Goal: Task Accomplishment & Management: Manage account settings

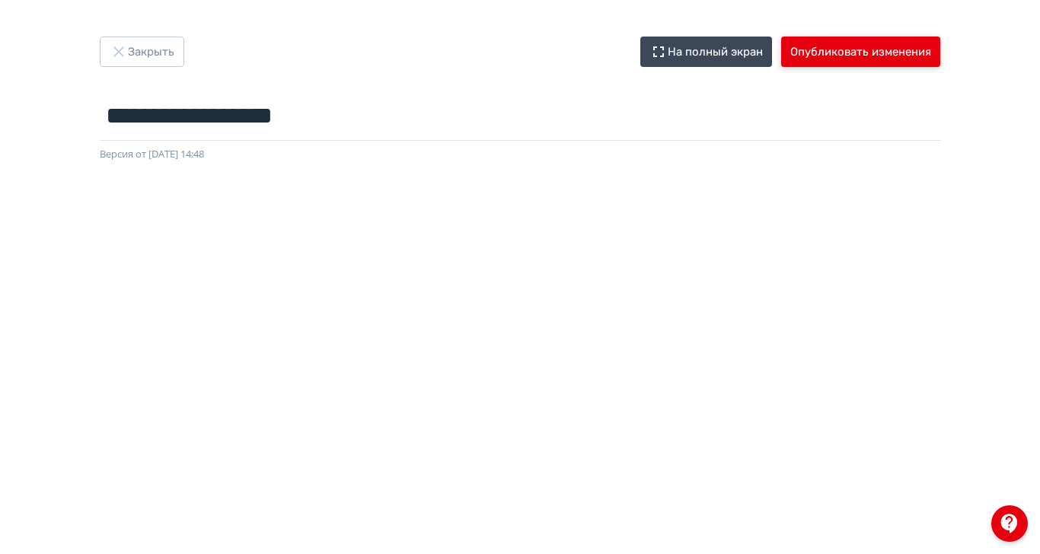
click at [940, 54] on button "Опубликовать изменения" at bounding box center [860, 52] width 159 height 30
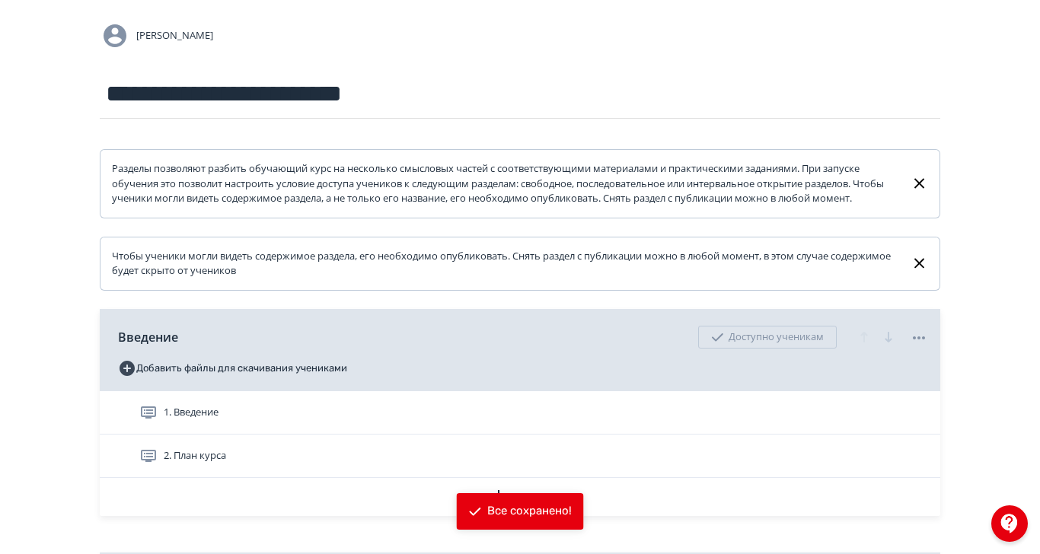
scroll to position [408, 0]
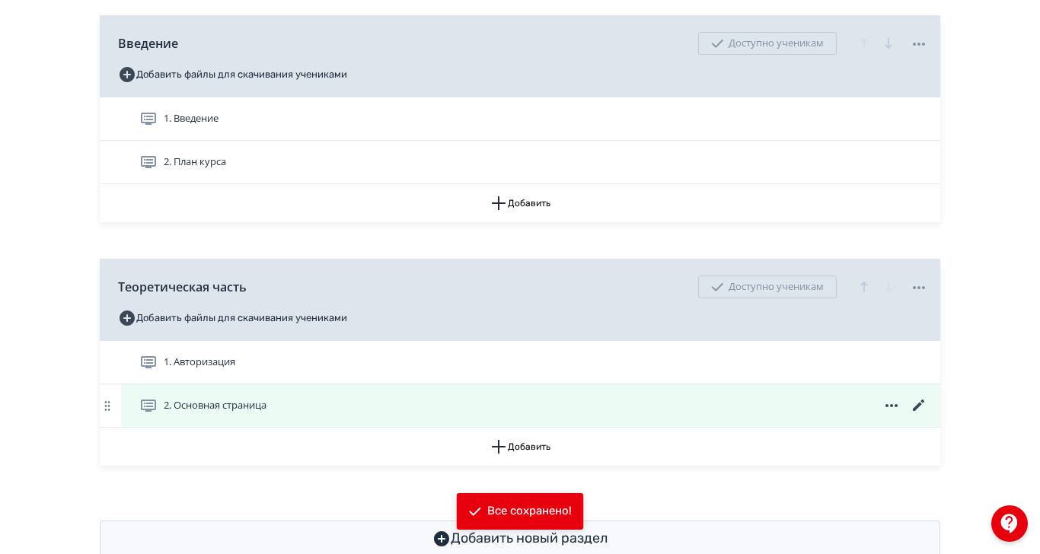
click at [560, 415] on div "2. Основная страница" at bounding box center [533, 406] width 789 height 18
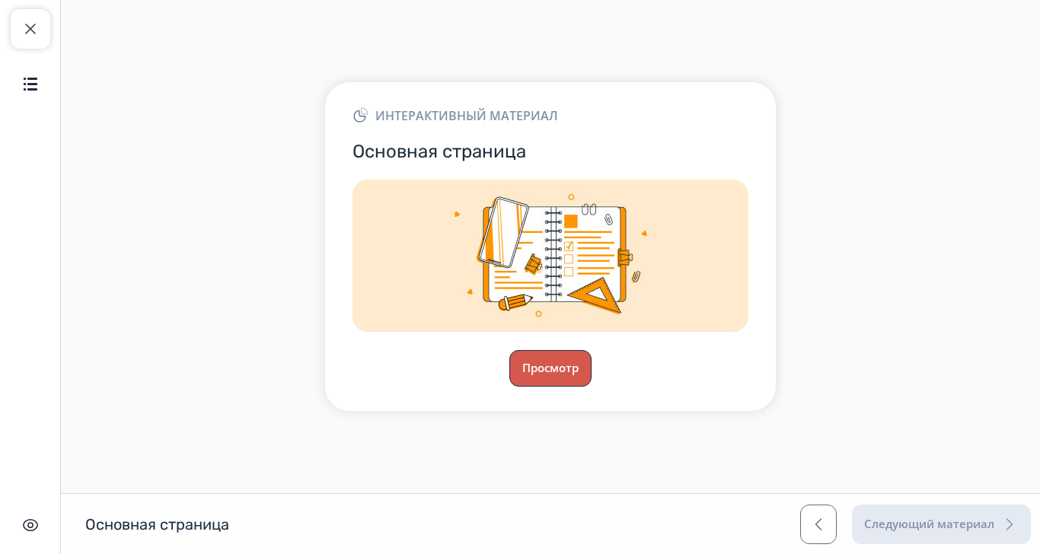
click at [592, 387] on button "Просмотр" at bounding box center [550, 368] width 82 height 37
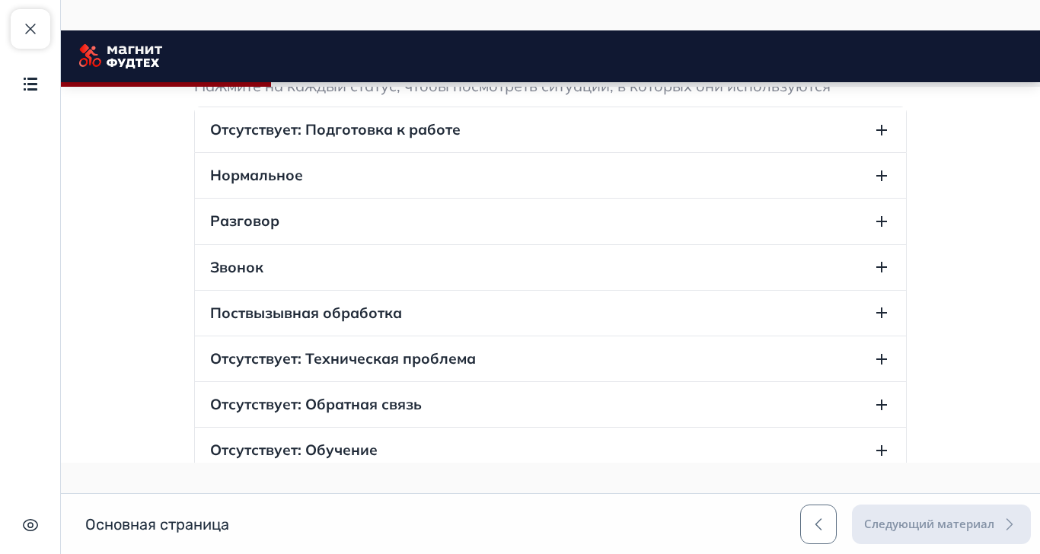
scroll to position [666, 0]
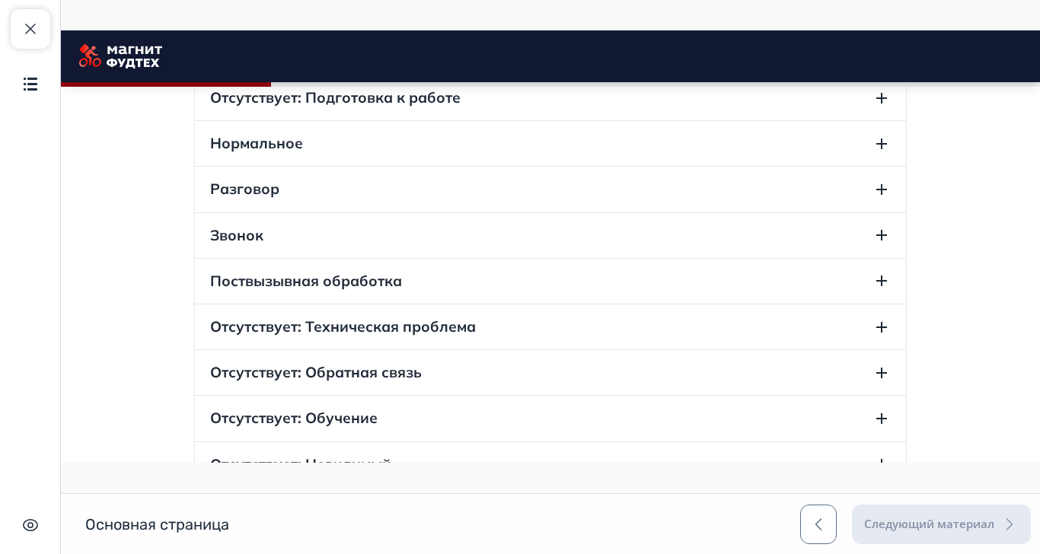
click at [751, 120] on button "Отсутствует: Подготовка к работе" at bounding box center [550, 97] width 711 height 45
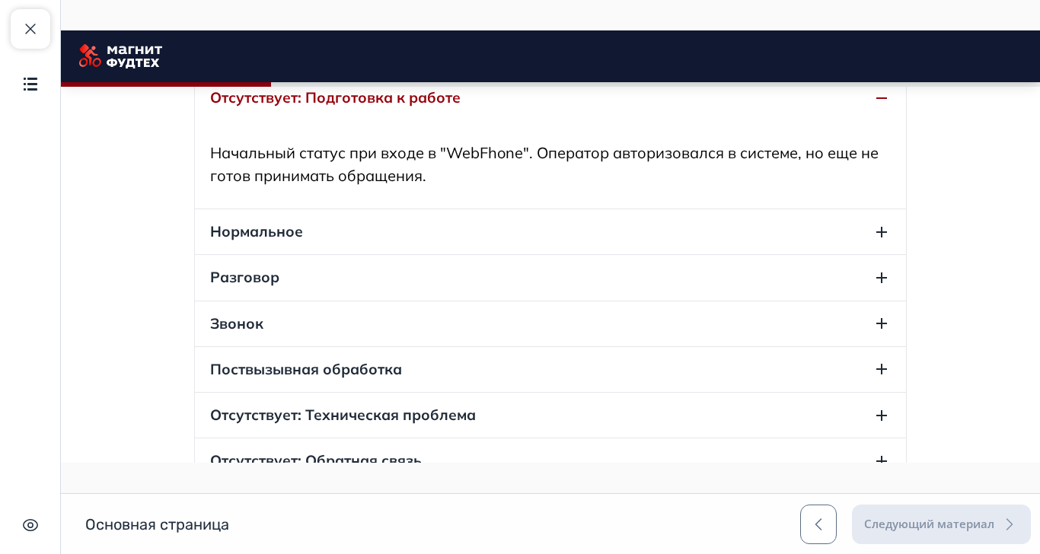
click at [748, 120] on button "Отсутствует: Подготовка к работе" at bounding box center [550, 97] width 711 height 45
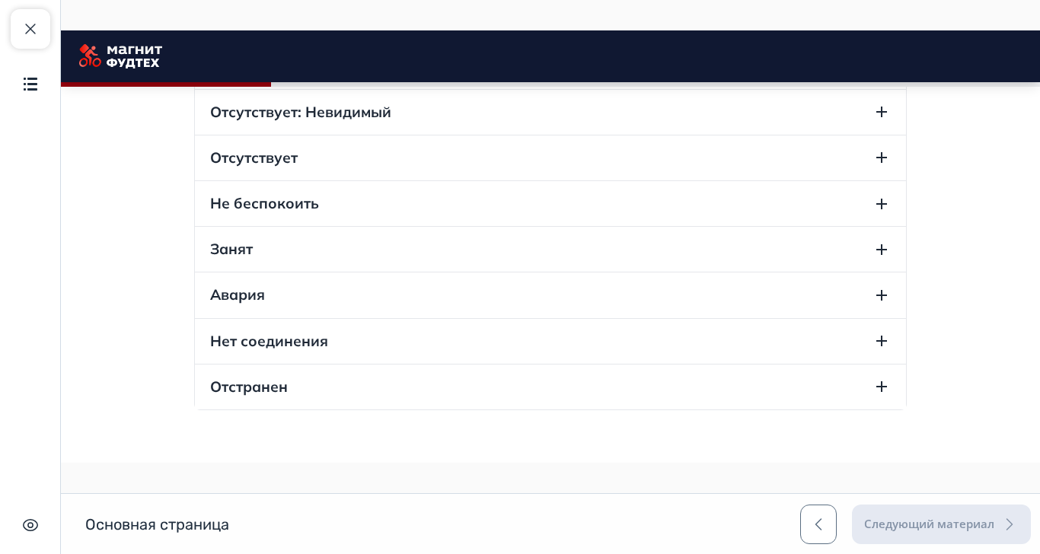
scroll to position [1142, 0]
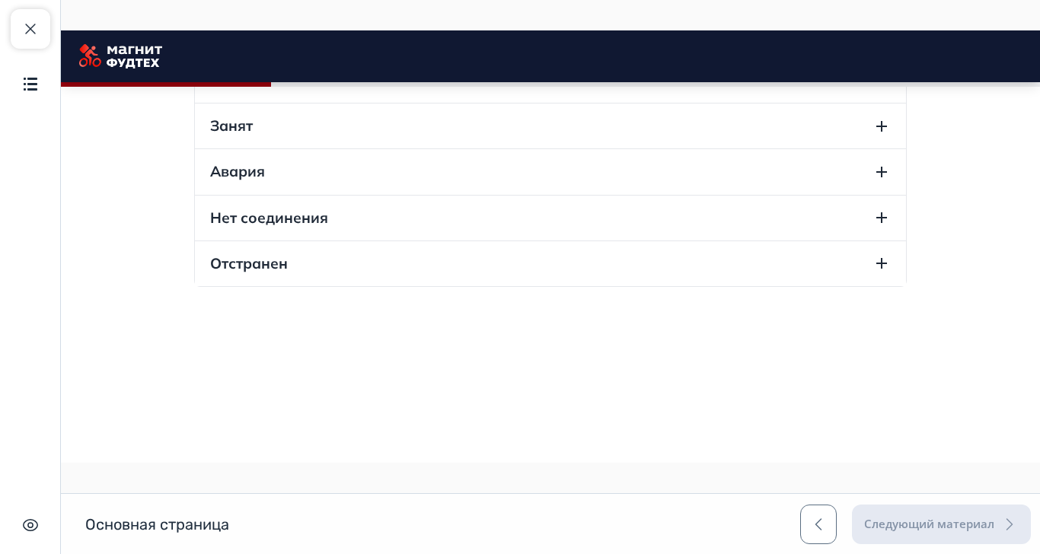
click at [636, 286] on button "Отстранен" at bounding box center [550, 263] width 711 height 45
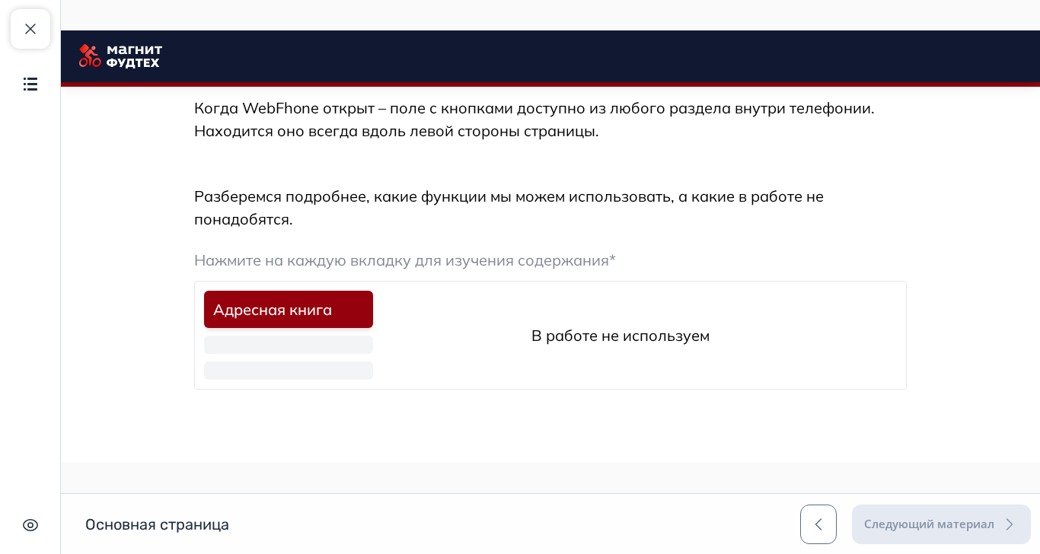
scroll to position [3751, 0]
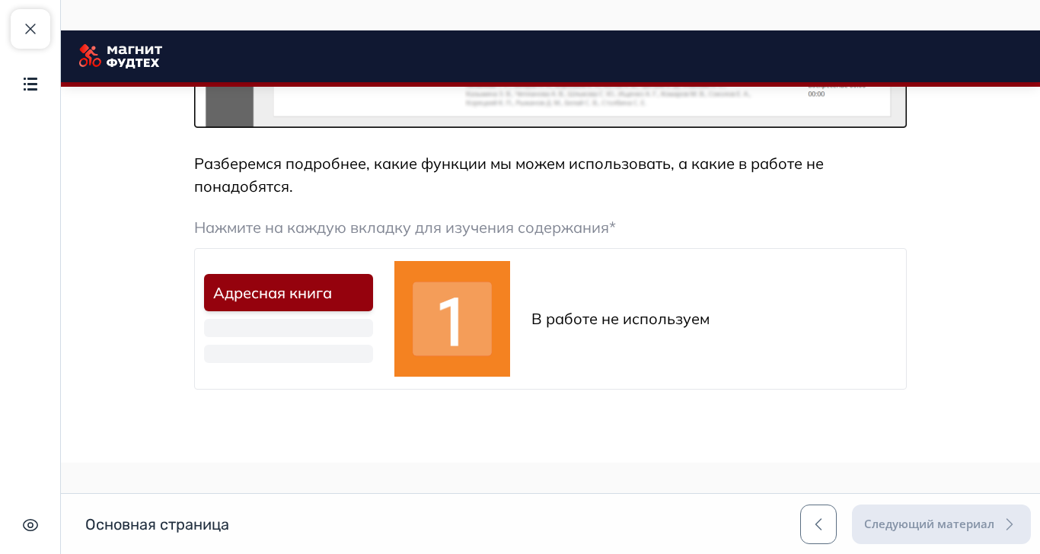
click at [373, 337] on link at bounding box center [288, 328] width 169 height 18
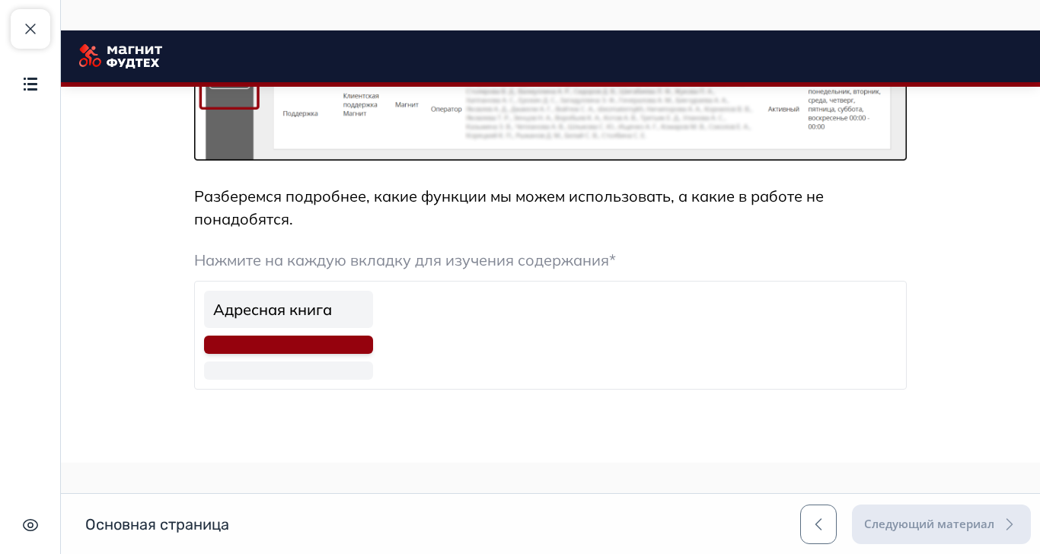
scroll to position [3718, 0]
click at [373, 328] on link "Адресная книга" at bounding box center [288, 309] width 169 height 37
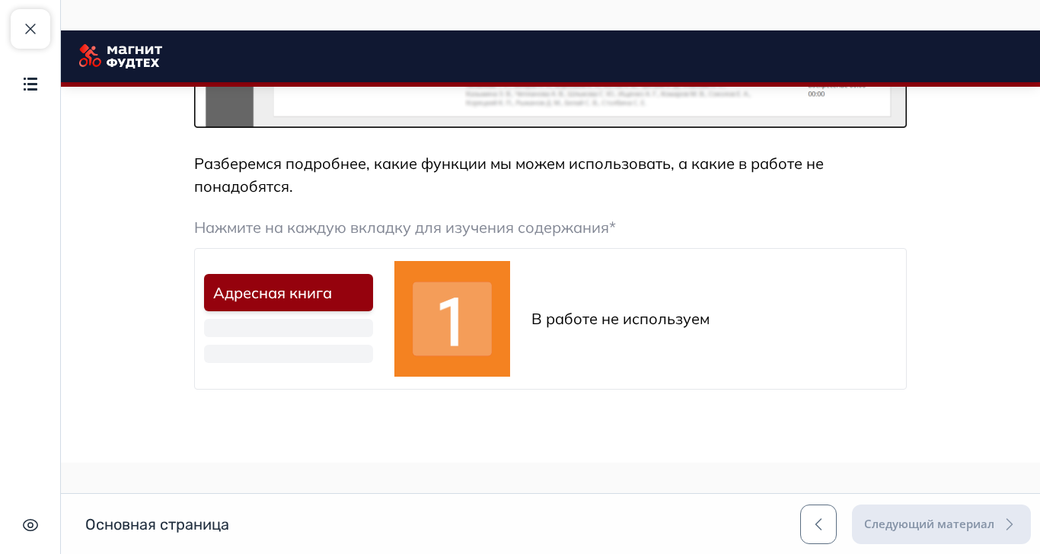
click at [373, 337] on link at bounding box center [288, 328] width 169 height 18
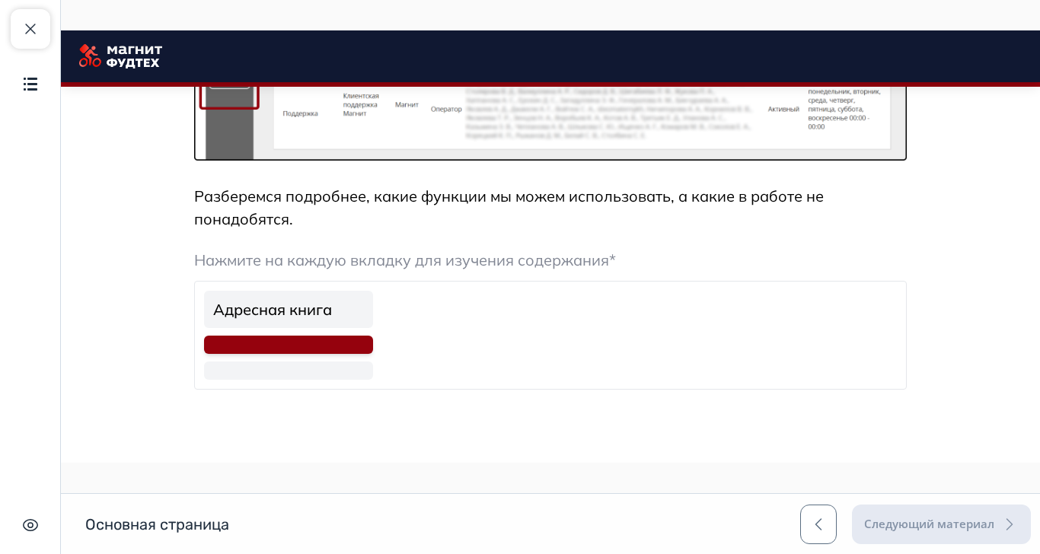
click at [373, 380] on link at bounding box center [288, 371] width 169 height 18
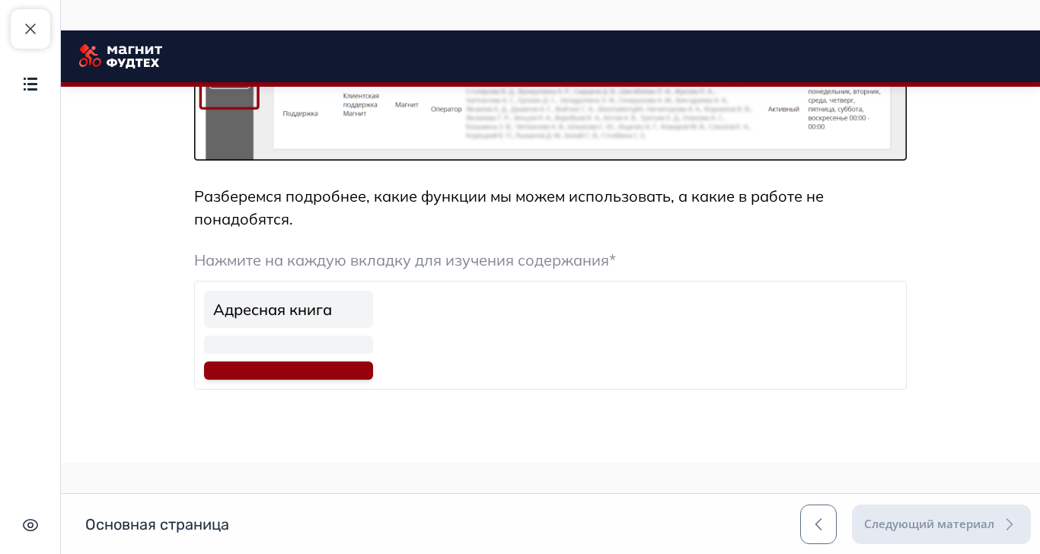
click at [373, 328] on link "Адресная книга" at bounding box center [288, 309] width 169 height 37
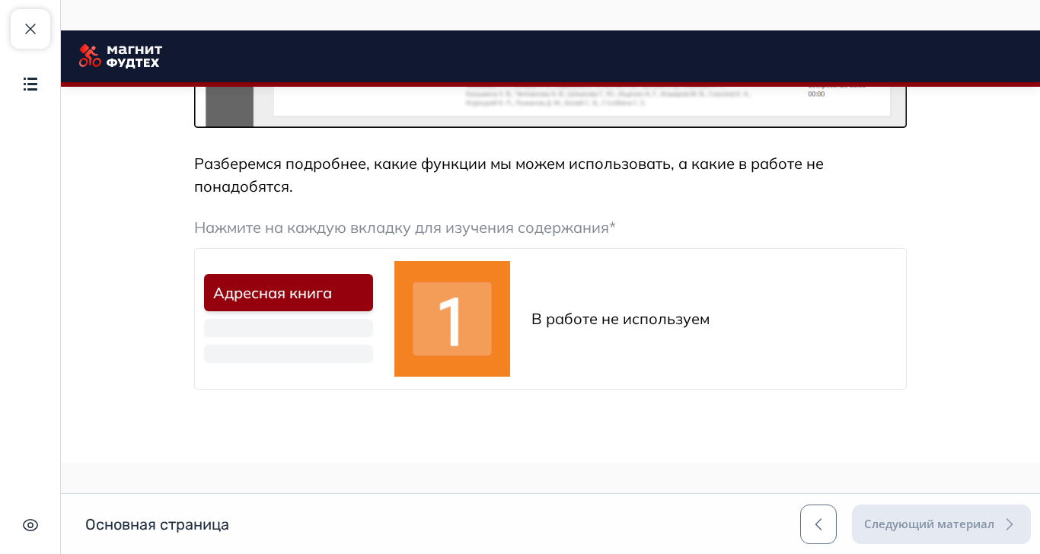
click at [510, 377] on img at bounding box center [452, 319] width 116 height 116
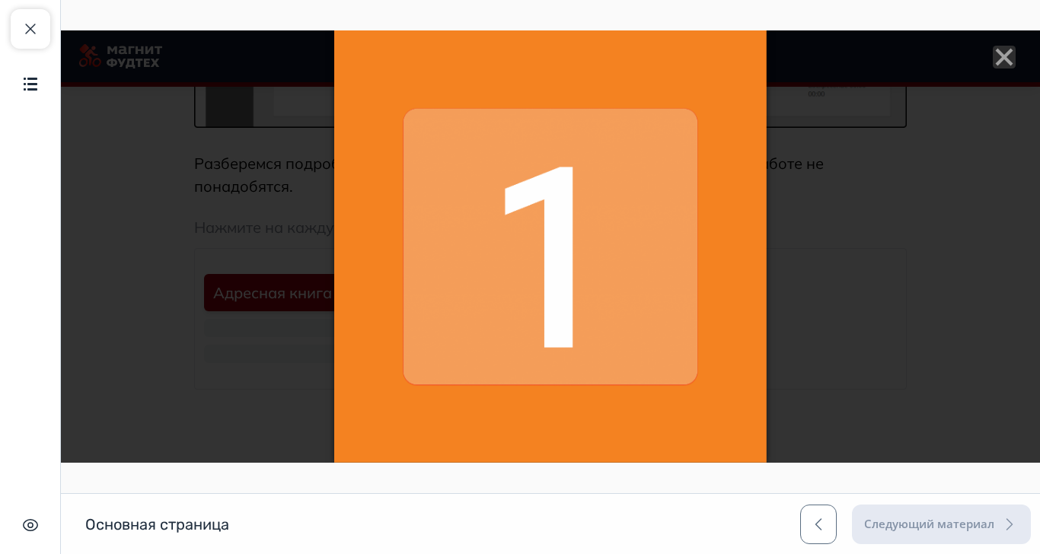
click at [1016, 53] on icon "Close" at bounding box center [1004, 57] width 23 height 23
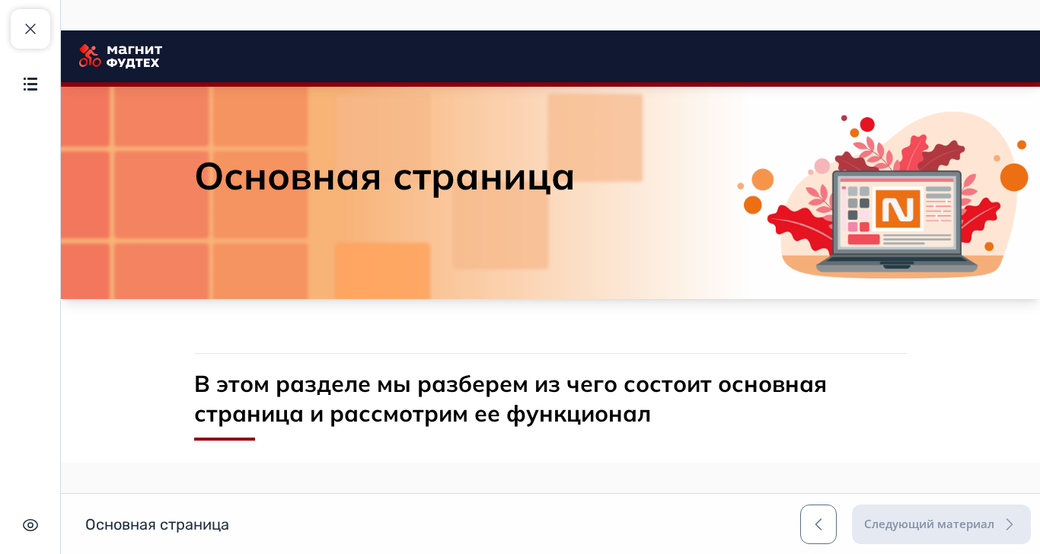
scroll to position [0, 0]
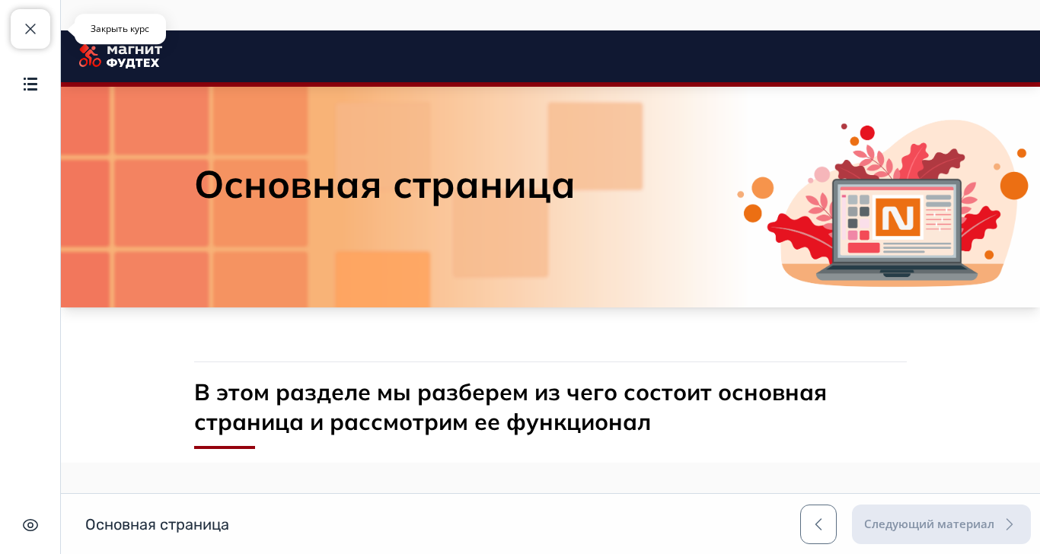
click at [31, 21] on span "button" at bounding box center [30, 29] width 18 height 18
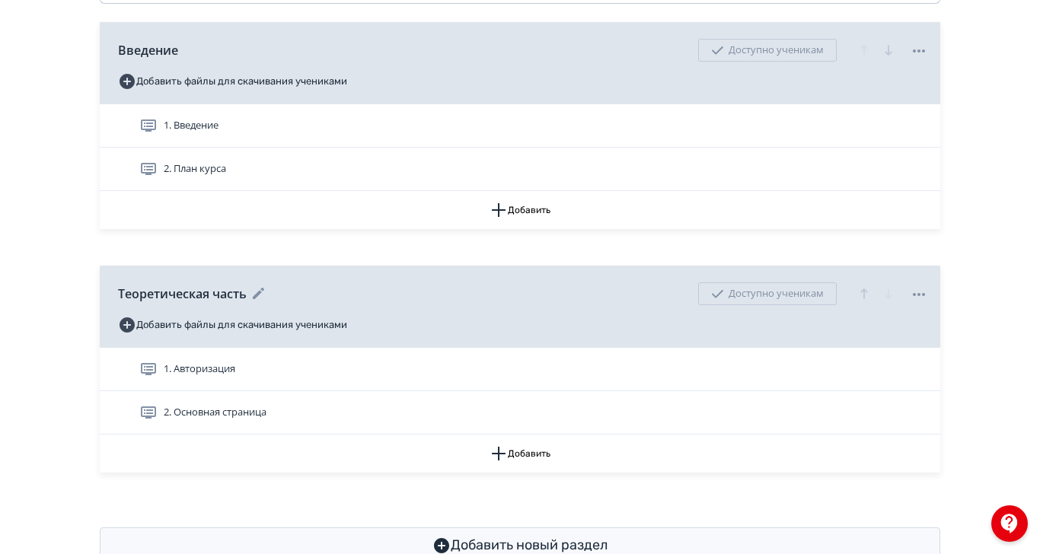
scroll to position [408, 0]
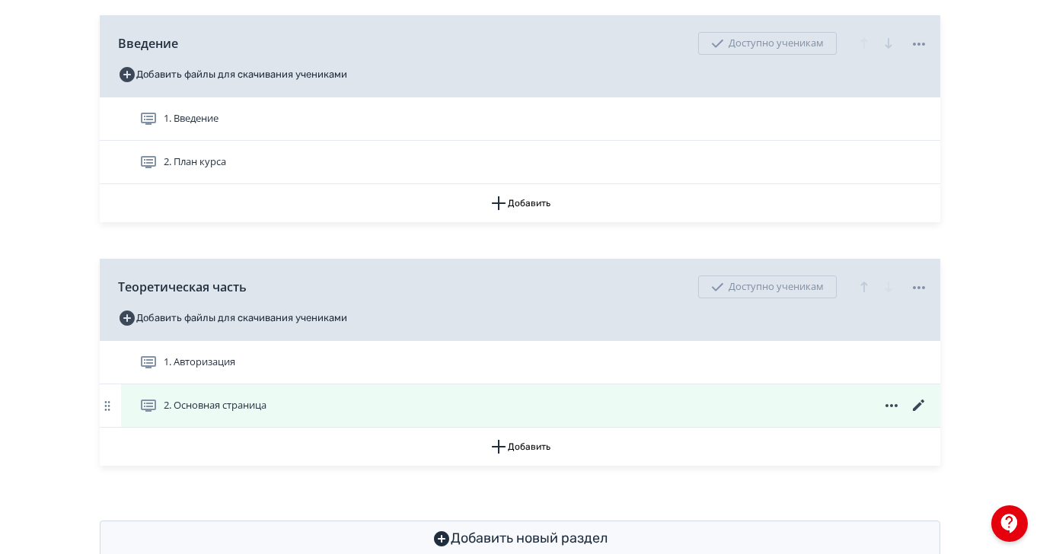
click at [928, 415] on icon at bounding box center [919, 406] width 18 height 18
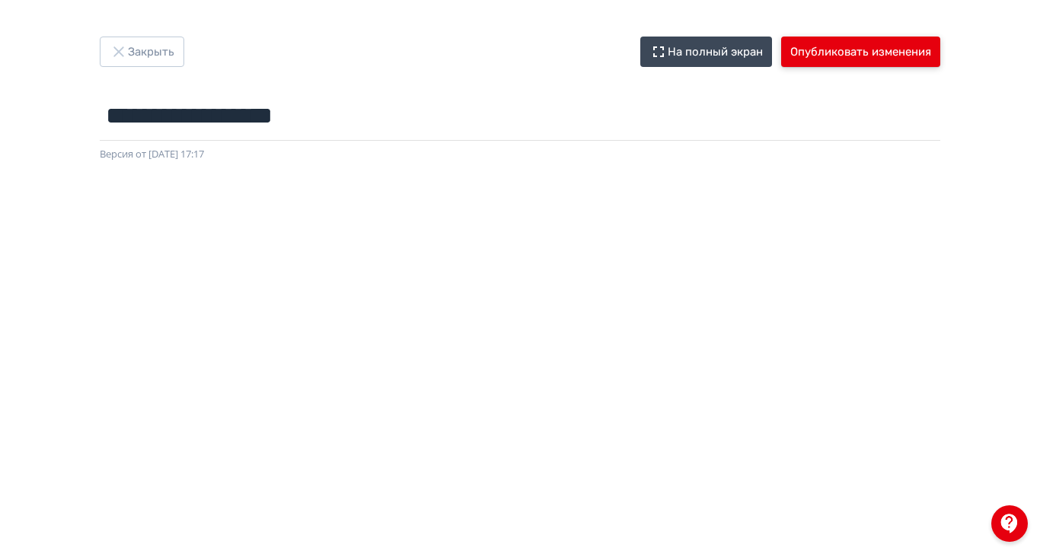
click at [940, 42] on button "Опубликовать изменения" at bounding box center [860, 52] width 159 height 30
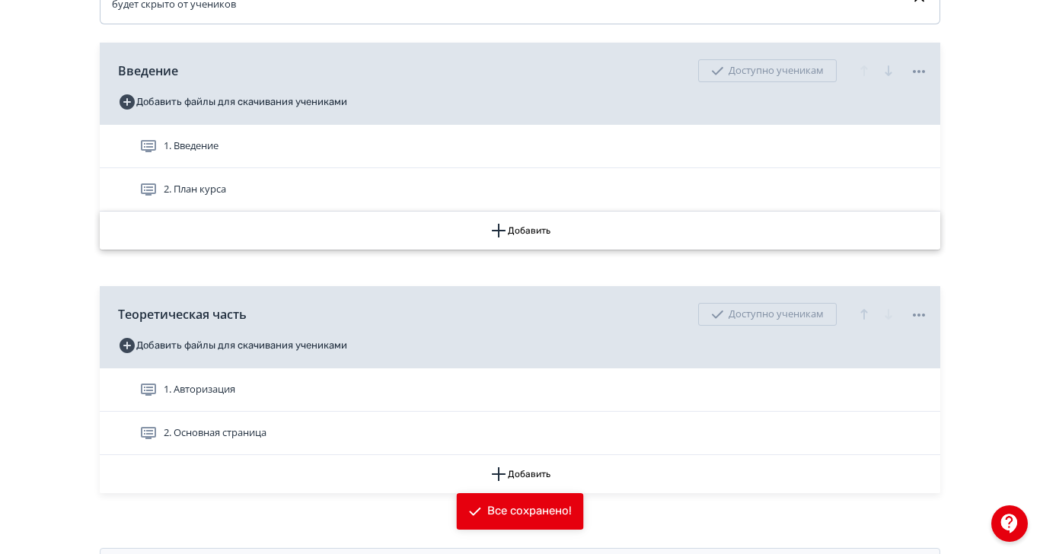
scroll to position [408, 0]
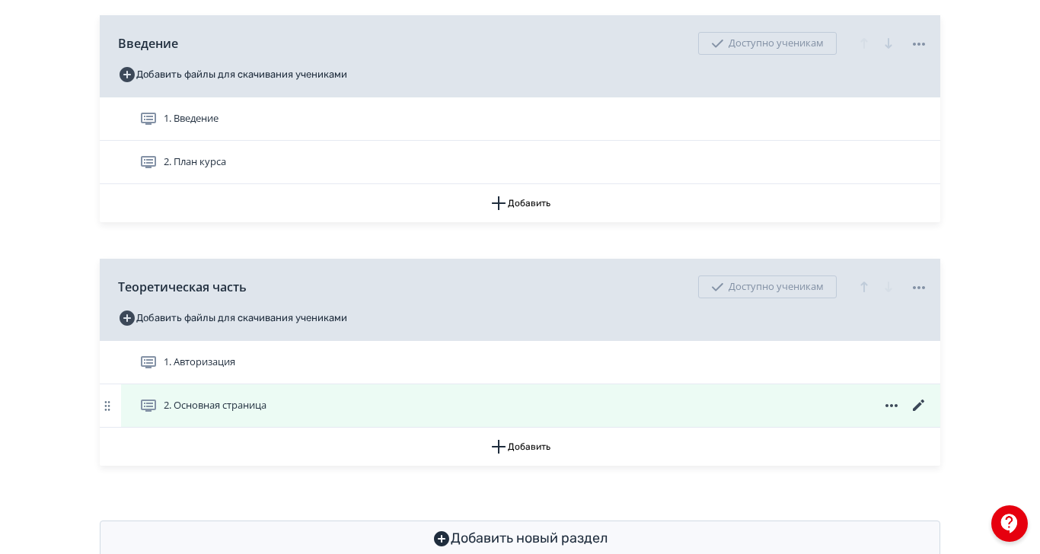
click at [266, 413] on span "2. Основная страница" at bounding box center [215, 405] width 103 height 15
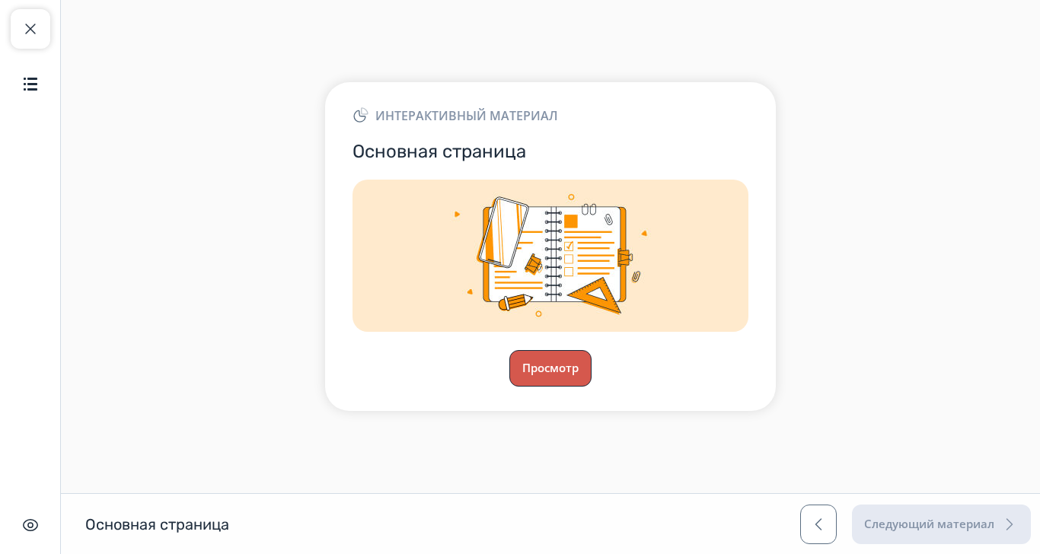
click at [592, 387] on button "Просмотр" at bounding box center [550, 368] width 82 height 37
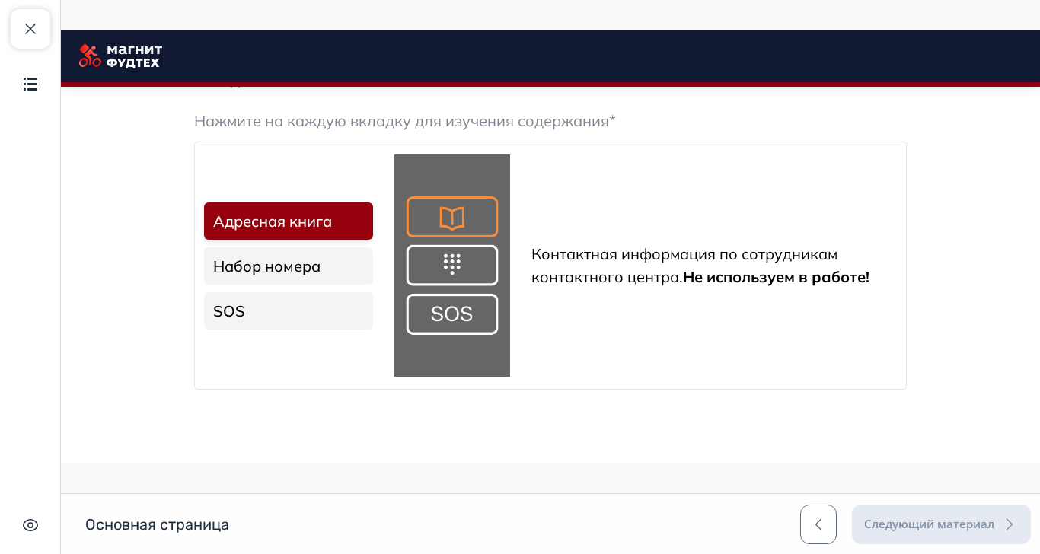
scroll to position [4188, 0]
click at [370, 285] on link "Набор номера" at bounding box center [288, 265] width 169 height 37
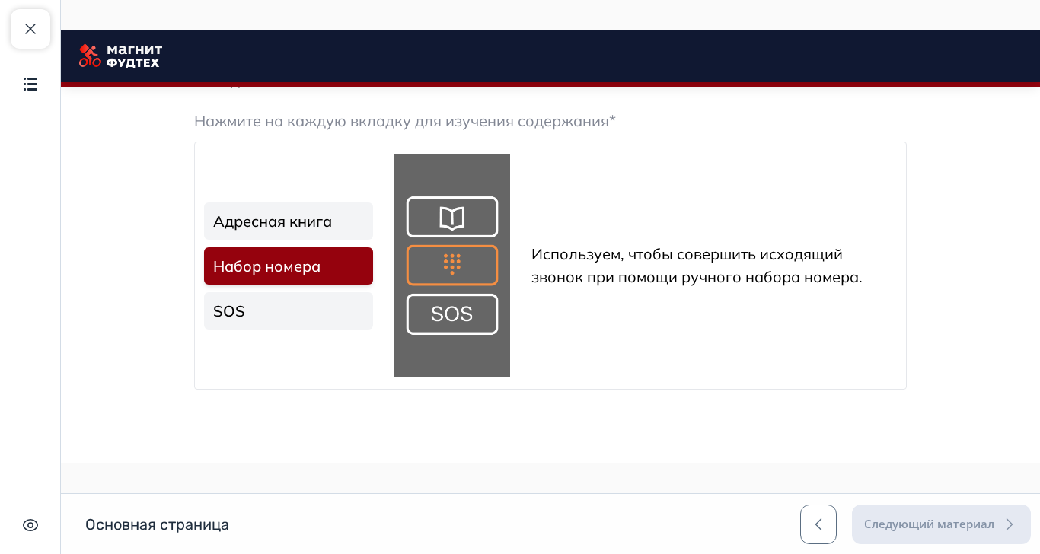
click at [354, 330] on link "SOS" at bounding box center [288, 310] width 169 height 37
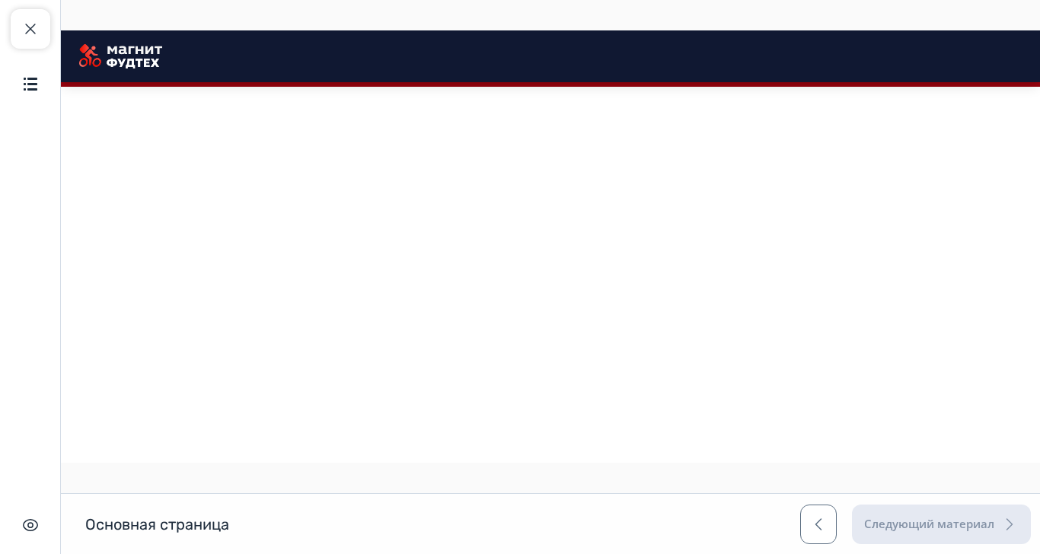
scroll to position [2229, 0]
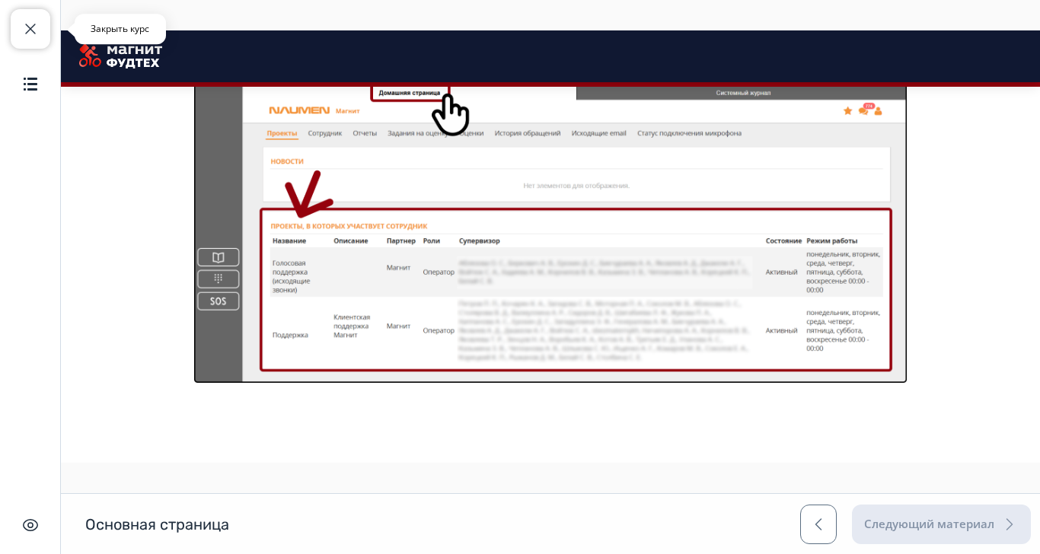
click at [39, 31] on span "button" at bounding box center [30, 29] width 18 height 18
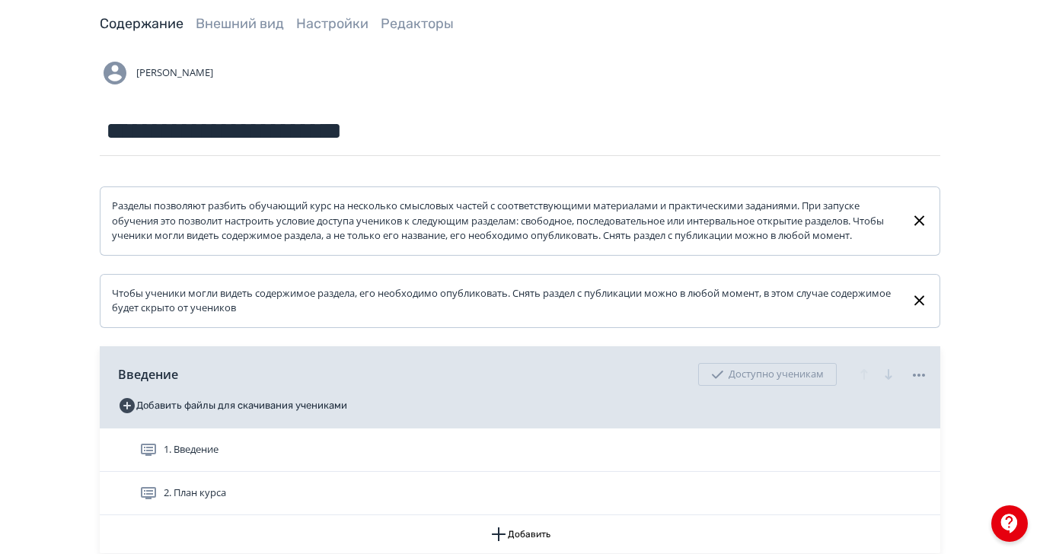
scroll to position [381, 0]
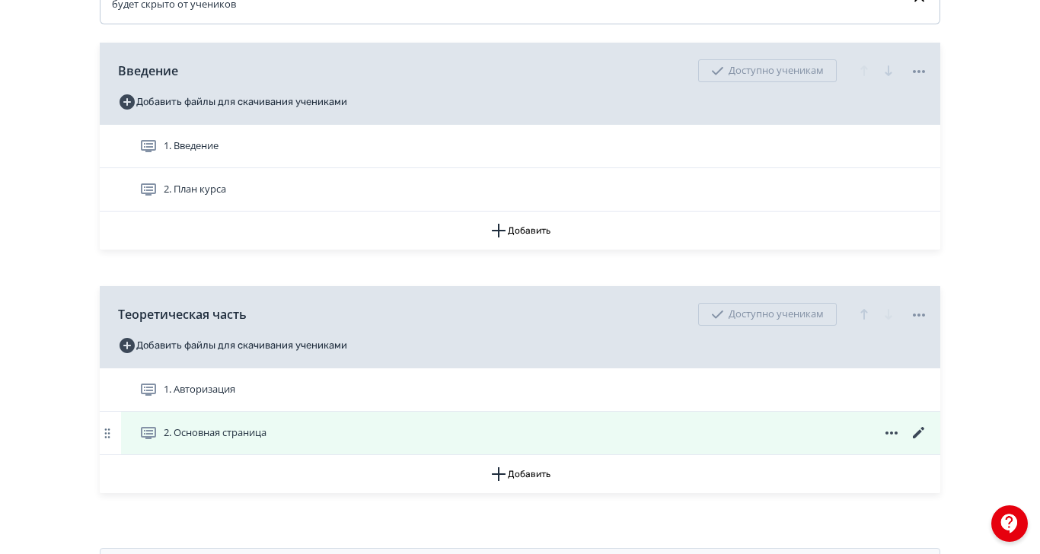
click at [924, 439] on icon at bounding box center [918, 432] width 11 height 11
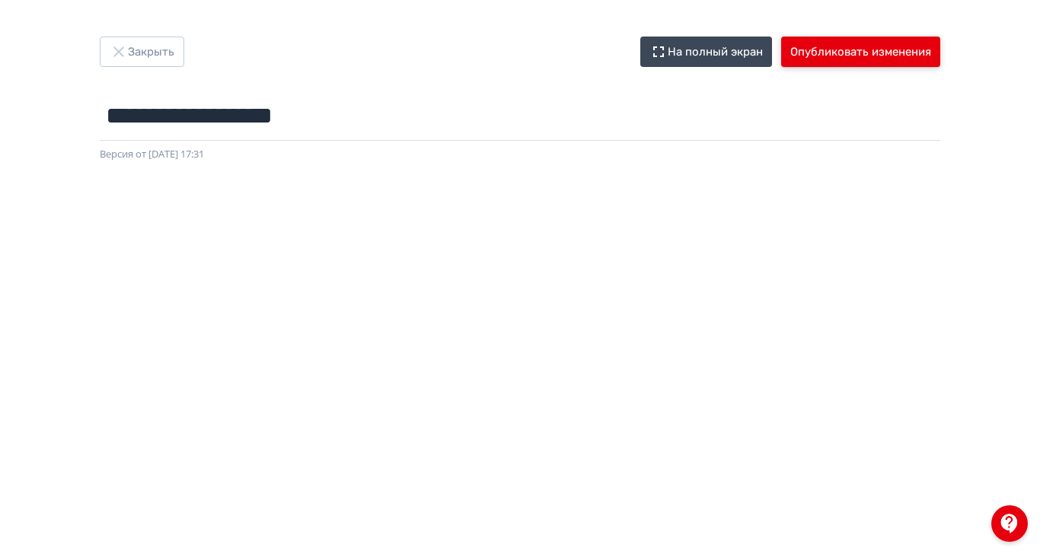
click at [940, 51] on button "Опубликовать изменения" at bounding box center [860, 52] width 159 height 30
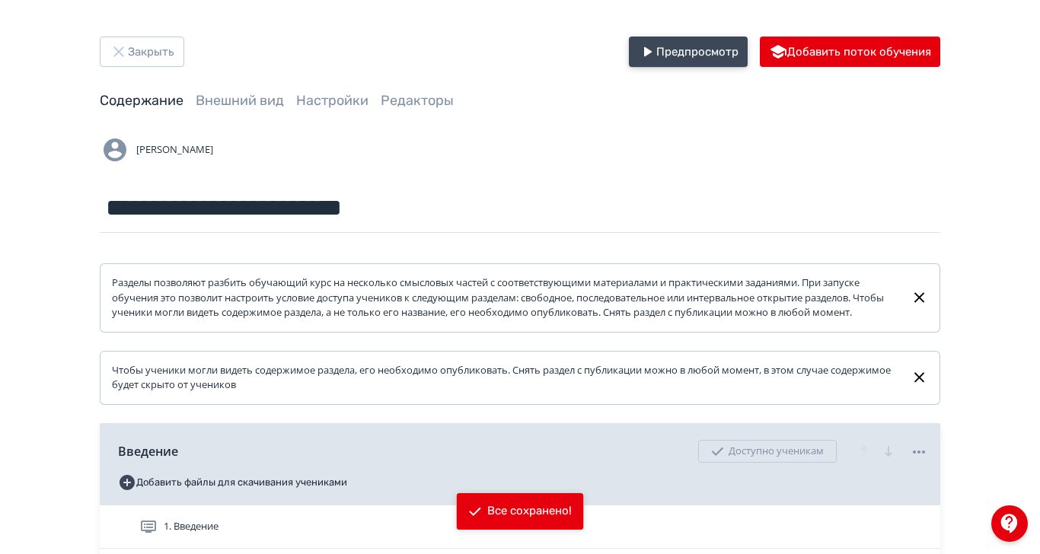
click at [656, 49] on icon "button" at bounding box center [647, 52] width 18 height 18
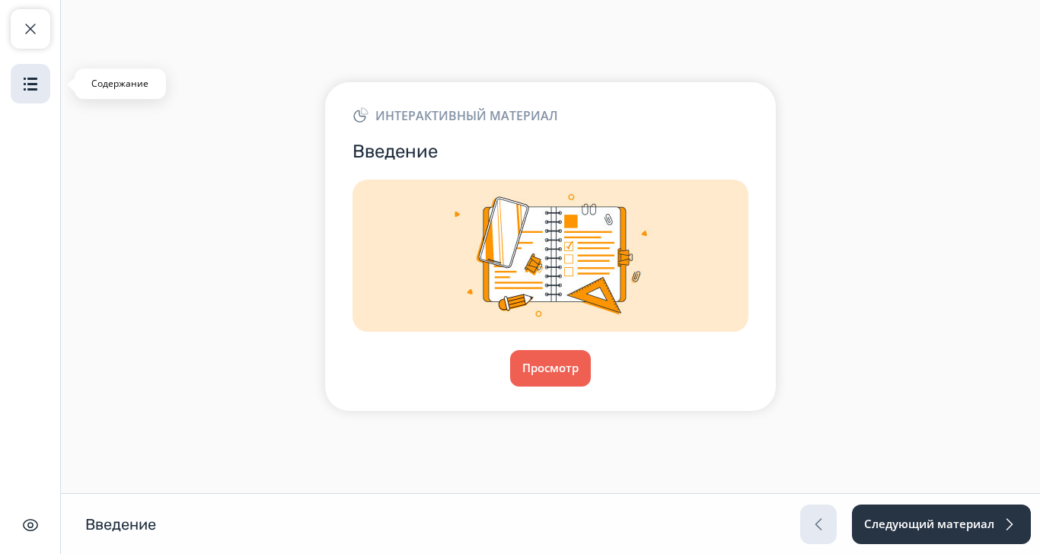
click at [42, 77] on button "Содержание" at bounding box center [31, 84] width 40 height 40
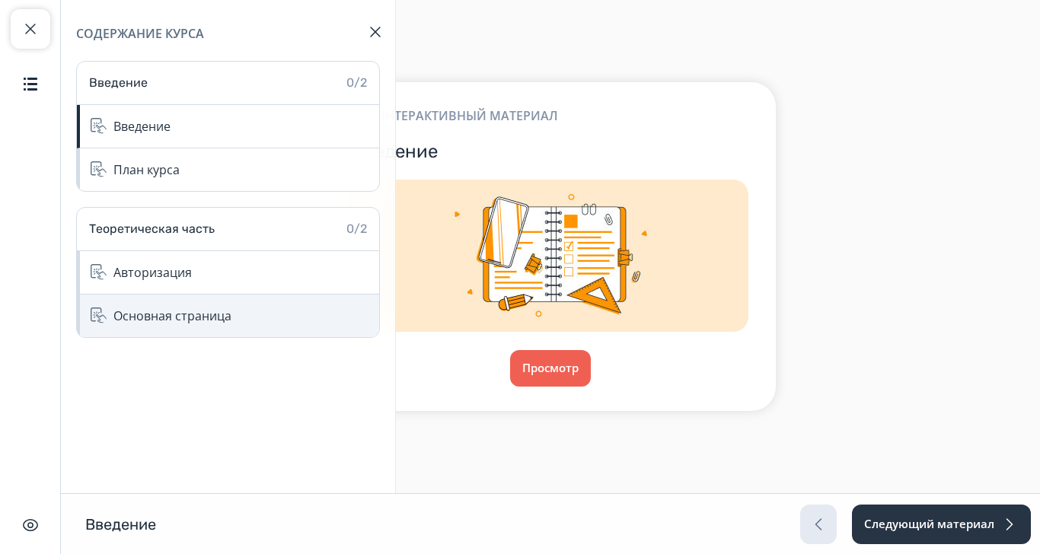
click at [219, 316] on div "Основная страница" at bounding box center [172, 316] width 118 height 18
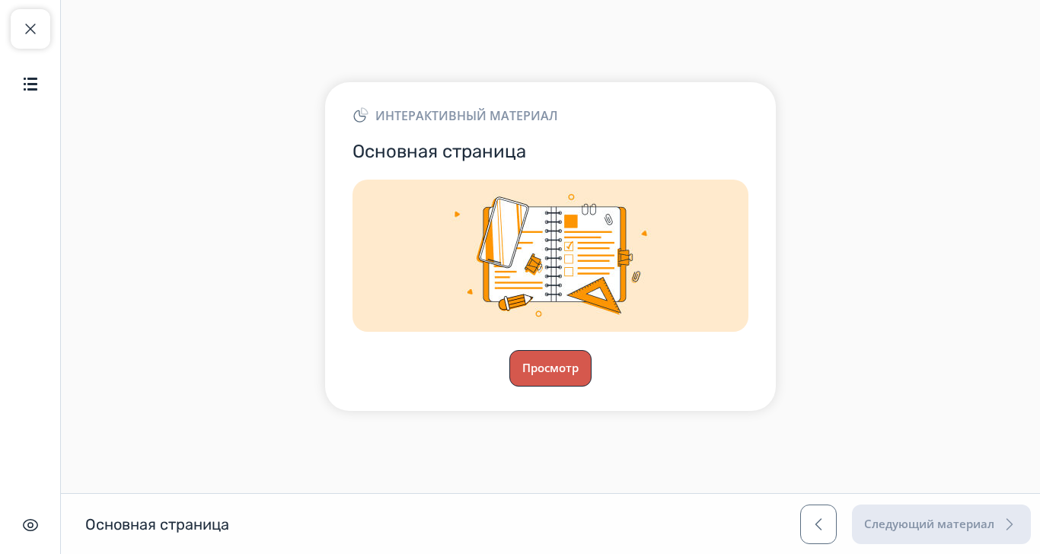
click at [592, 387] on button "Просмотр" at bounding box center [550, 368] width 82 height 37
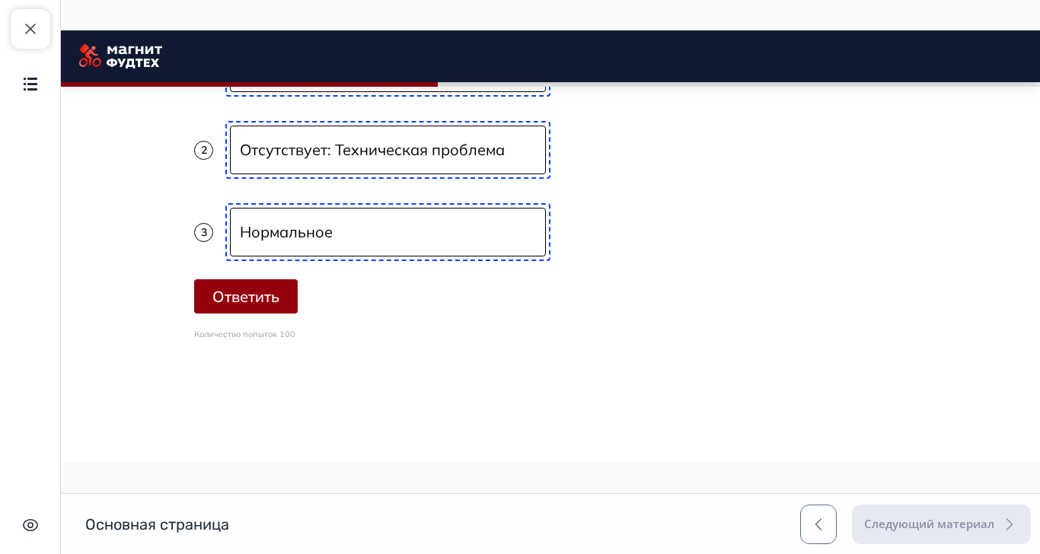
scroll to position [2189, 0]
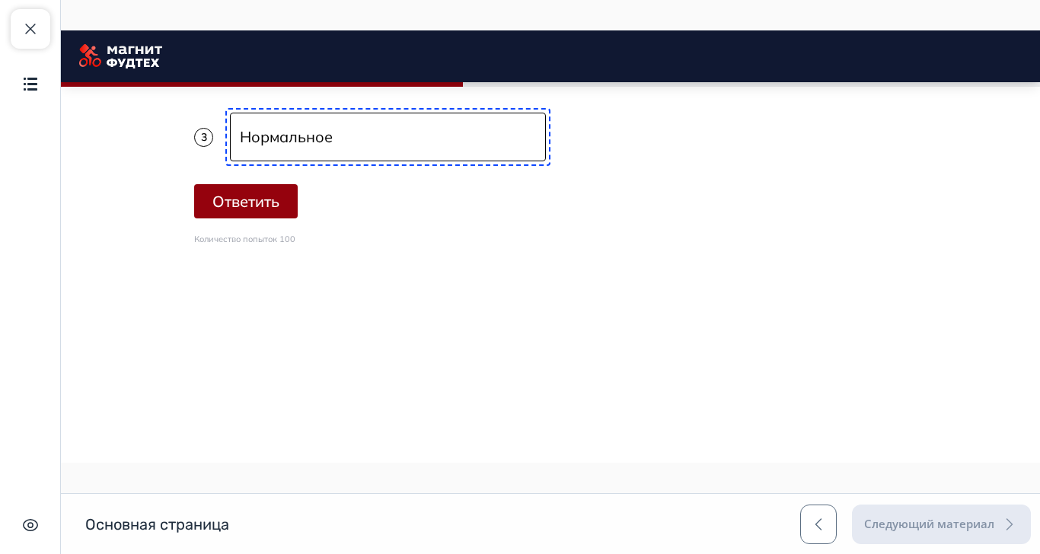
scroll to position [2284, 0]
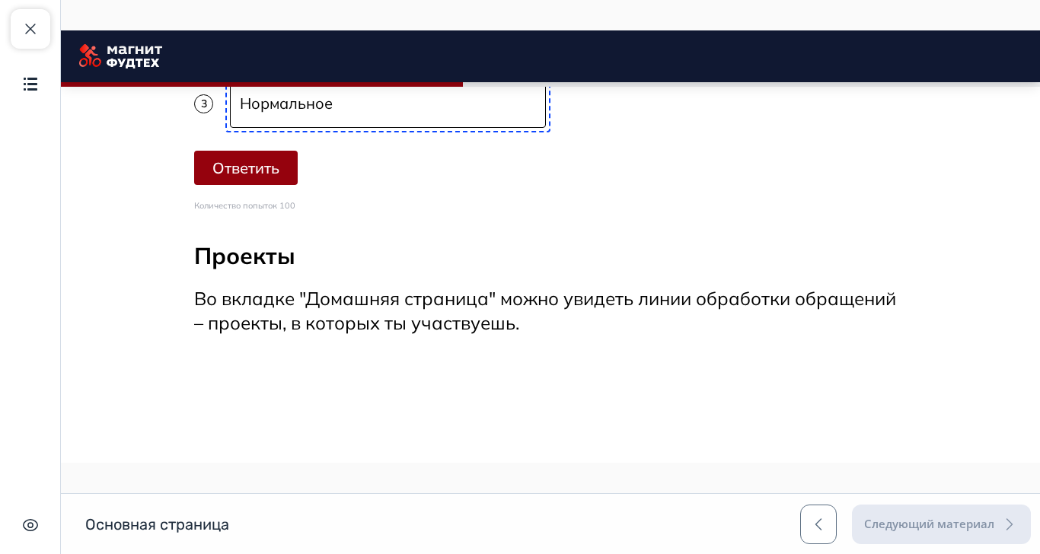
drag, startPoint x: 499, startPoint y: 286, endPoint x: 505, endPoint y: 305, distance: 20.0
click at [496, 33] on p "Отсутствует: Техническая проблема" at bounding box center [372, 21] width 265 height 23
click at [417, 33] on p "Отсутствует: Техническая проблема" at bounding box center [372, 21] width 265 height 23
click at [378, 33] on p "Отсутствует: Техническая проблема" at bounding box center [372, 21] width 265 height 23
click at [505, 33] on p "Отсутствует: Техническая проблема" at bounding box center [372, 21] width 265 height 23
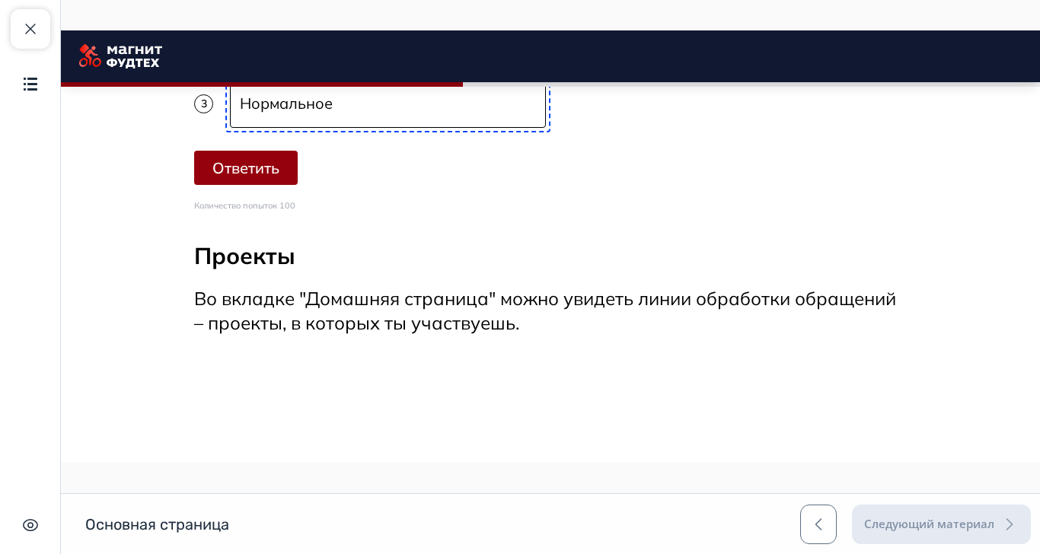
click at [298, 185] on button "Ответить" at bounding box center [246, 168] width 104 height 34
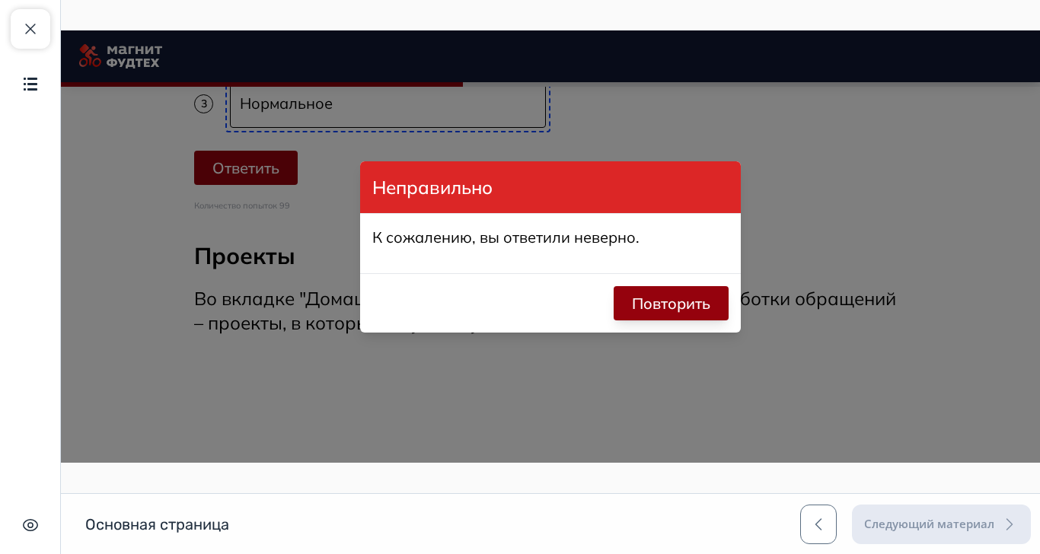
click at [729, 321] on button "Повторить" at bounding box center [671, 303] width 115 height 34
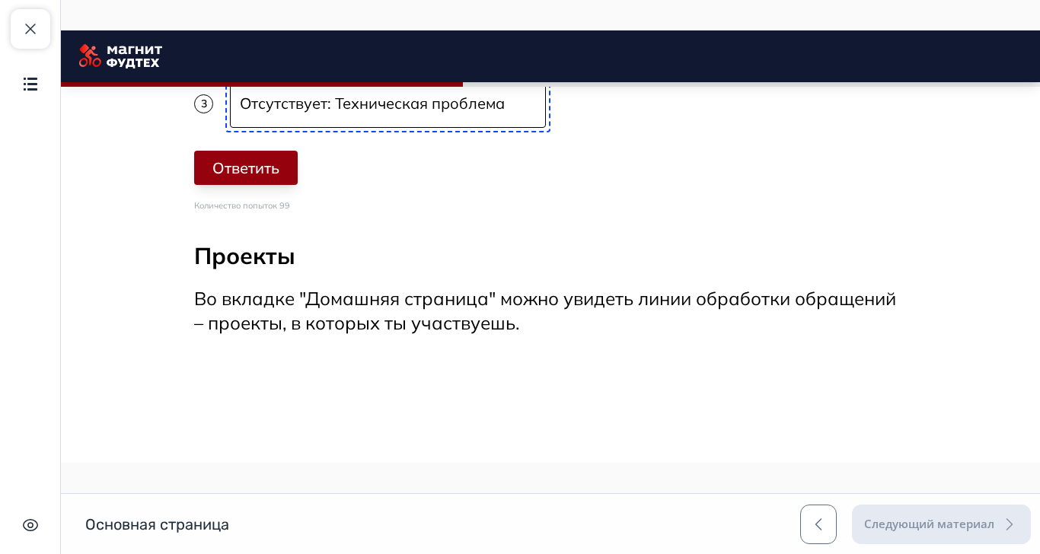
click at [298, 185] on button "Ответить" at bounding box center [246, 168] width 104 height 34
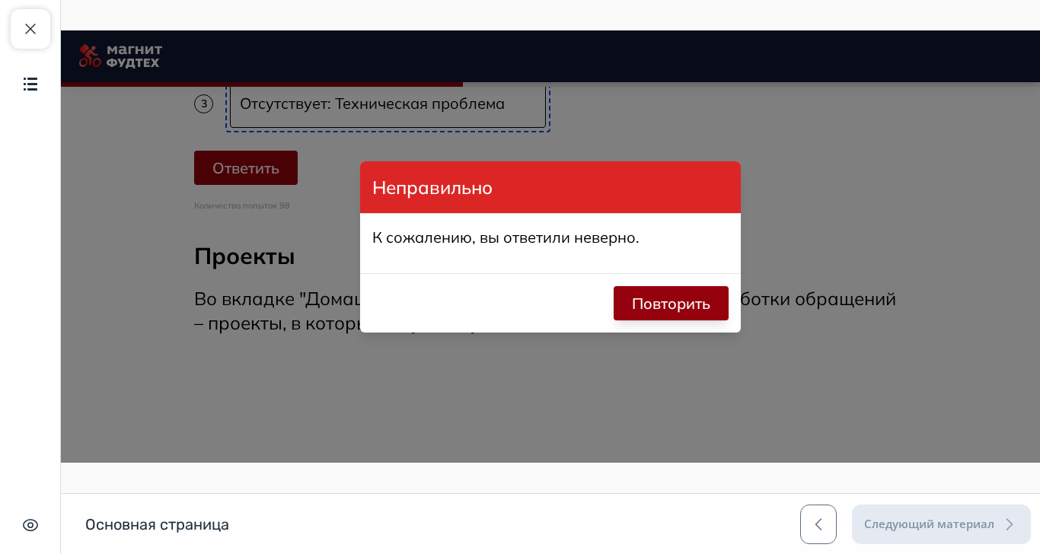
click at [729, 321] on button "Повторить" at bounding box center [671, 303] width 115 height 34
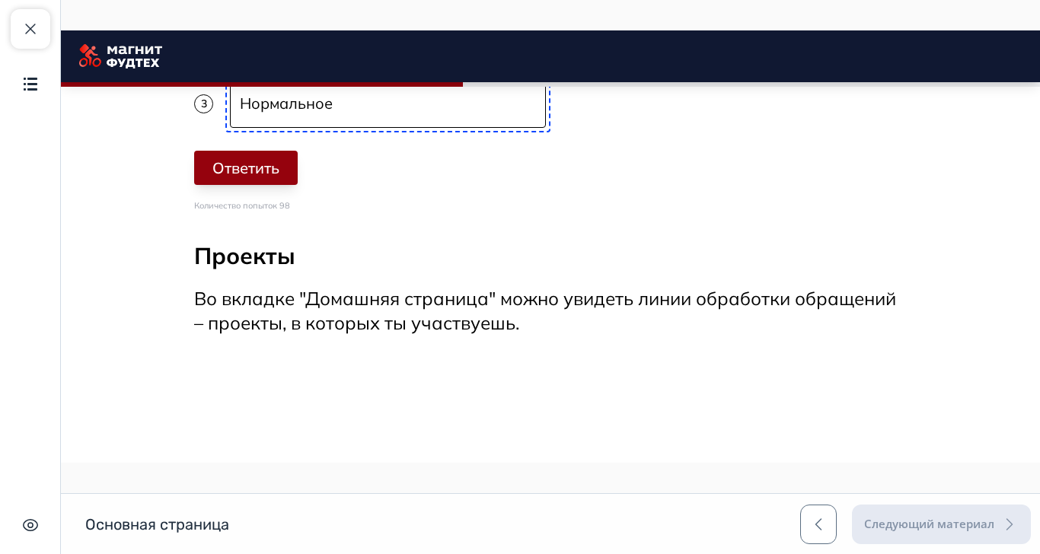
click at [298, 185] on button "Ответить" at bounding box center [246, 168] width 104 height 34
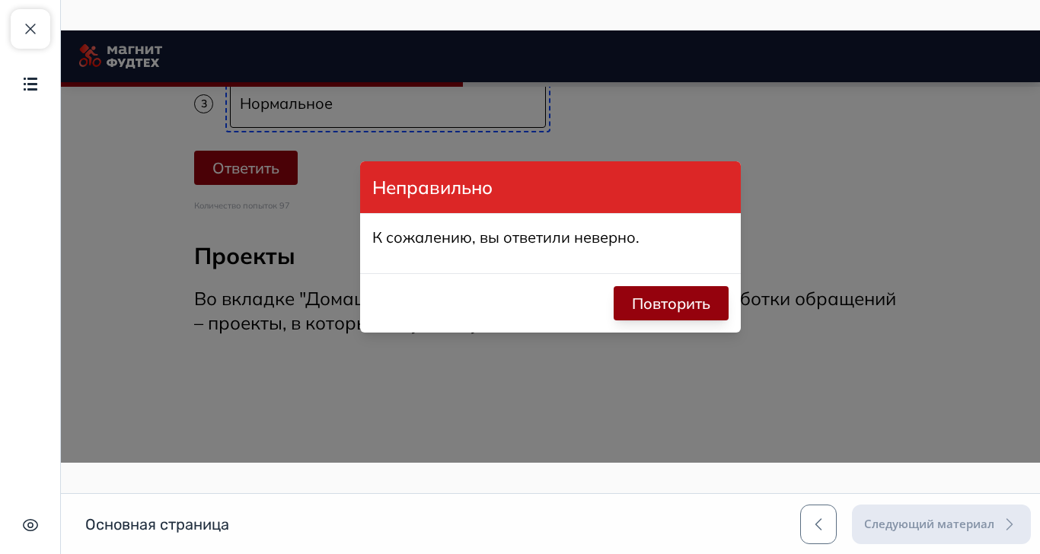
click at [729, 321] on button "Повторить" at bounding box center [671, 303] width 115 height 34
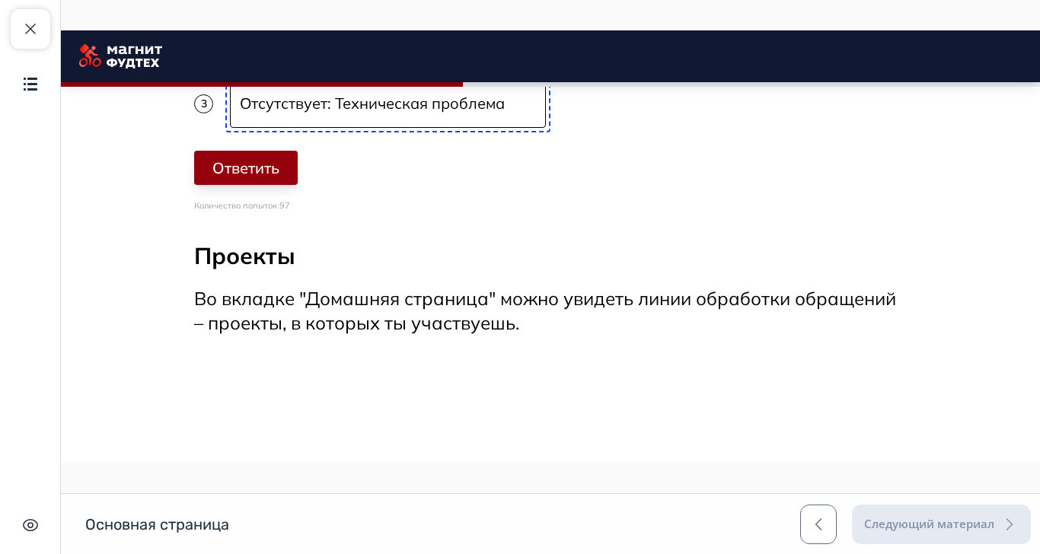
click at [298, 185] on button "Ответить" at bounding box center [246, 168] width 104 height 34
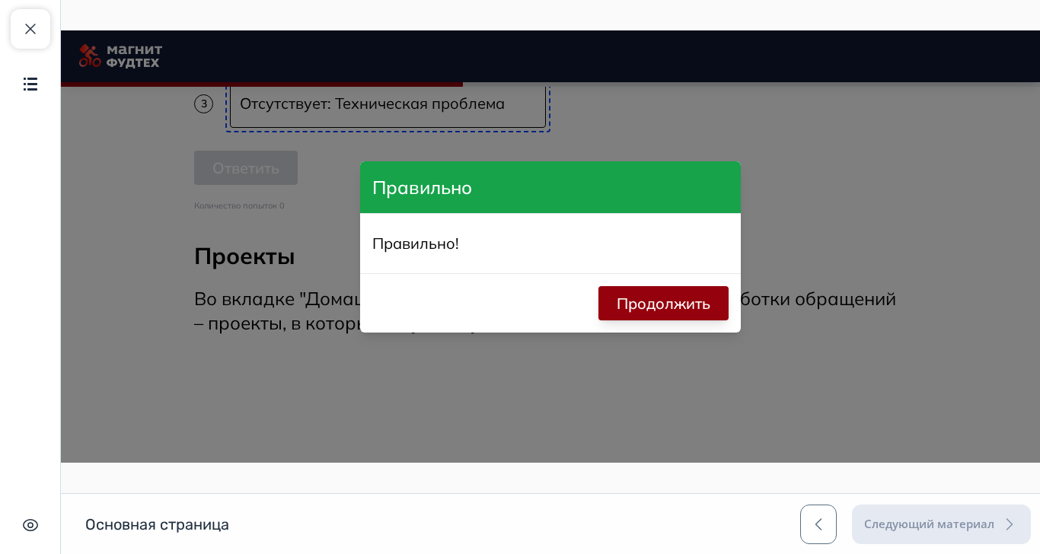
click at [729, 321] on button "Продолжить" at bounding box center [663, 303] width 130 height 34
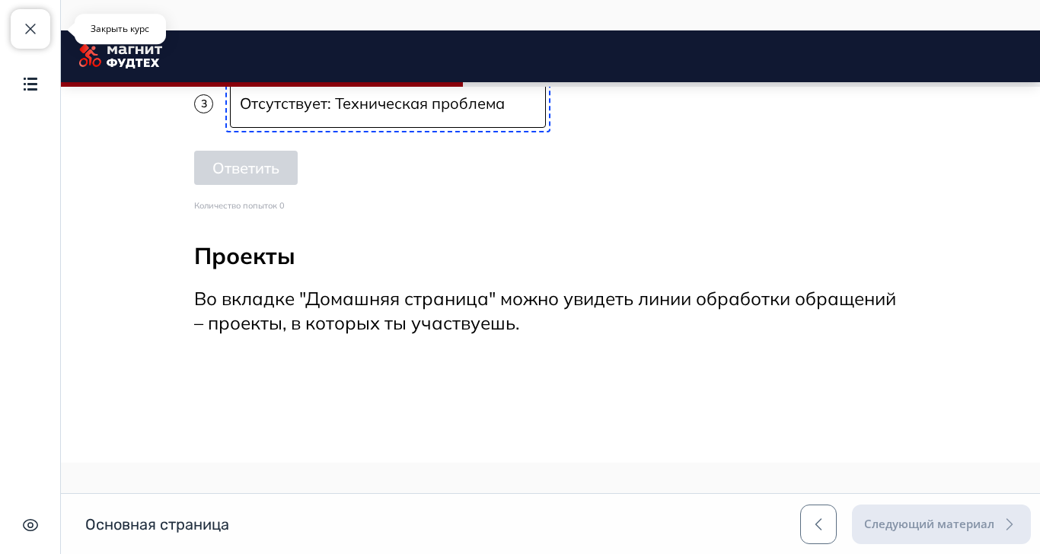
click at [28, 24] on span "button" at bounding box center [30, 29] width 18 height 18
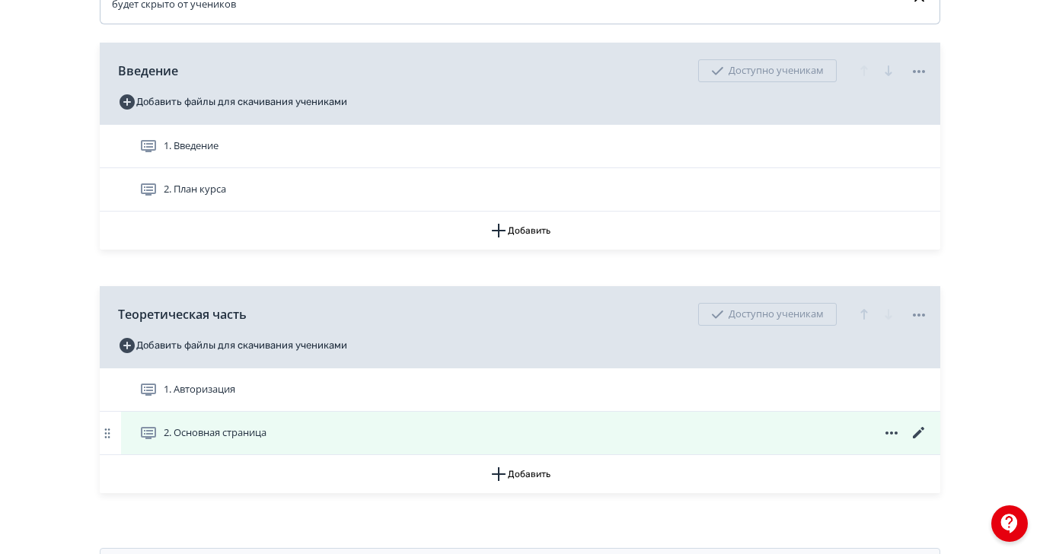
click at [928, 442] on icon at bounding box center [919, 433] width 18 height 18
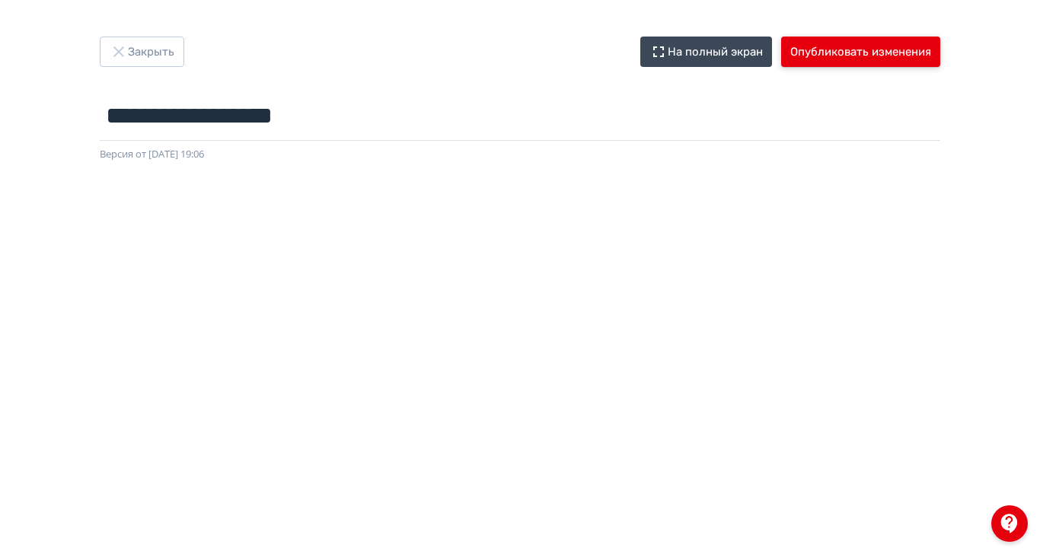
click at [940, 50] on button "Опубликовать изменения" at bounding box center [860, 52] width 159 height 30
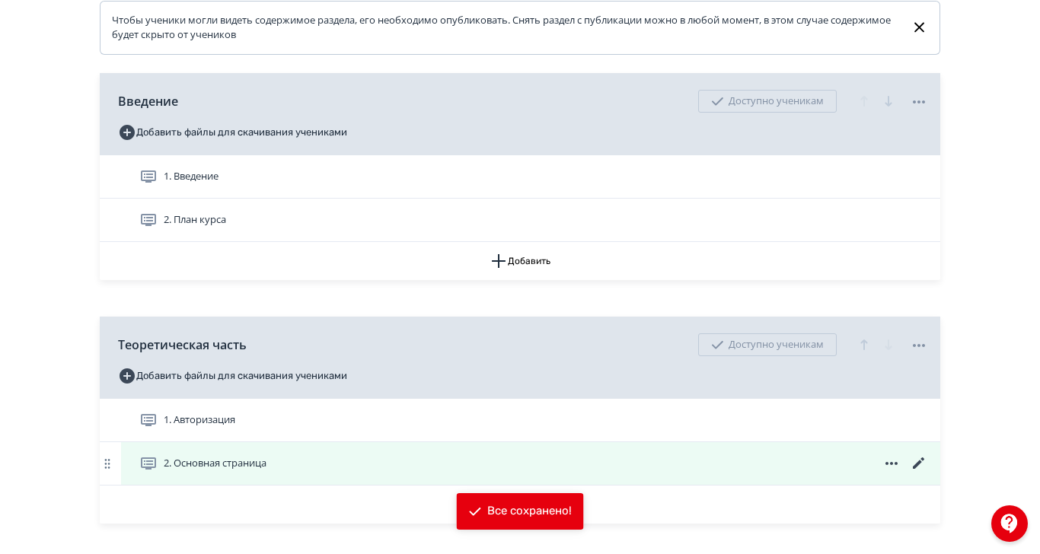
scroll to position [408, 0]
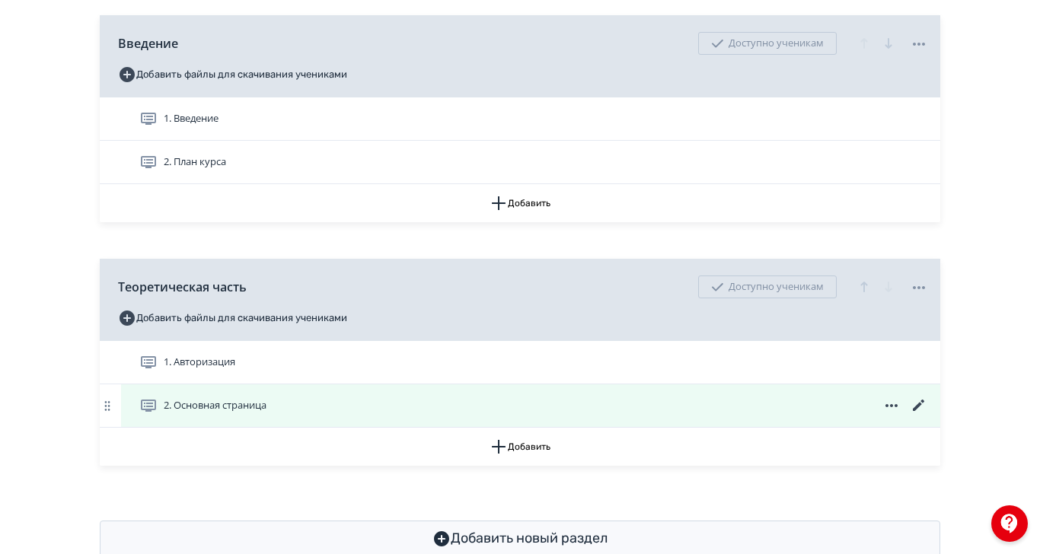
click at [266, 413] on span "2. Основная страница" at bounding box center [215, 405] width 103 height 15
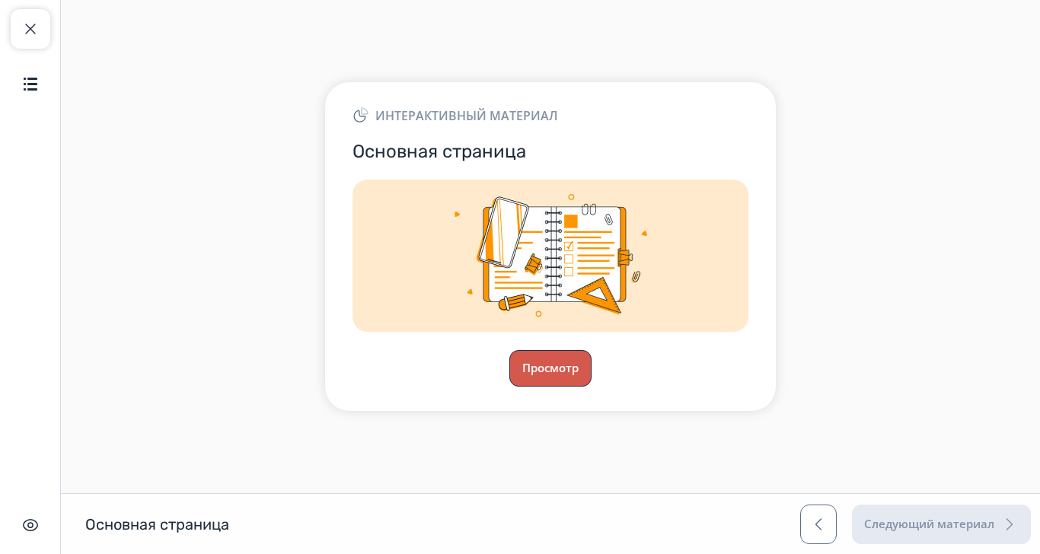
click at [592, 387] on button "Просмотр" at bounding box center [550, 368] width 82 height 37
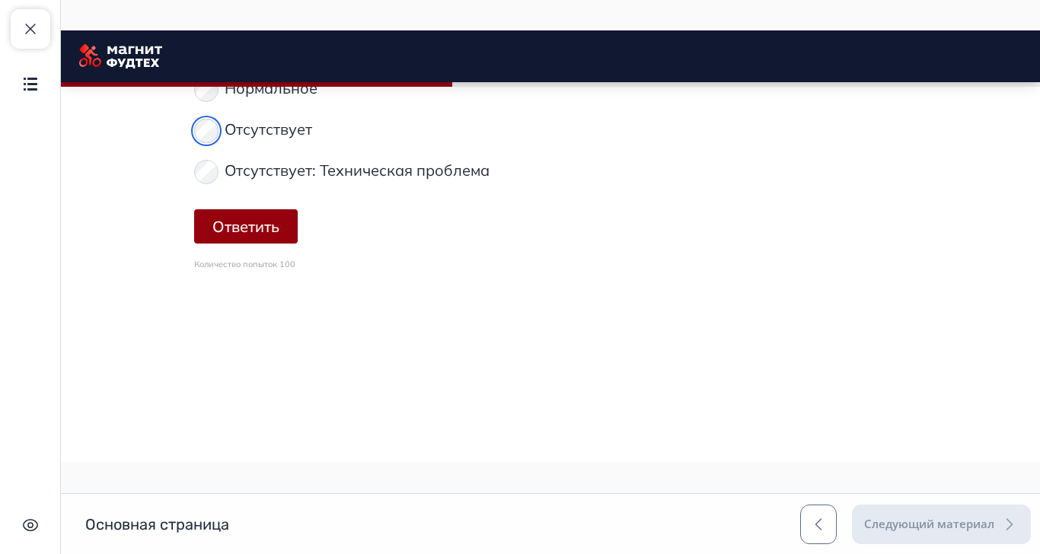
scroll to position [2284, 0]
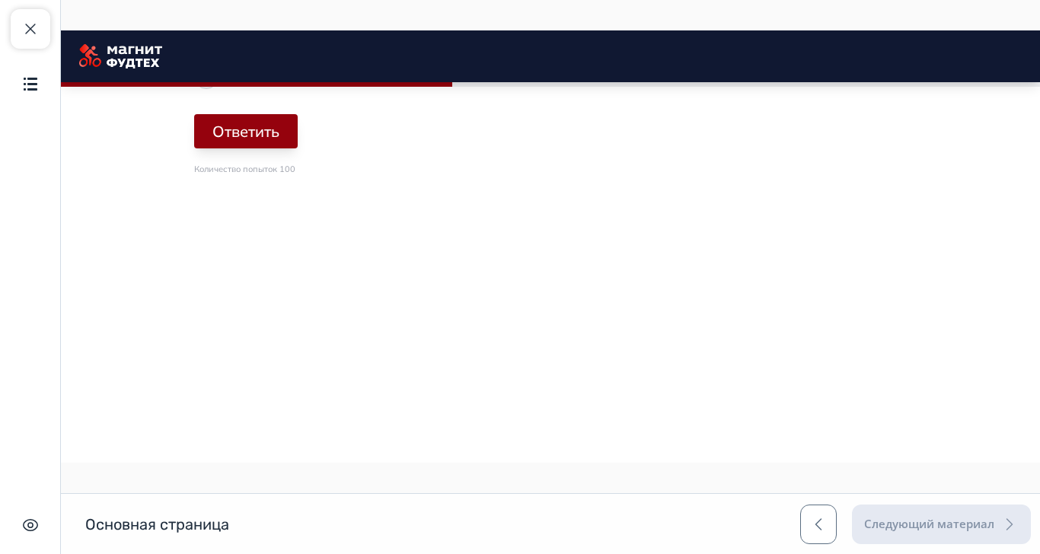
click at [298, 148] on button "Ответить" at bounding box center [246, 131] width 104 height 34
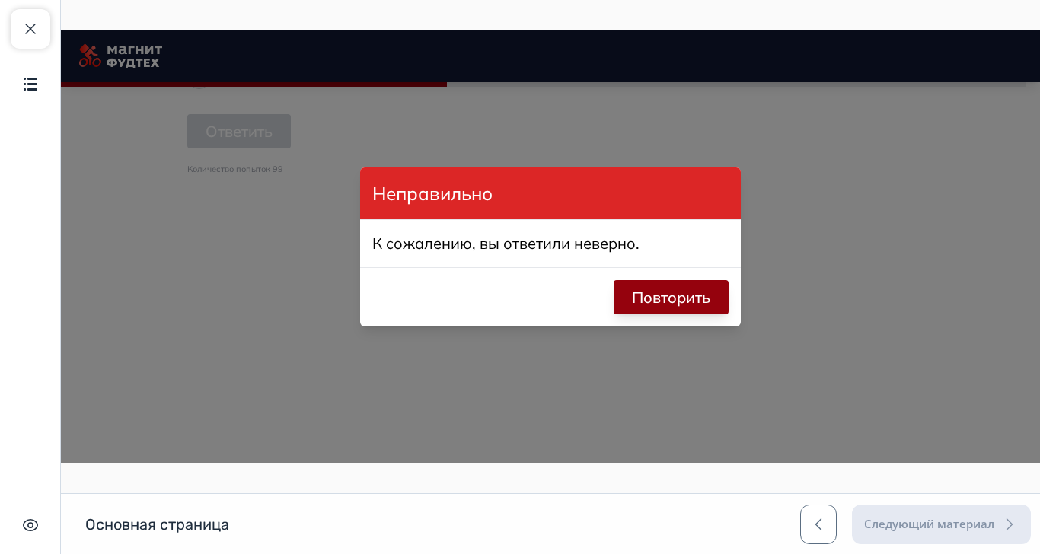
click at [729, 314] on button "Повторить" at bounding box center [671, 297] width 115 height 34
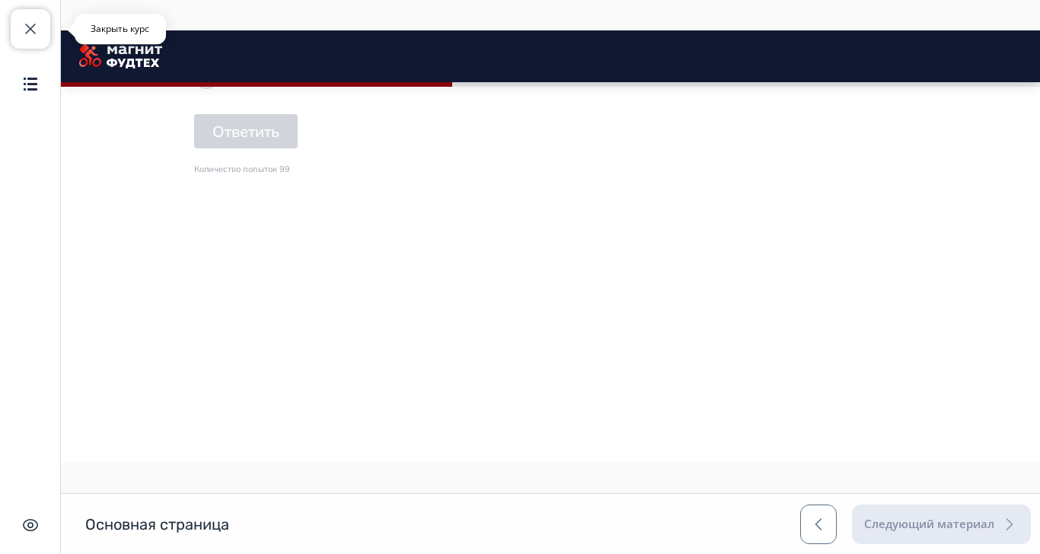
click at [31, 27] on span "button" at bounding box center [30, 29] width 18 height 18
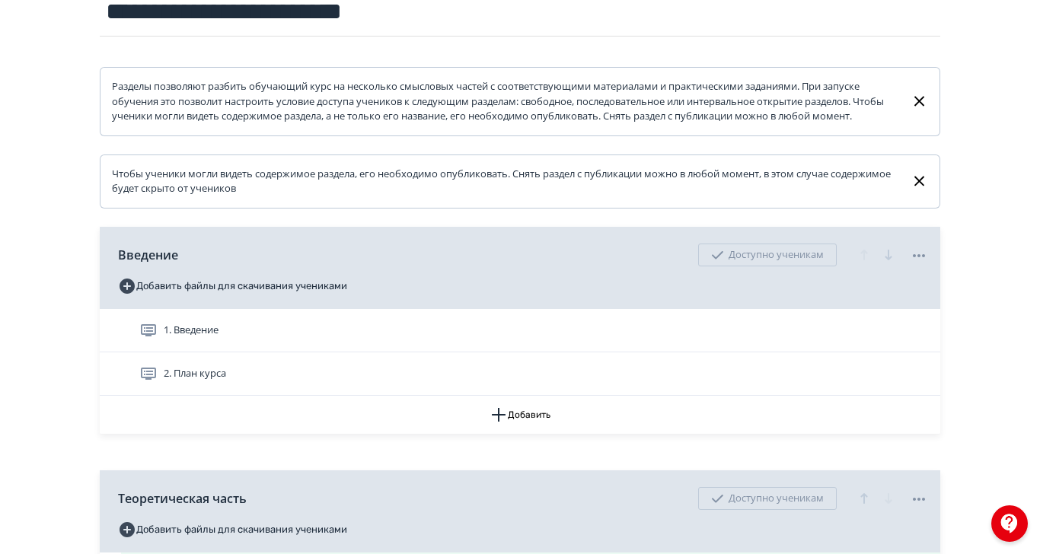
scroll to position [408, 0]
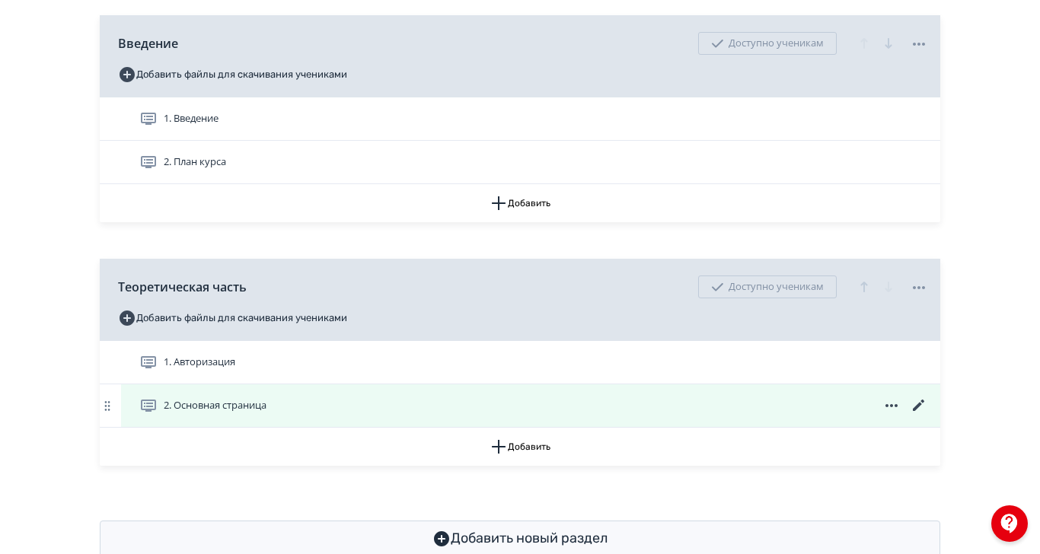
click at [928, 415] on icon at bounding box center [919, 406] width 18 height 18
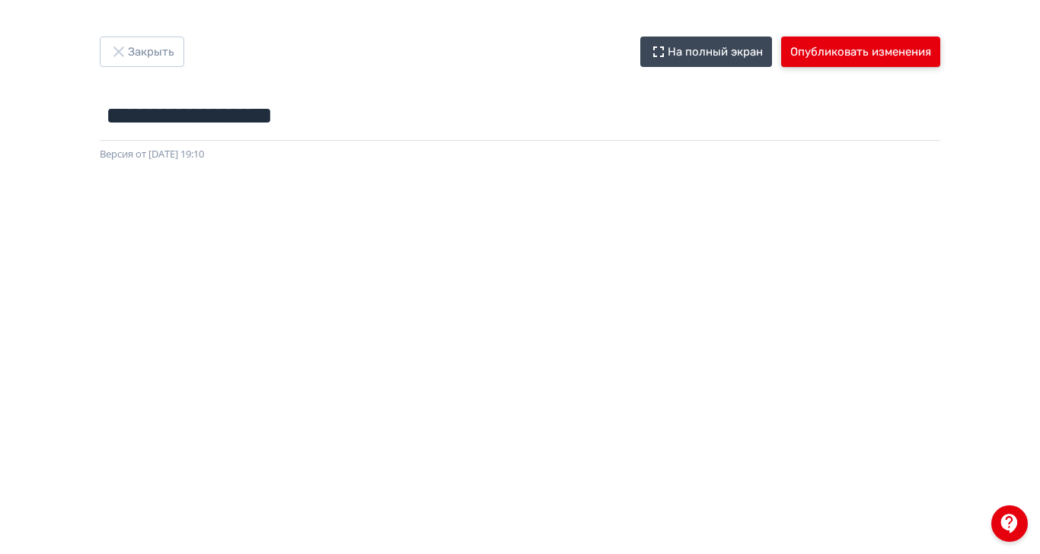
click at [940, 56] on button "Опубликовать изменения" at bounding box center [860, 52] width 159 height 30
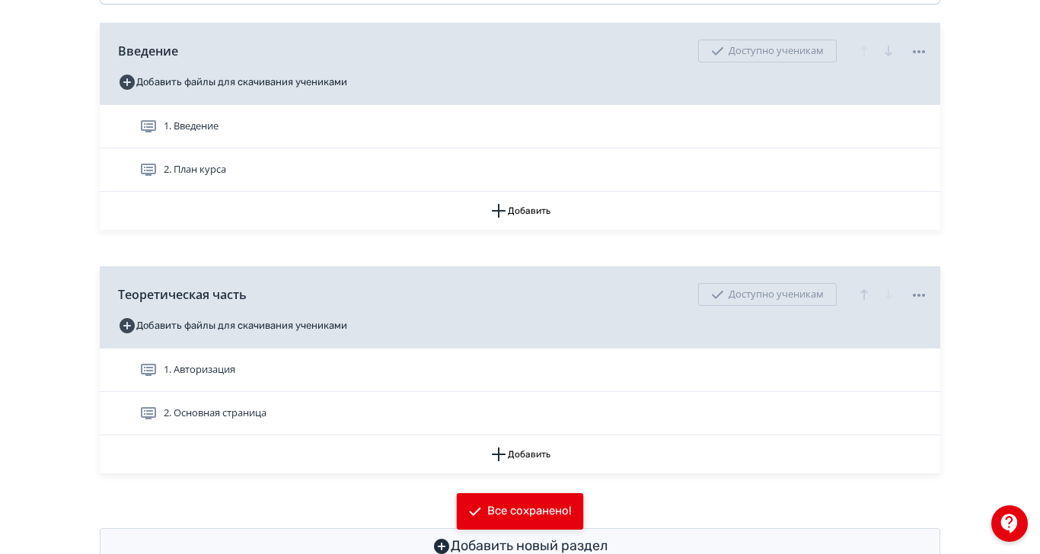
scroll to position [408, 0]
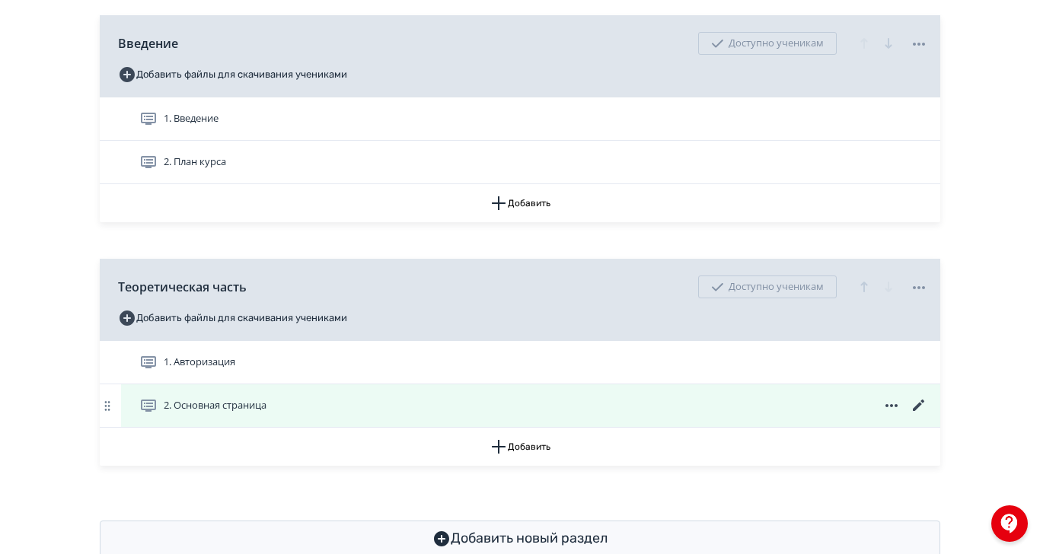
click at [266, 413] on span "2. Основная страница" at bounding box center [215, 405] width 103 height 15
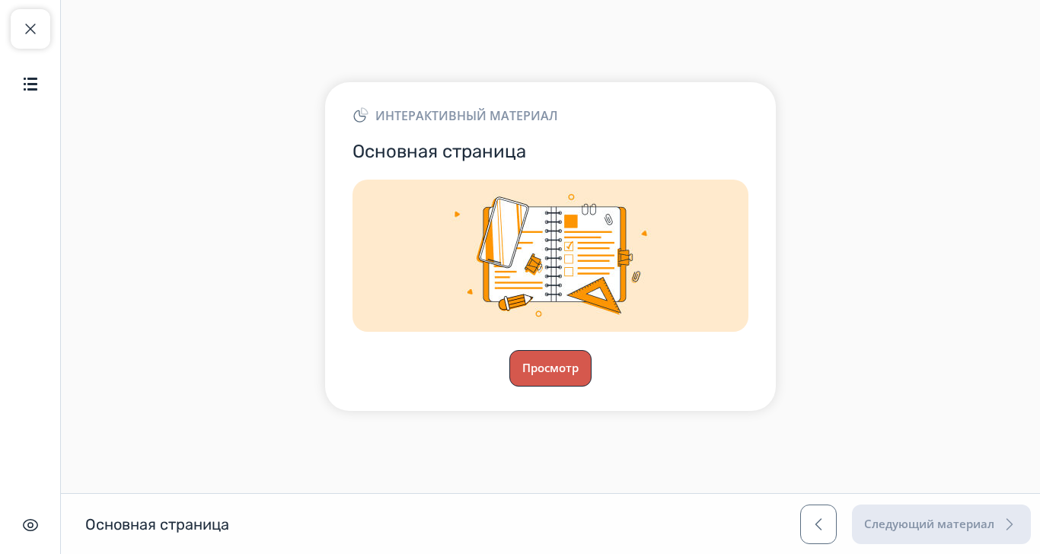
click at [592, 387] on button "Просмотр" at bounding box center [550, 368] width 82 height 37
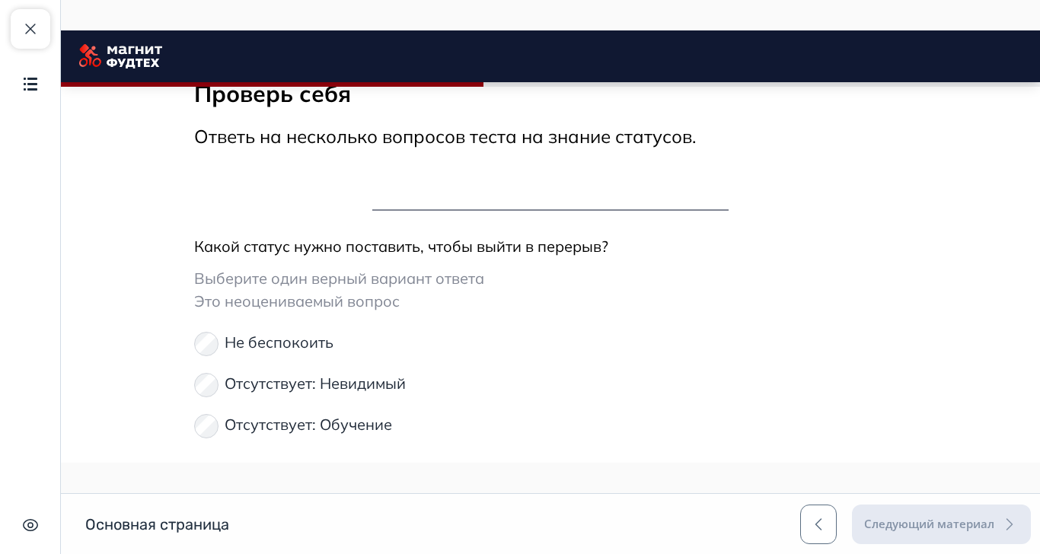
scroll to position [1903, 0]
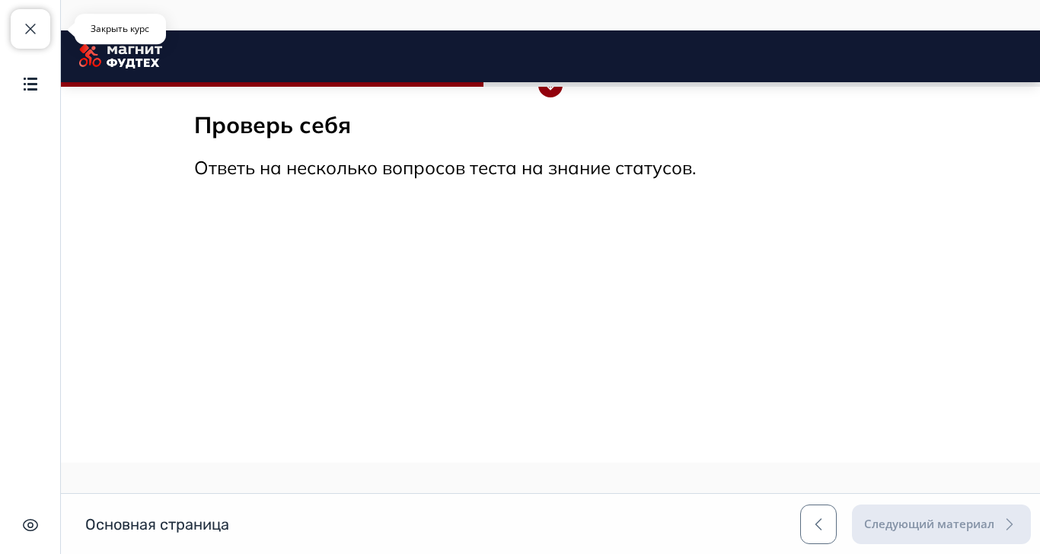
click at [27, 24] on span "button" at bounding box center [30, 29] width 18 height 18
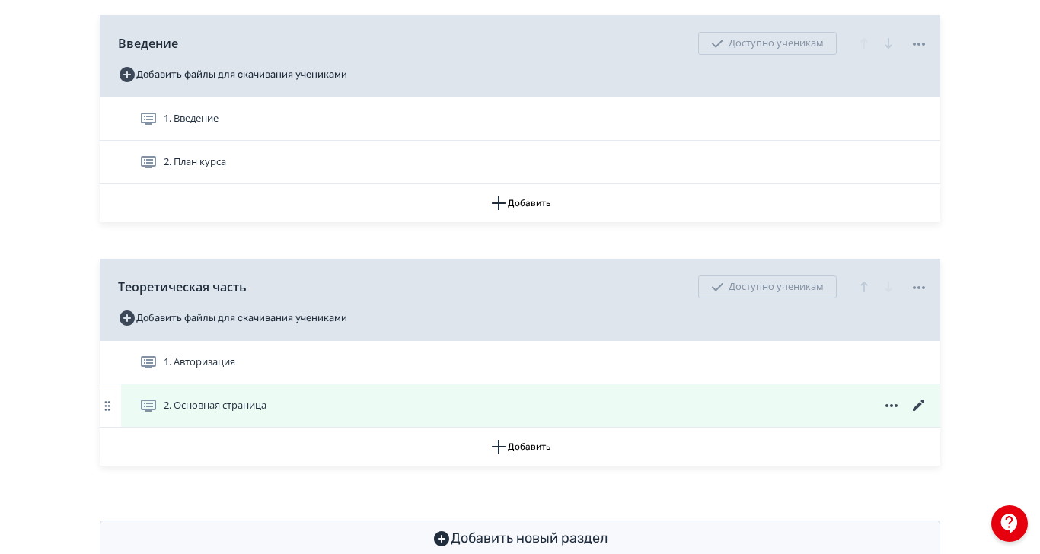
click at [928, 415] on icon at bounding box center [919, 406] width 18 height 18
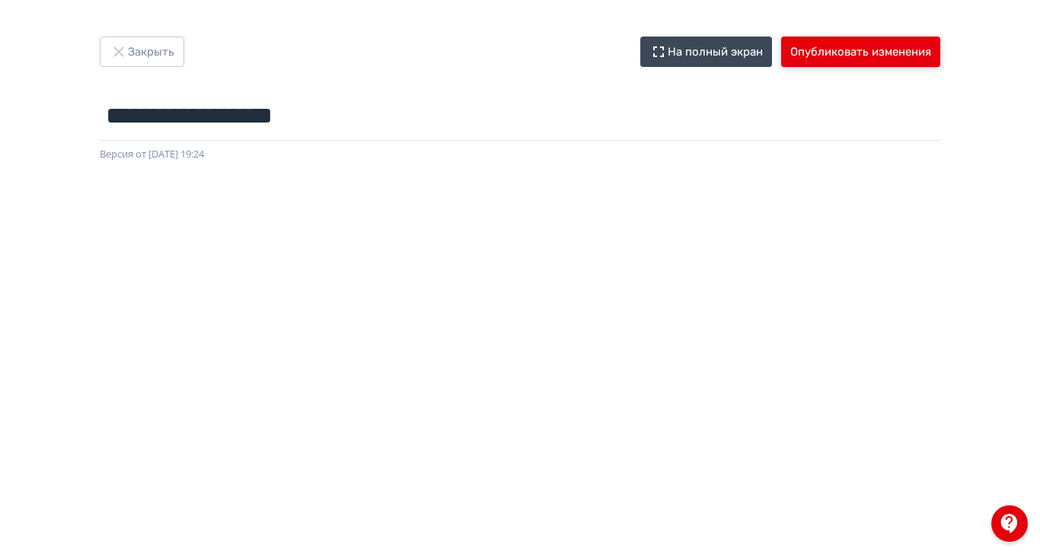
click at [940, 49] on button "Опубликовать изменения" at bounding box center [860, 52] width 159 height 30
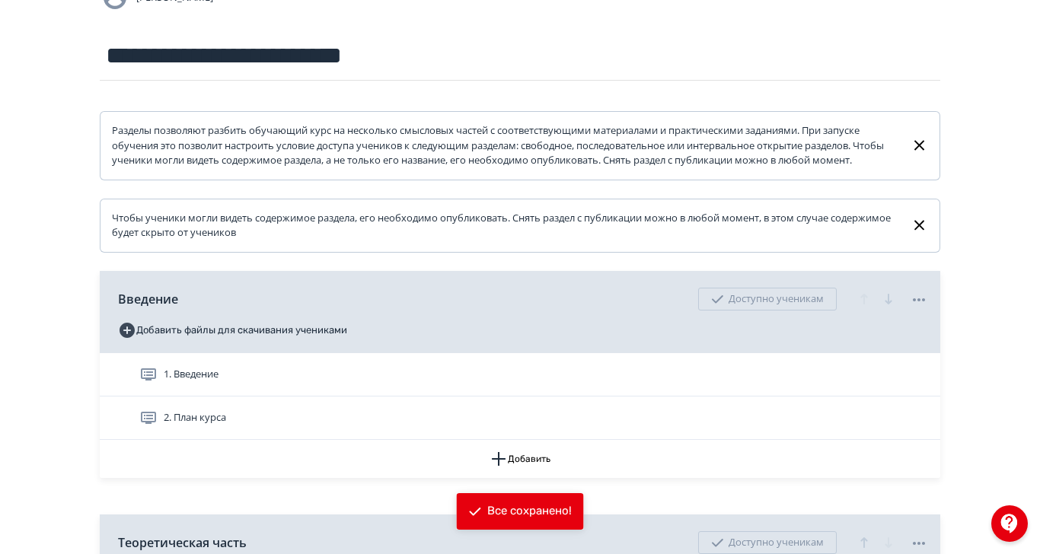
scroll to position [286, 0]
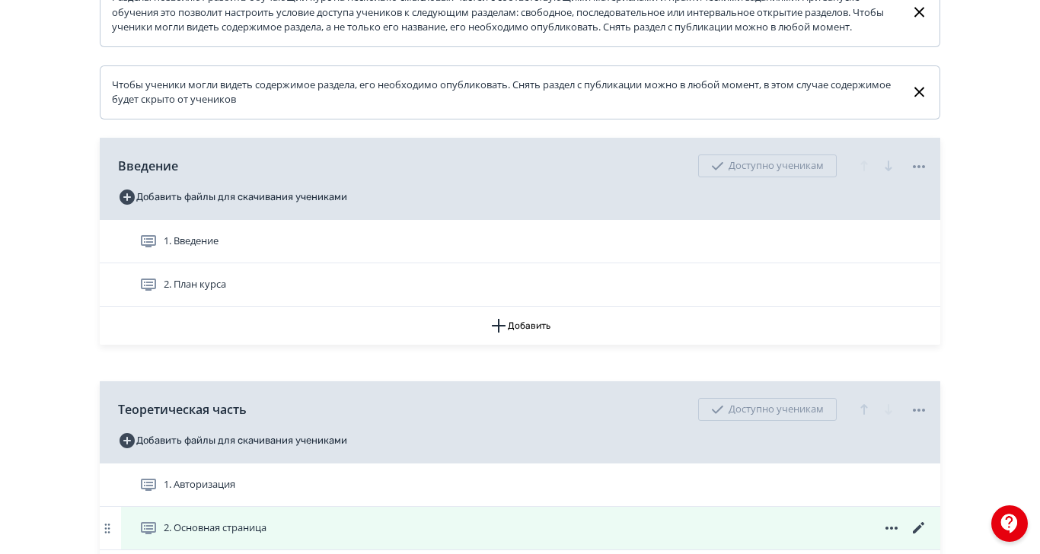
click at [266, 536] on span "2. Основная страница" at bounding box center [215, 528] width 103 height 15
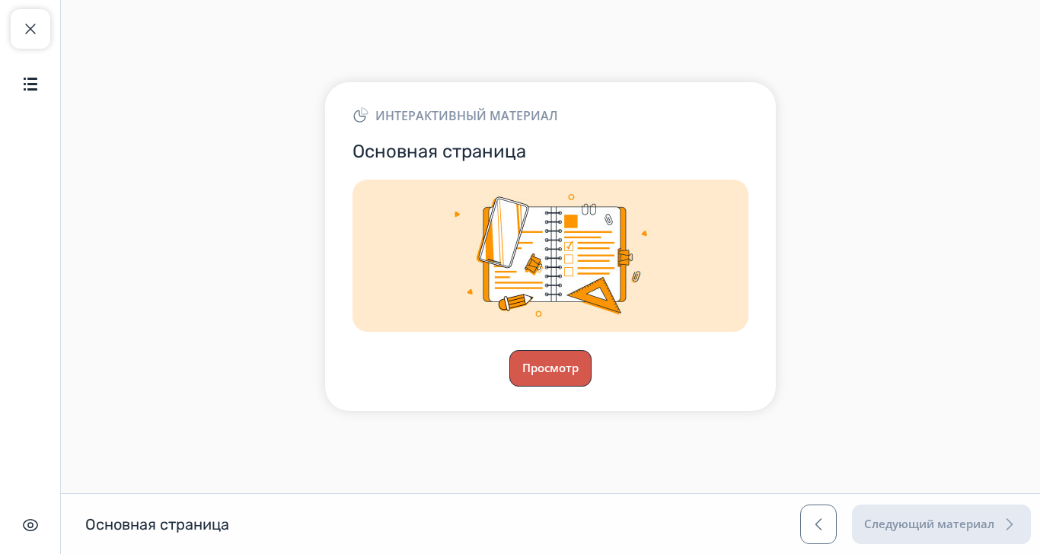
click at [592, 387] on button "Просмотр" at bounding box center [550, 368] width 82 height 37
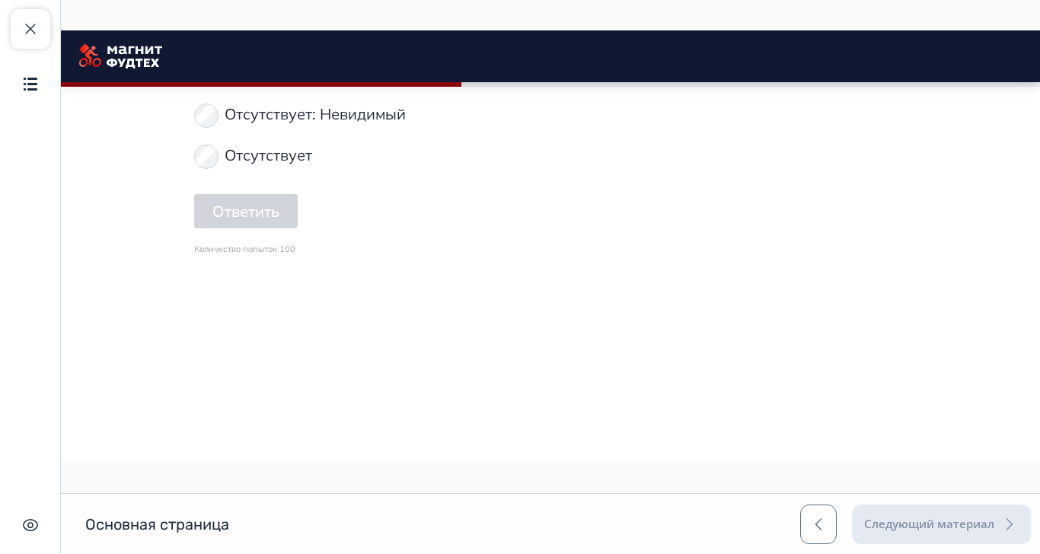
scroll to position [2189, 0]
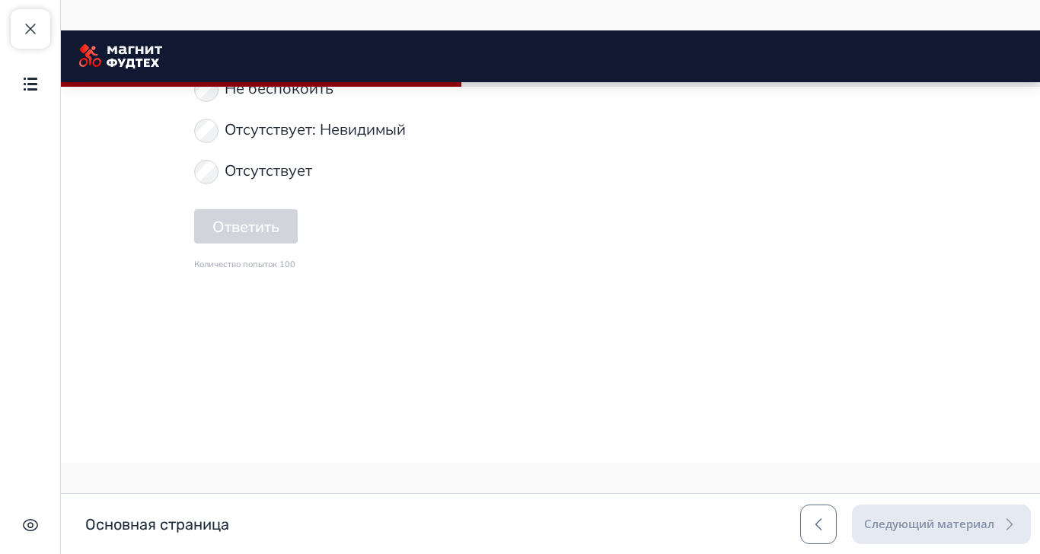
drag, startPoint x: 398, startPoint y: 438, endPoint x: 415, endPoint y: 440, distance: 16.9
click at [312, 182] on p "Отсутствует" at bounding box center [269, 170] width 88 height 23
click at [298, 244] on button "Ответить" at bounding box center [246, 226] width 104 height 34
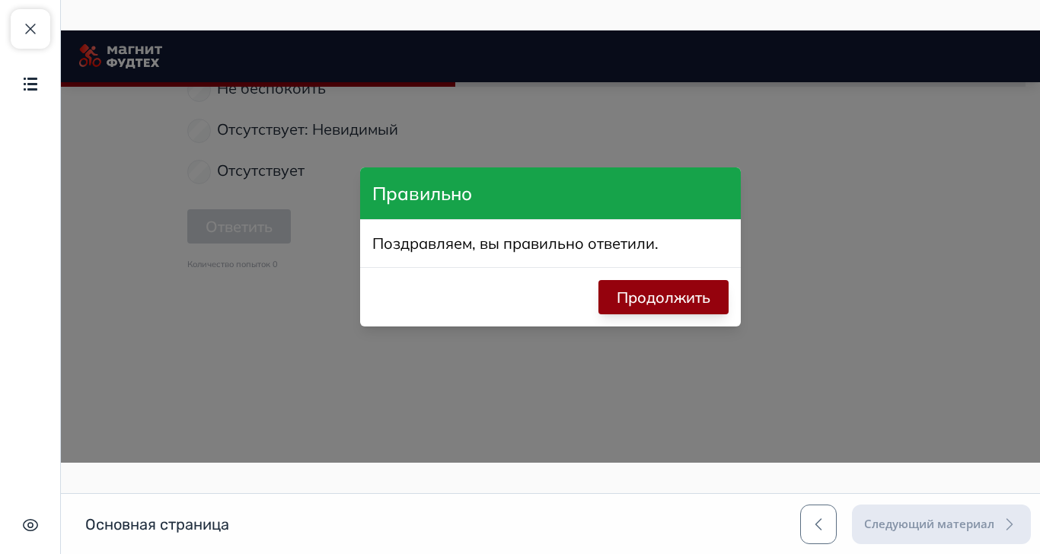
click at [729, 314] on button "Продолжить" at bounding box center [663, 297] width 130 height 34
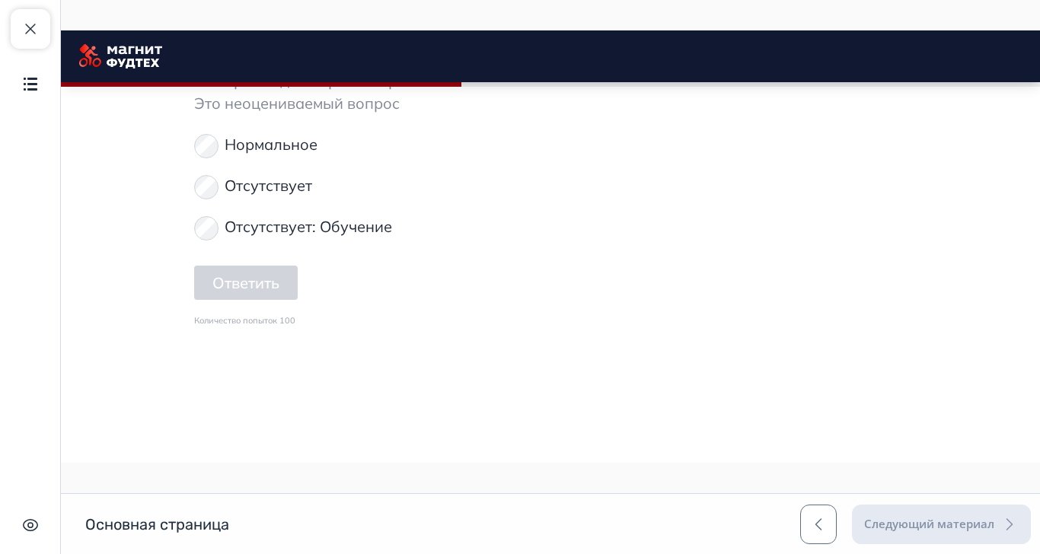
scroll to position [2570, 0]
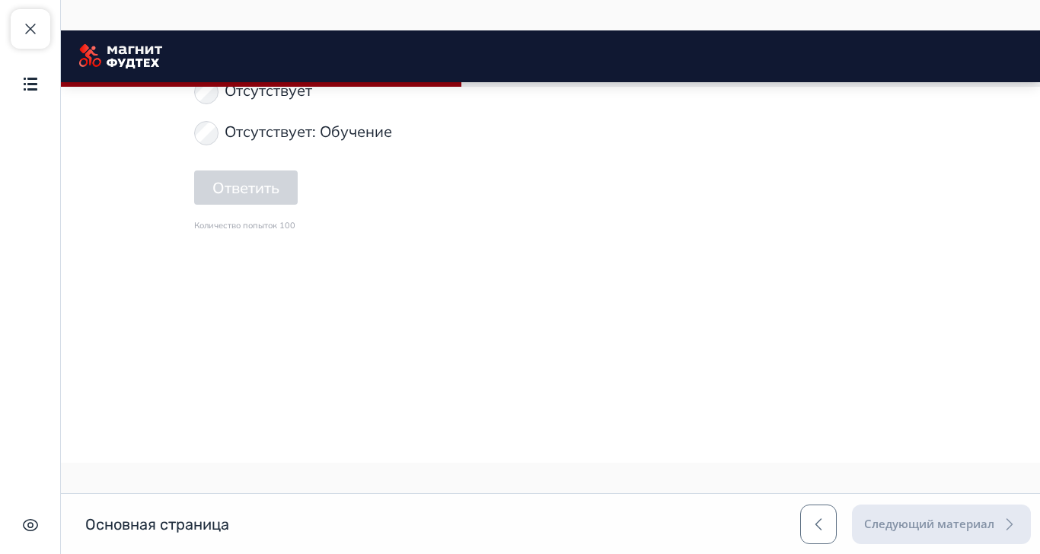
click at [392, 143] on p "Отсутствует: Обучение" at bounding box center [309, 131] width 168 height 23
click at [298, 205] on button "Ответить" at bounding box center [246, 188] width 104 height 34
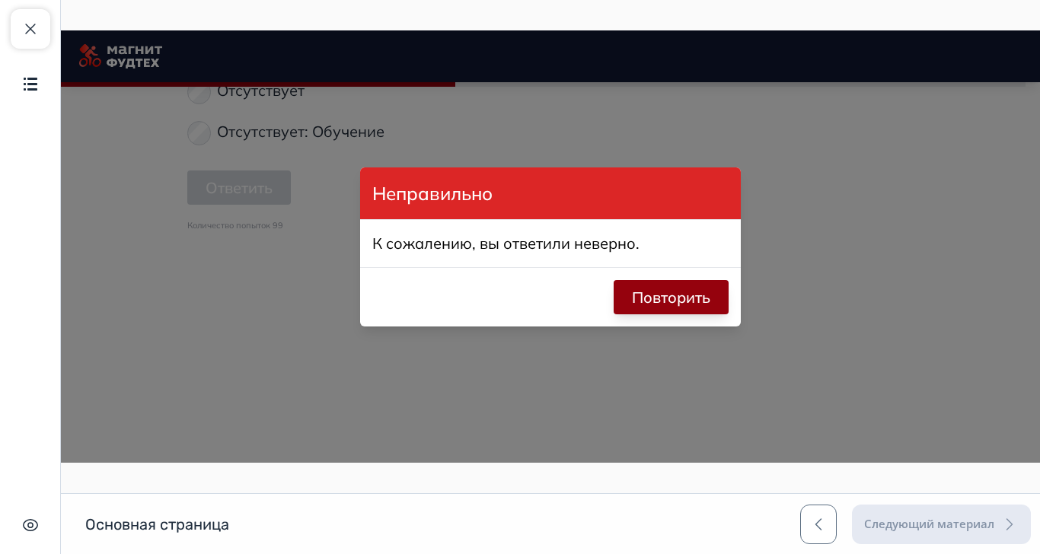
click at [729, 314] on button "Повторить" at bounding box center [671, 297] width 115 height 34
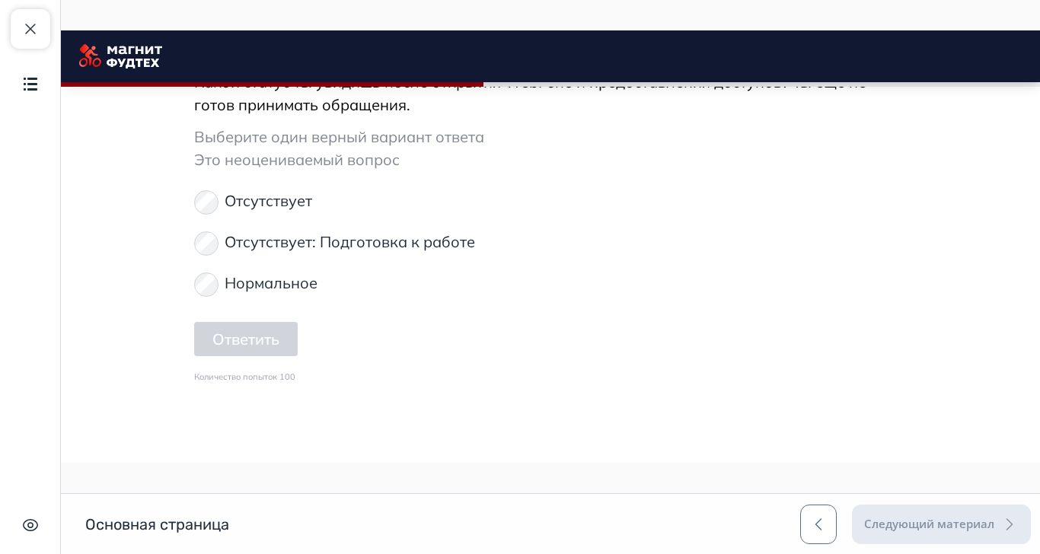
scroll to position [2855, 0]
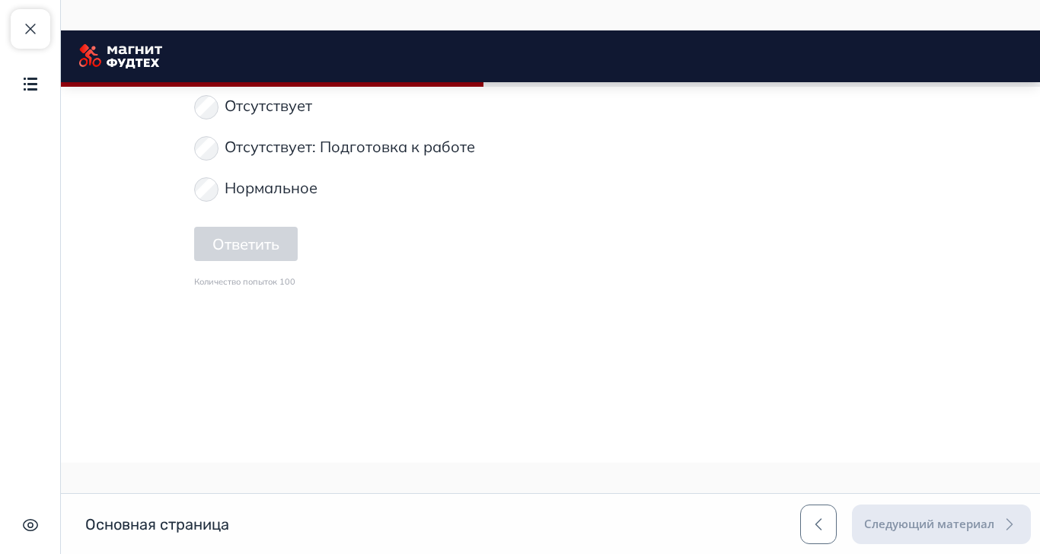
click at [475, 158] on p "Отсутствует: Подготовка к работе" at bounding box center [350, 147] width 250 height 23
click at [298, 261] on button "Ответить" at bounding box center [246, 244] width 104 height 34
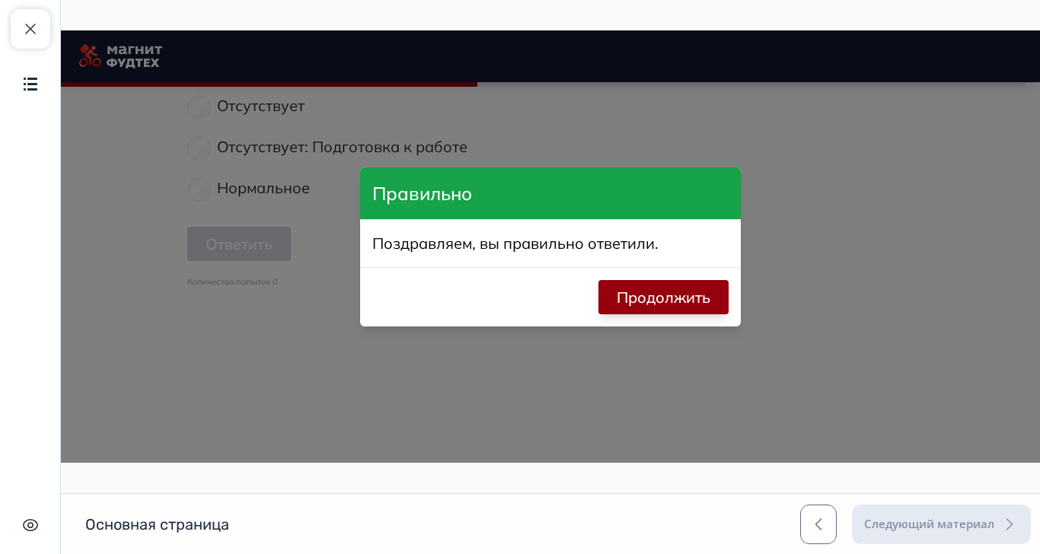
click at [729, 314] on button "Продолжить" at bounding box center [663, 297] width 130 height 34
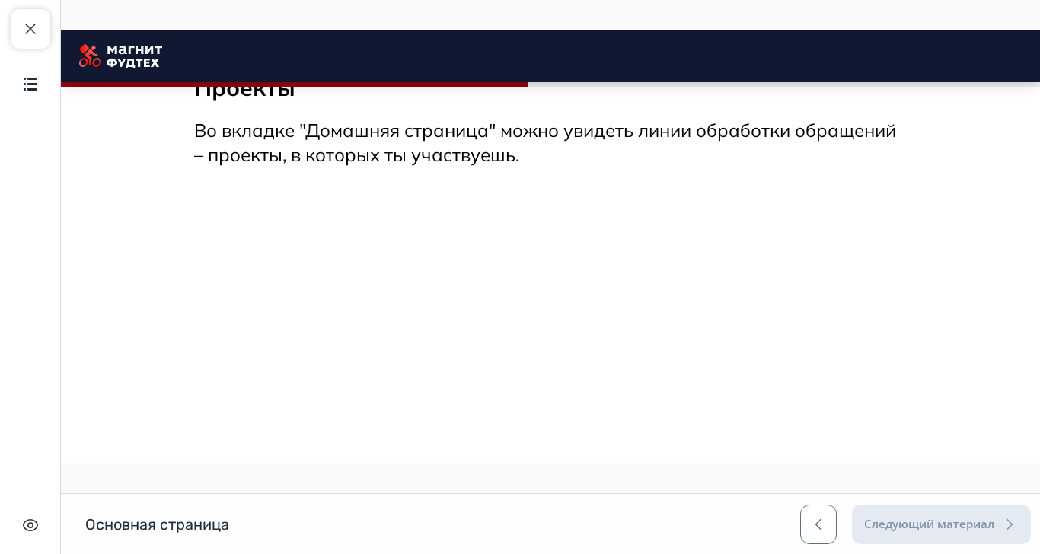
scroll to position [3331, 0]
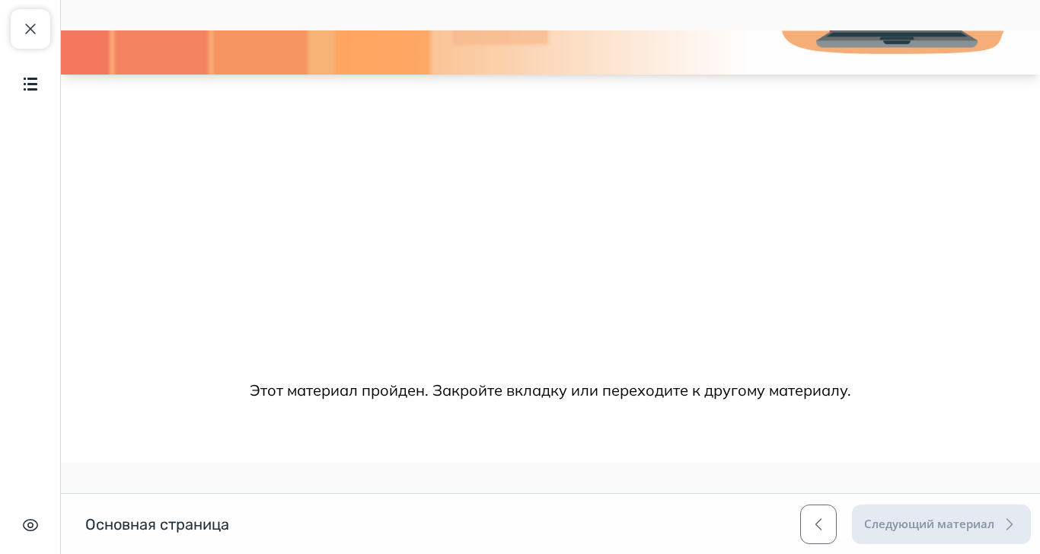
scroll to position [177, 0]
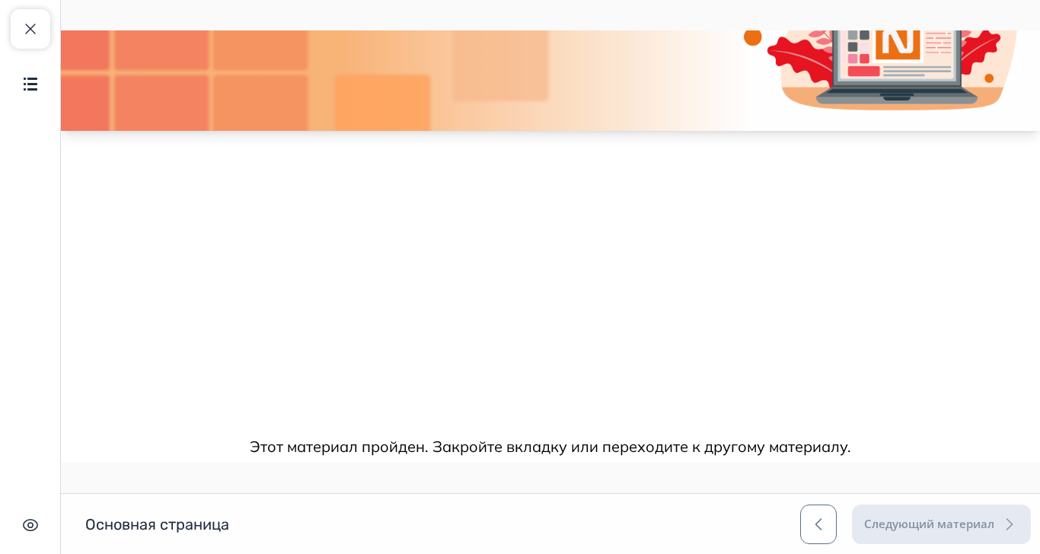
click at [676, 196] on body "Основная страница Close panel 100% пройдено" at bounding box center [550, 181] width 979 height 556
click at [788, 444] on p "Этот материал пройден. Закройте вкладку или переходите к другому материалу." at bounding box center [550, 447] width 761 height 23
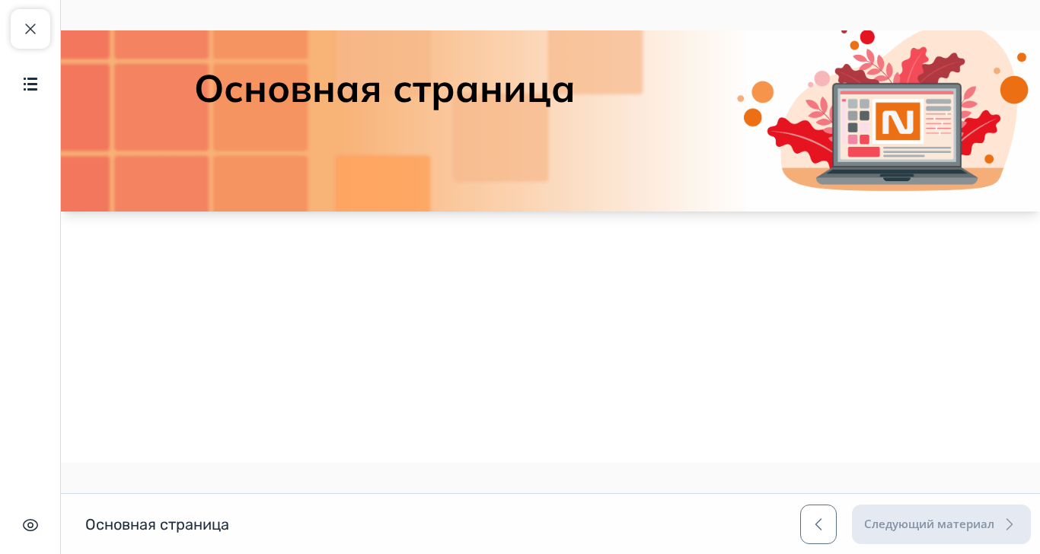
scroll to position [0, 0]
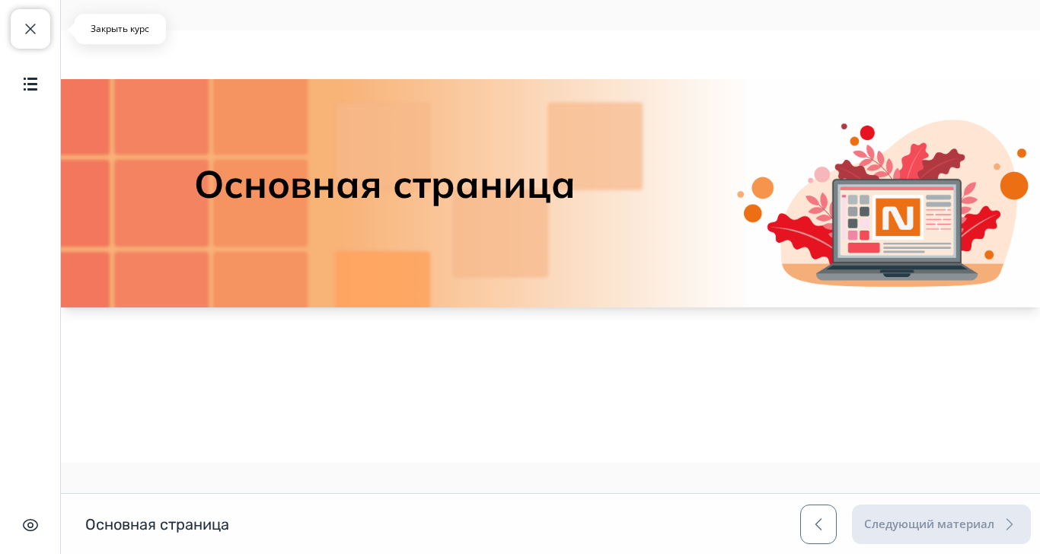
click at [34, 27] on span "button" at bounding box center [30, 29] width 18 height 18
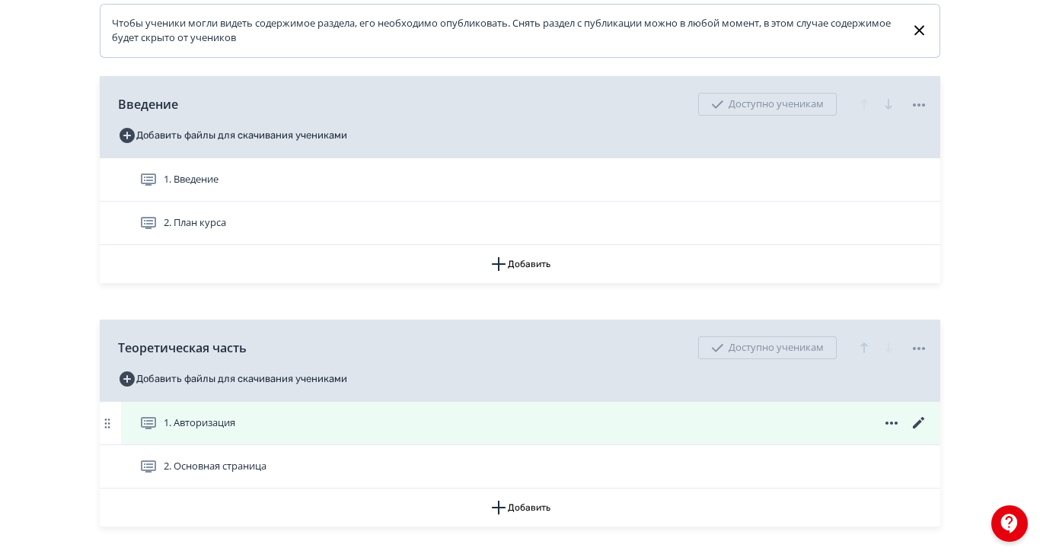
scroll to position [381, 0]
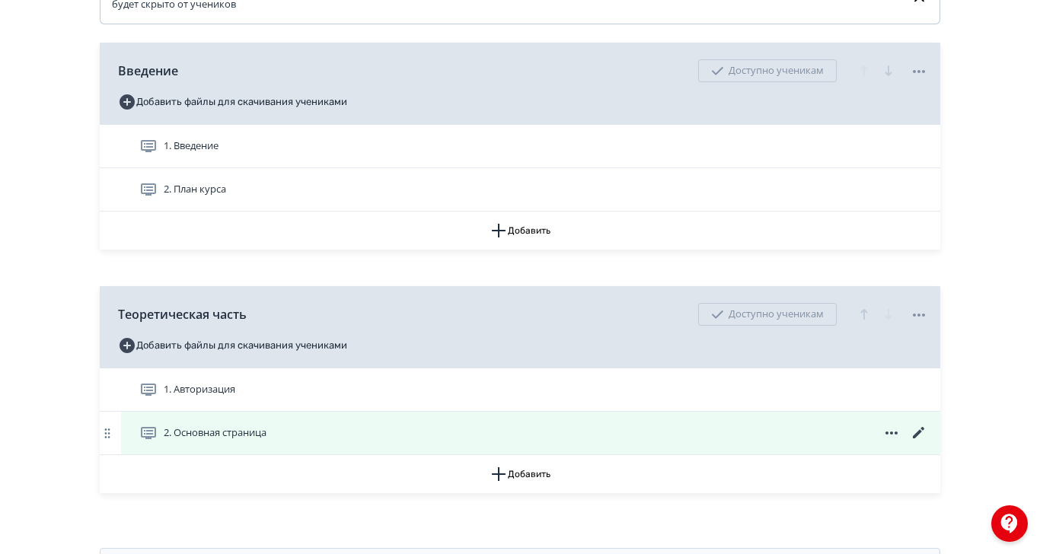
click at [928, 442] on icon at bounding box center [919, 433] width 18 height 18
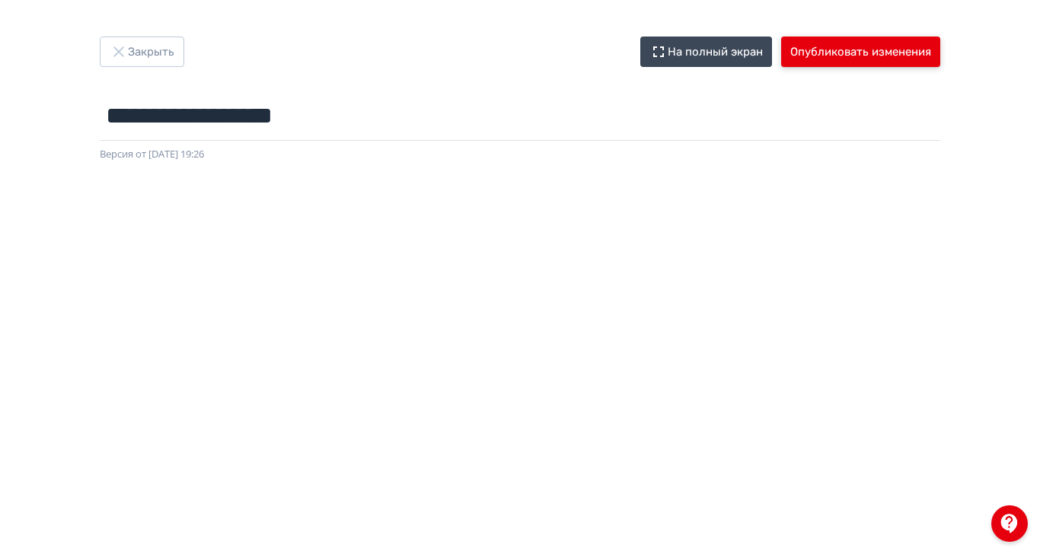
click at [940, 53] on button "Опубликовать изменения" at bounding box center [860, 52] width 159 height 30
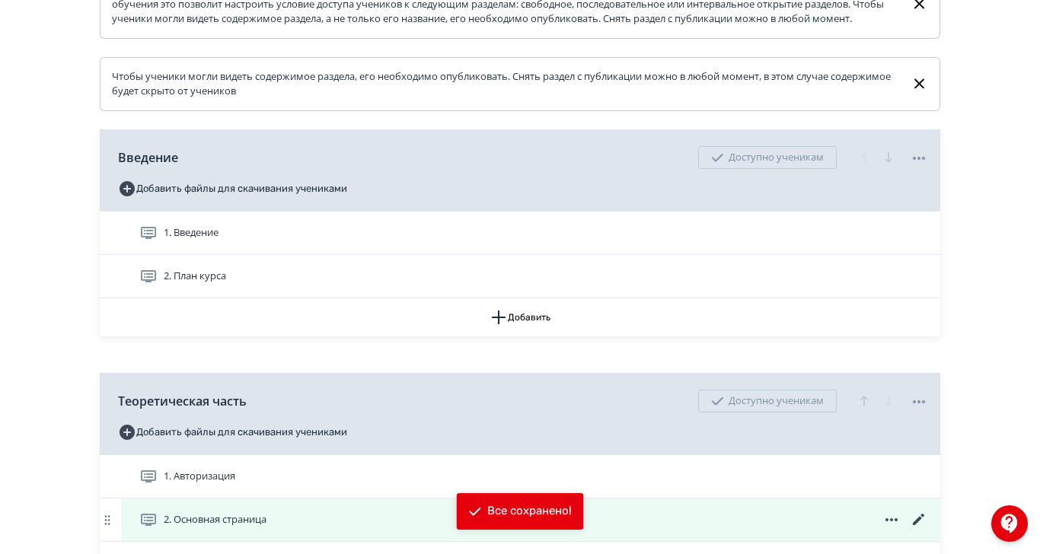
scroll to position [369, 0]
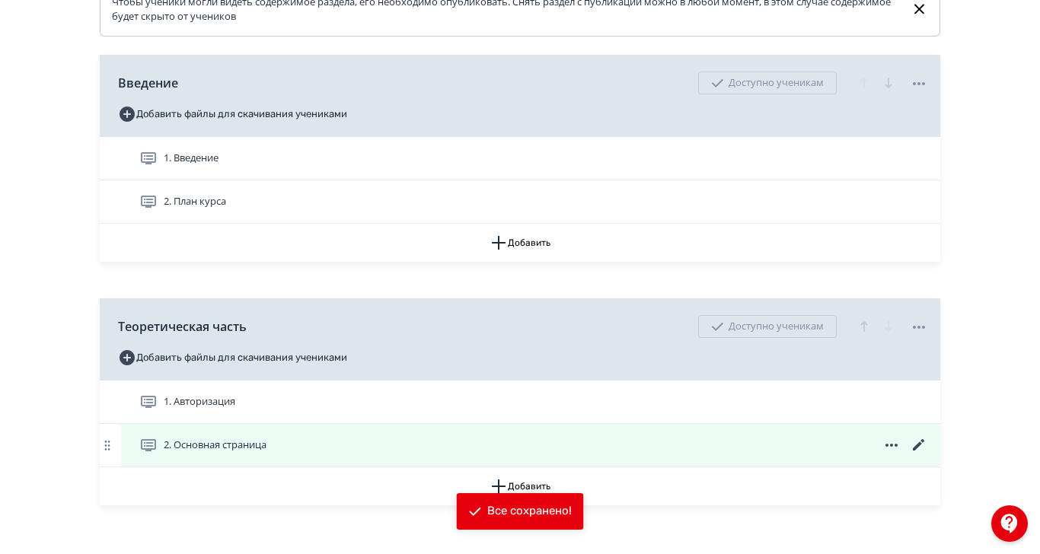
click at [266, 453] on span "2. Основная страница" at bounding box center [215, 445] width 103 height 15
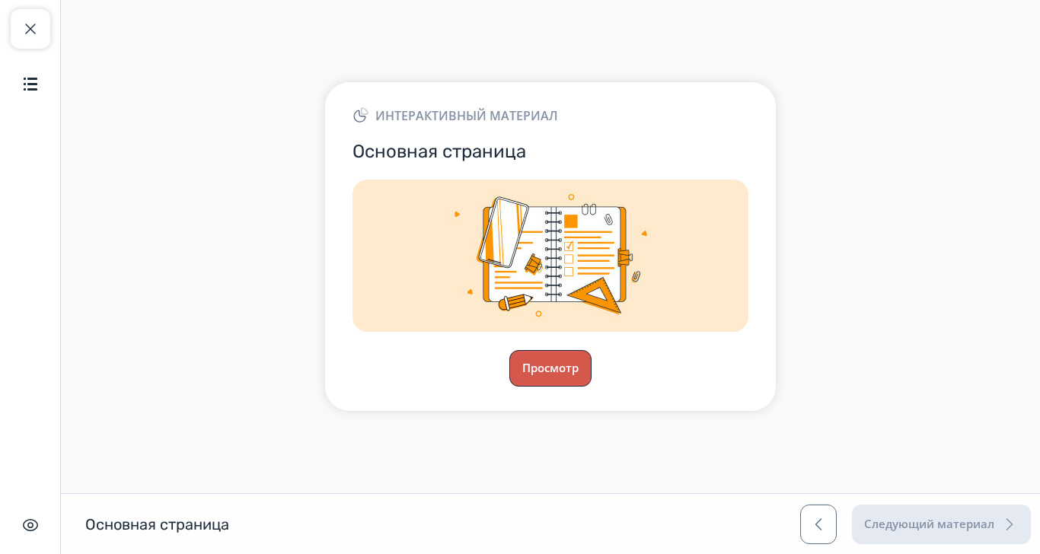
click at [592, 387] on button "Просмотр" at bounding box center [550, 368] width 82 height 37
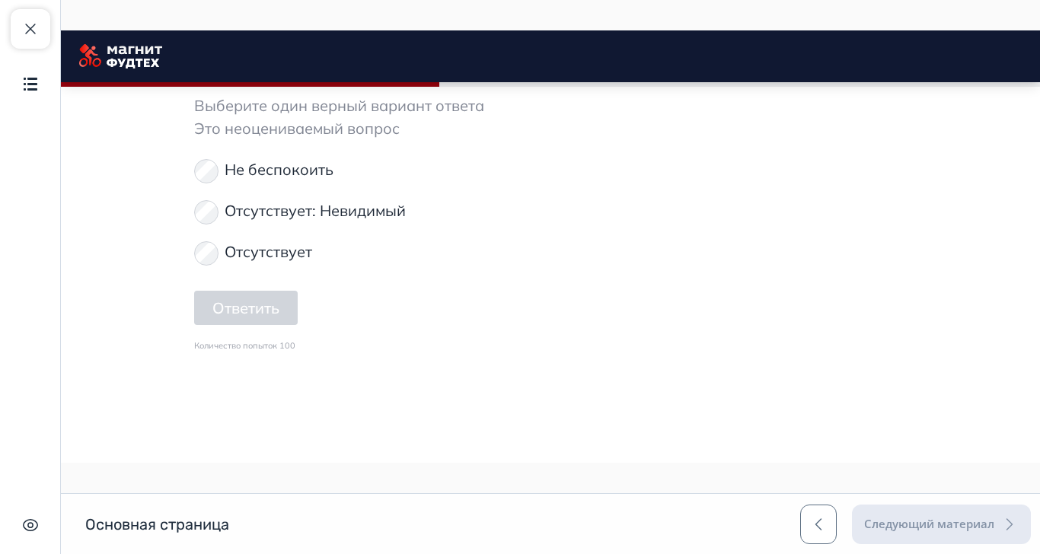
scroll to position [2233, 0]
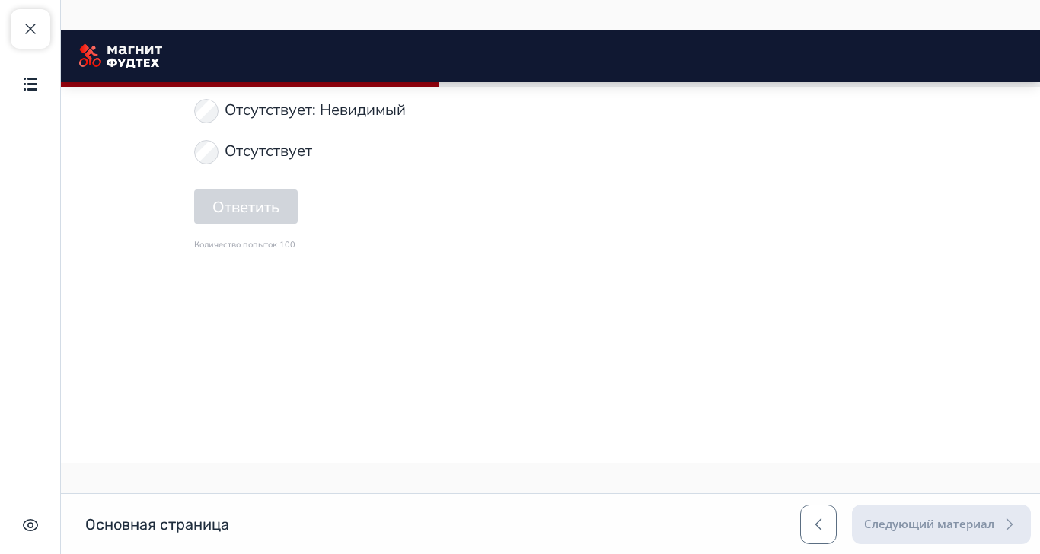
click at [312, 162] on p "Отсутствует" at bounding box center [269, 150] width 88 height 23
click at [298, 224] on button "Ответить" at bounding box center [246, 207] width 104 height 34
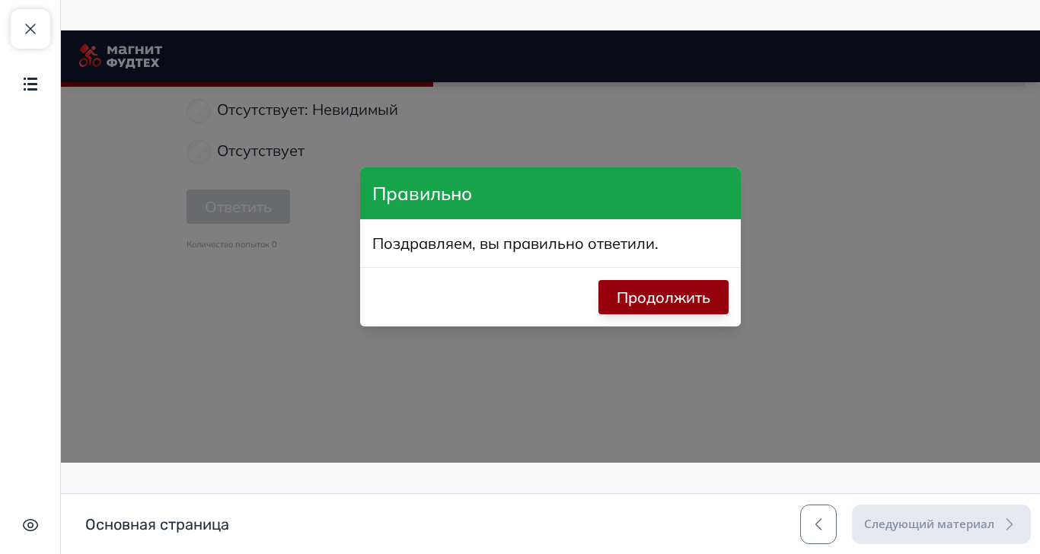
click at [729, 314] on button "Продолжить" at bounding box center [663, 297] width 130 height 34
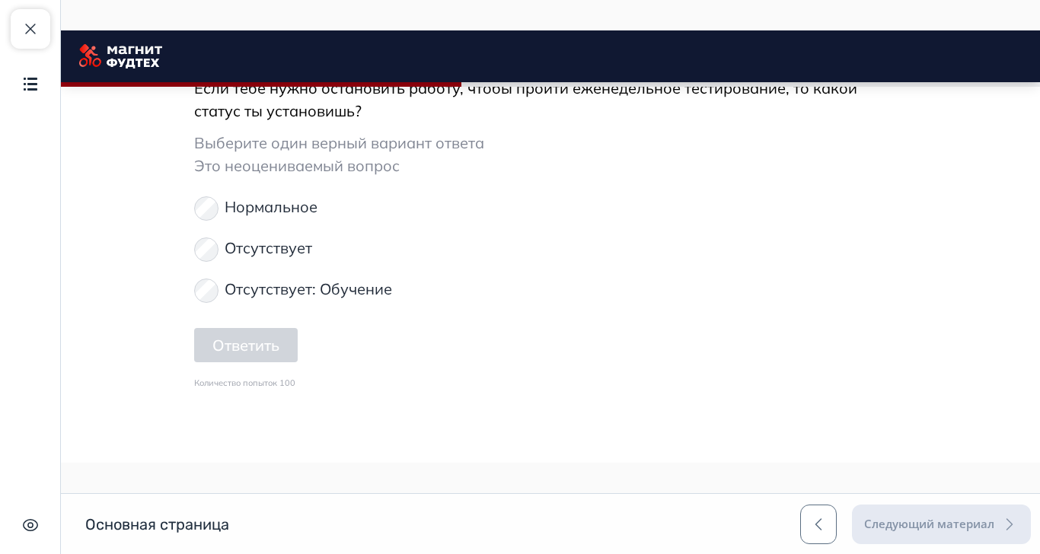
scroll to position [2538, 0]
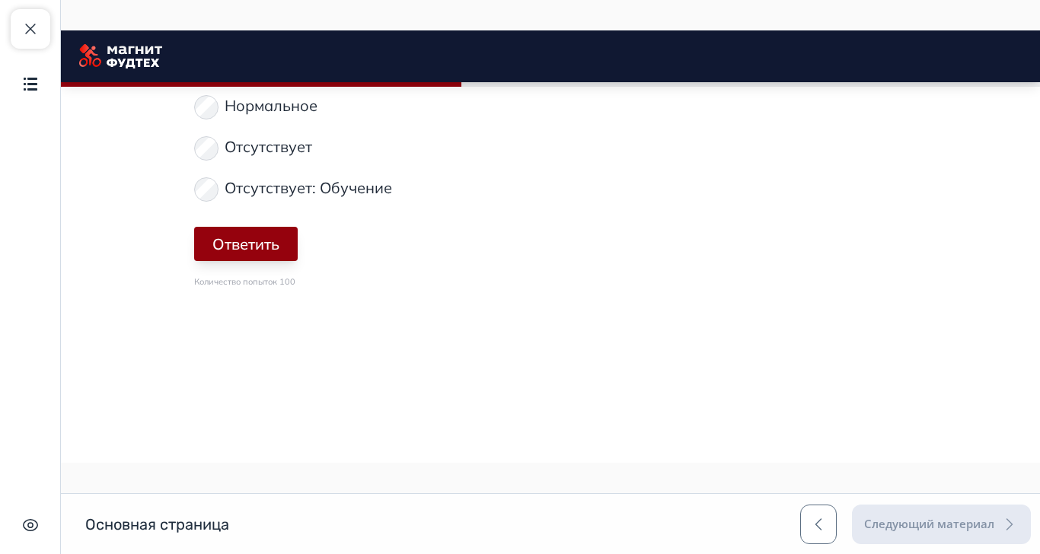
click at [298, 261] on button "Ответить" at bounding box center [246, 244] width 104 height 34
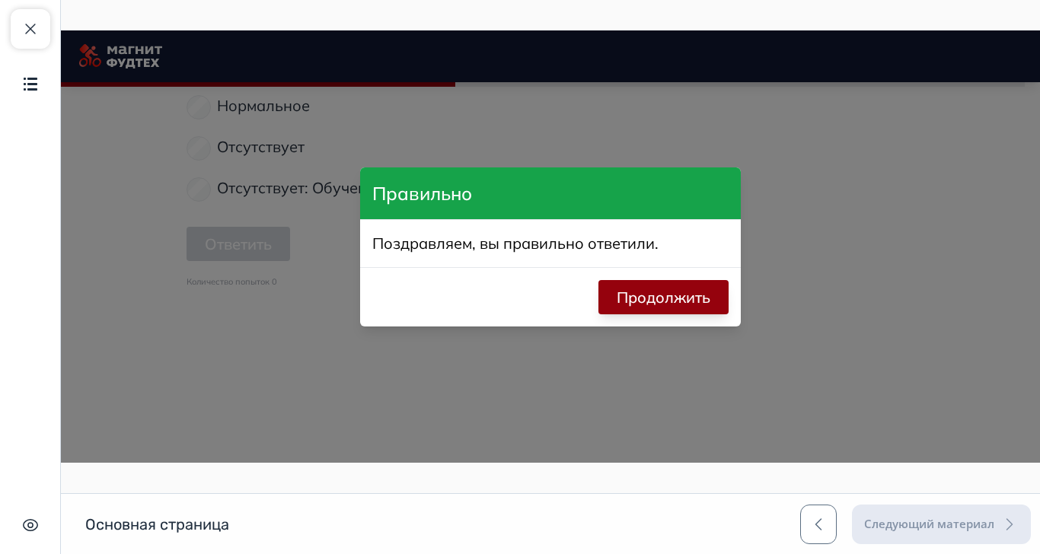
click at [729, 314] on button "Продолжить" at bounding box center [663, 297] width 130 height 34
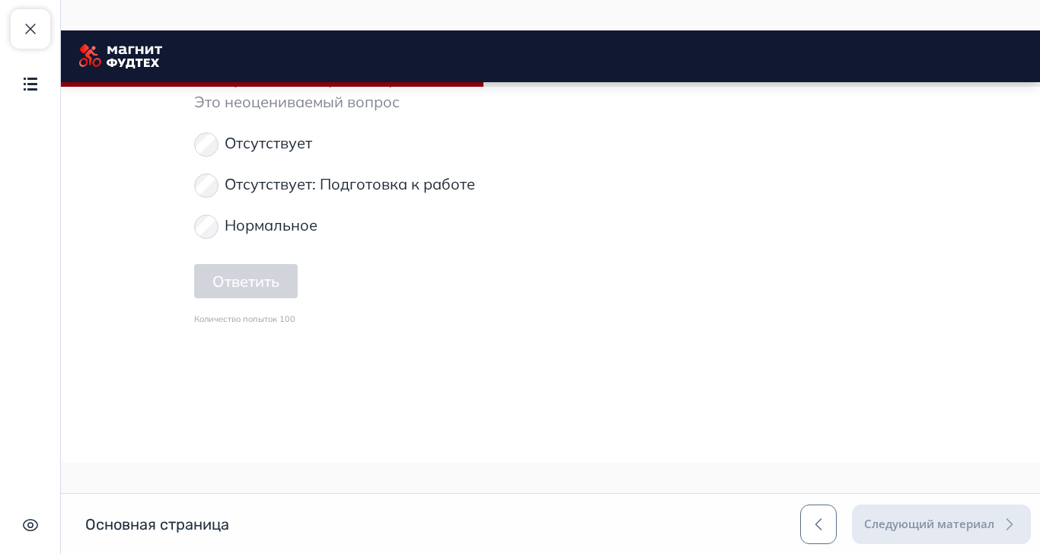
scroll to position [2944, 0]
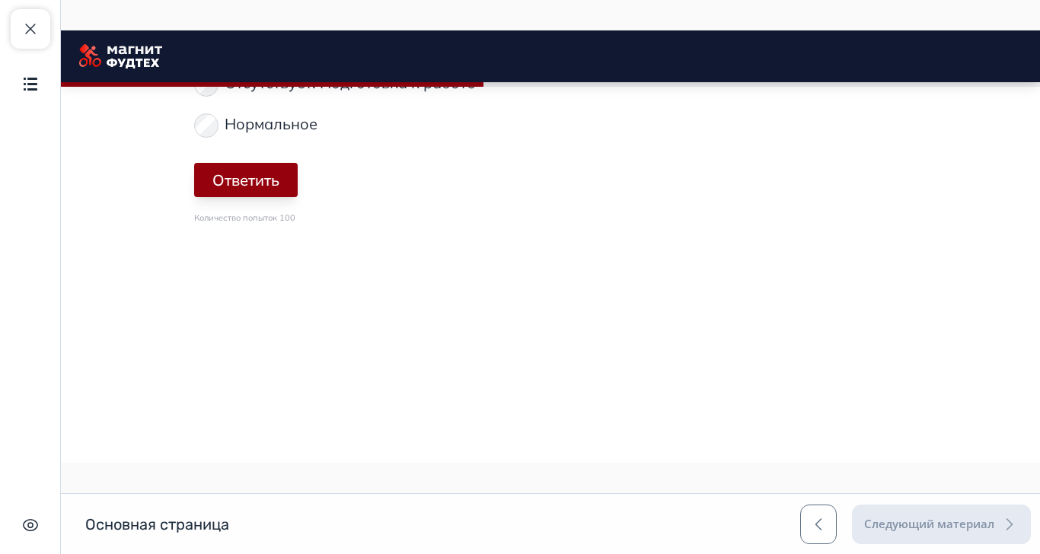
click at [298, 197] on button "Ответить" at bounding box center [246, 180] width 104 height 34
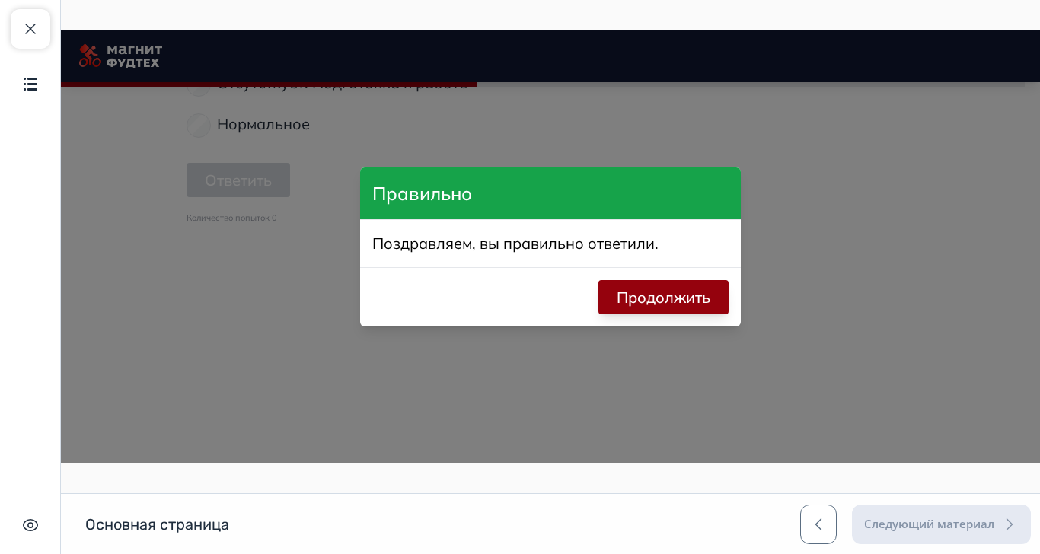
click at [729, 314] on button "Продолжить" at bounding box center [663, 297] width 130 height 34
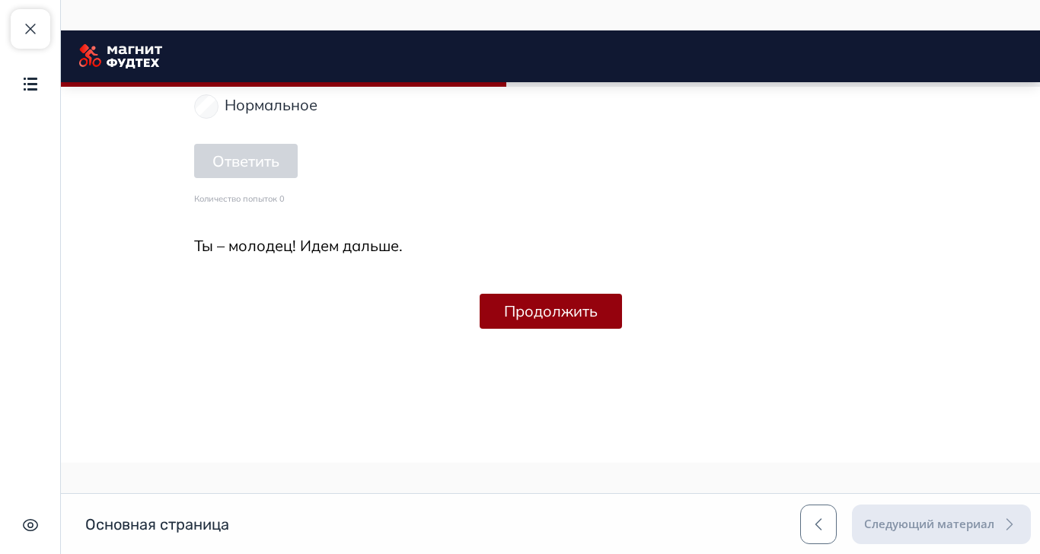
scroll to position [3141, 0]
click at [622, 329] on button "Продолжить" at bounding box center [551, 311] width 142 height 35
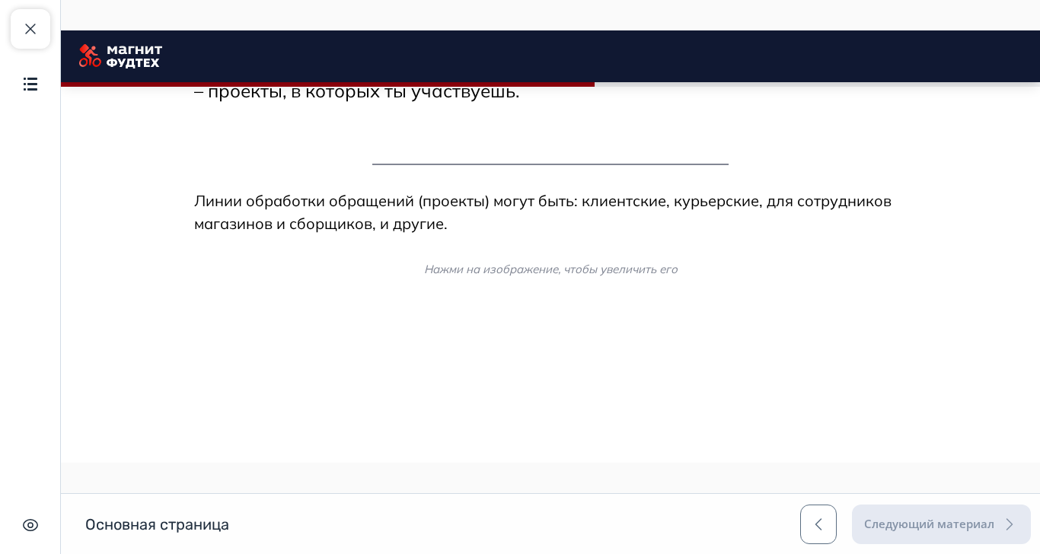
scroll to position [3265, 0]
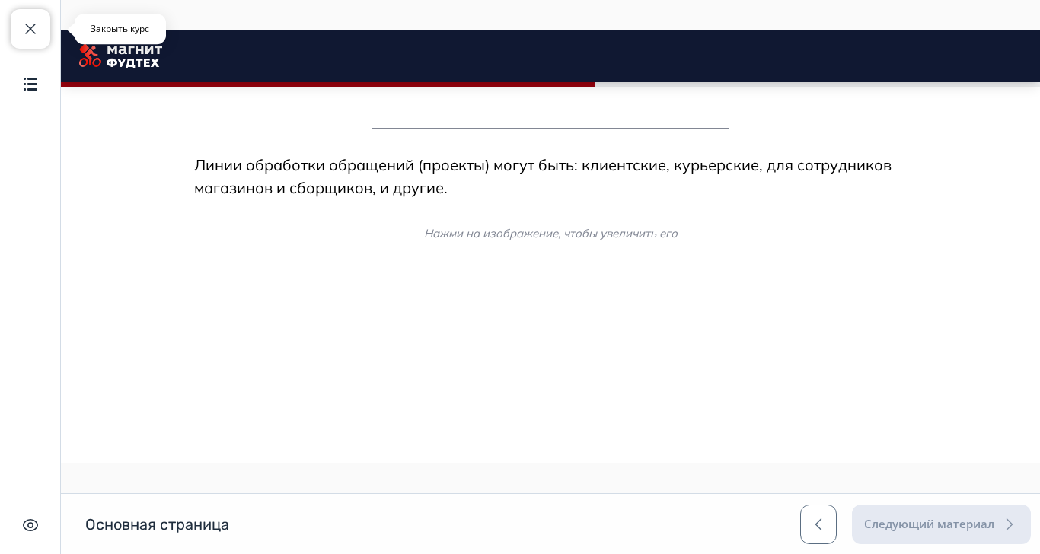
click at [37, 27] on span "button" at bounding box center [30, 29] width 18 height 18
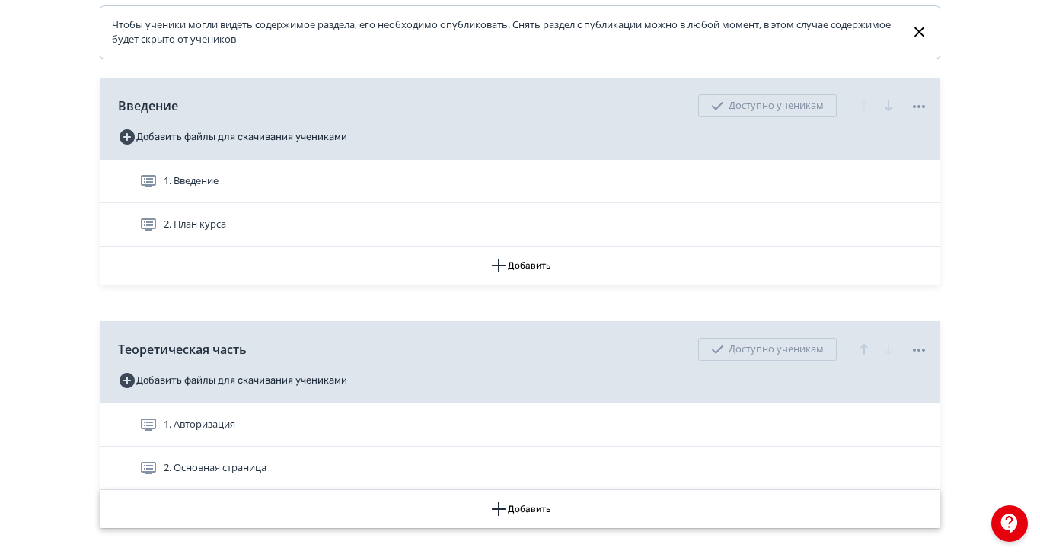
scroll to position [369, 0]
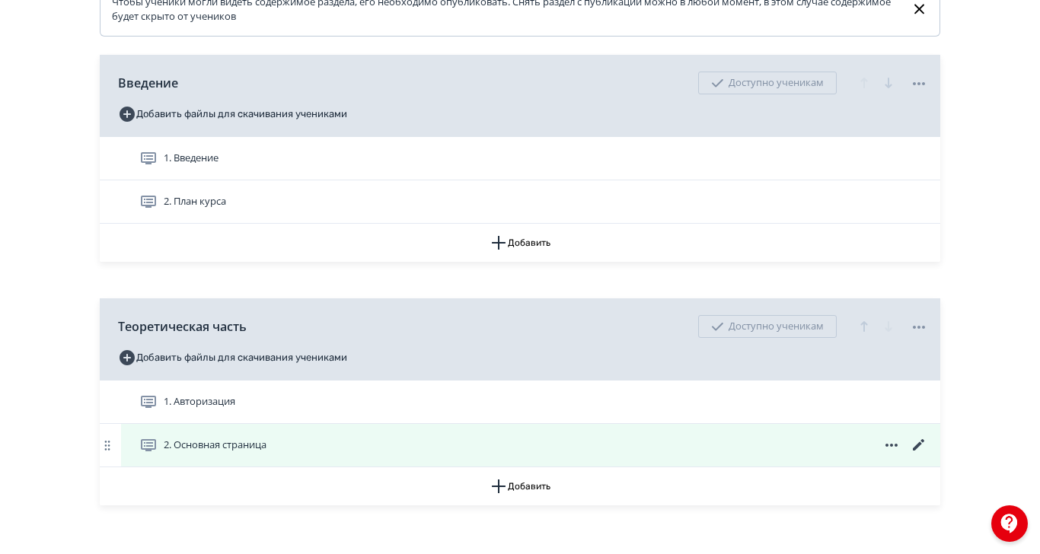
click at [924, 451] on icon at bounding box center [918, 444] width 11 height 11
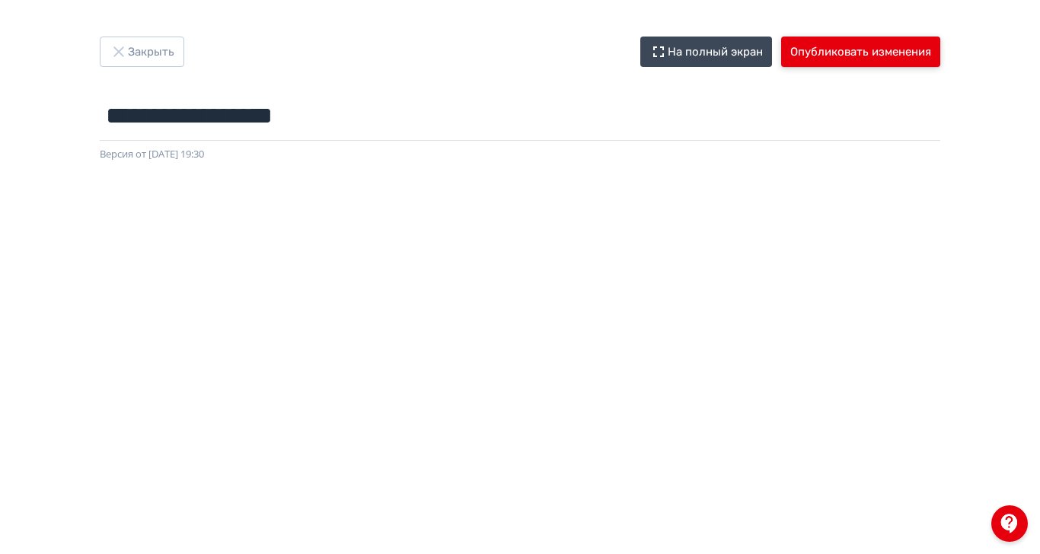
click at [940, 52] on button "Опубликовать изменения" at bounding box center [860, 52] width 159 height 30
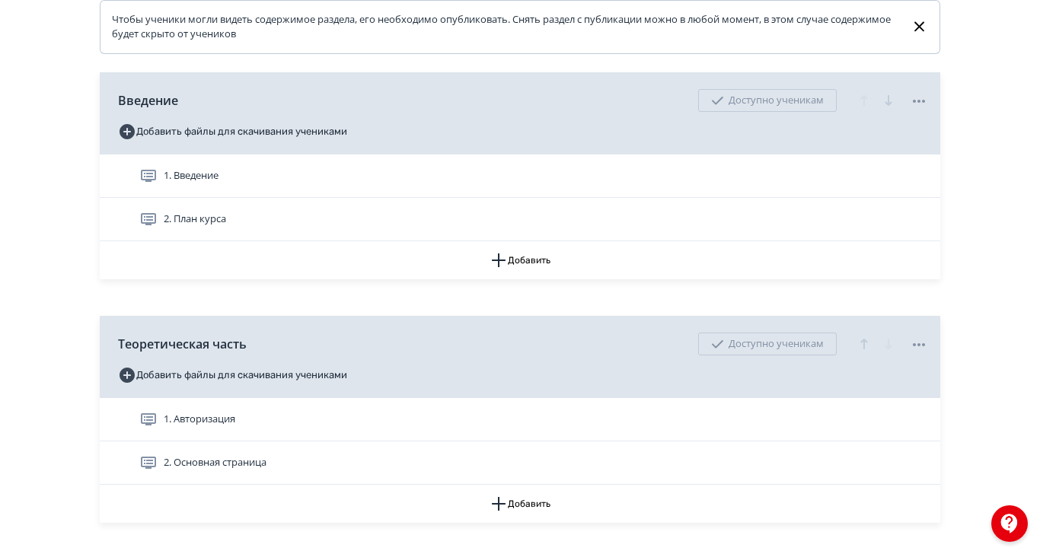
scroll to position [369, 0]
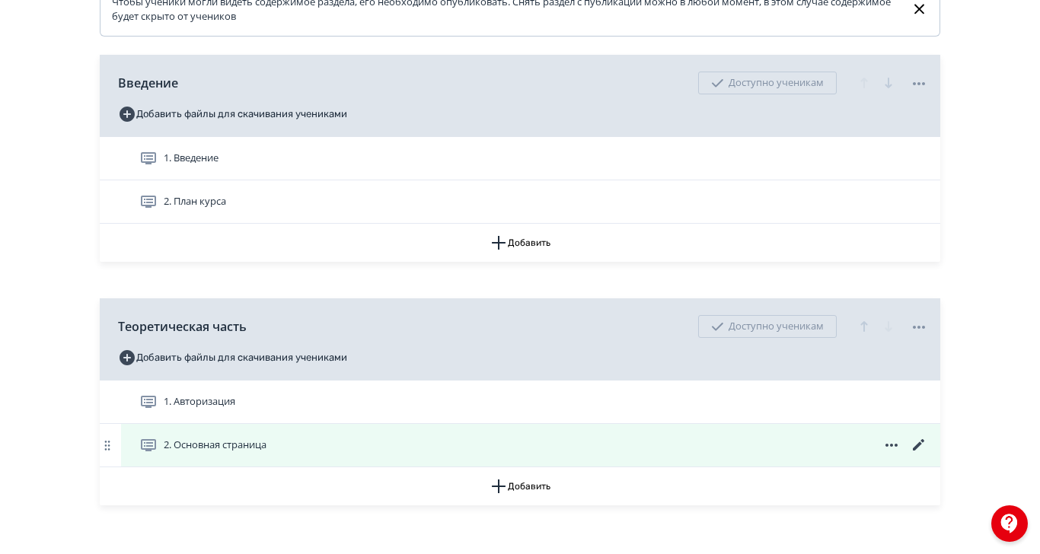
click at [266, 453] on span "2. Основная страница" at bounding box center [215, 445] width 103 height 15
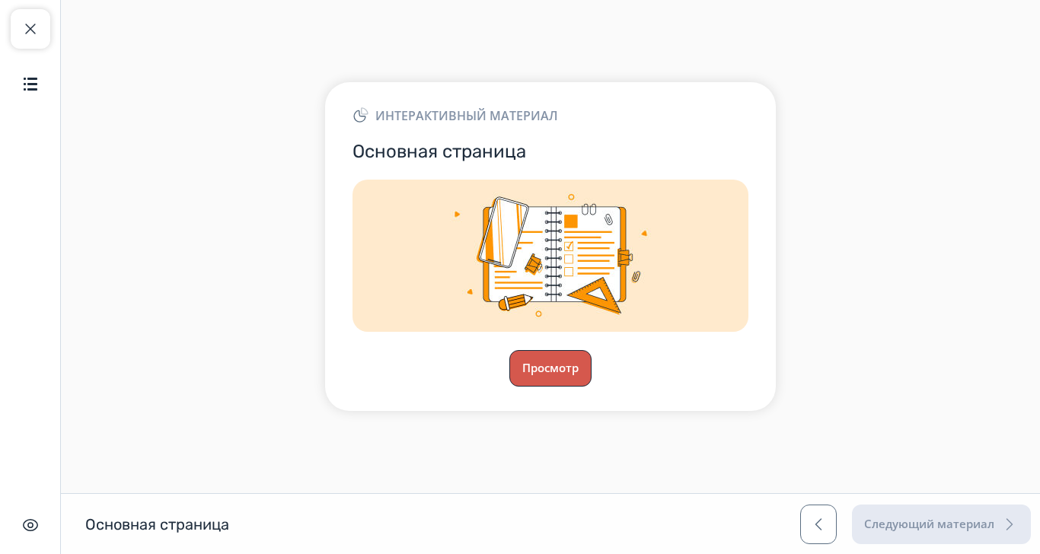
click at [592, 387] on button "Просмотр" at bounding box center [550, 368] width 82 height 37
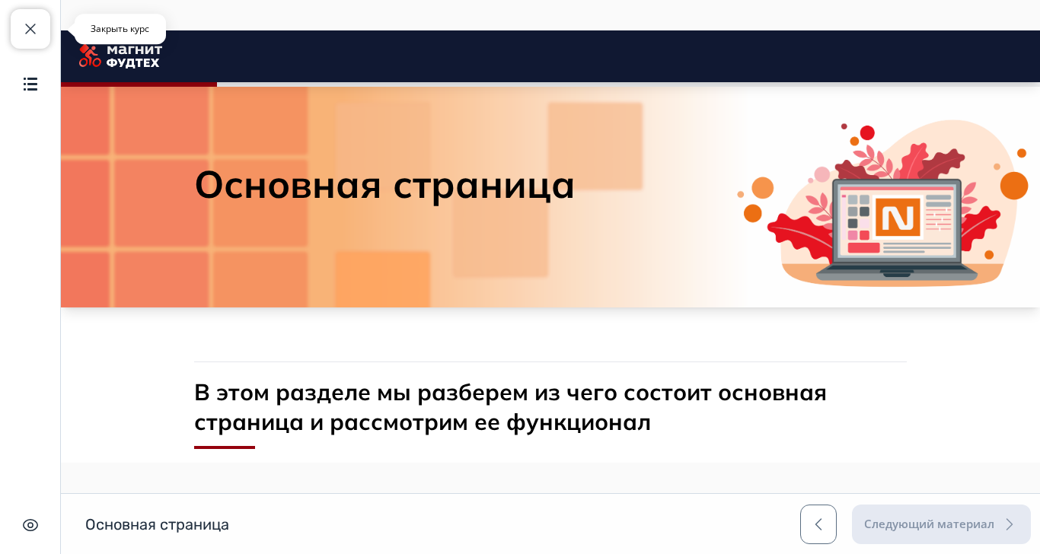
click at [26, 25] on span "button" at bounding box center [30, 29] width 18 height 18
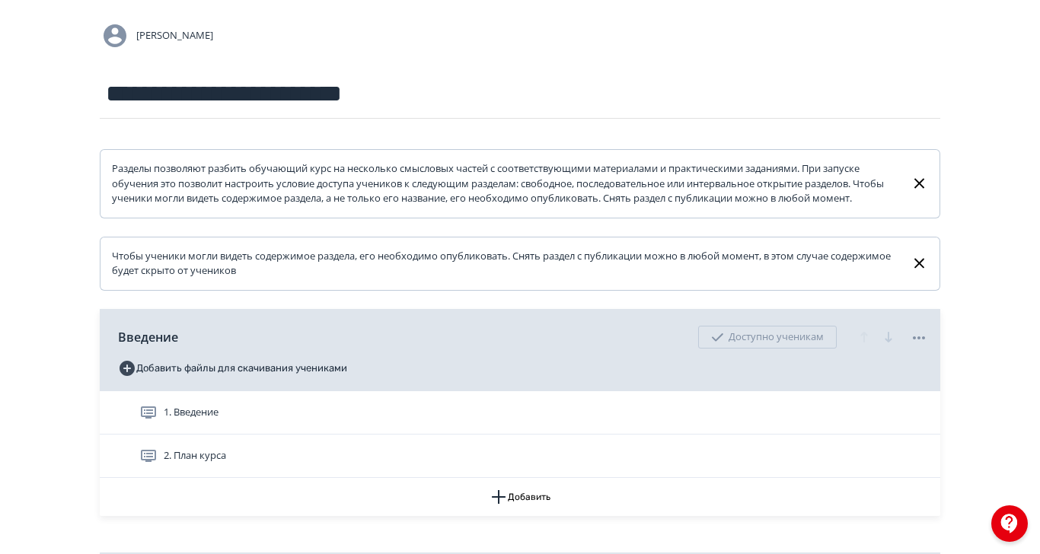
scroll to position [286, 0]
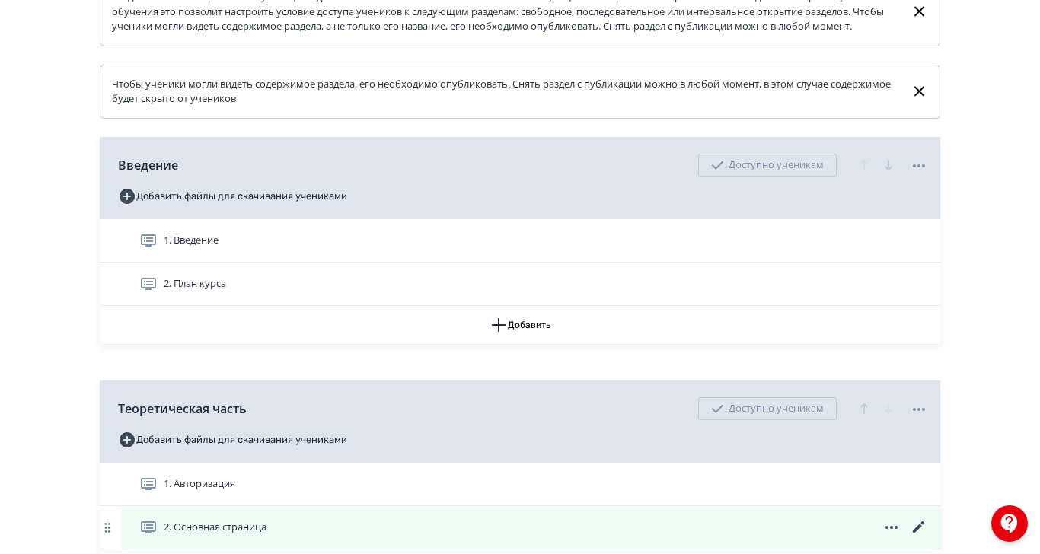
click at [928, 537] on icon at bounding box center [919, 528] width 18 height 18
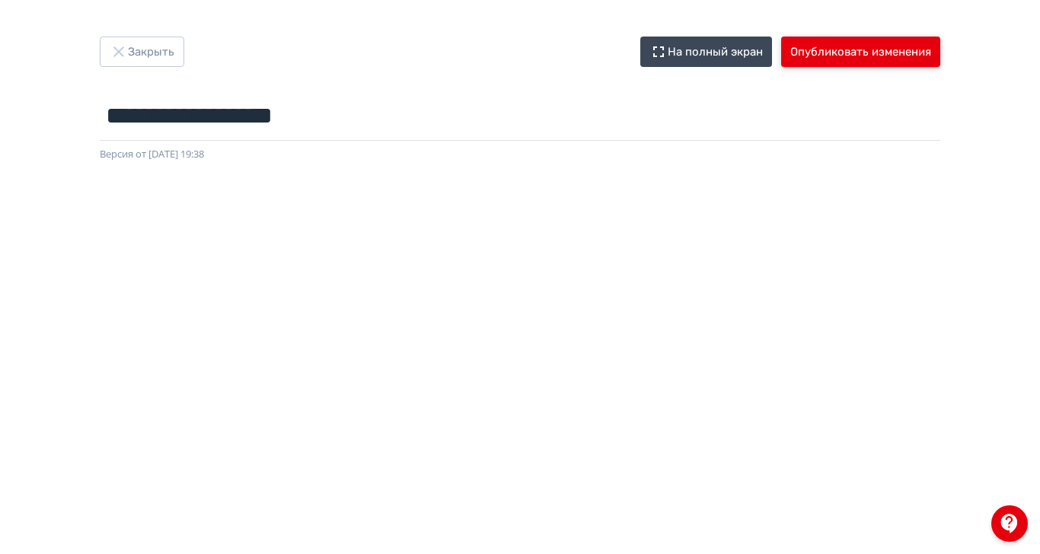
click at [940, 48] on button "Опубликовать изменения" at bounding box center [860, 52] width 159 height 30
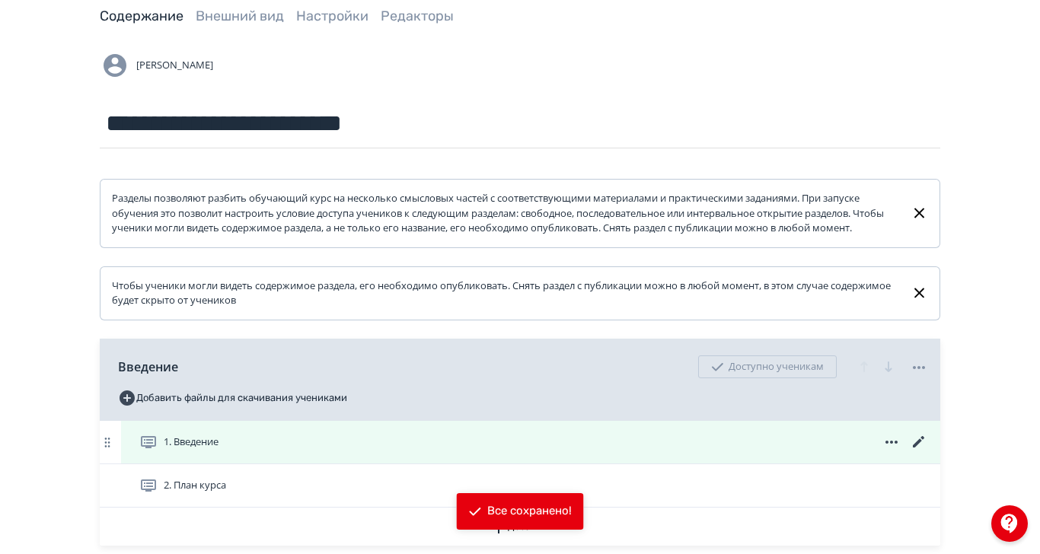
scroll to position [286, 0]
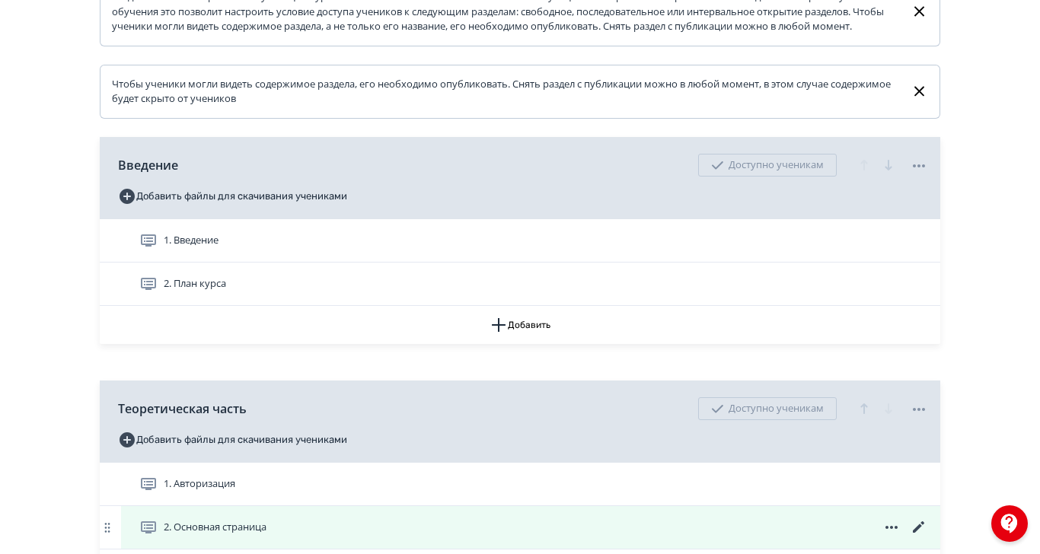
click at [266, 535] on span "2. Основная страница" at bounding box center [215, 527] width 103 height 15
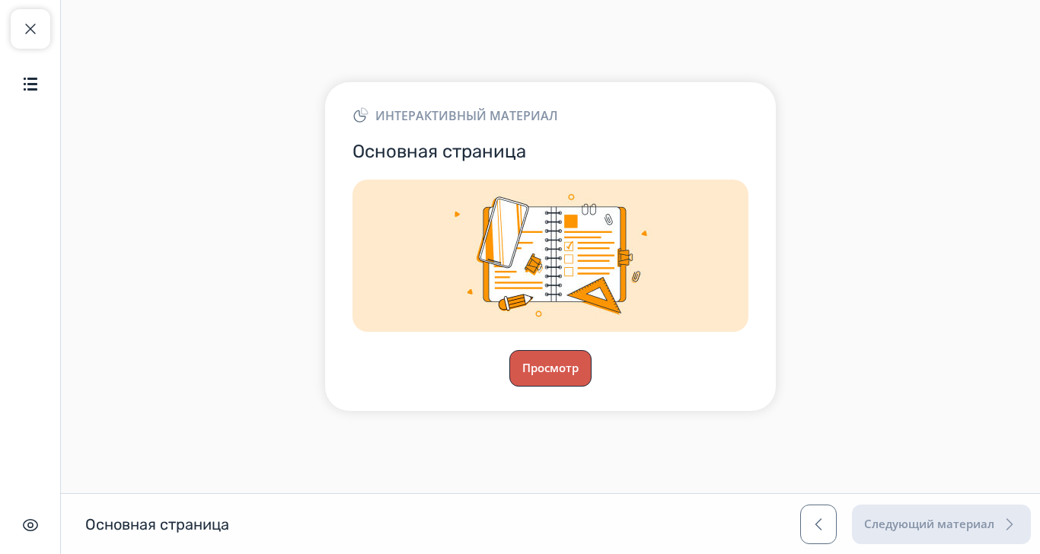
click at [592, 387] on button "Просмотр" at bounding box center [550, 368] width 82 height 37
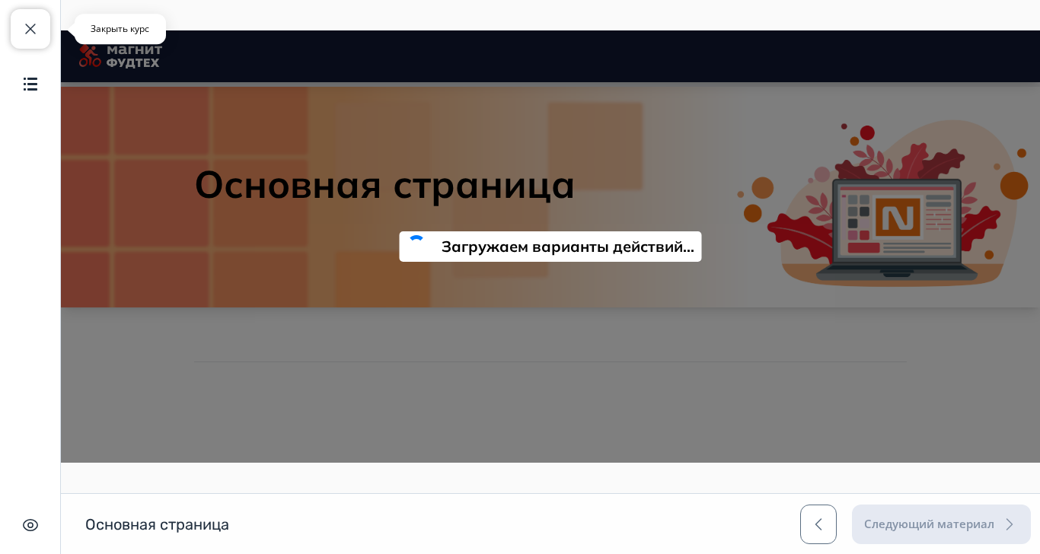
click at [30, 32] on span "button" at bounding box center [30, 29] width 18 height 18
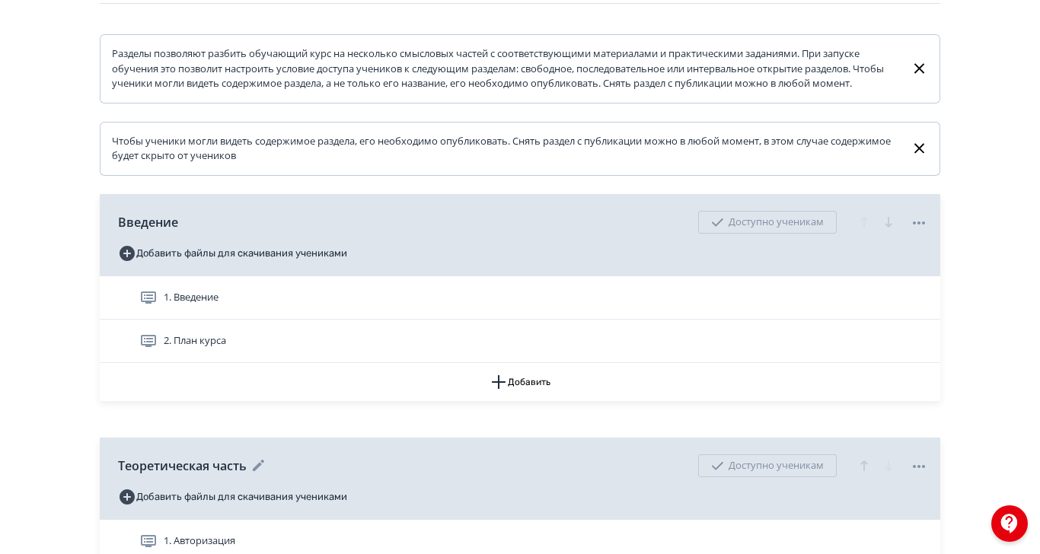
scroll to position [286, 0]
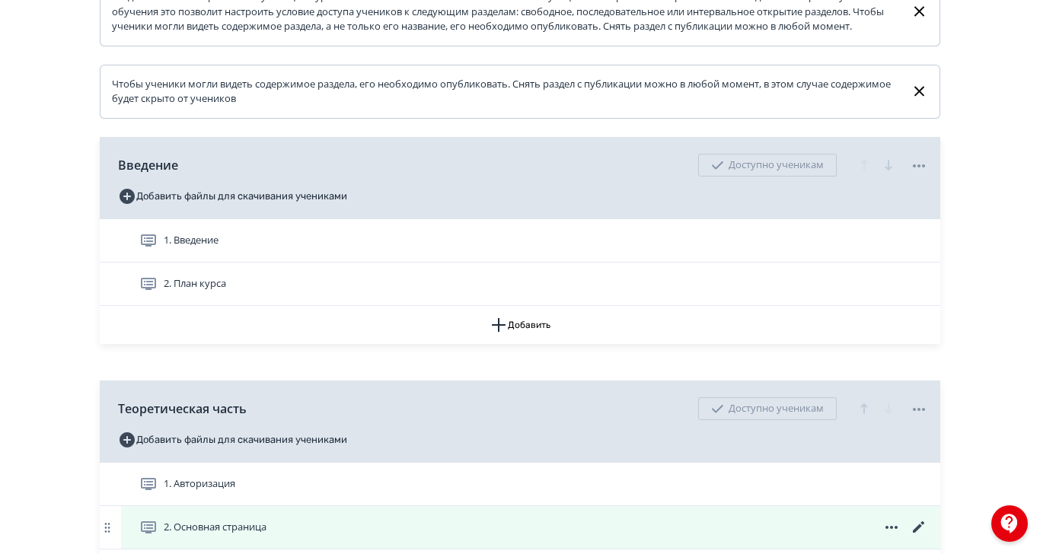
click at [266, 535] on span "2. Основная страница" at bounding box center [215, 527] width 103 height 15
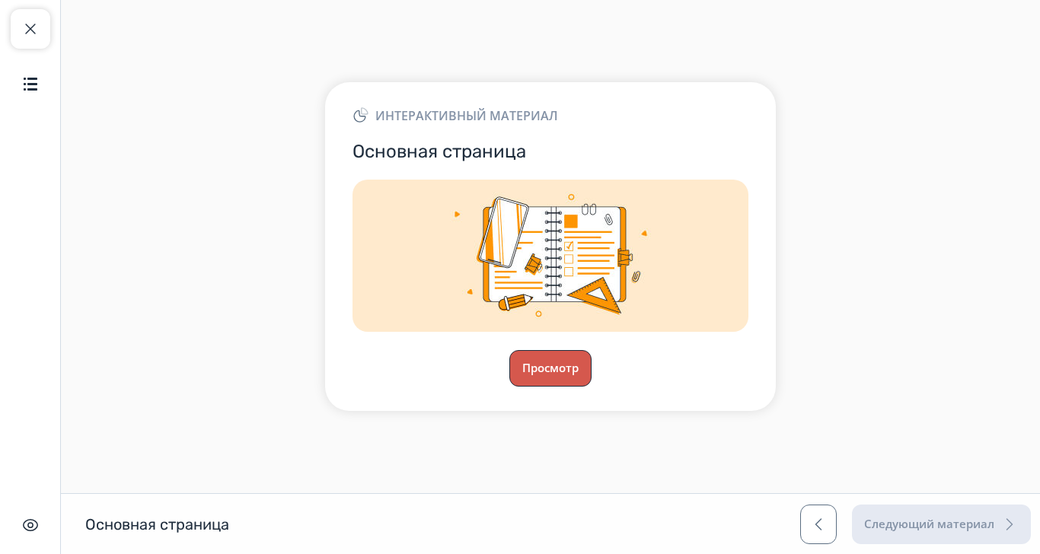
click at [592, 387] on button "Просмотр" at bounding box center [550, 368] width 82 height 37
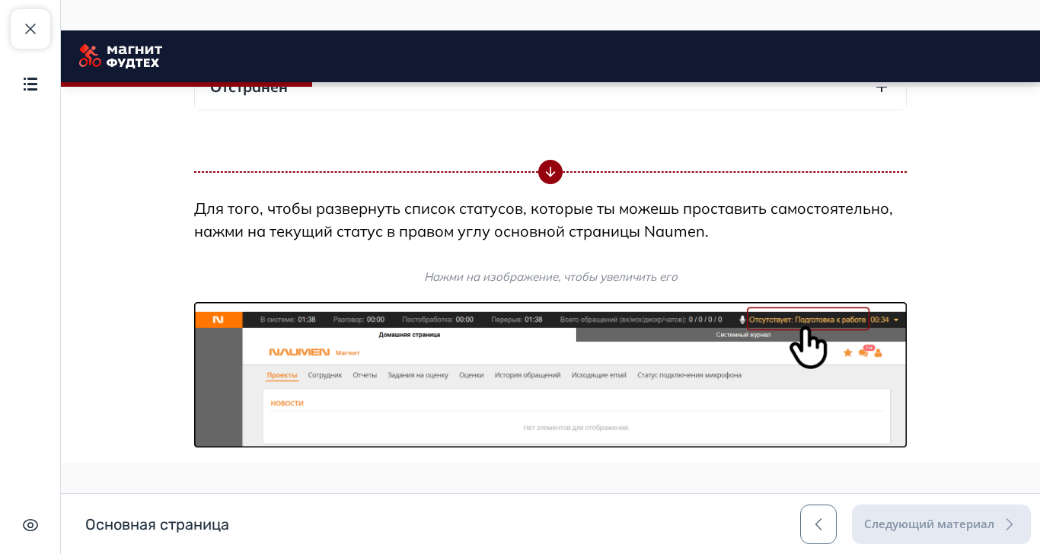
scroll to position [1370, 0]
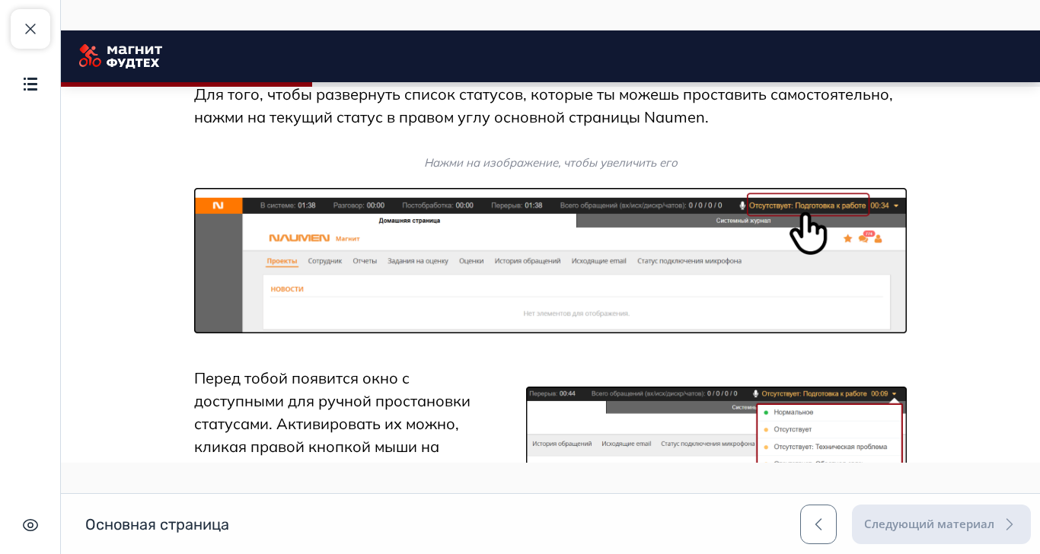
click at [907, 333] on img at bounding box center [550, 260] width 713 height 145
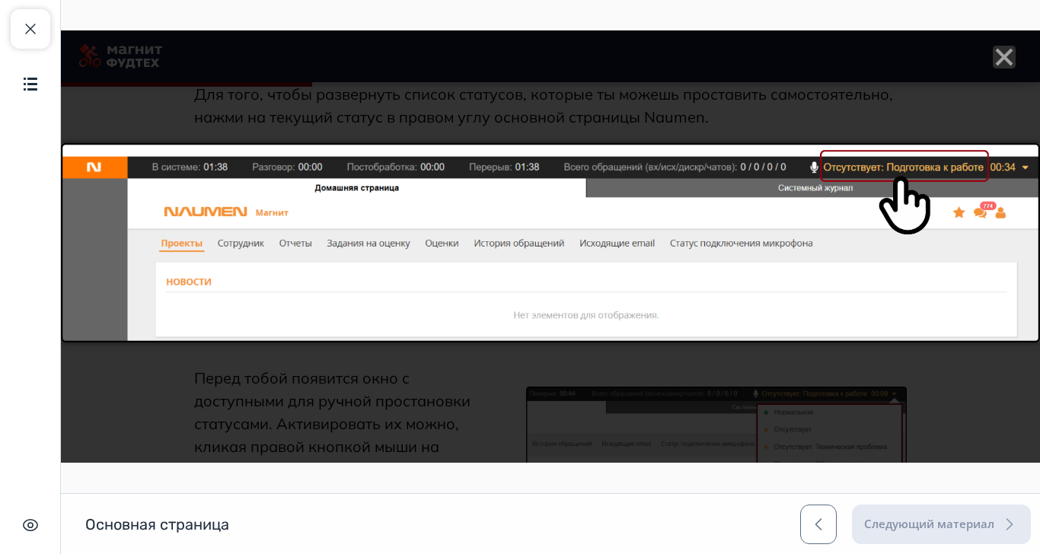
click at [1012, 58] on line "Close" at bounding box center [1004, 56] width 15 height 15
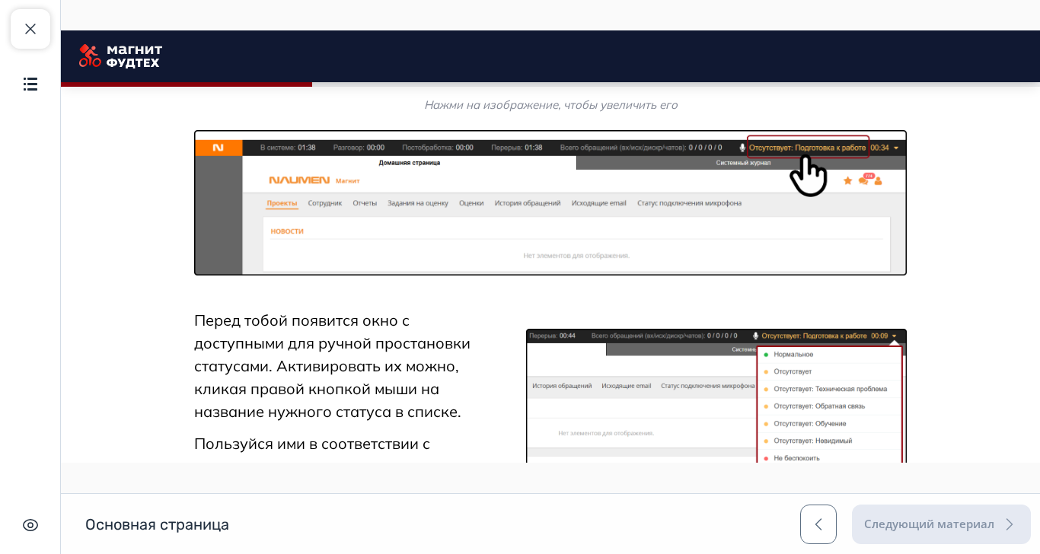
scroll to position [1485, 0]
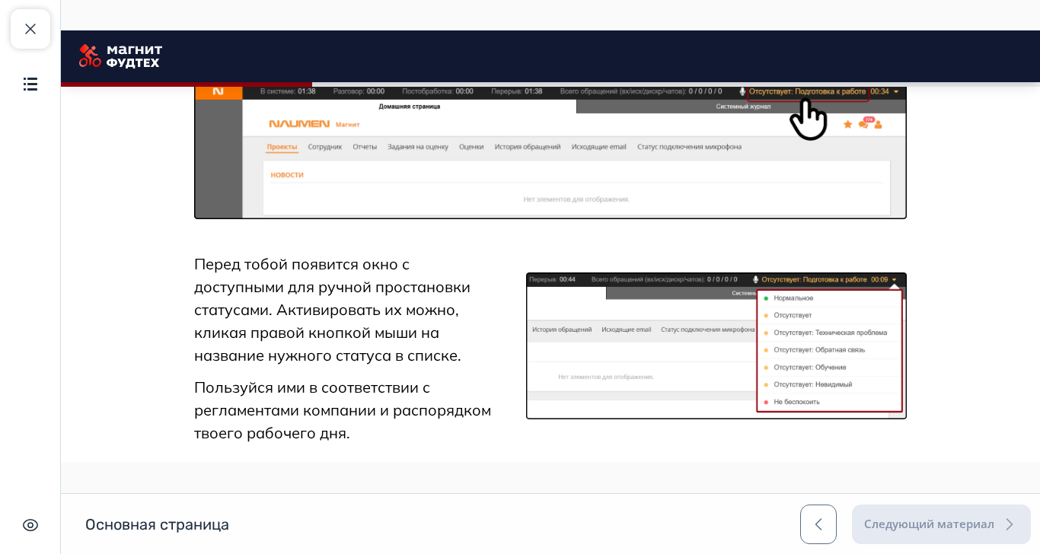
click at [907, 420] on img at bounding box center [716, 346] width 381 height 147
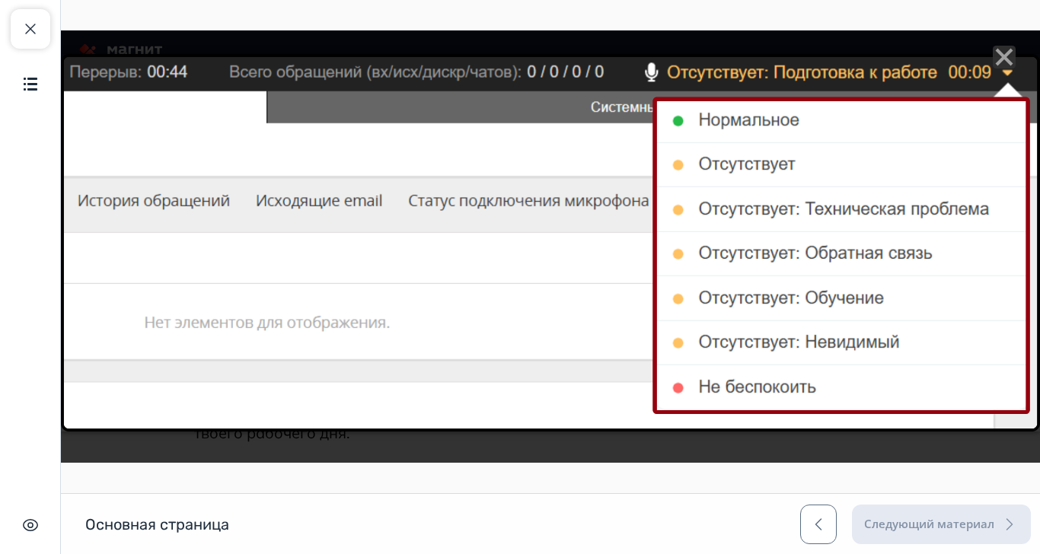
click at [1016, 56] on icon "Close" at bounding box center [1004, 57] width 23 height 23
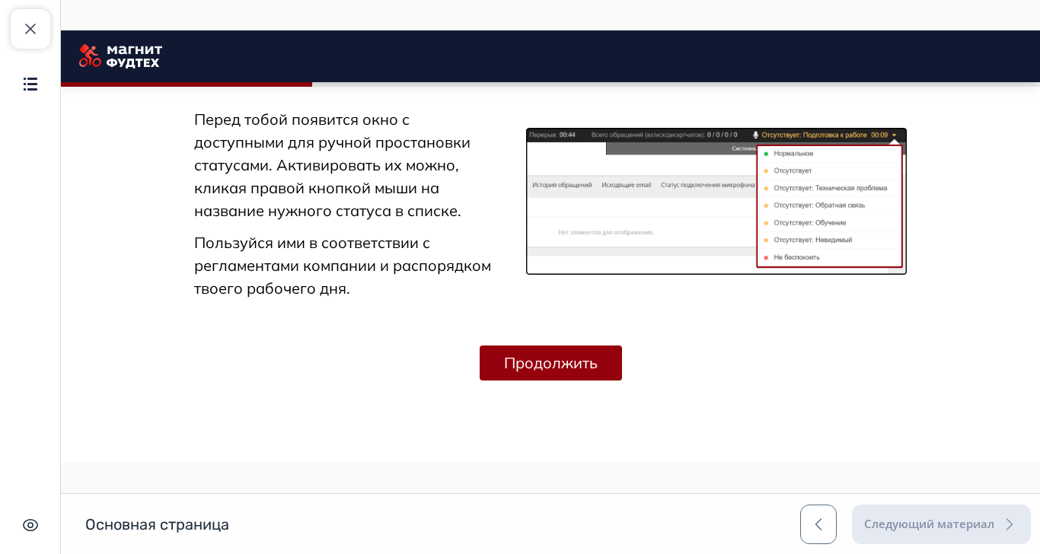
scroll to position [1633, 0]
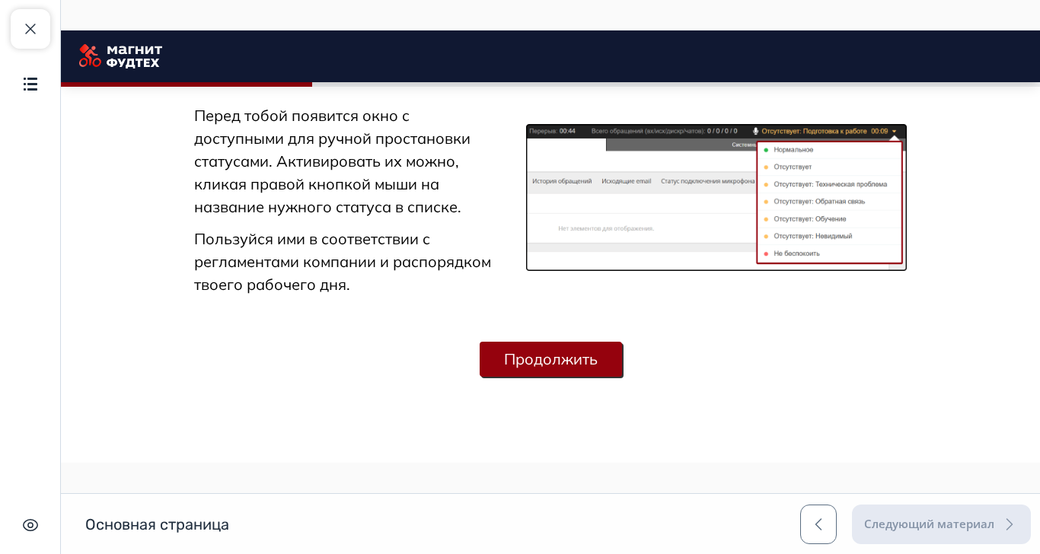
click at [622, 377] on button "Продолжить" at bounding box center [551, 359] width 142 height 35
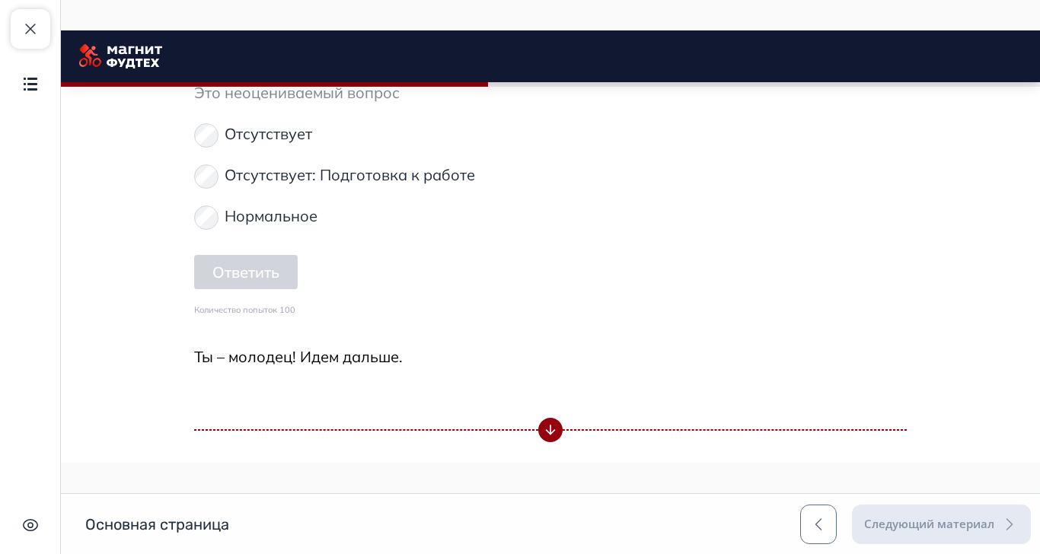
scroll to position [2831, 0]
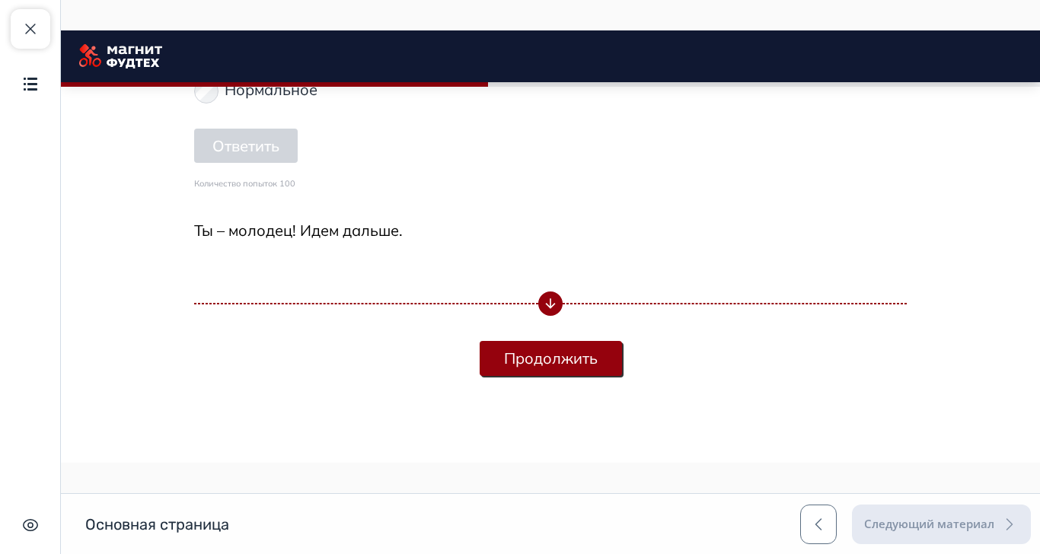
click at [622, 376] on button "Продолжить" at bounding box center [551, 358] width 142 height 35
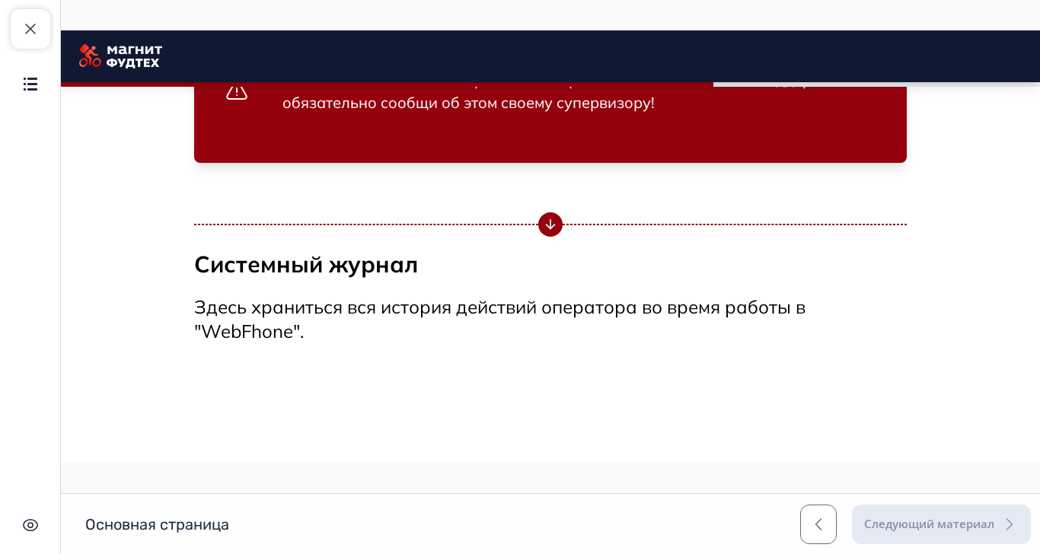
scroll to position [3828, 0]
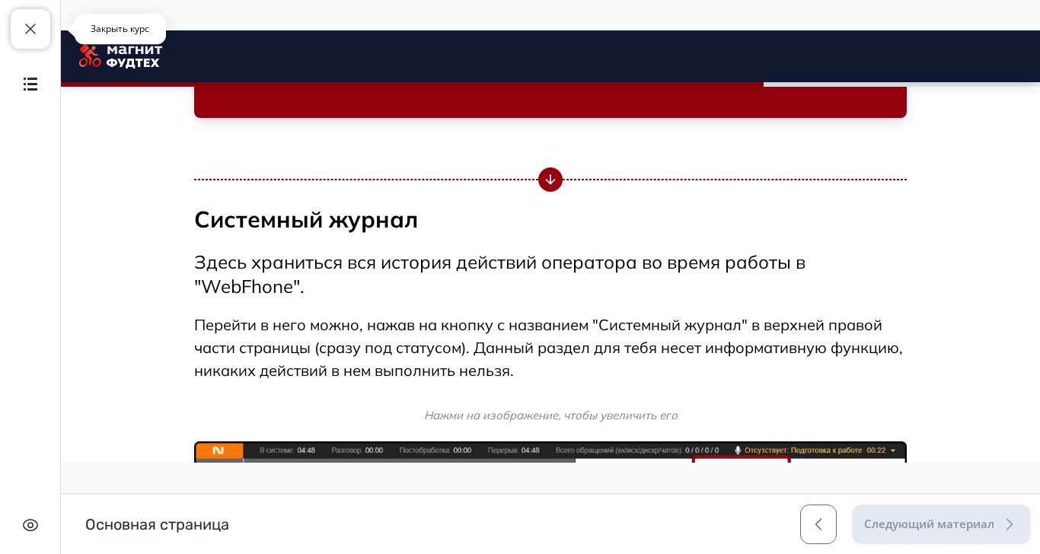
click at [28, 34] on span "button" at bounding box center [30, 29] width 18 height 18
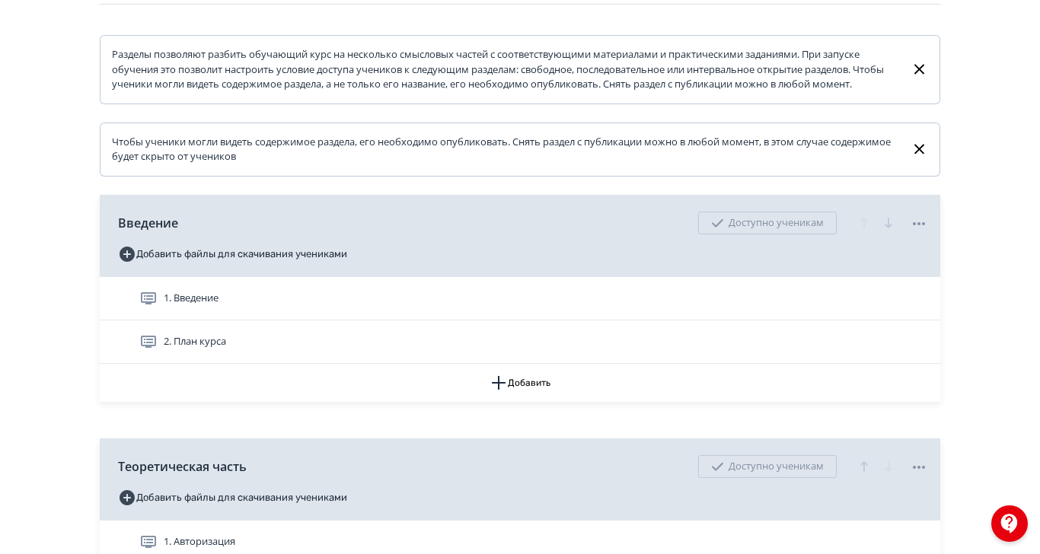
scroll to position [286, 0]
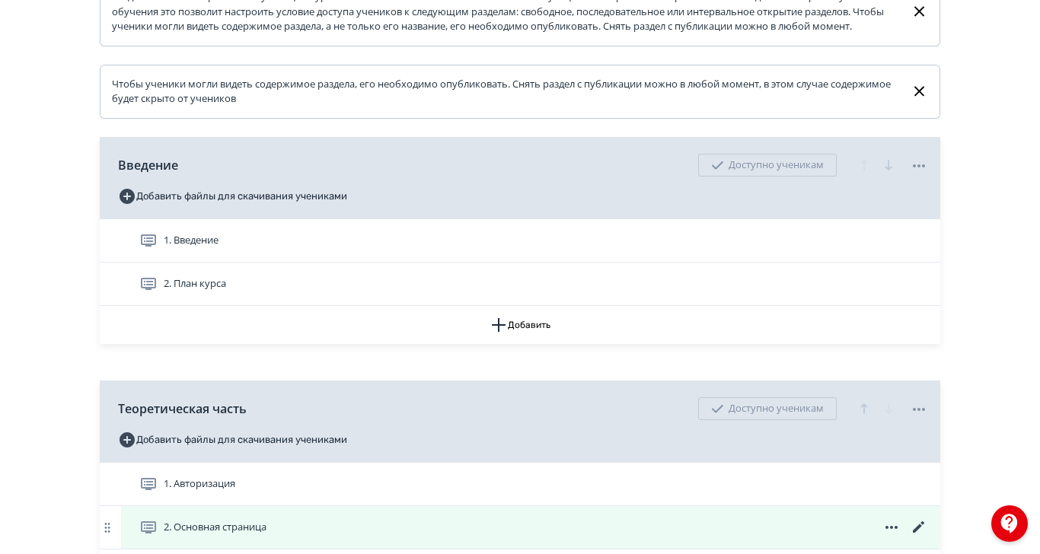
click at [924, 533] on icon at bounding box center [918, 527] width 11 height 11
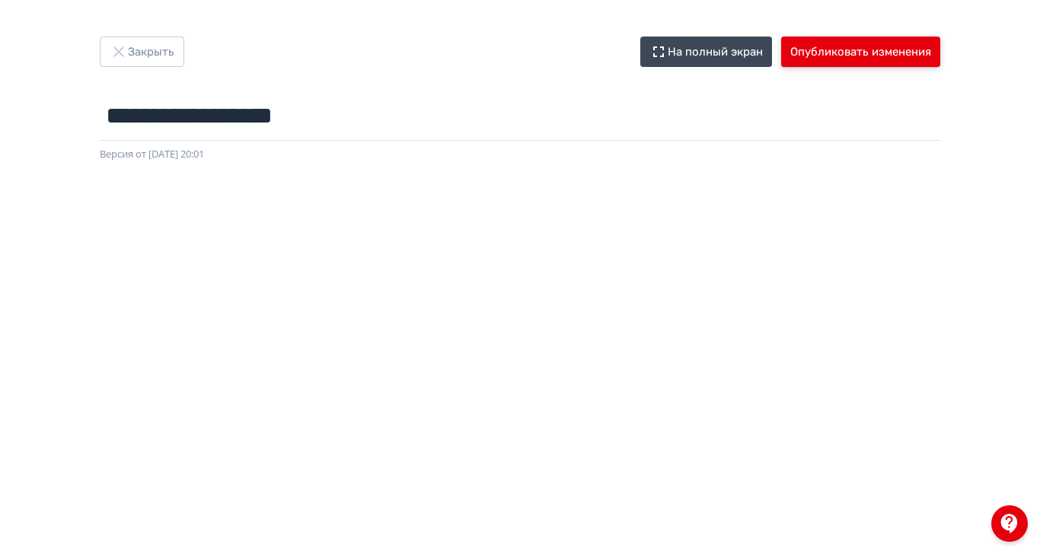
click at [940, 41] on button "Опубликовать изменения" at bounding box center [860, 52] width 159 height 30
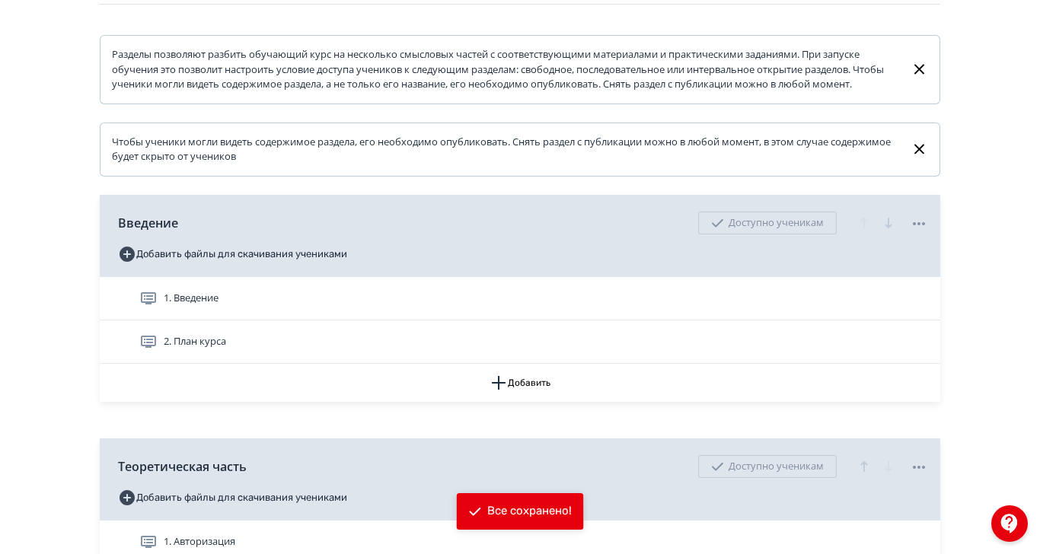
scroll to position [286, 0]
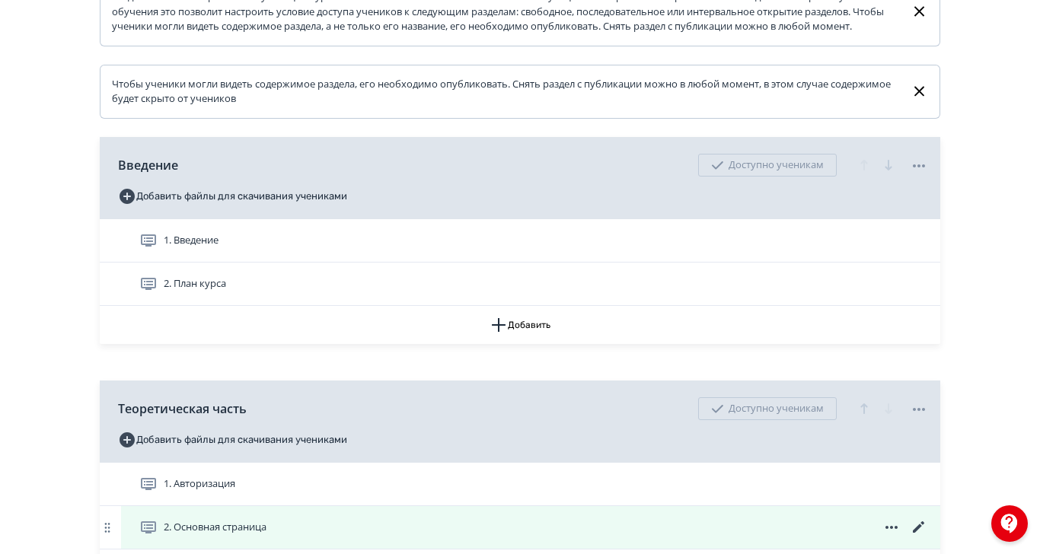
click at [266, 535] on span "2. Основная страница" at bounding box center [215, 527] width 103 height 15
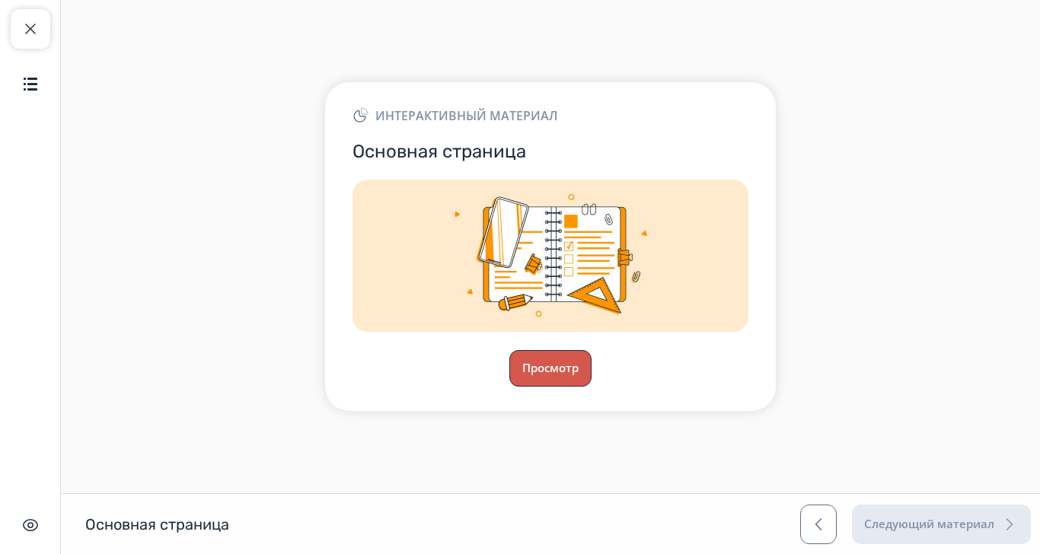
click at [592, 387] on button "Просмотр" at bounding box center [550, 368] width 82 height 37
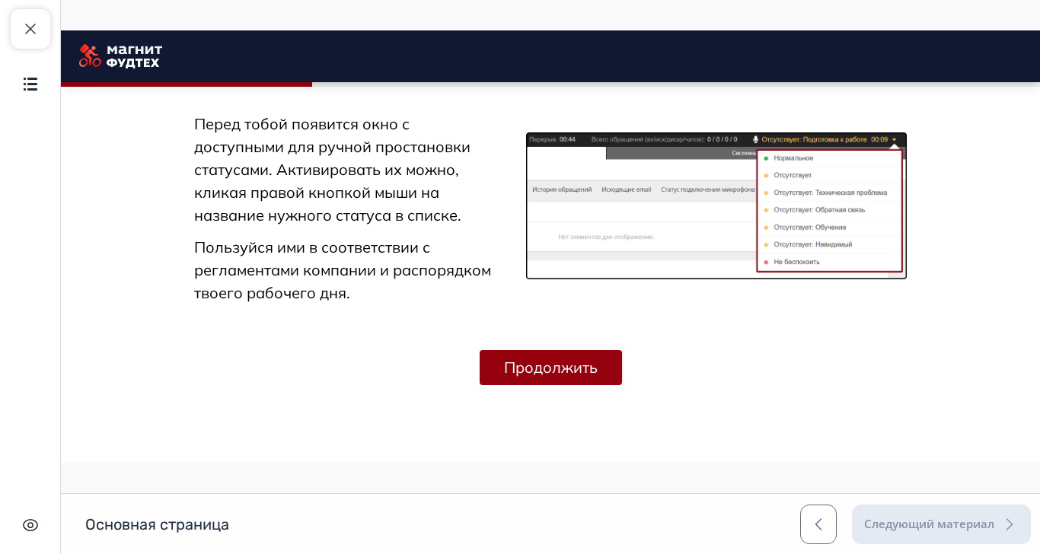
scroll to position [1633, 0]
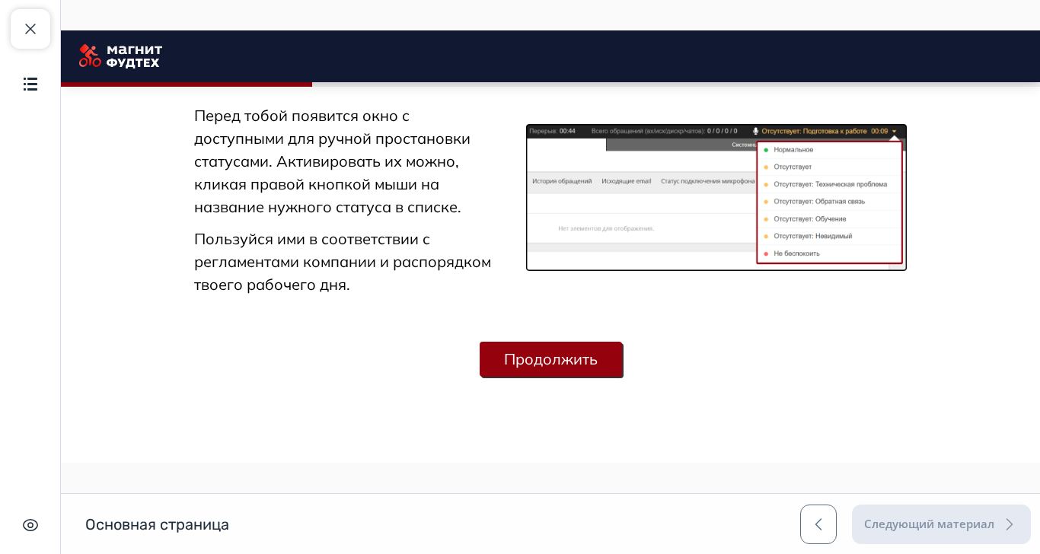
click at [622, 377] on button "Продолжить" at bounding box center [551, 359] width 142 height 35
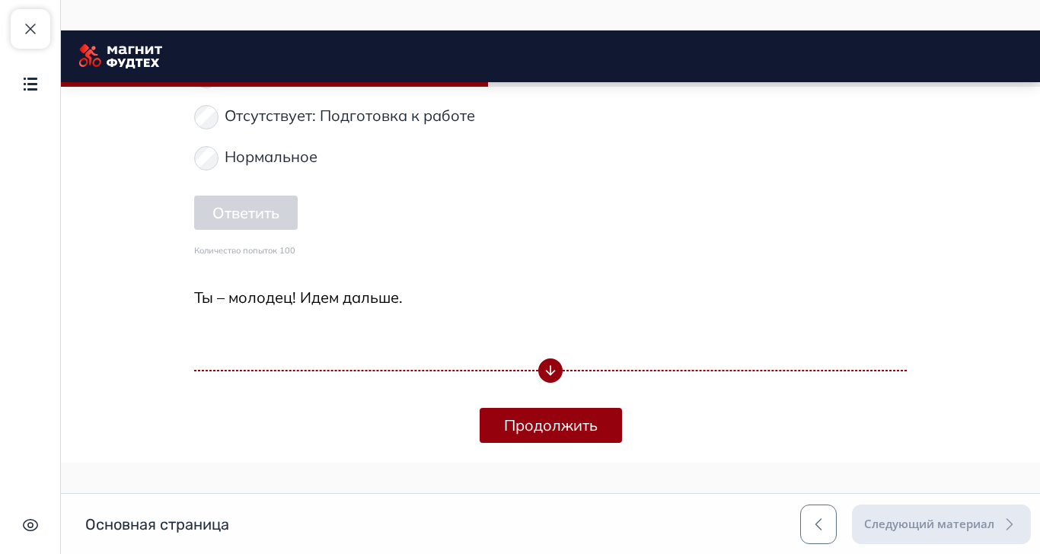
scroll to position [2831, 0]
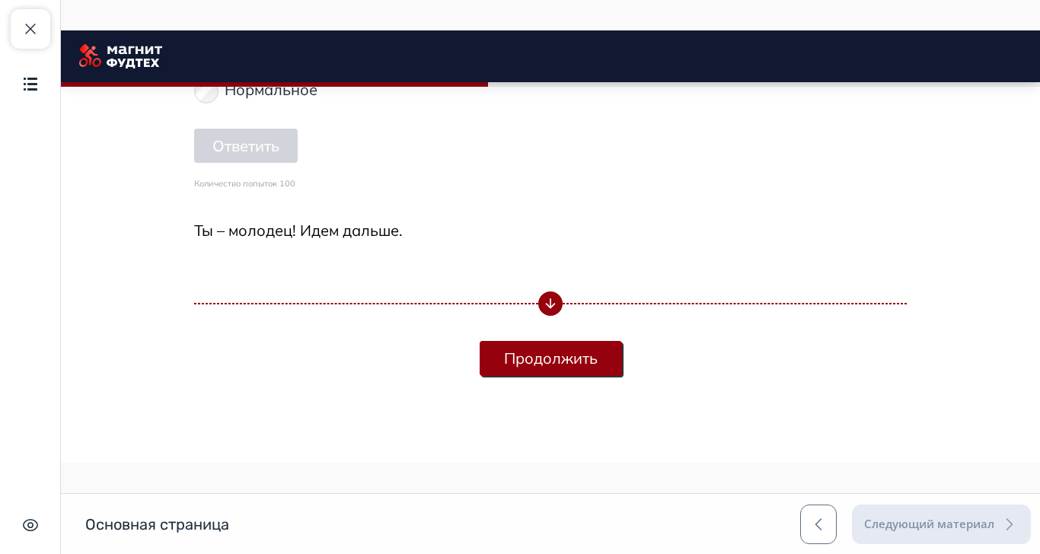
click at [622, 376] on button "Продолжить" at bounding box center [551, 358] width 142 height 35
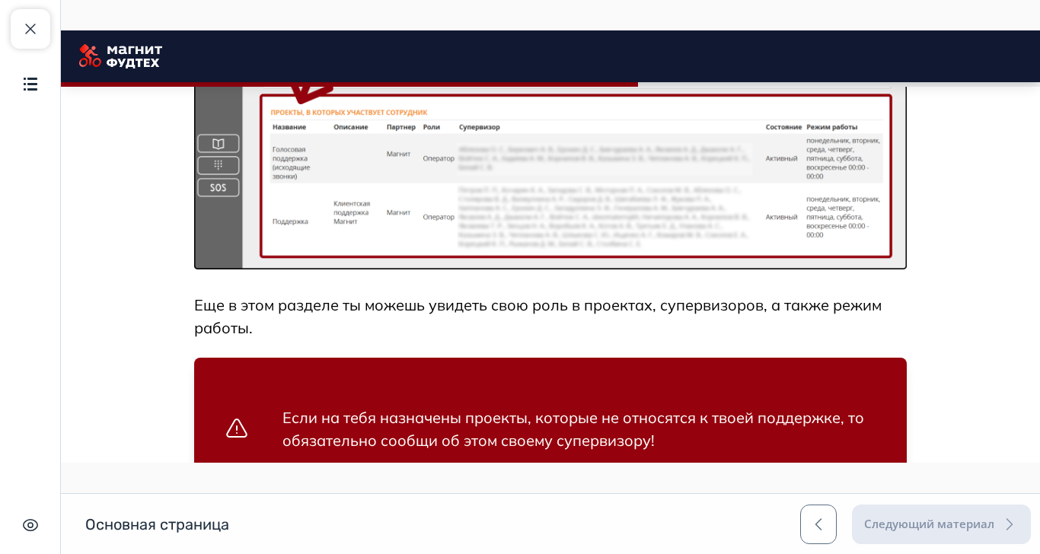
scroll to position [3486, 0]
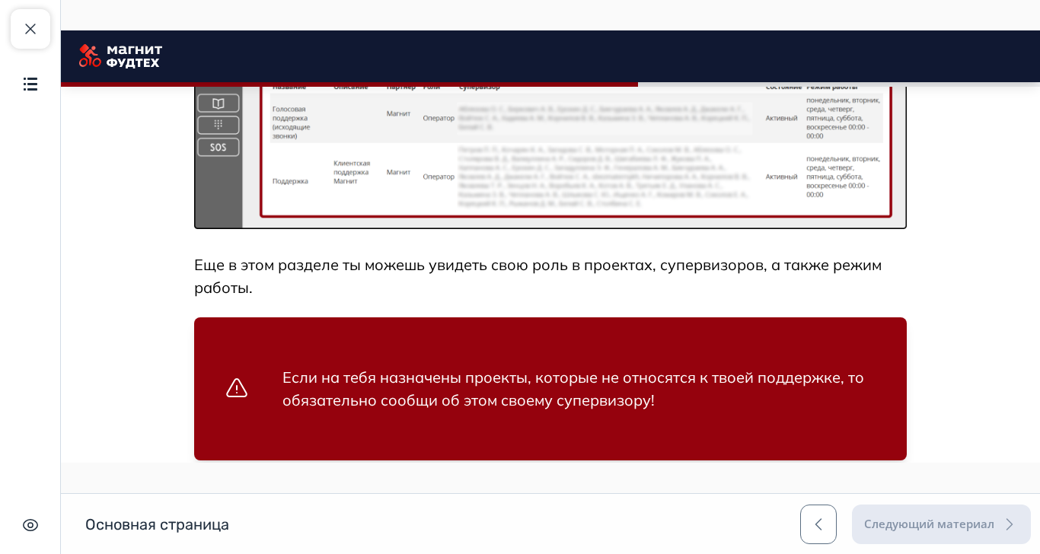
click at [907, 228] on img at bounding box center [550, 71] width 713 height 313
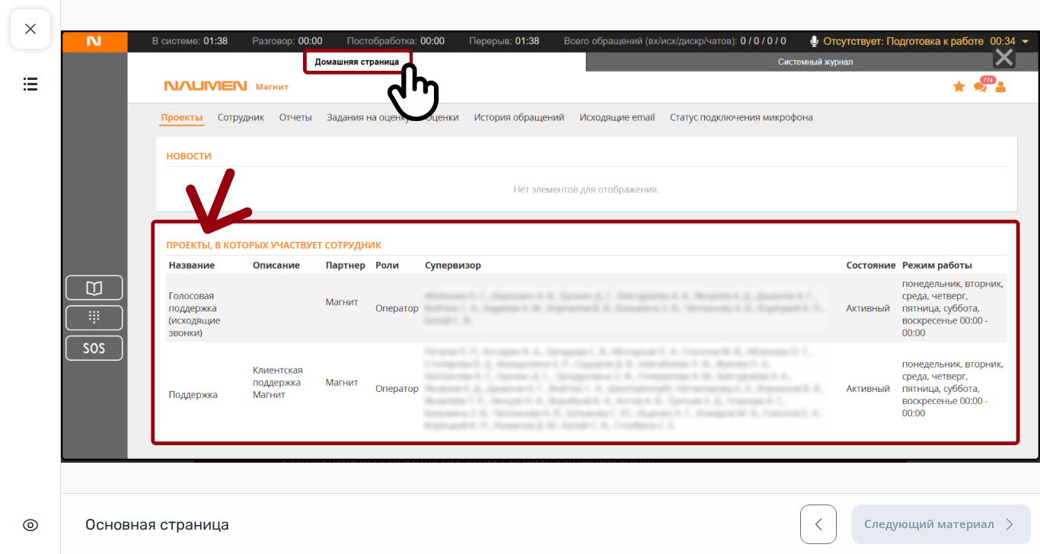
scroll to position [3371, 0]
click at [1016, 56] on icon "Close" at bounding box center [1004, 57] width 23 height 23
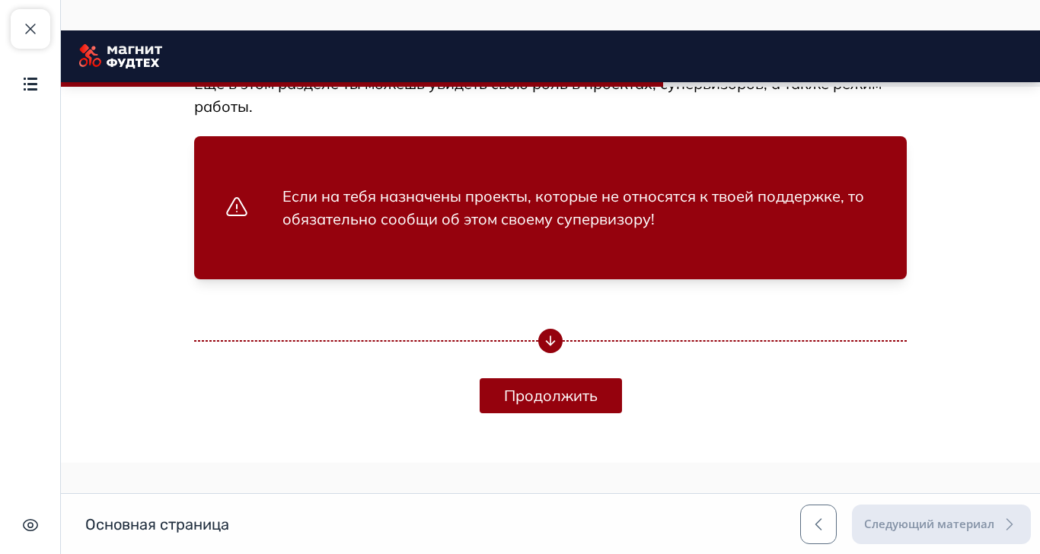
scroll to position [3703, 0]
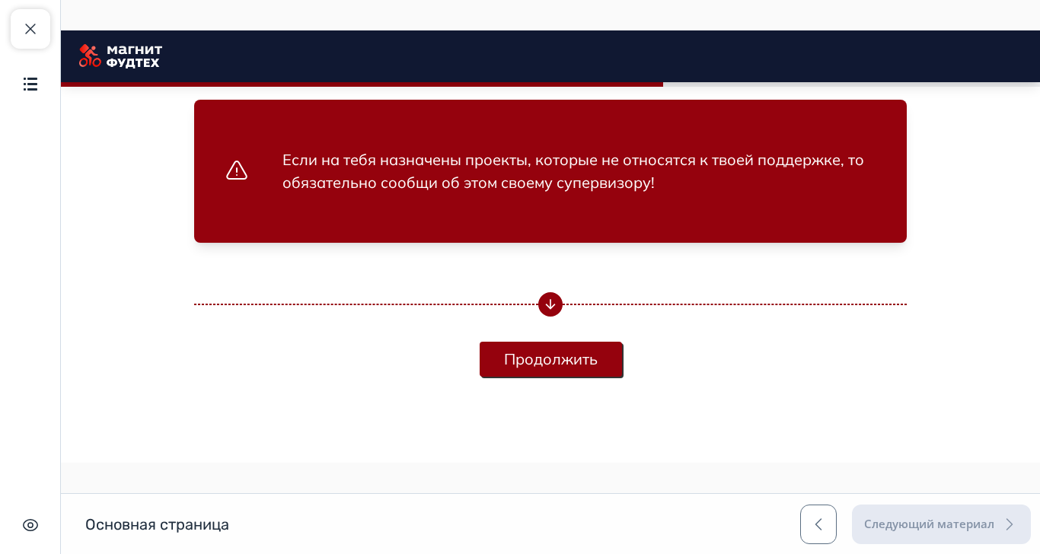
click at [622, 377] on button "Продолжить" at bounding box center [551, 359] width 142 height 35
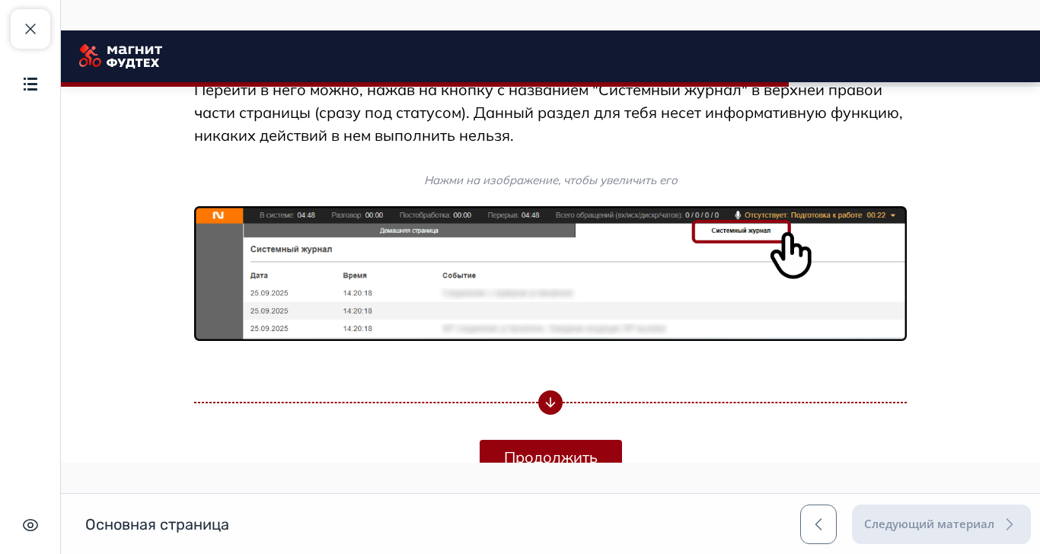
scroll to position [4103, 0]
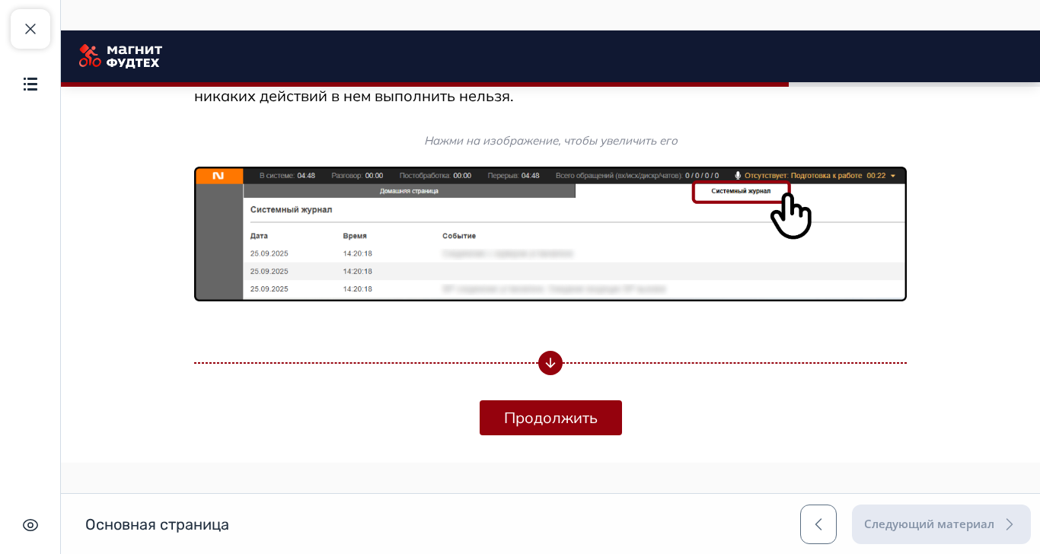
click at [907, 302] on img at bounding box center [550, 234] width 713 height 135
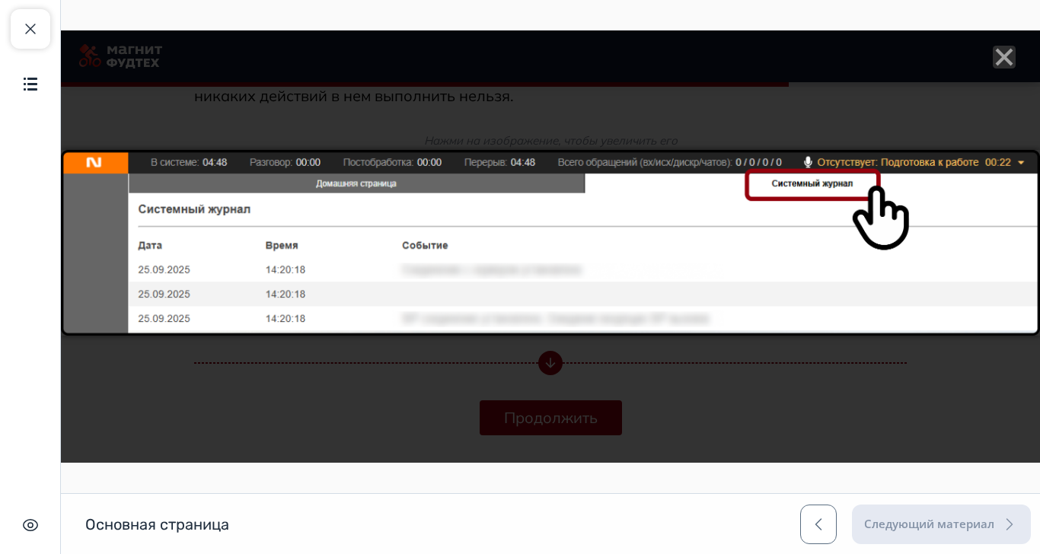
click at [1012, 54] on line "Close" at bounding box center [1004, 56] width 15 height 15
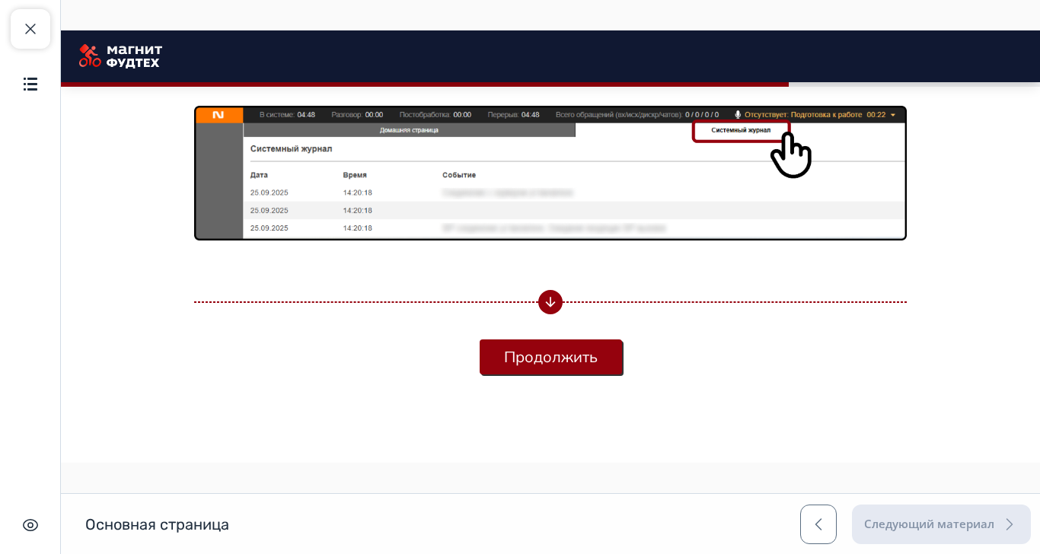
click at [622, 375] on button "Продолжить" at bounding box center [551, 357] width 142 height 35
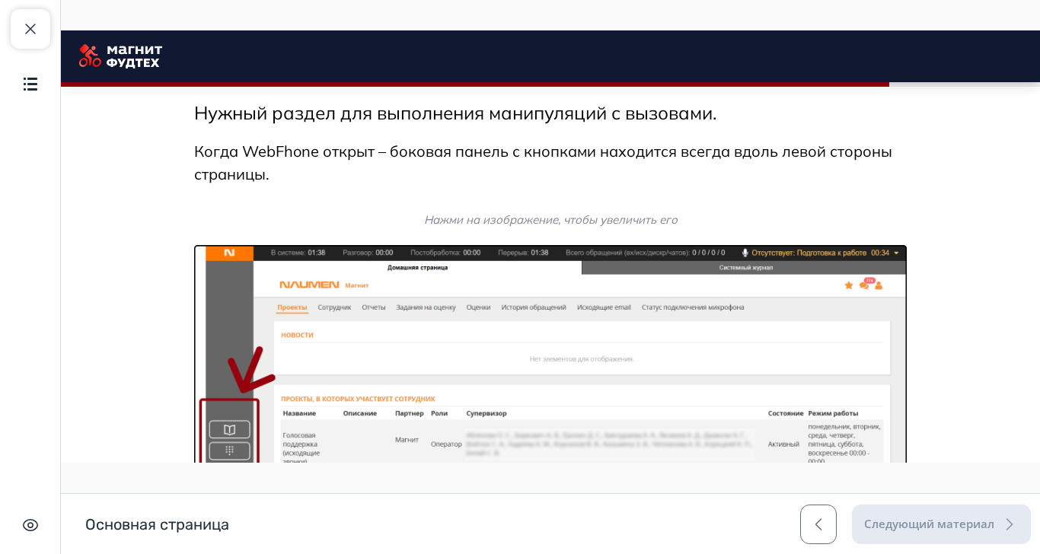
scroll to position [4550, 0]
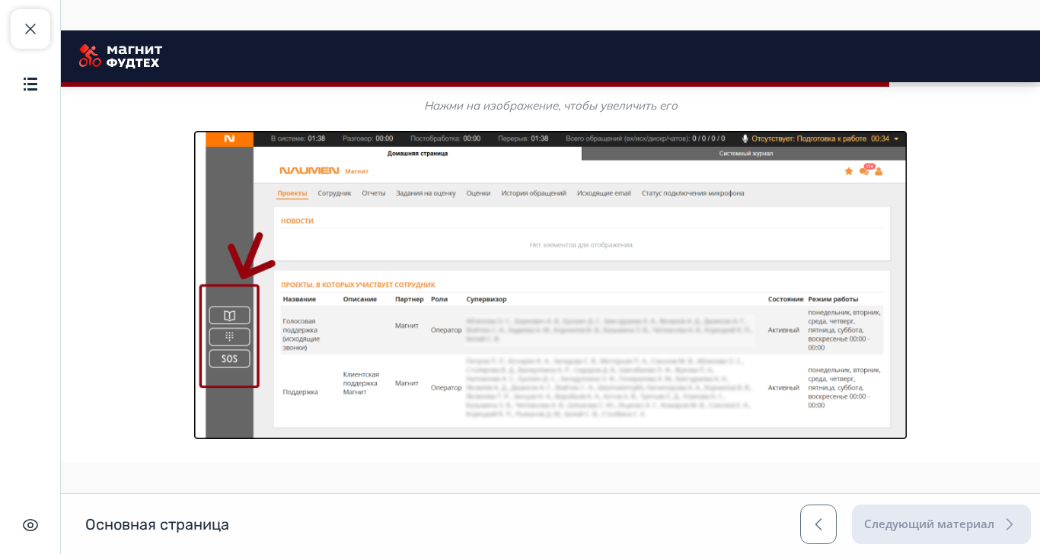
click at [907, 439] on img at bounding box center [550, 285] width 713 height 308
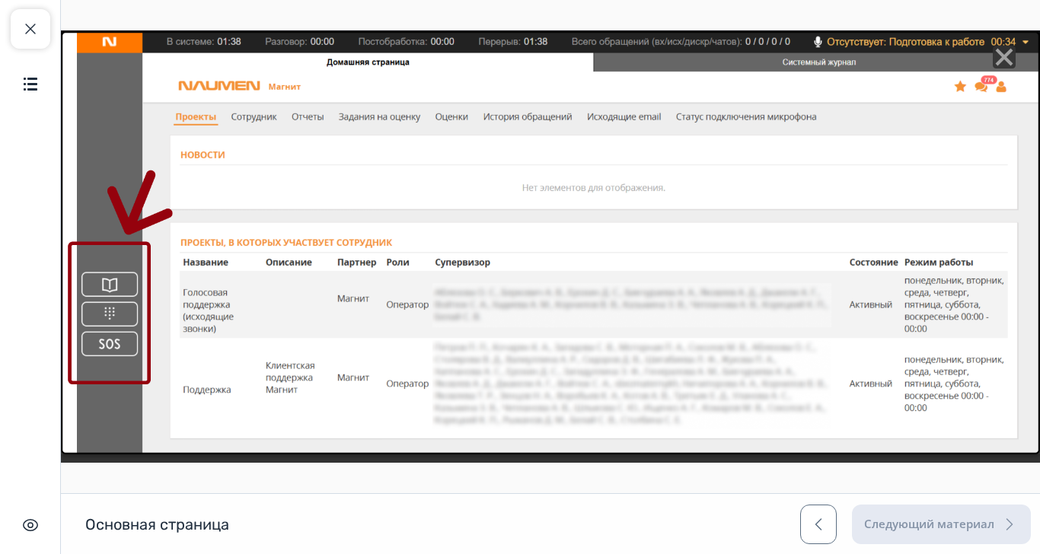
scroll to position [4436, 0]
click at [1012, 54] on line "Close" at bounding box center [1004, 56] width 15 height 15
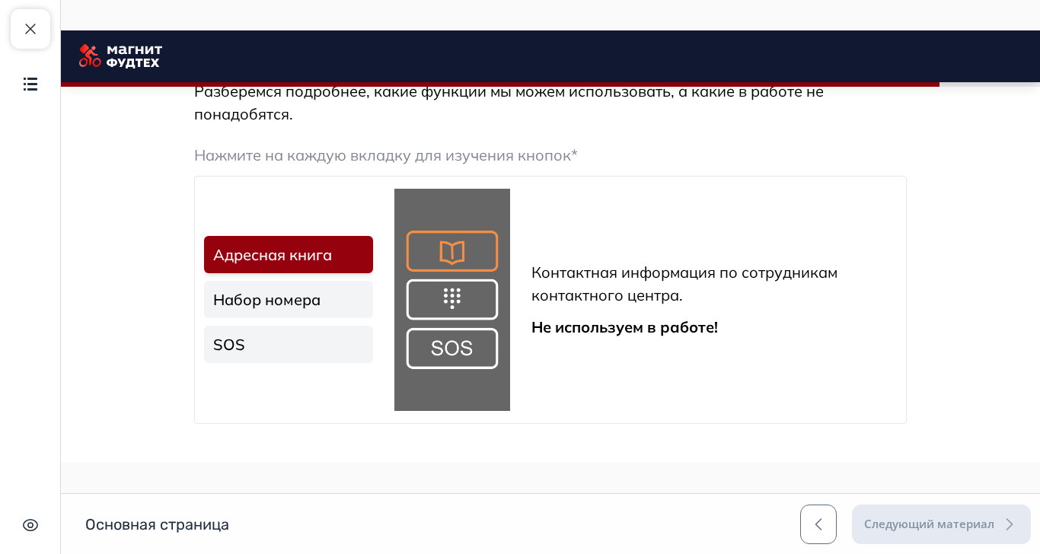
scroll to position [4937, 0]
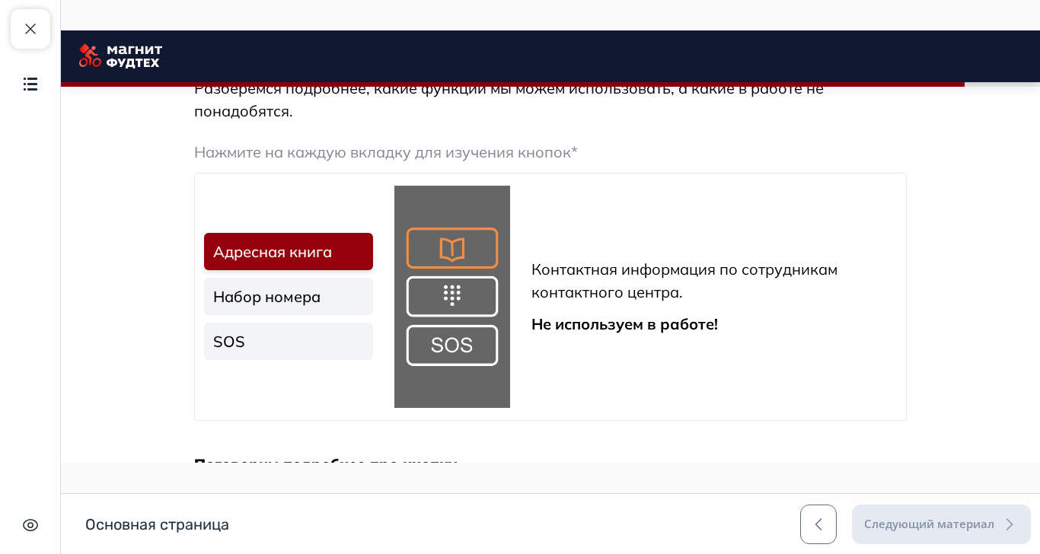
click at [373, 315] on link "Набор номера" at bounding box center [288, 296] width 169 height 37
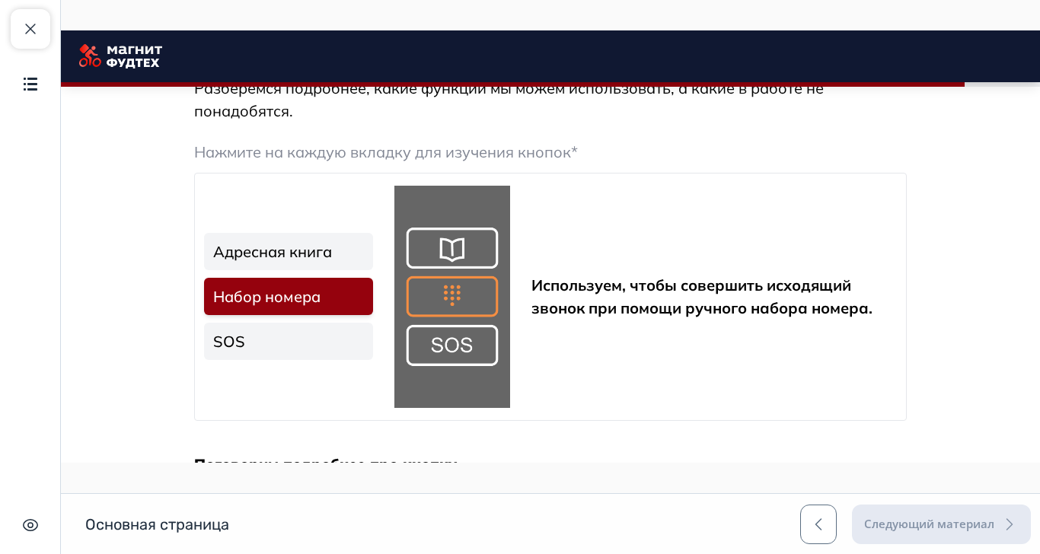
click at [373, 360] on link "SOS" at bounding box center [288, 341] width 169 height 37
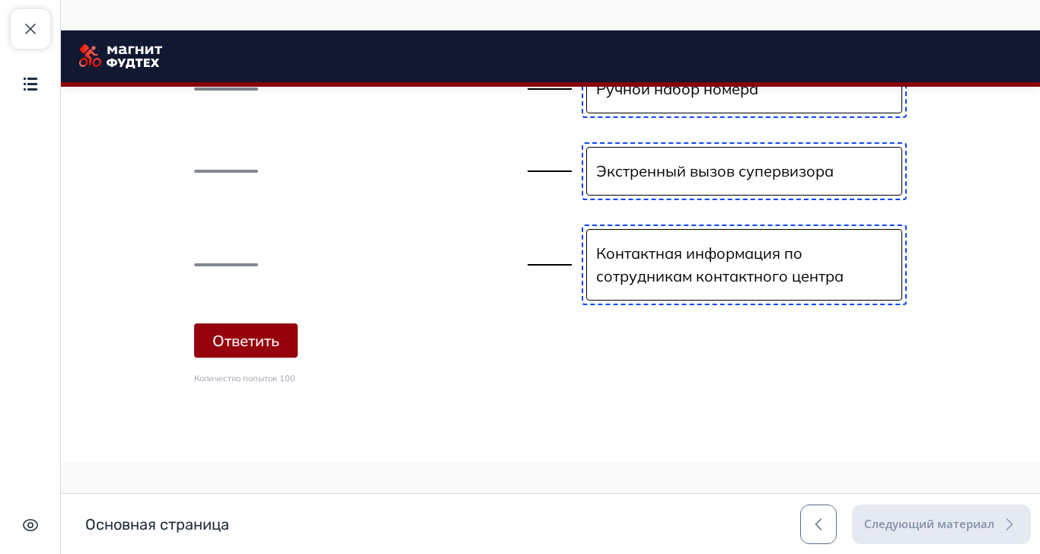
scroll to position [5965, 0]
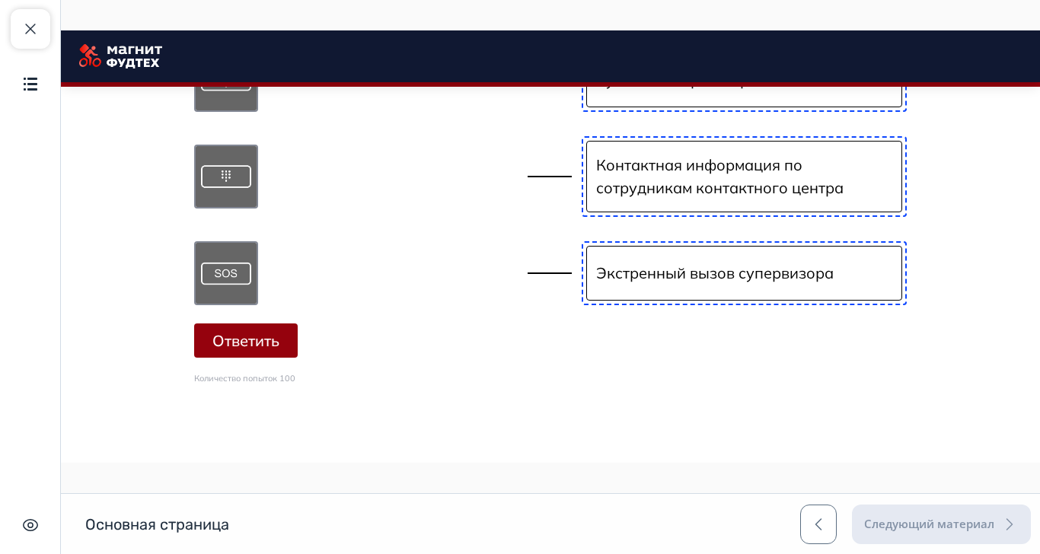
click at [257, 110] on img at bounding box center [226, 79] width 61 height 61
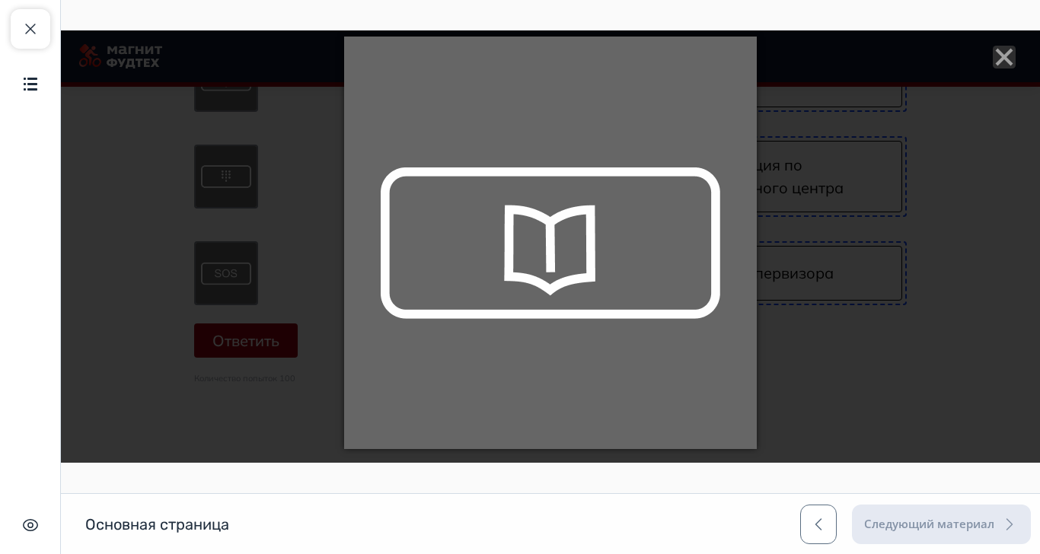
click at [1016, 49] on icon "Close" at bounding box center [1004, 57] width 23 height 23
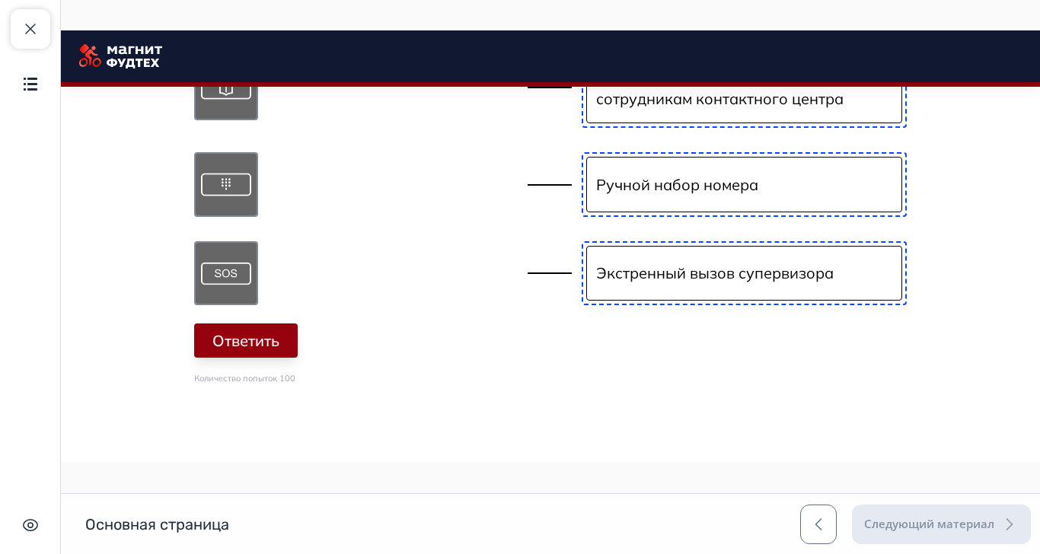
click at [298, 358] on button "Ответить" at bounding box center [246, 341] width 104 height 34
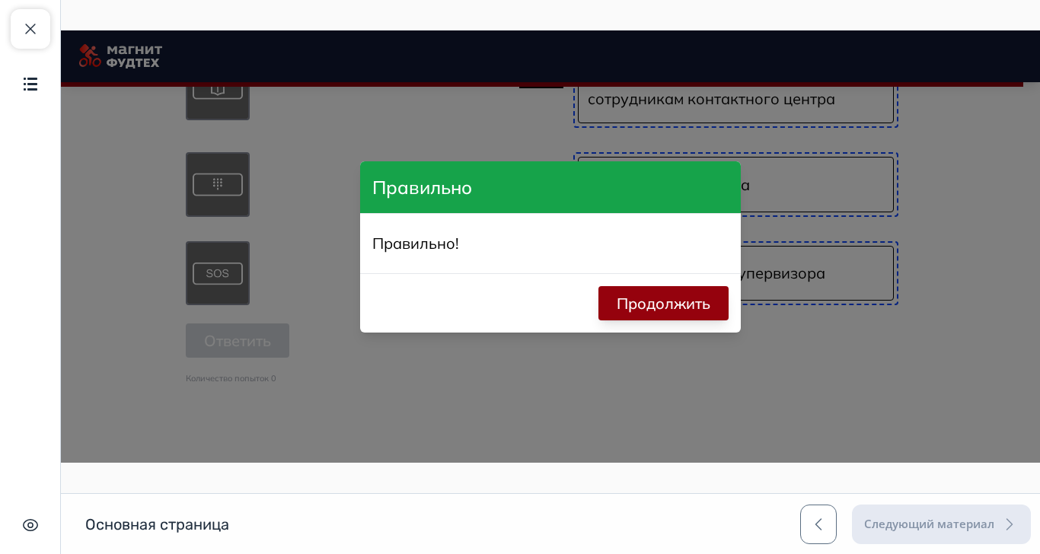
click at [729, 321] on button "Продолжить" at bounding box center [663, 303] width 130 height 34
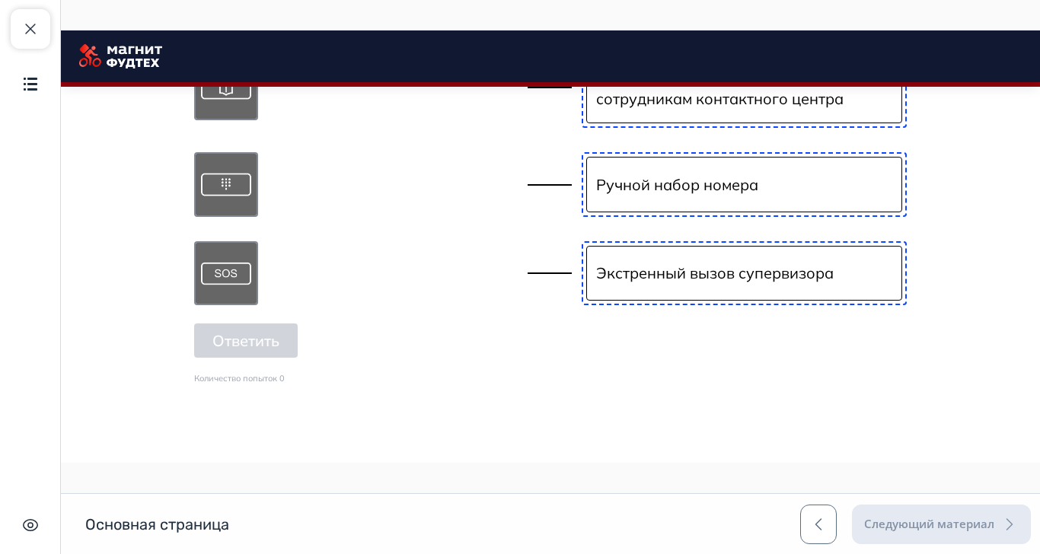
scroll to position [6015, 0]
drag, startPoint x: 26, startPoint y: 32, endPoint x: 88, endPoint y: 108, distance: 98.5
click at [26, 32] on span "button" at bounding box center [30, 29] width 18 height 18
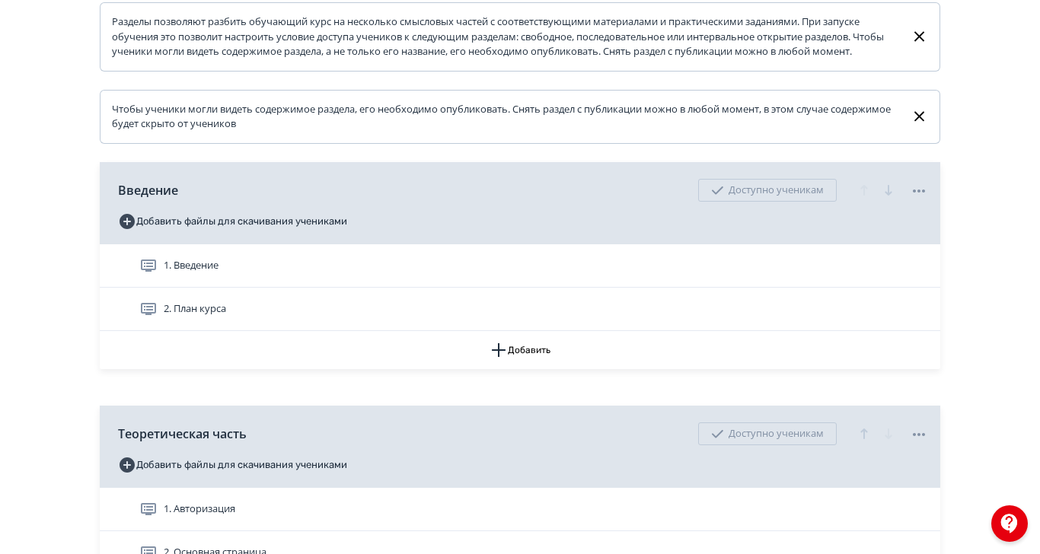
scroll to position [286, 0]
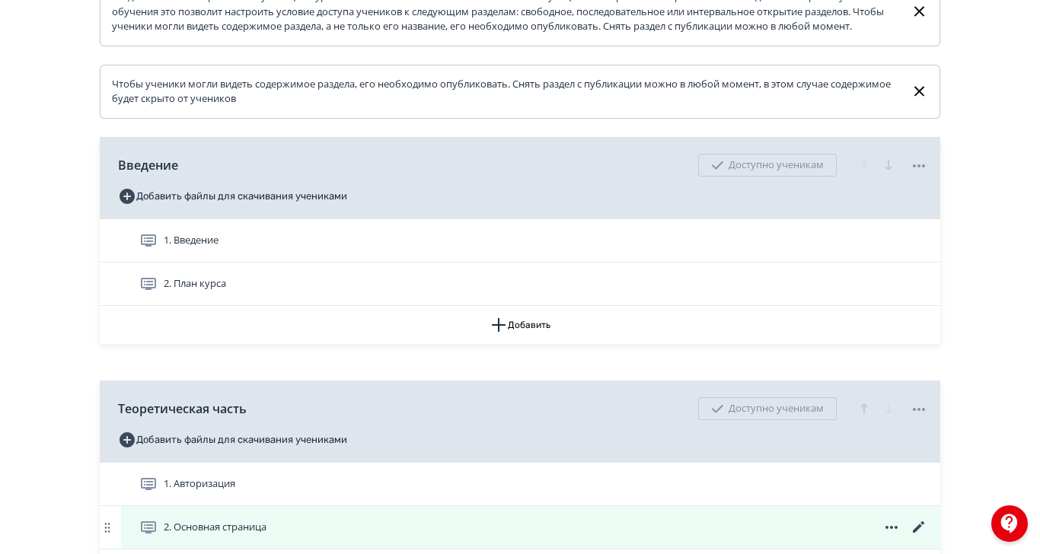
click at [924, 533] on icon at bounding box center [918, 527] width 11 height 11
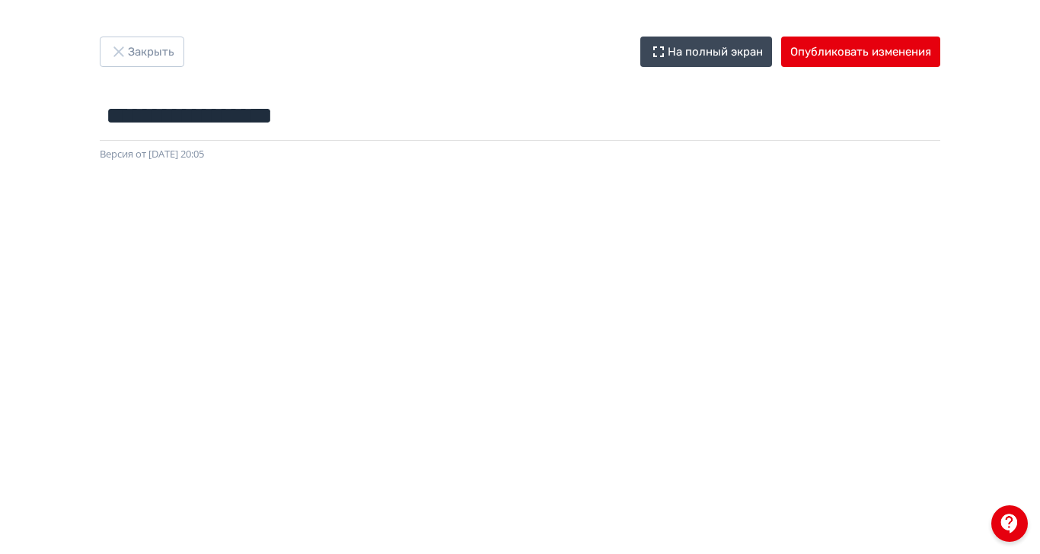
scroll to position [152, 0]
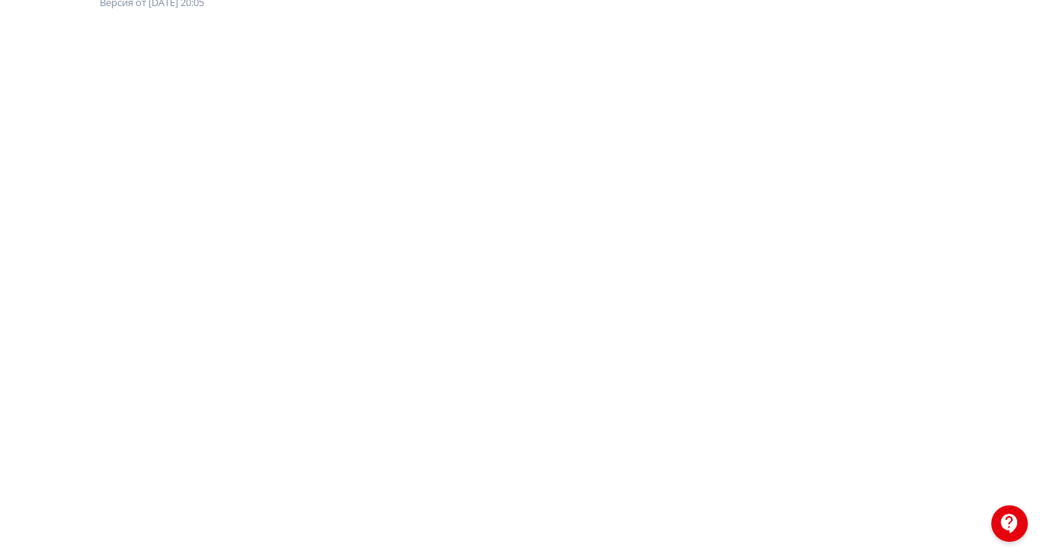
drag, startPoint x: 1551, startPoint y: 252, endPoint x: 1547, endPoint y: 91, distance: 160.7
click at [1039, 89] on div at bounding box center [520, 353] width 1040 height 685
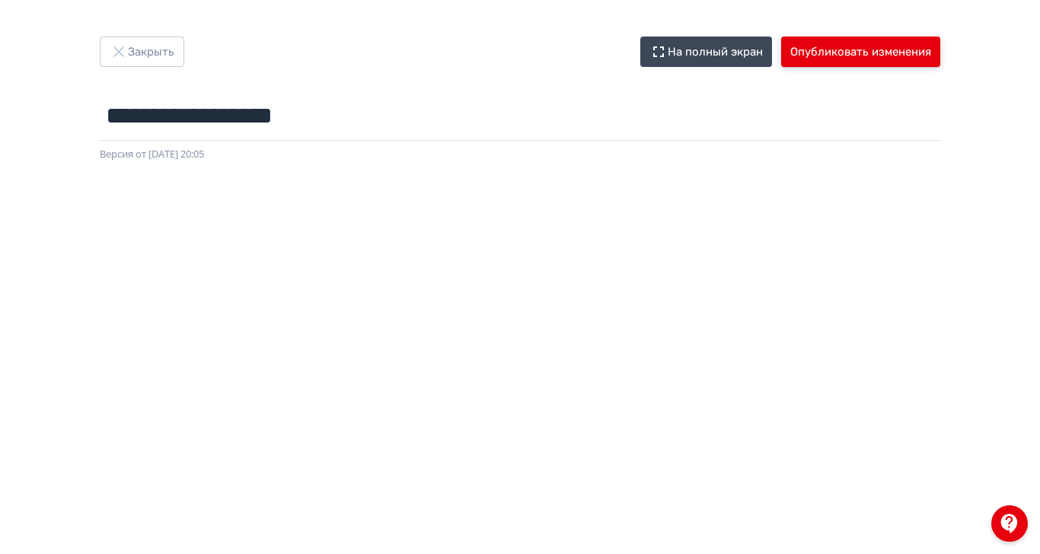
click at [940, 53] on button "Опубликовать изменения" at bounding box center [860, 52] width 159 height 30
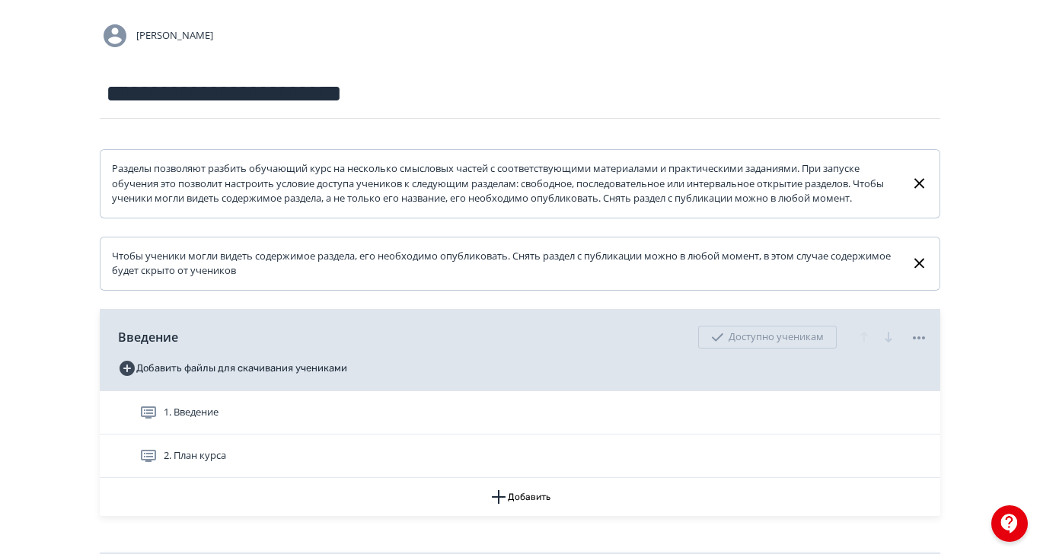
scroll to position [286, 0]
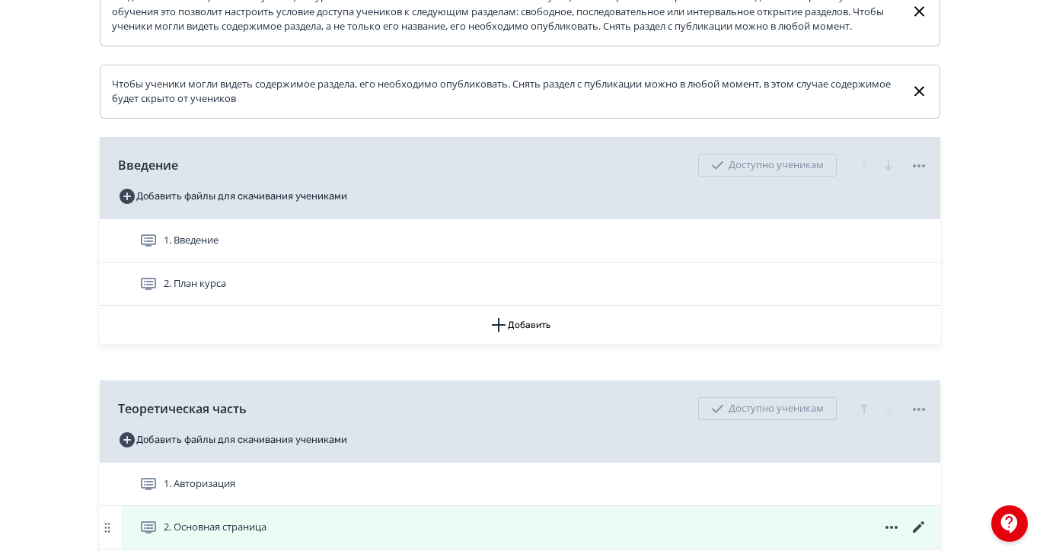
click at [450, 531] on div "2. Основная страница" at bounding box center [530, 527] width 819 height 43
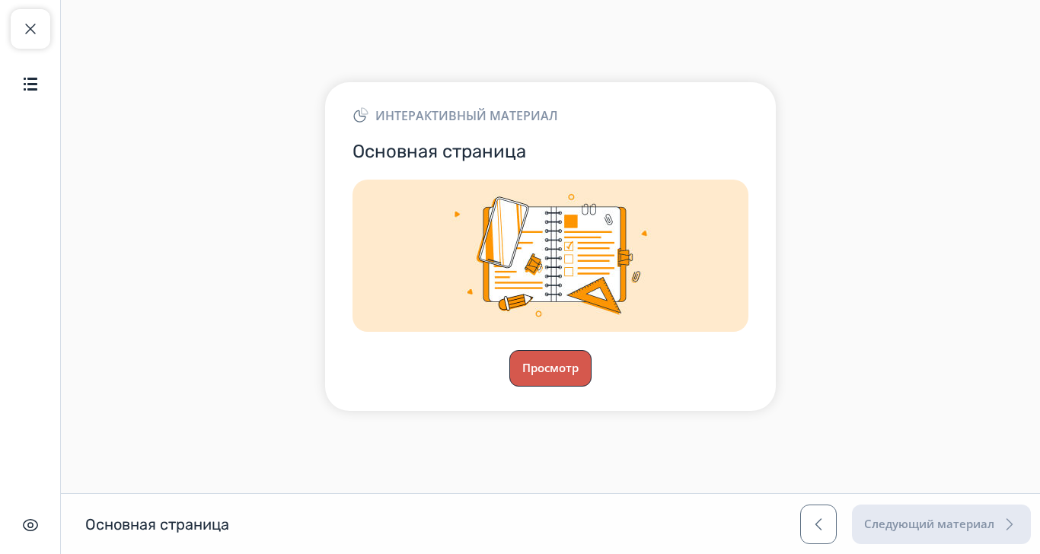
click at [592, 387] on button "Просмотр" at bounding box center [550, 368] width 82 height 37
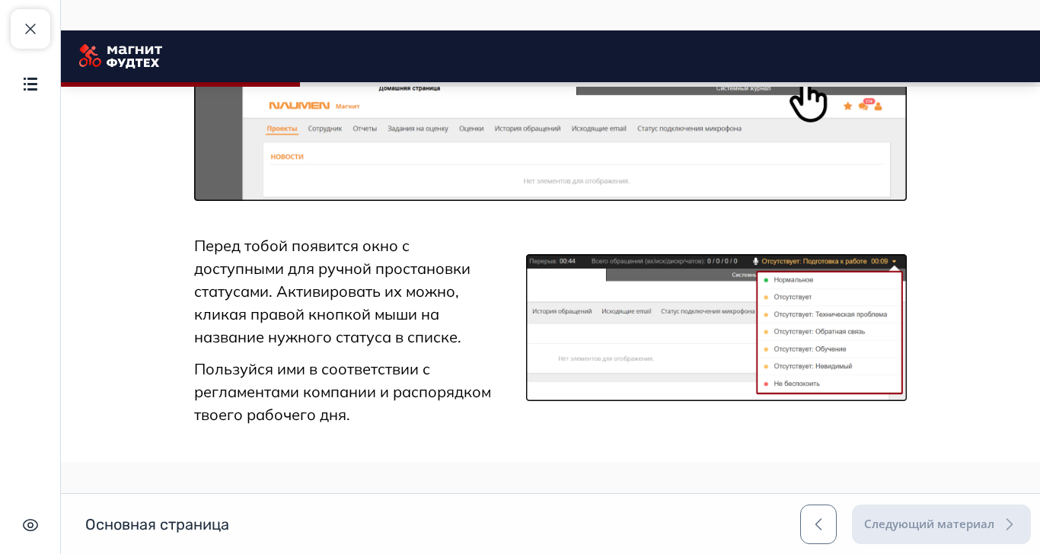
scroll to position [1489, 0]
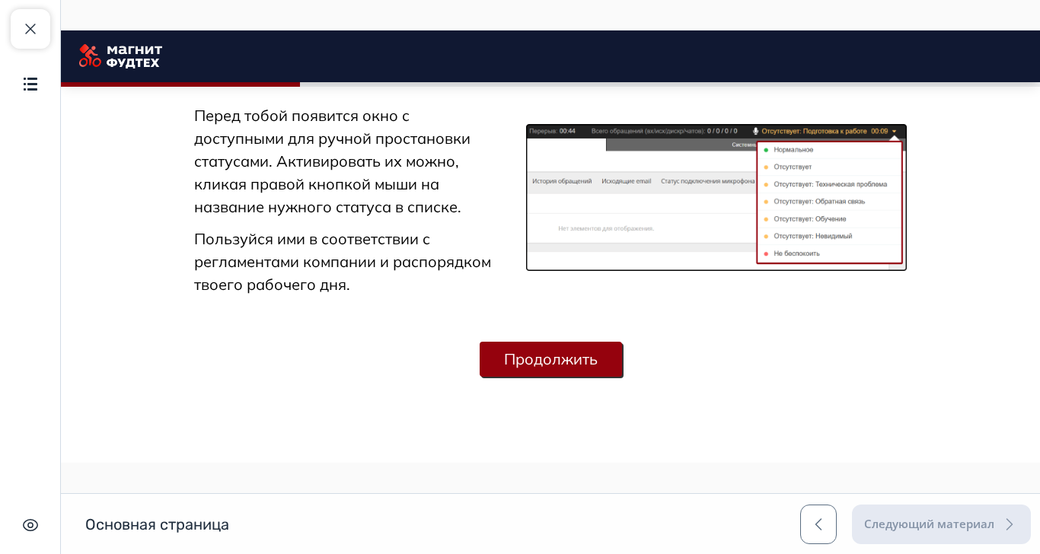
click at [622, 377] on button "Продолжить" at bounding box center [551, 359] width 142 height 35
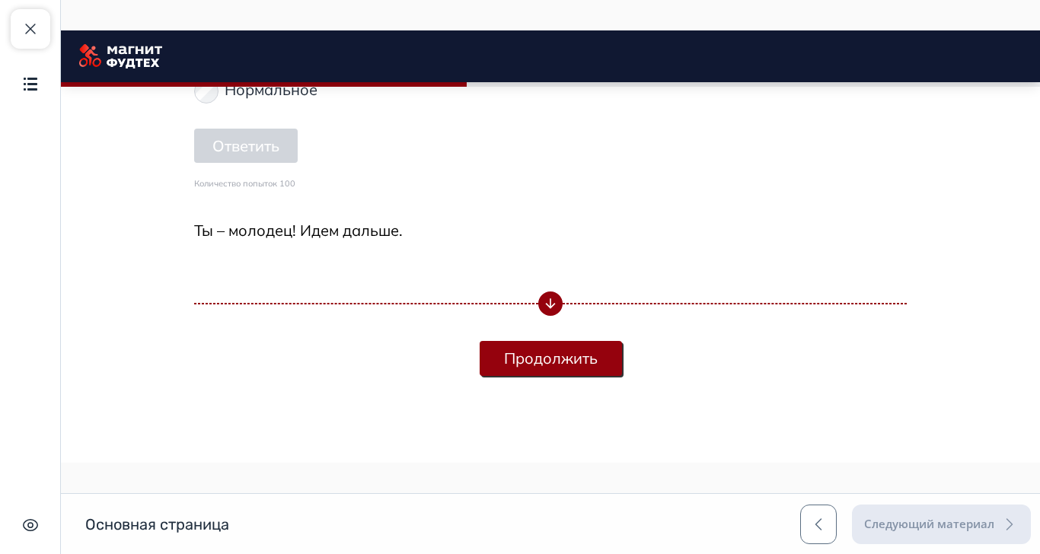
click at [622, 376] on button "Продолжить" at bounding box center [551, 358] width 142 height 35
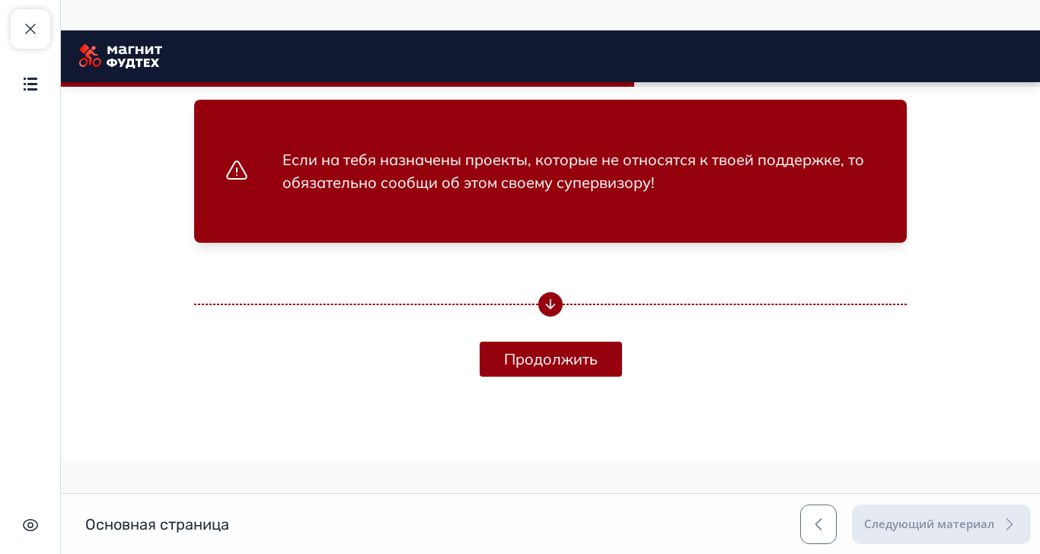
click at [622, 377] on button "Продолжить" at bounding box center [551, 359] width 142 height 35
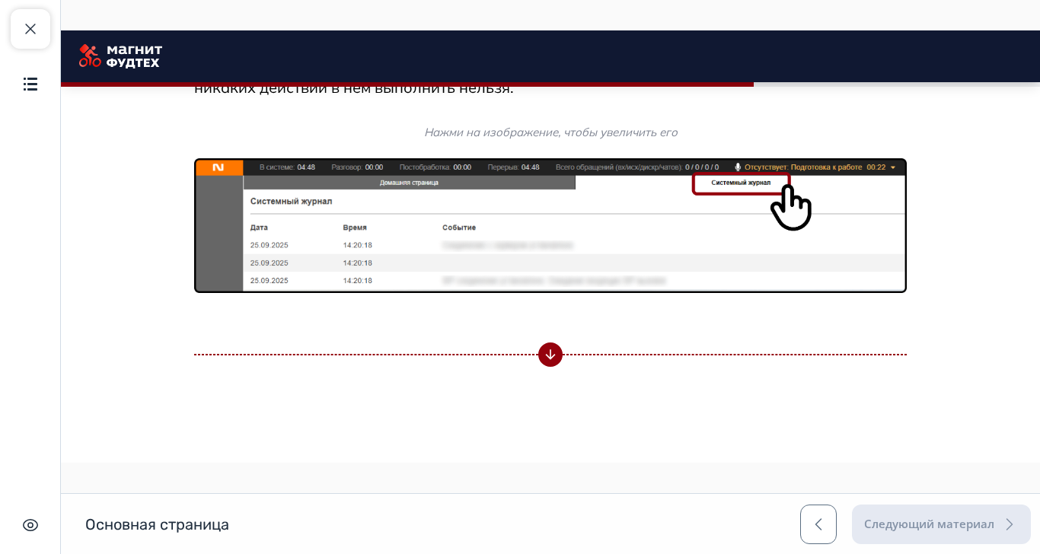
scroll to position [4164, 0]
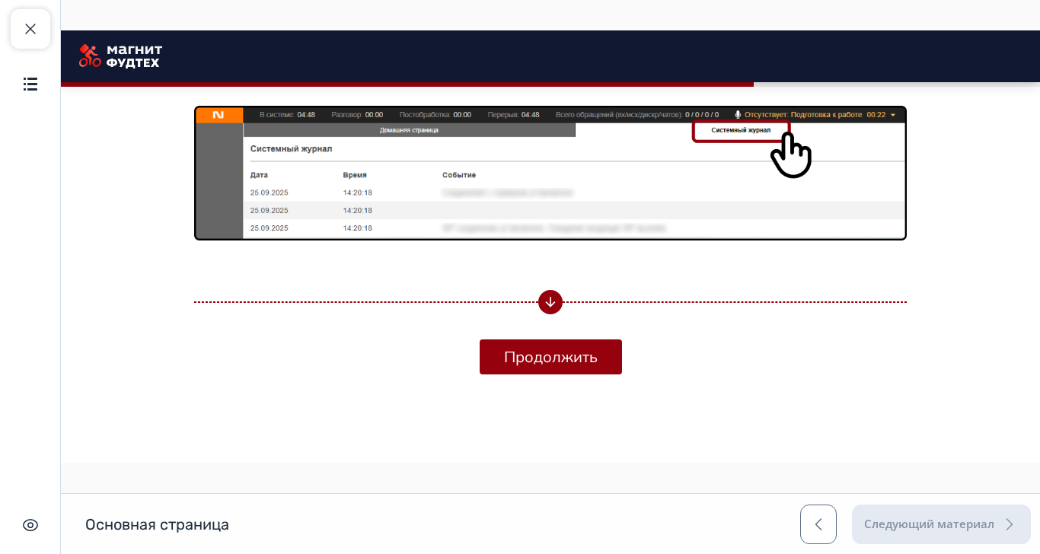
click at [622, 375] on button "Продолжить" at bounding box center [551, 357] width 142 height 35
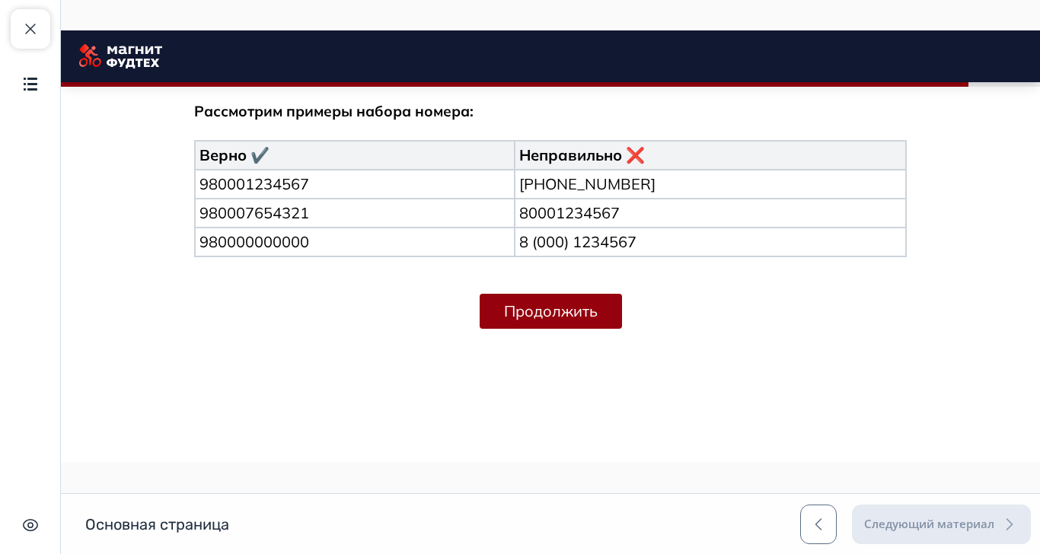
scroll to position [5685, 0]
click at [622, 329] on button "Продолжить" at bounding box center [551, 311] width 142 height 35
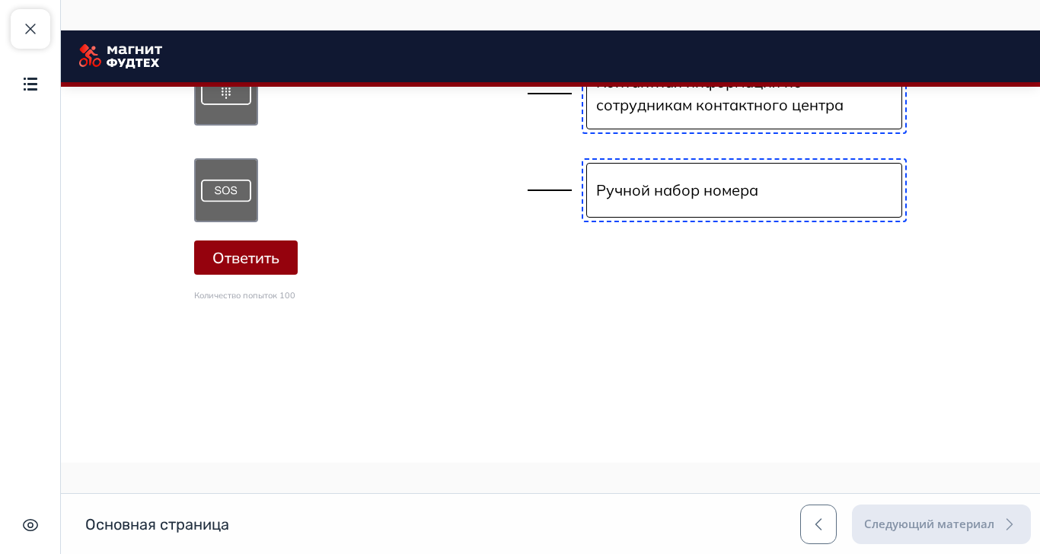
scroll to position [6001, 0]
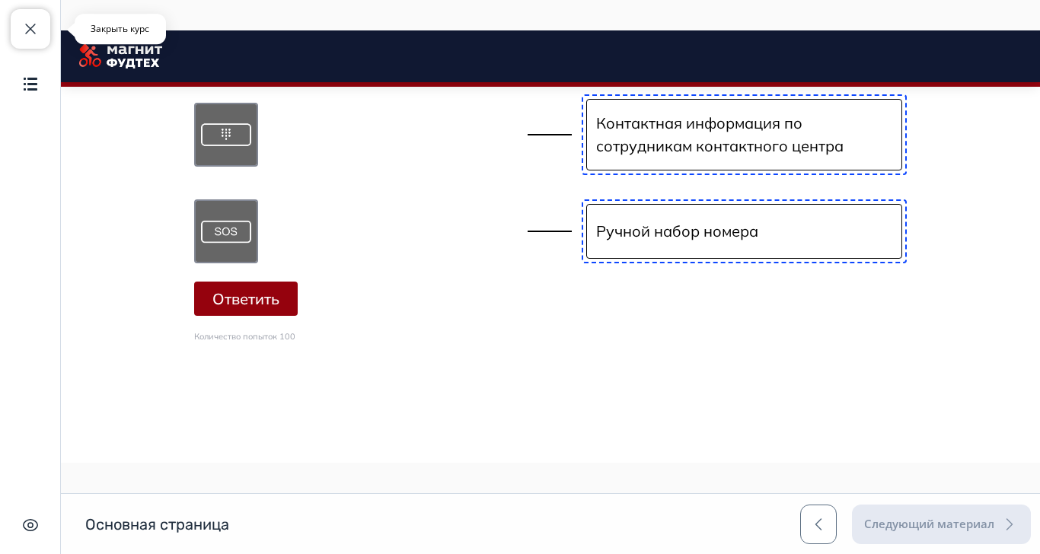
drag, startPoint x: 37, startPoint y: 30, endPoint x: 3, endPoint y: 18, distance: 35.6
click at [37, 30] on span "button" at bounding box center [30, 29] width 18 height 18
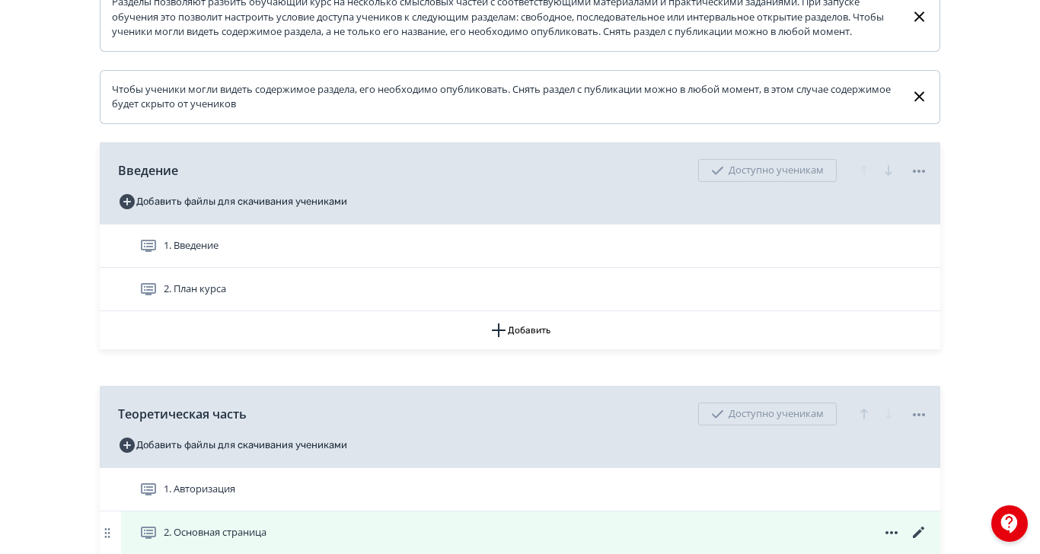
scroll to position [286, 0]
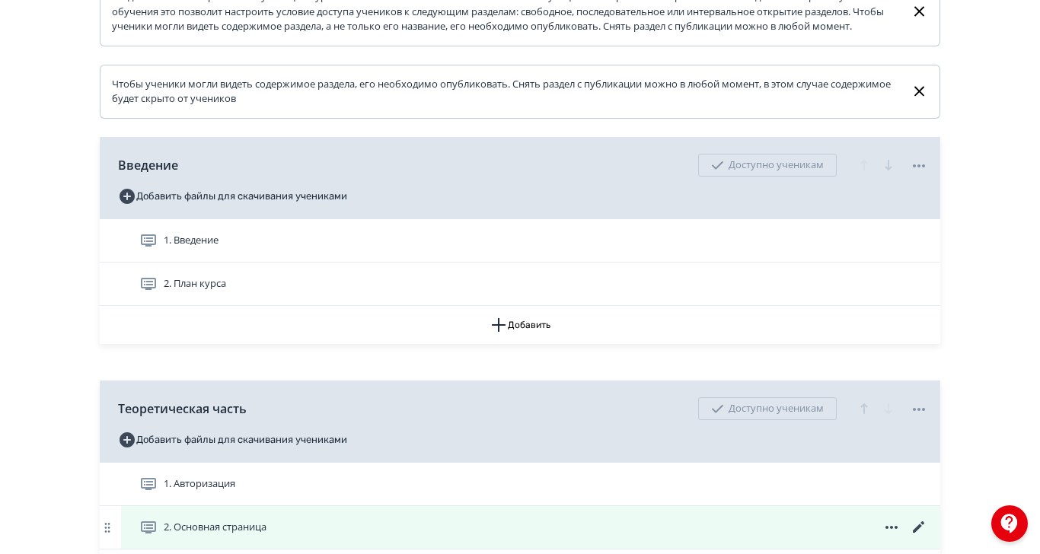
click at [928, 537] on icon at bounding box center [919, 528] width 18 height 18
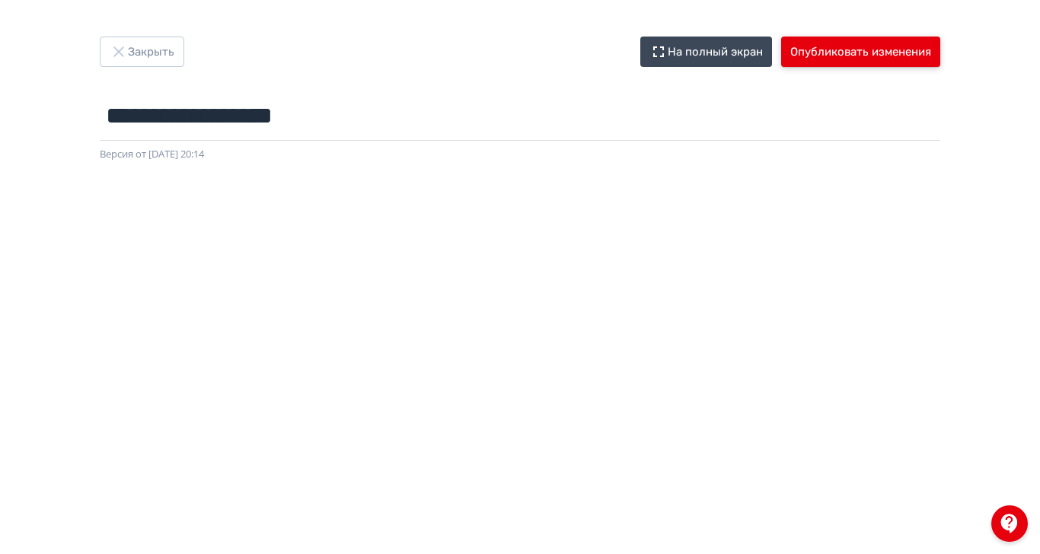
click at [940, 53] on button "Опубликовать изменения" at bounding box center [860, 52] width 159 height 30
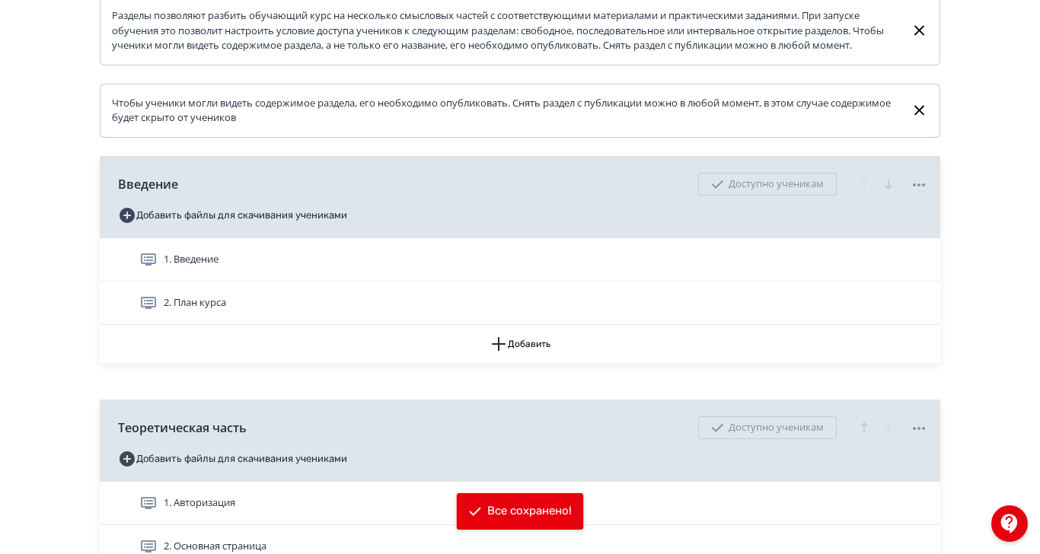
scroll to position [286, 0]
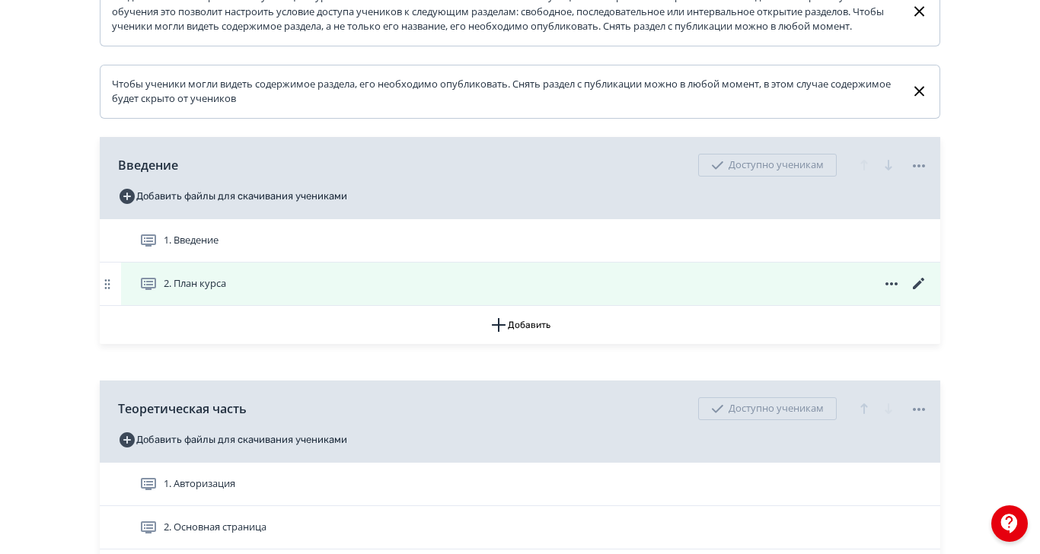
click at [660, 290] on div "2. План курса" at bounding box center [533, 284] width 789 height 18
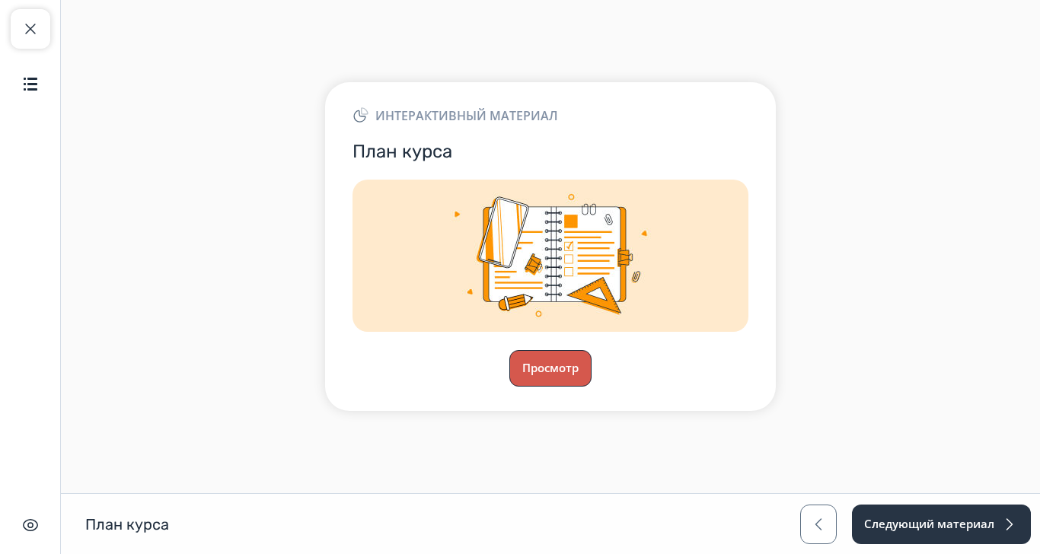
click at [592, 387] on button "Просмотр" at bounding box center [550, 368] width 82 height 37
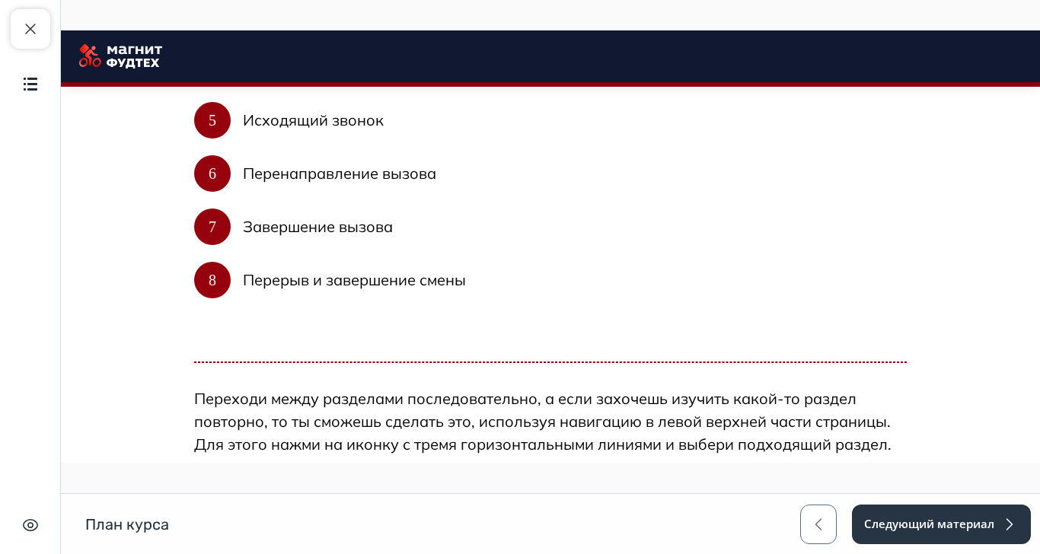
scroll to position [837, 0]
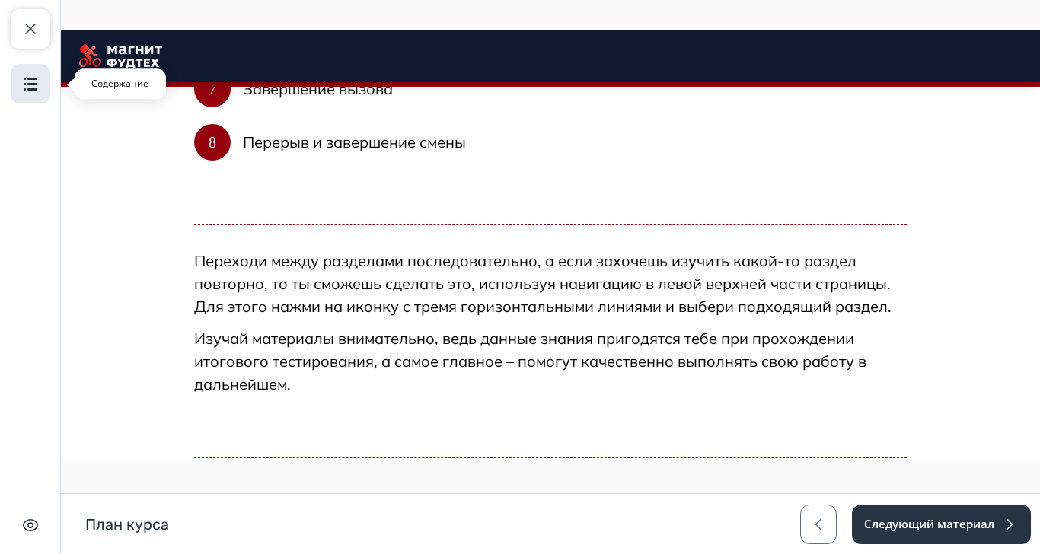
click at [33, 88] on img "button" at bounding box center [30, 84] width 18 height 18
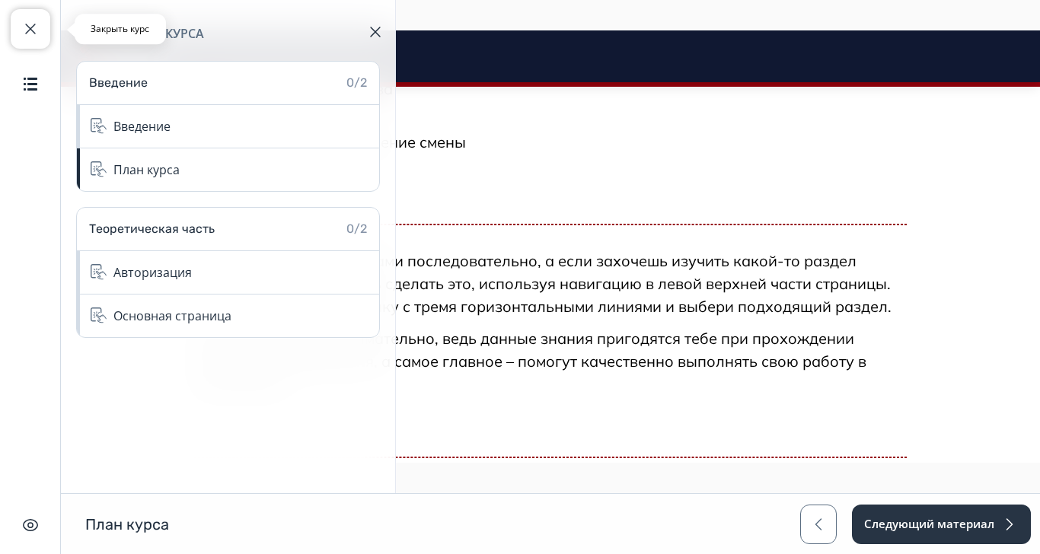
click at [26, 25] on span "button" at bounding box center [30, 29] width 18 height 18
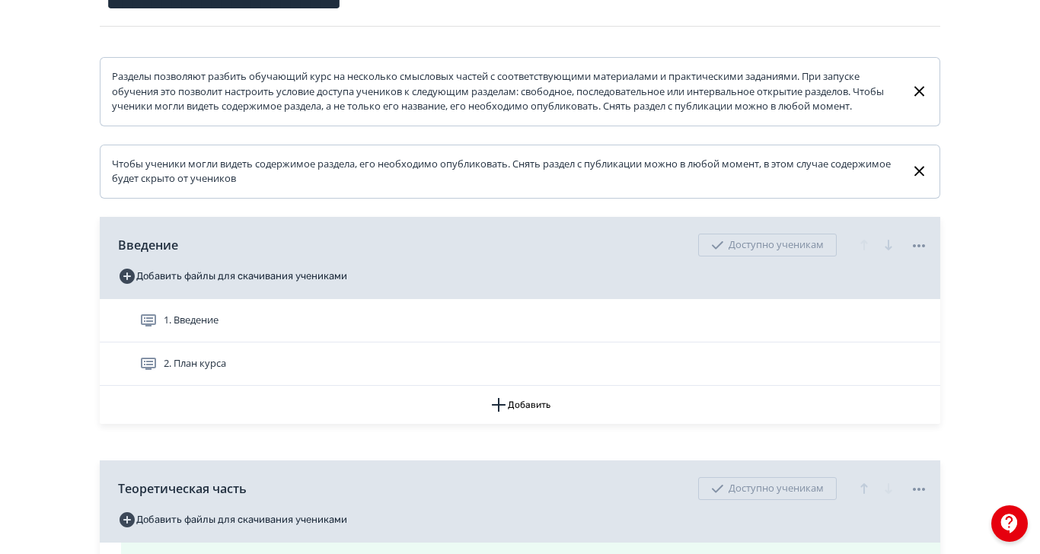
scroll to position [286, 0]
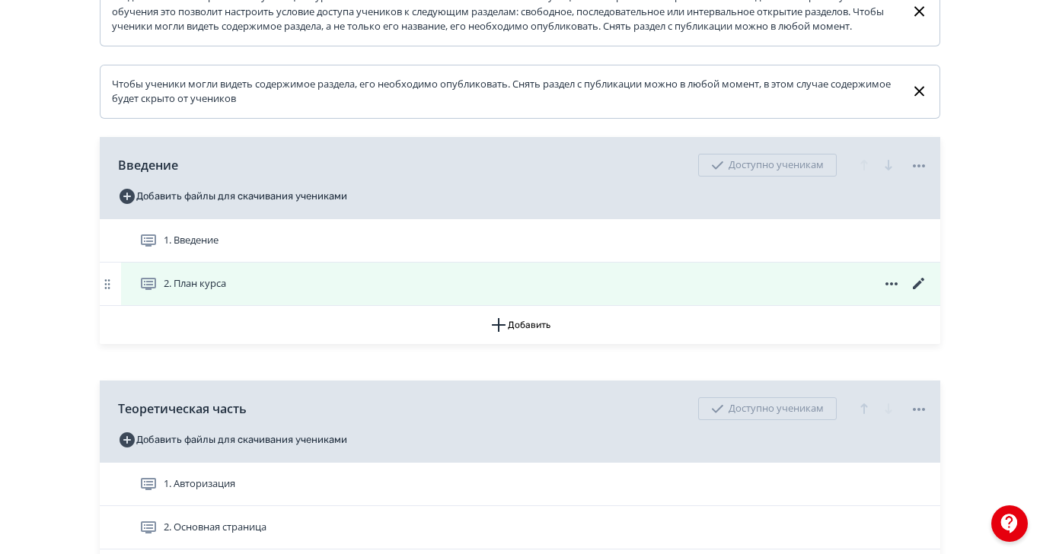
click at [645, 293] on div "2. План курса" at bounding box center [533, 284] width 789 height 18
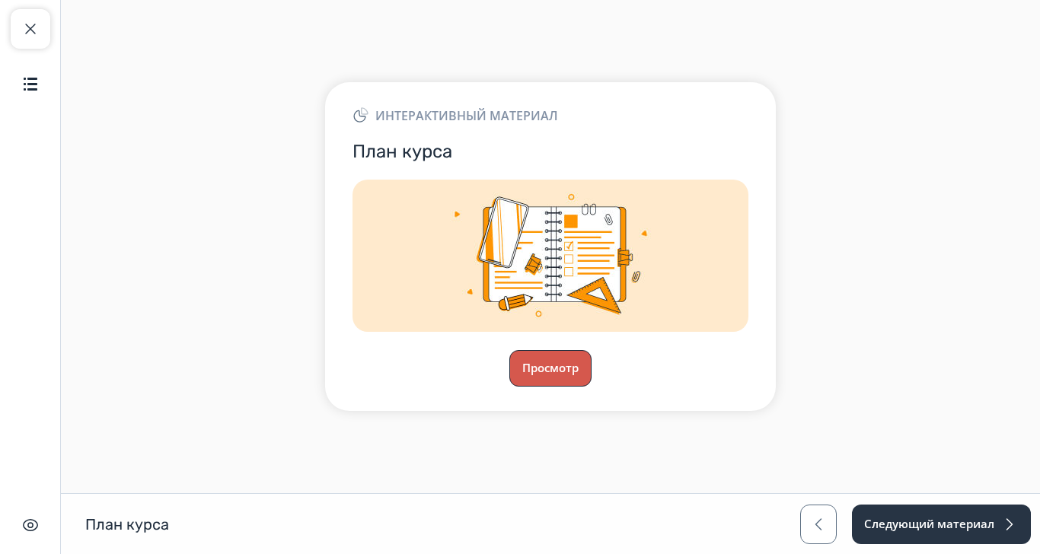
click at [592, 387] on button "Просмотр" at bounding box center [550, 368] width 82 height 37
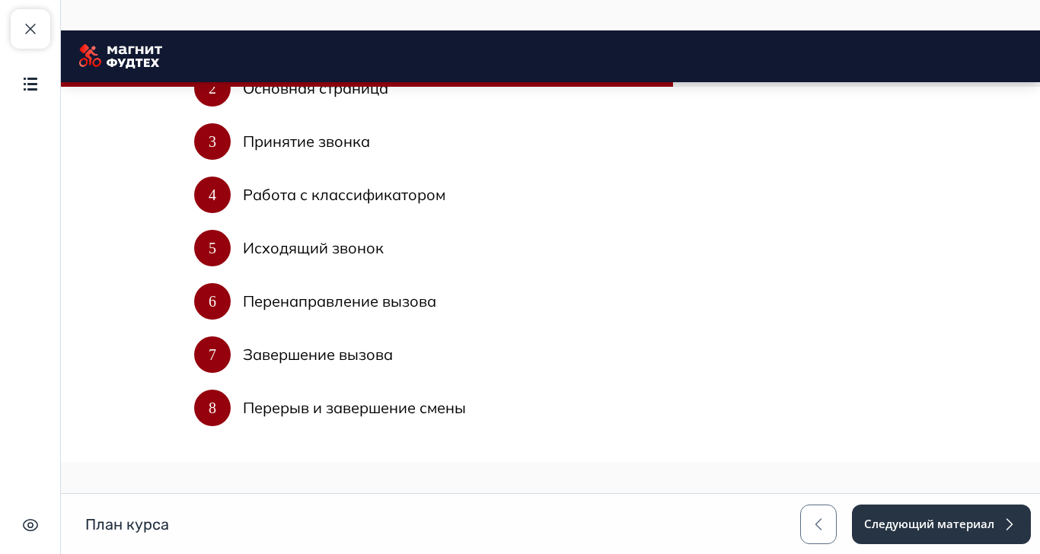
scroll to position [457, 0]
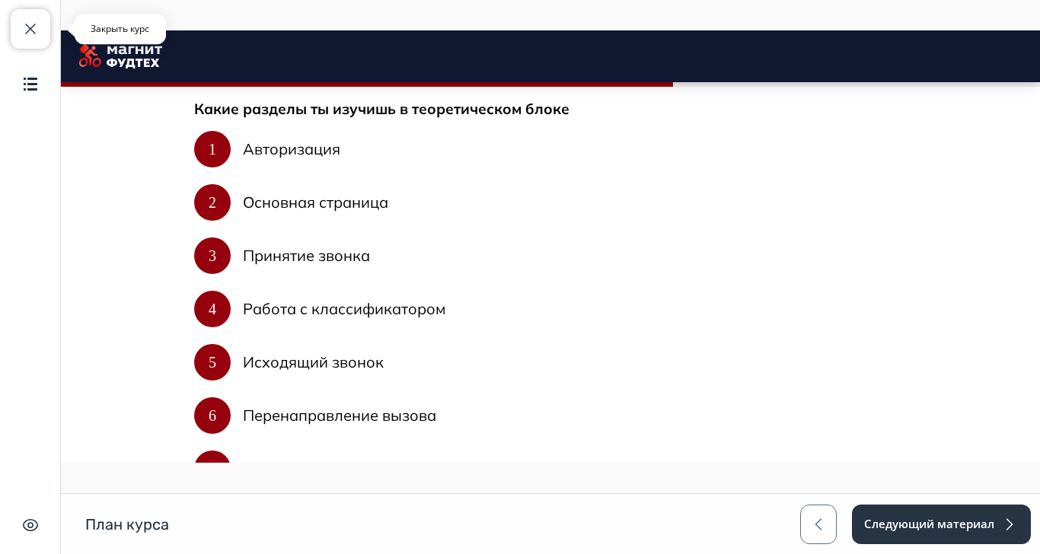
drag, startPoint x: 37, startPoint y: 27, endPoint x: 18, endPoint y: 25, distance: 19.9
click at [37, 27] on span "button" at bounding box center [30, 29] width 18 height 18
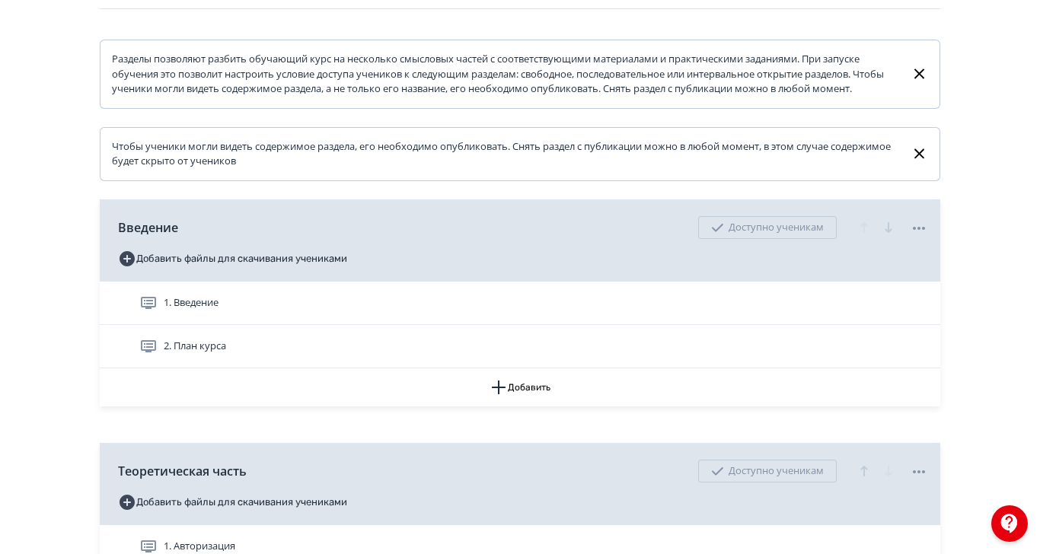
scroll to position [286, 0]
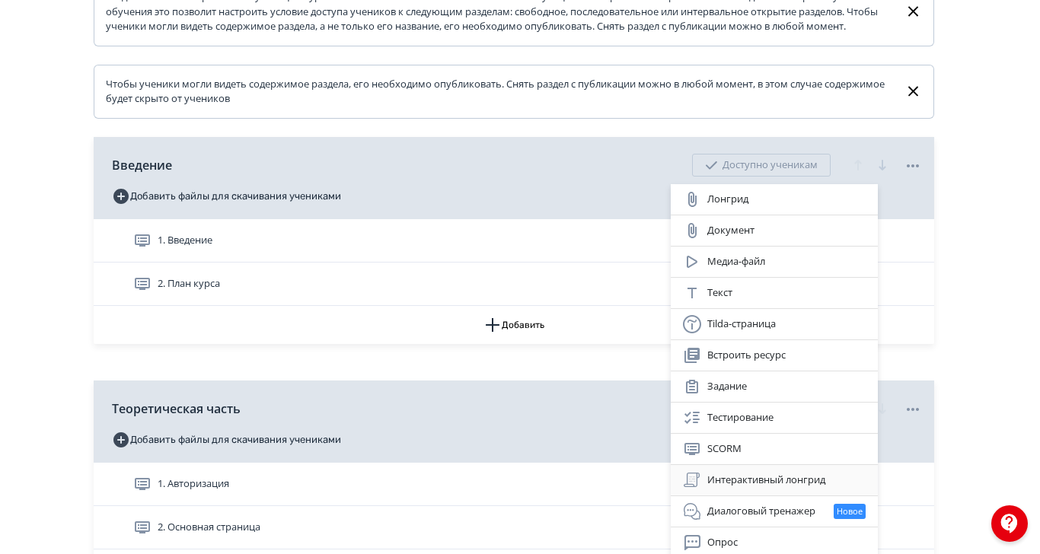
click at [771, 468] on div "Интерактивный лонгрид" at bounding box center [774, 480] width 207 height 30
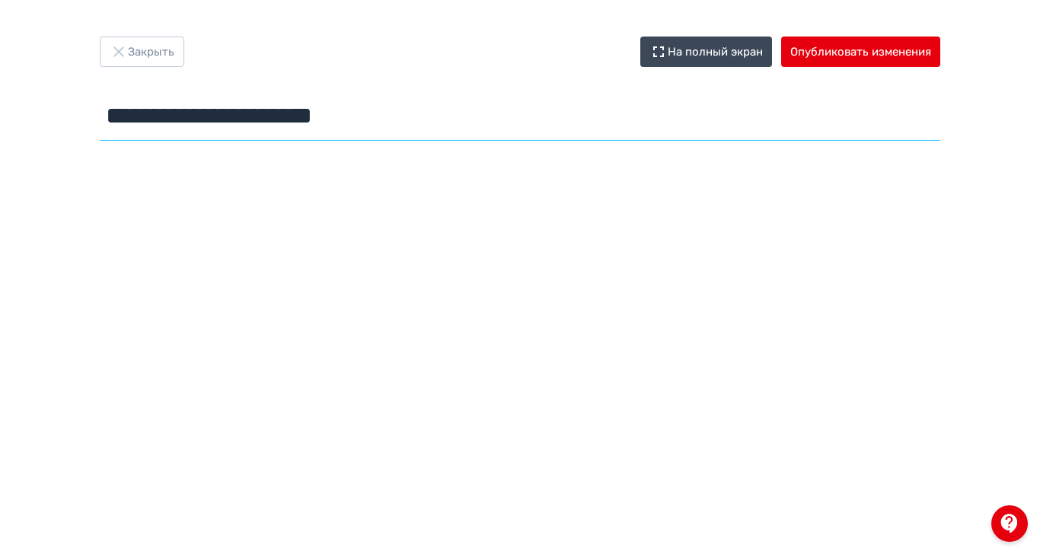
drag, startPoint x: 674, startPoint y: 115, endPoint x: 366, endPoint y: 133, distance: 308.1
click at [366, 133] on input "**********" at bounding box center [520, 115] width 841 height 49
type input "**********"
click at [128, 57] on icon "button" at bounding box center [119, 52] width 18 height 18
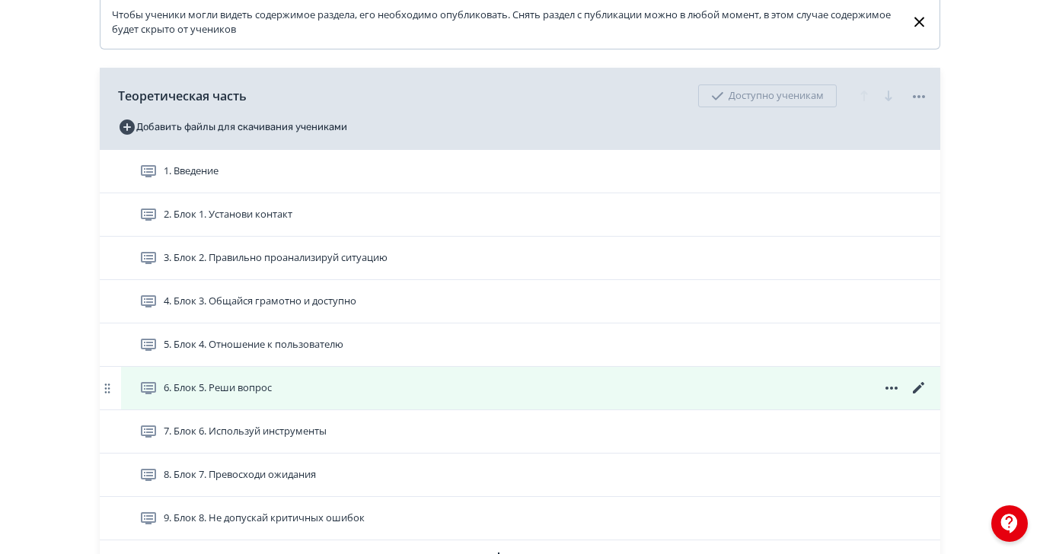
scroll to position [286, 0]
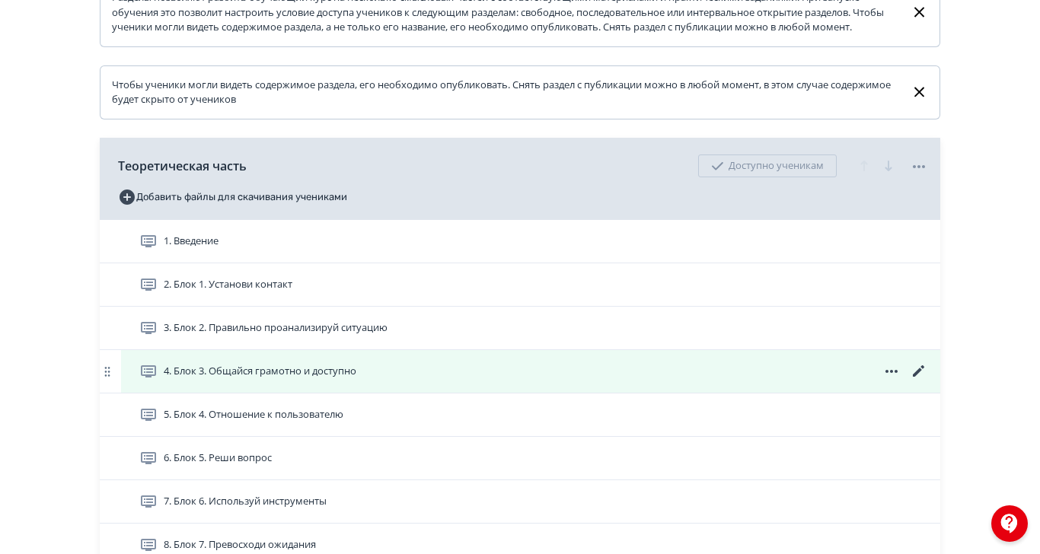
click at [928, 381] on icon at bounding box center [919, 371] width 18 height 18
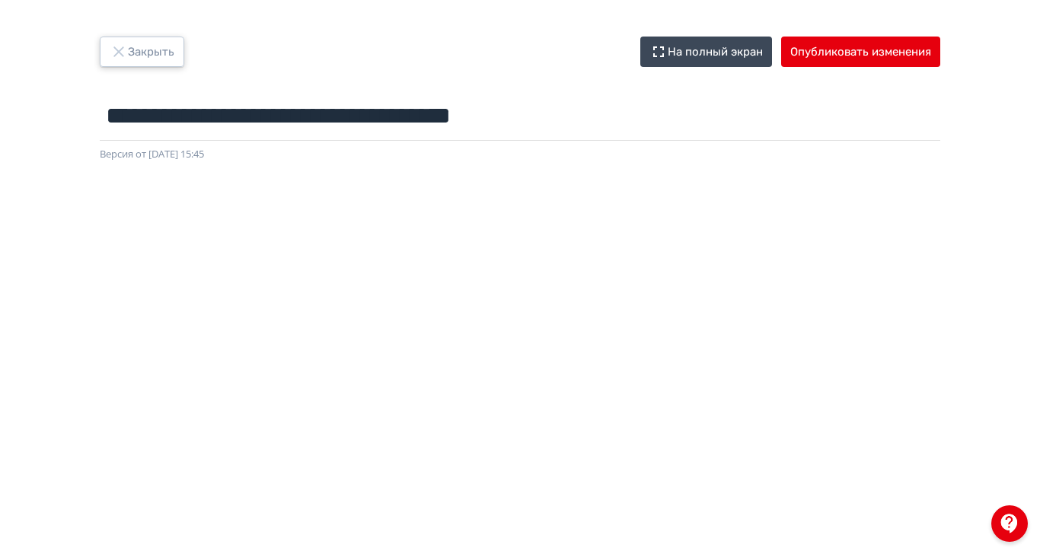
click at [128, 43] on icon "button" at bounding box center [119, 52] width 18 height 18
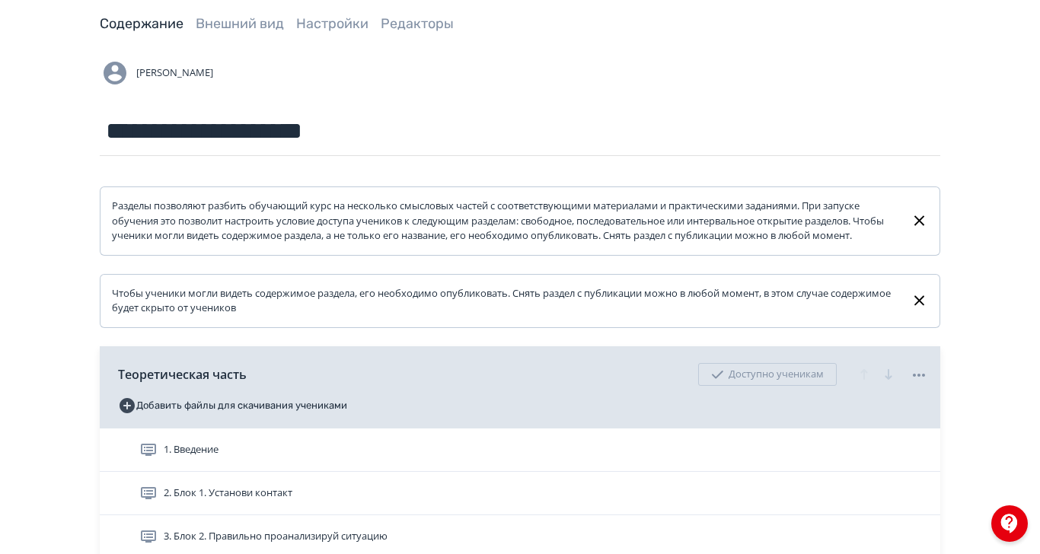
scroll to position [381, 0]
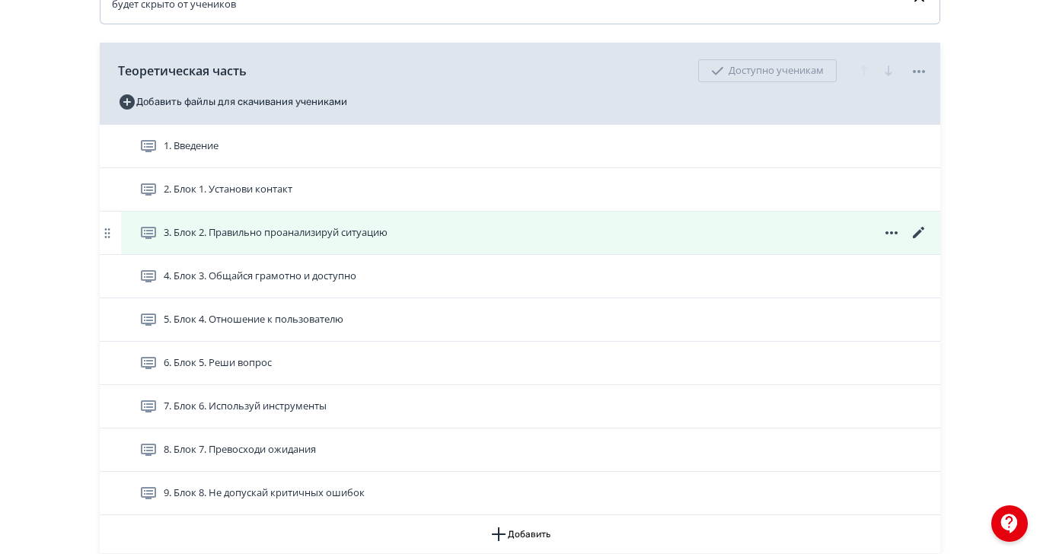
click at [388, 254] on div "3. Блок 2. Правильно проанализируй ситуацию" at bounding box center [530, 233] width 819 height 43
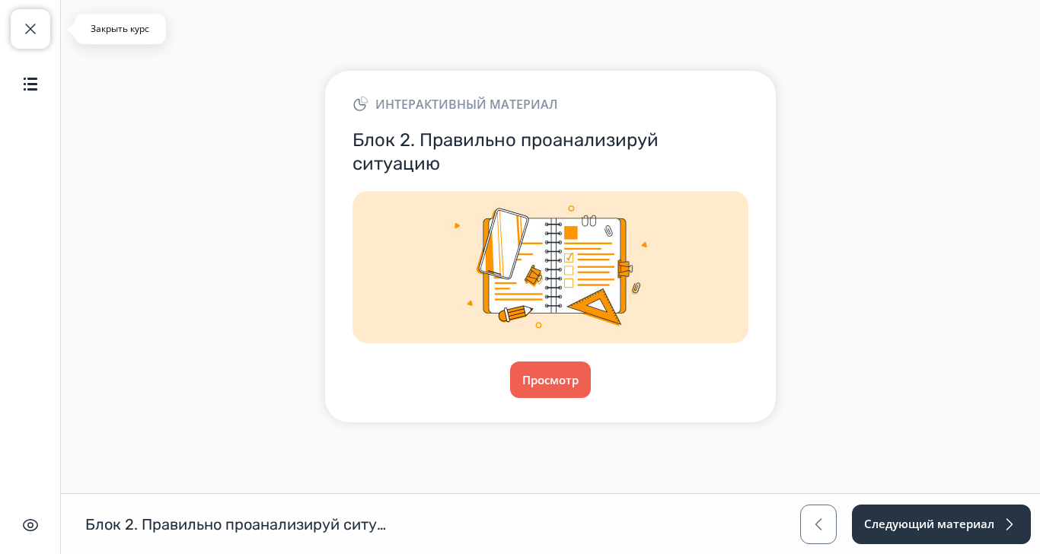
click at [40, 24] on button "Закрыть курс" at bounding box center [31, 29] width 40 height 40
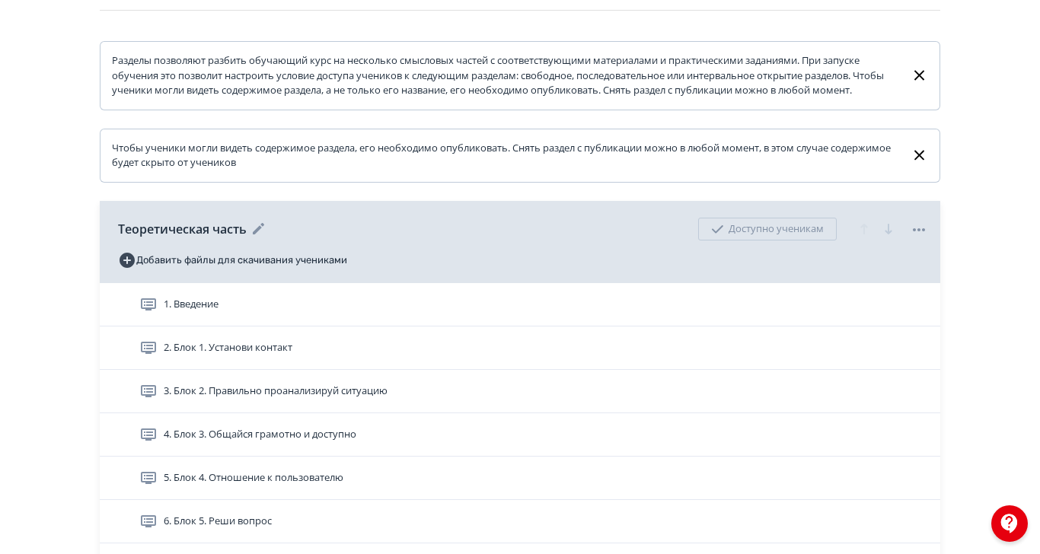
scroll to position [286, 0]
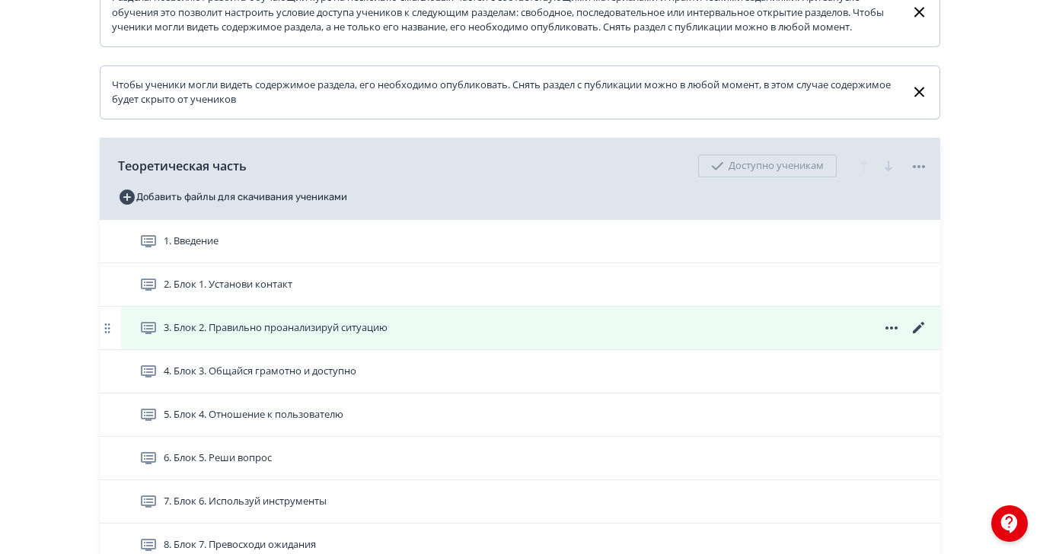
click at [928, 337] on icon at bounding box center [919, 328] width 18 height 18
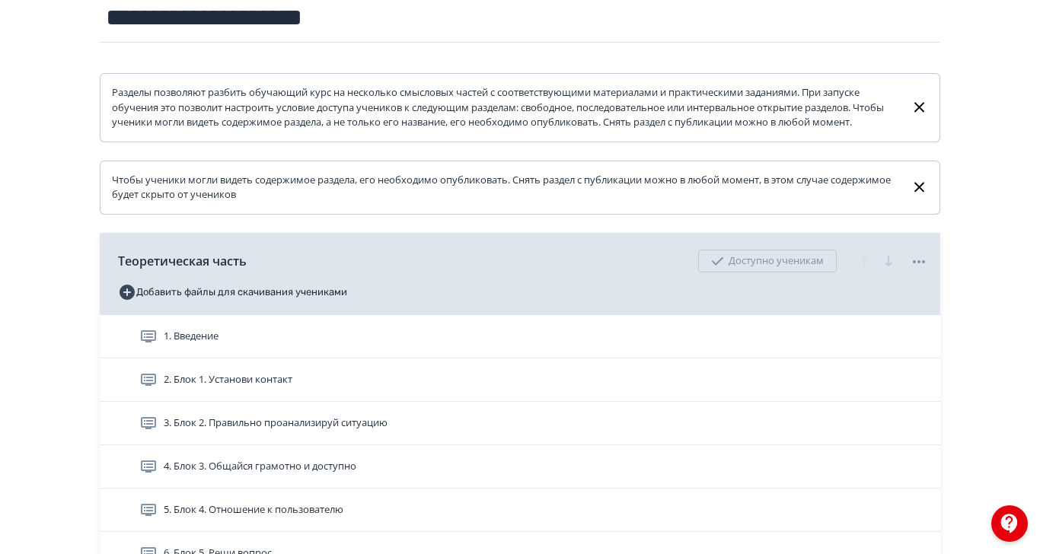
scroll to position [286, 0]
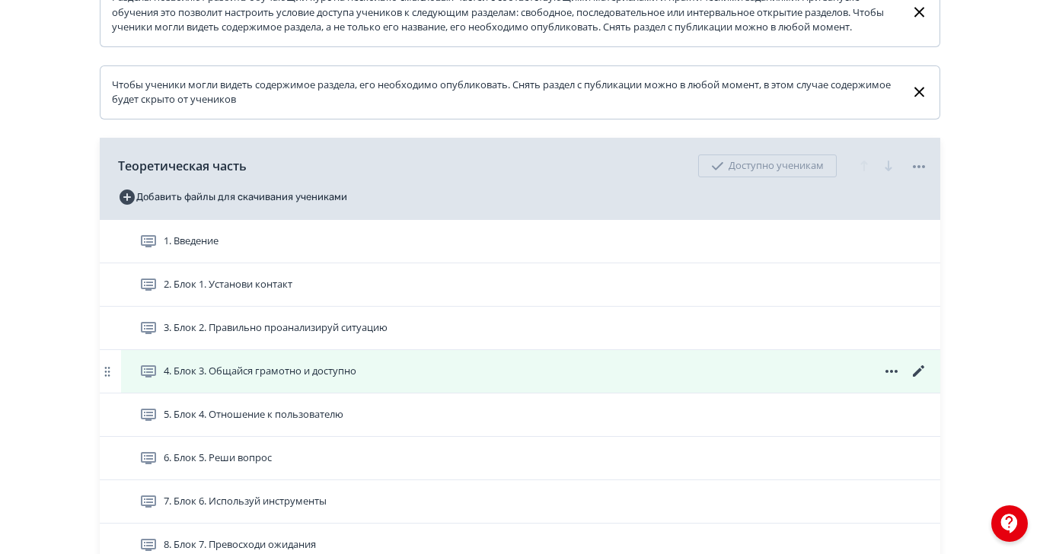
click at [928, 381] on icon at bounding box center [919, 371] width 18 height 18
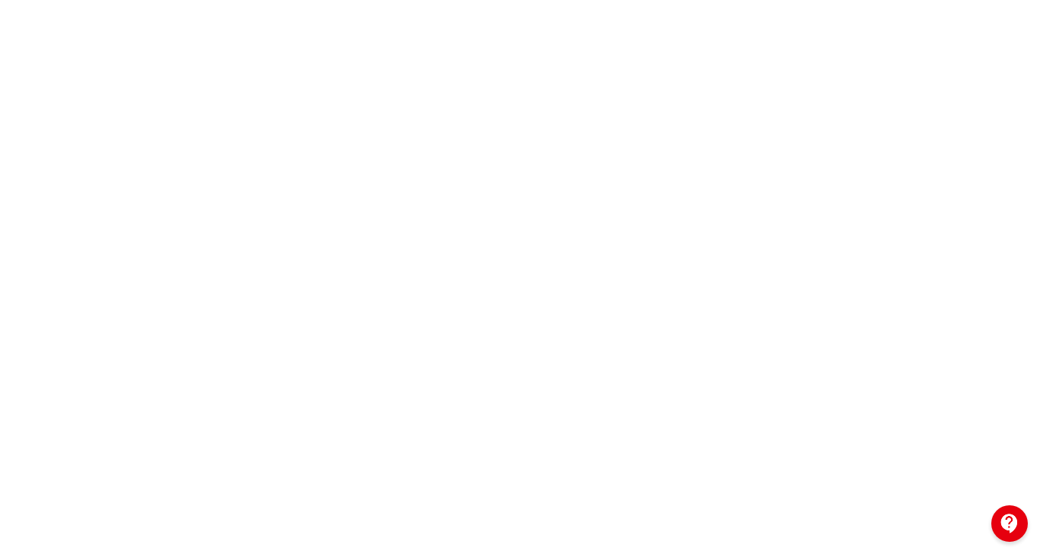
scroll to position [273, 0]
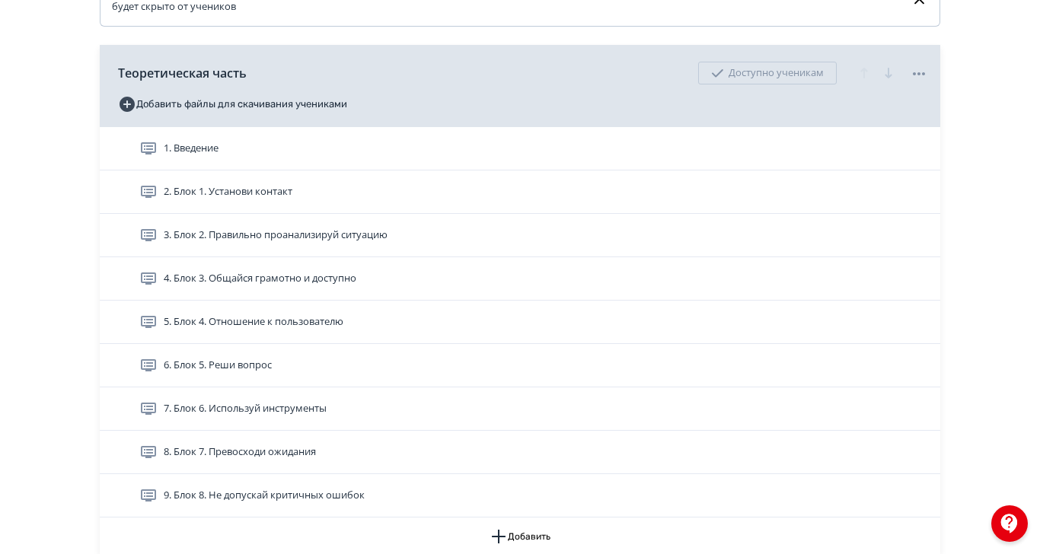
scroll to position [381, 0]
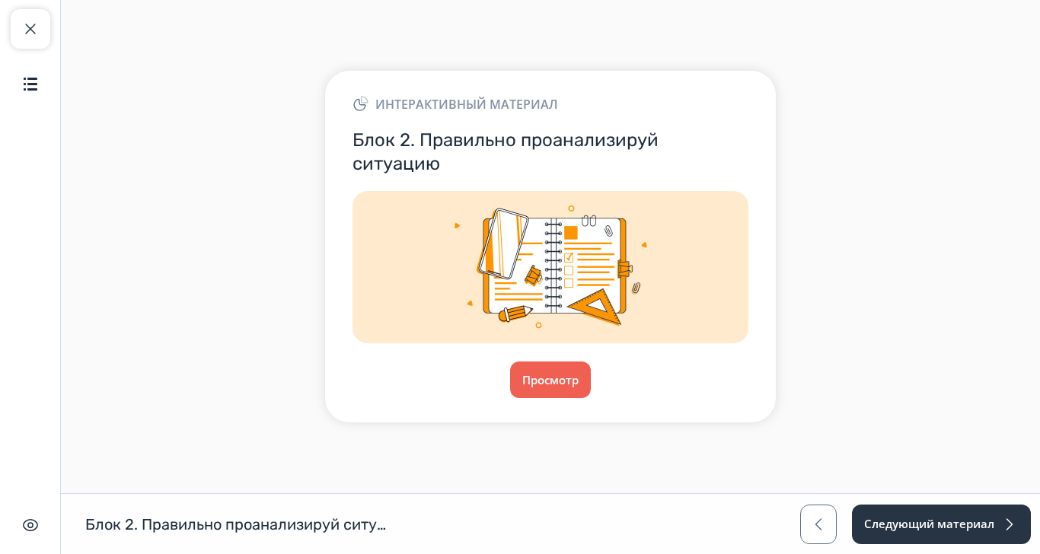
drag, startPoint x: 23, startPoint y: 31, endPoint x: 63, endPoint y: 61, distance: 50.1
click at [24, 30] on span "button" at bounding box center [30, 29] width 18 height 18
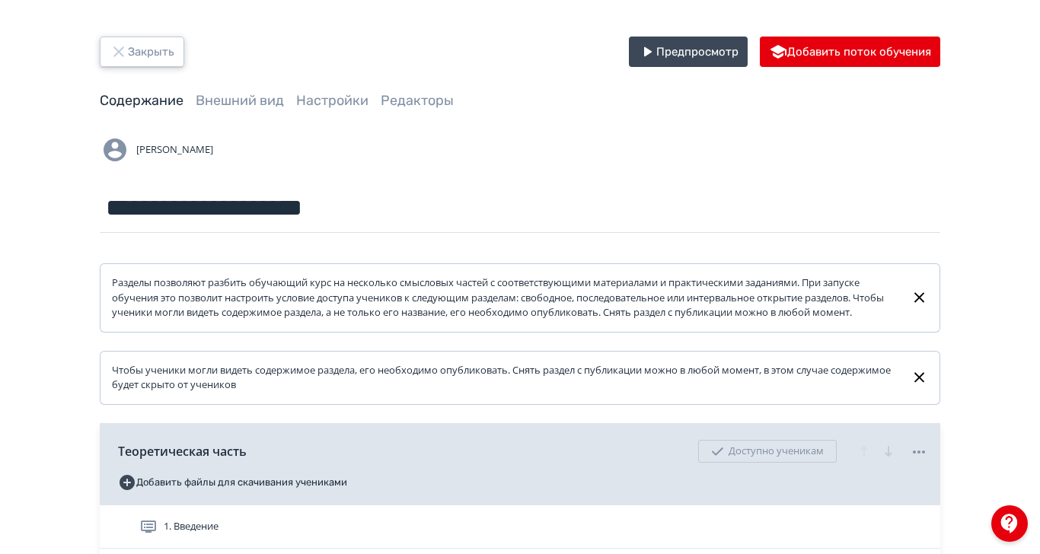
click at [128, 58] on icon "button" at bounding box center [119, 52] width 18 height 18
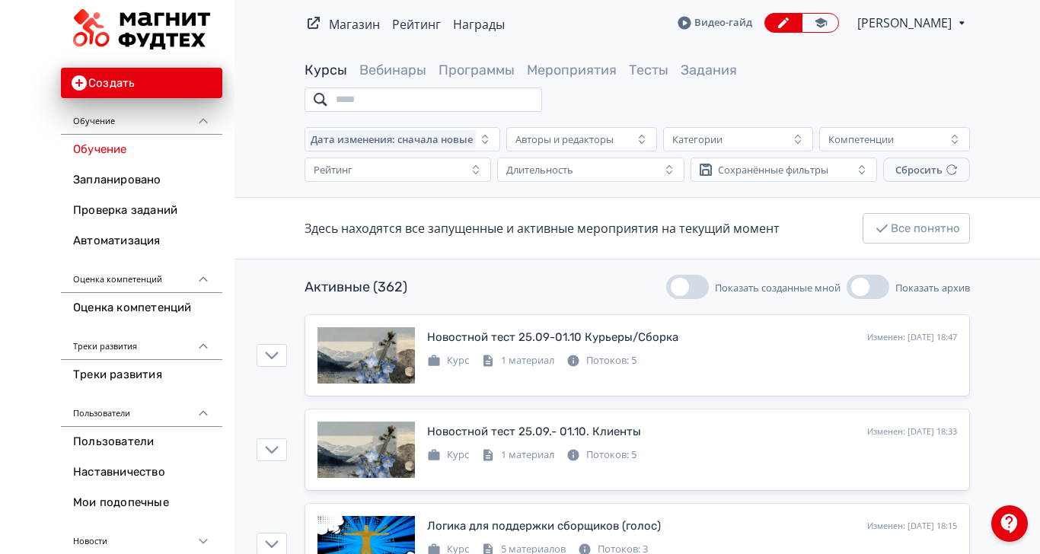
click at [542, 88] on input "search" at bounding box center [424, 100] width 238 height 24
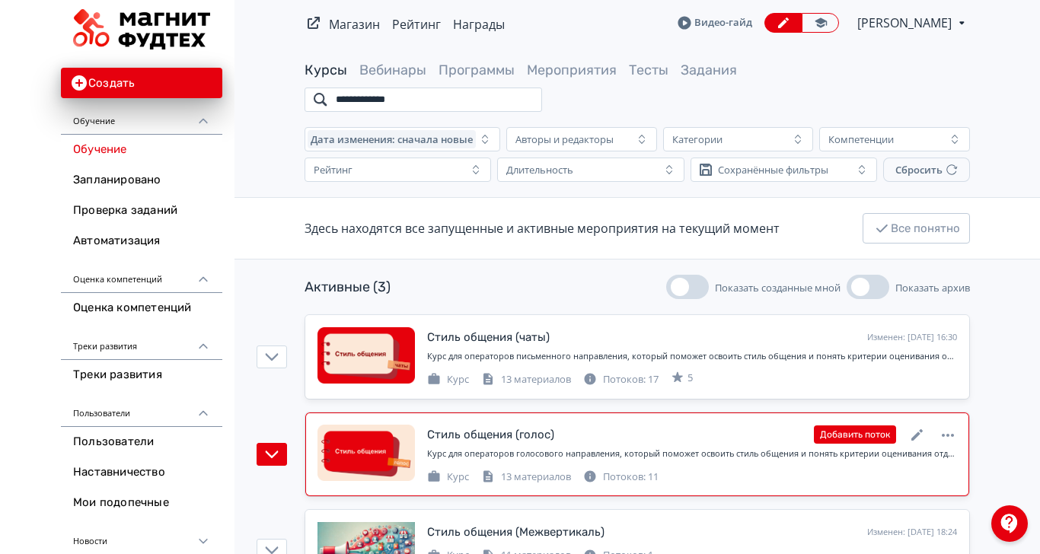
type input "**********"
click at [554, 426] on div "Стиль общения (голос)" at bounding box center [490, 435] width 127 height 18
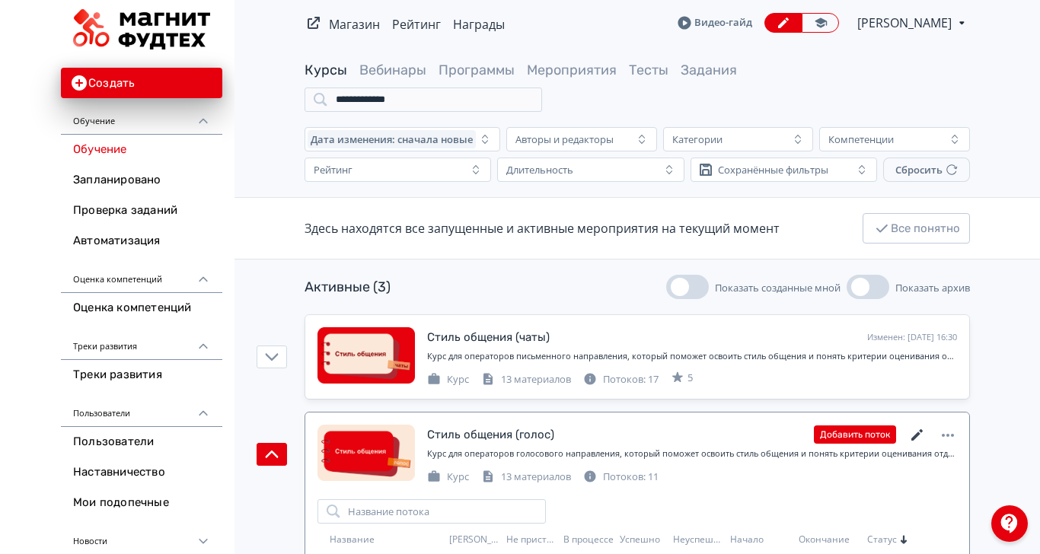
click at [927, 426] on icon at bounding box center [917, 435] width 18 height 18
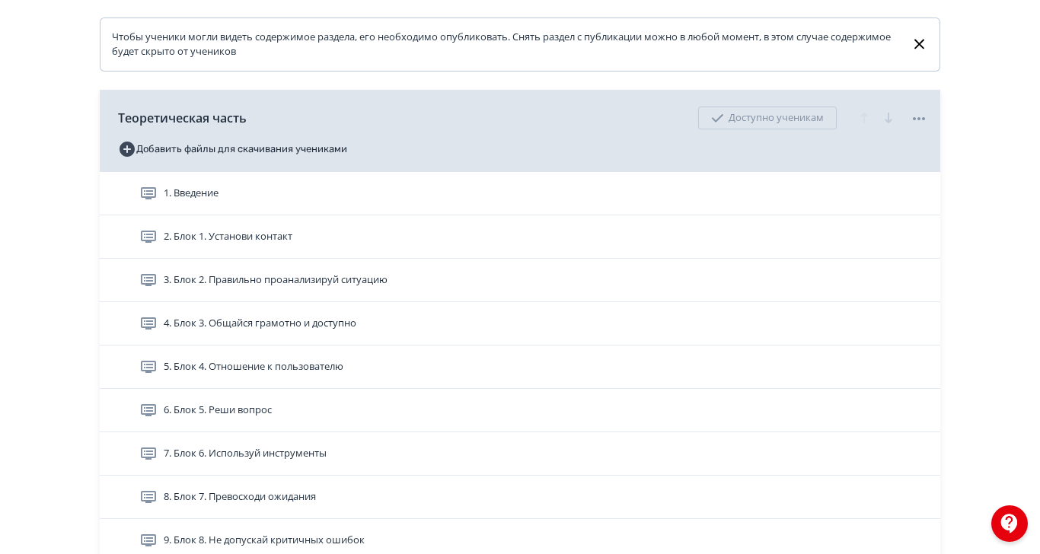
scroll to position [381, 0]
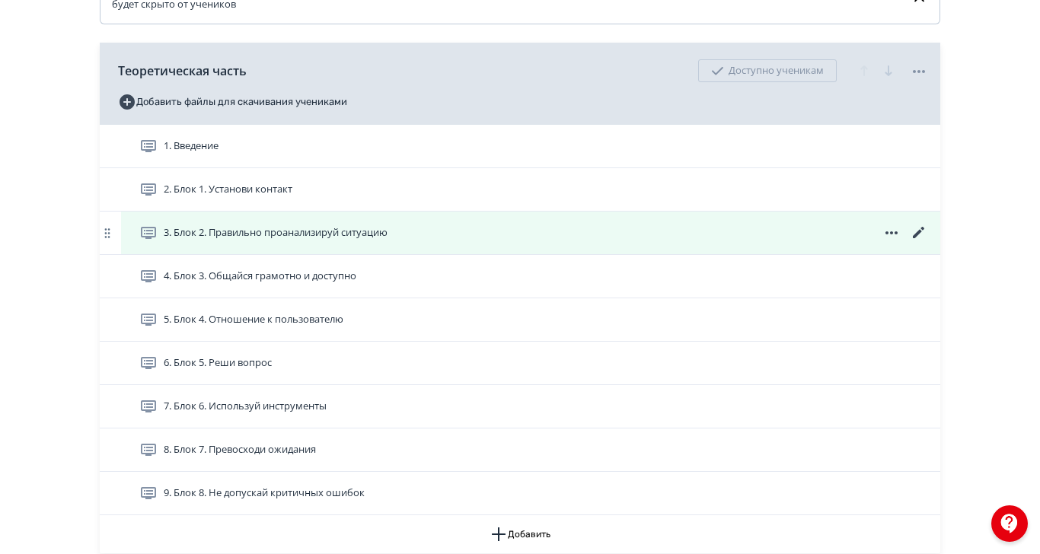
click at [928, 242] on icon at bounding box center [919, 233] width 18 height 18
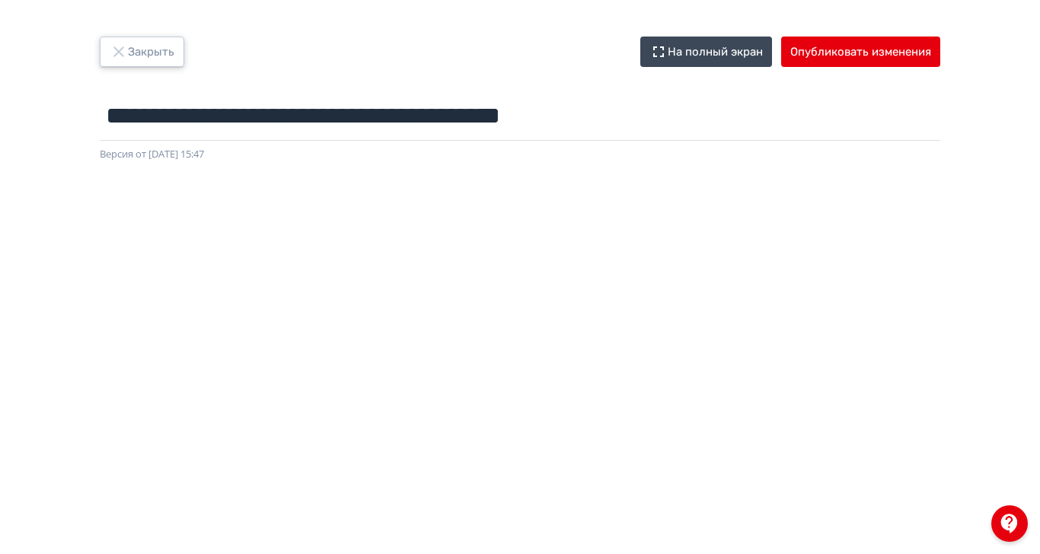
drag, startPoint x: 246, startPoint y: 43, endPoint x: 250, endPoint y: 50, distance: 8.5
click at [128, 43] on icon "button" at bounding box center [119, 52] width 18 height 18
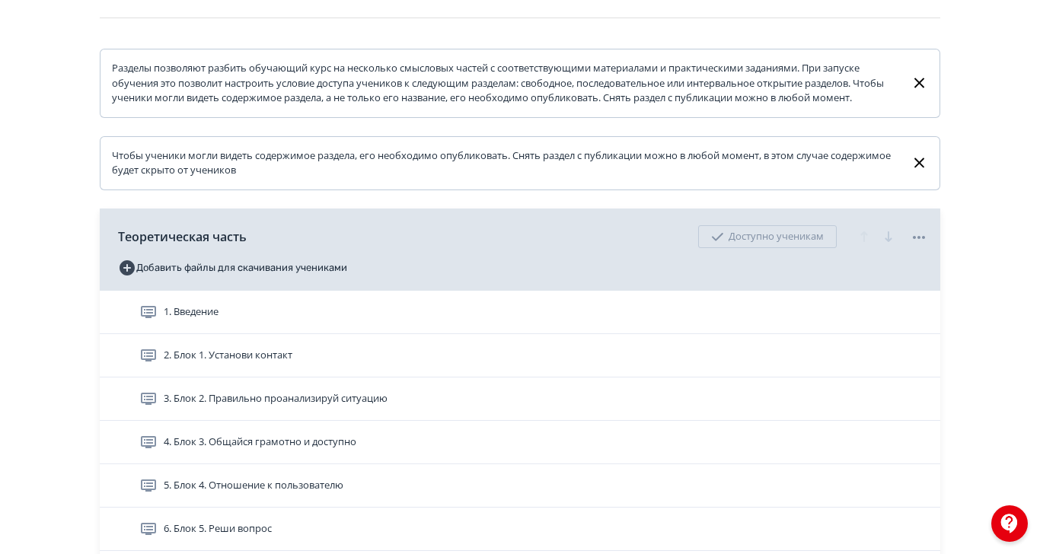
scroll to position [286, 0]
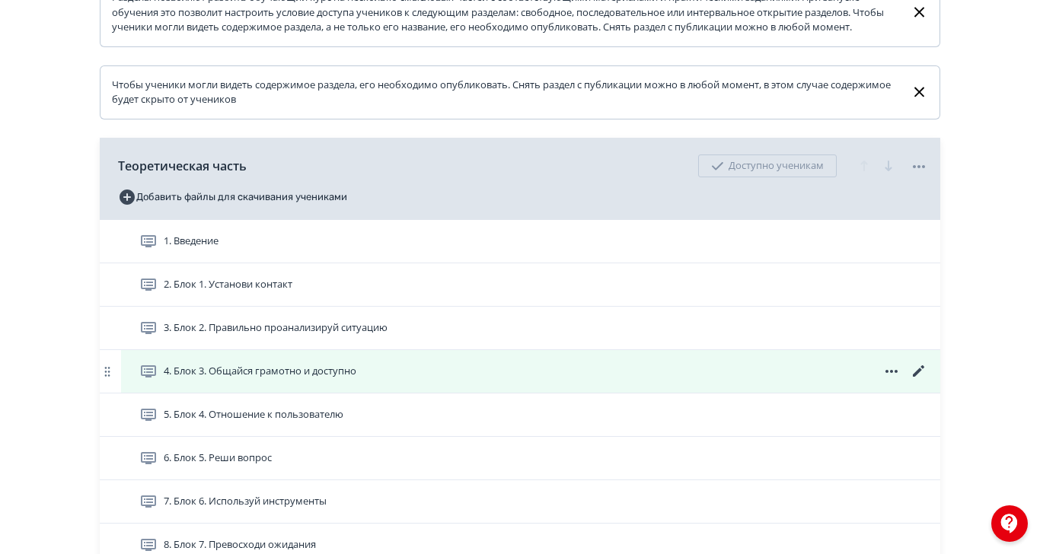
click at [928, 381] on icon at bounding box center [919, 371] width 18 height 18
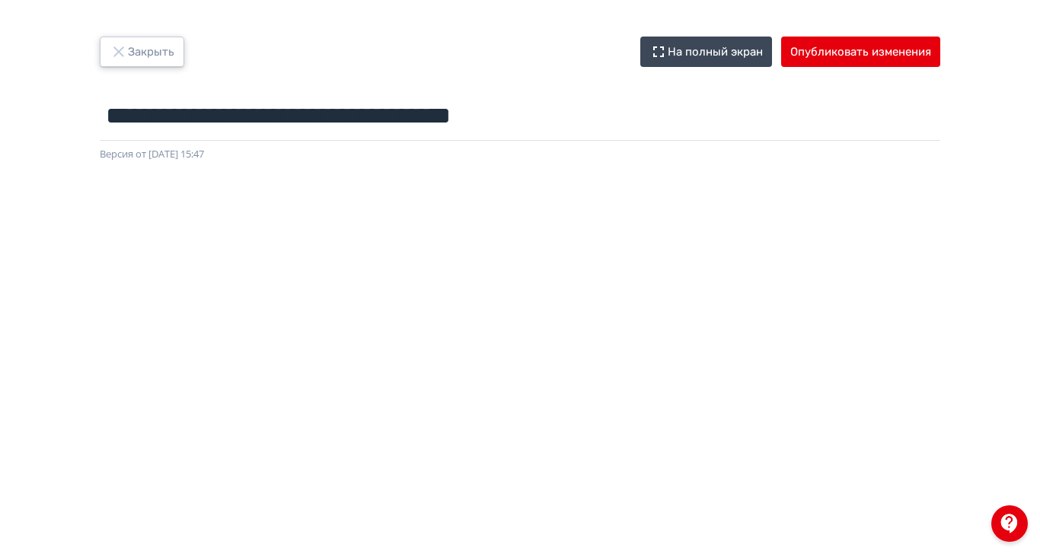
click at [128, 52] on icon "button" at bounding box center [119, 52] width 18 height 18
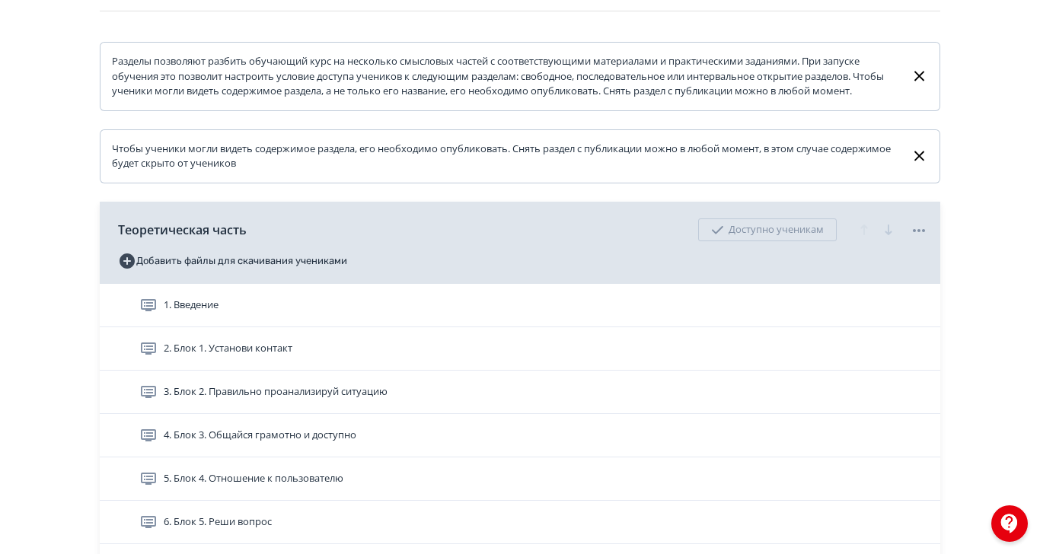
scroll to position [190, 0]
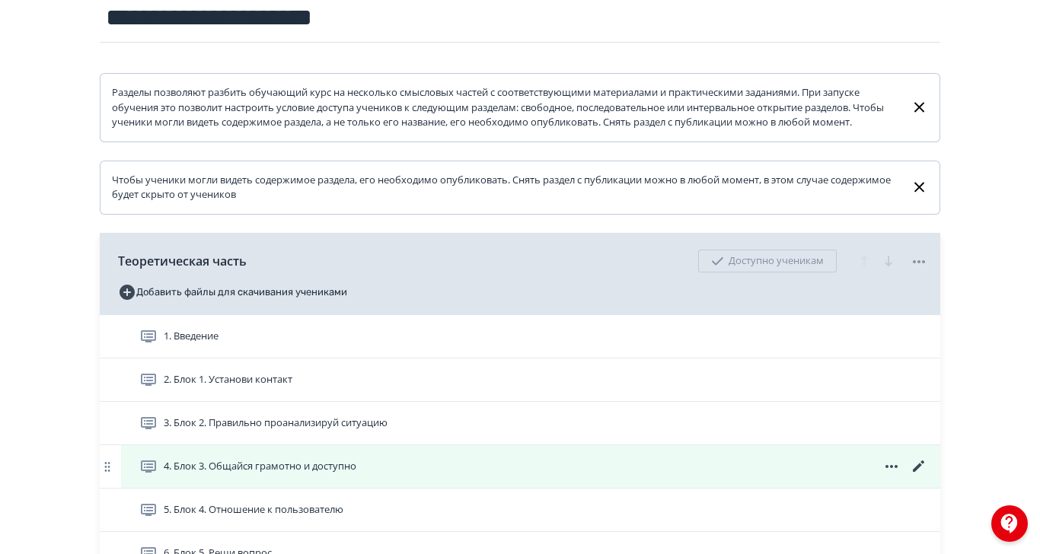
click at [924, 472] on icon at bounding box center [918, 466] width 11 height 11
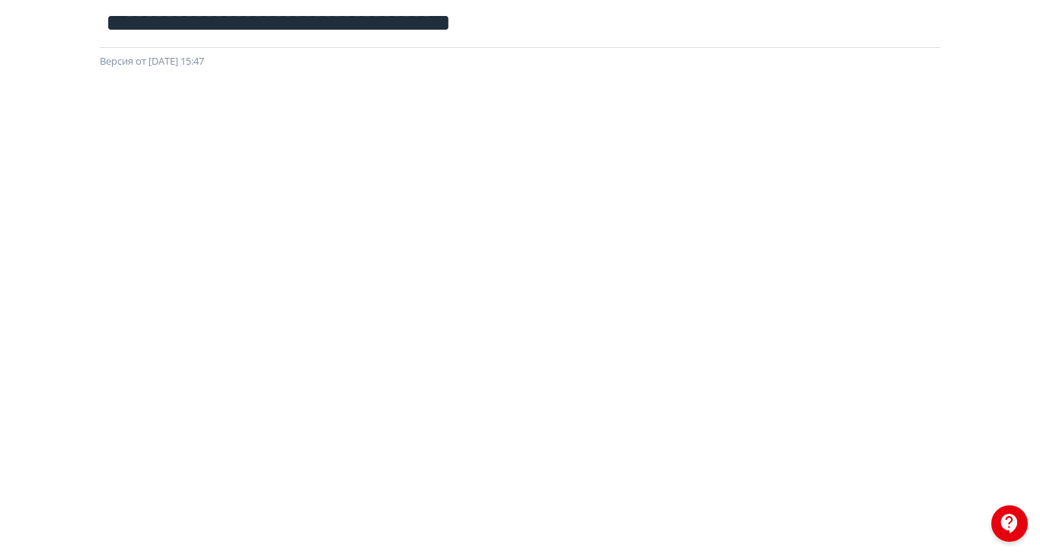
scroll to position [273, 0]
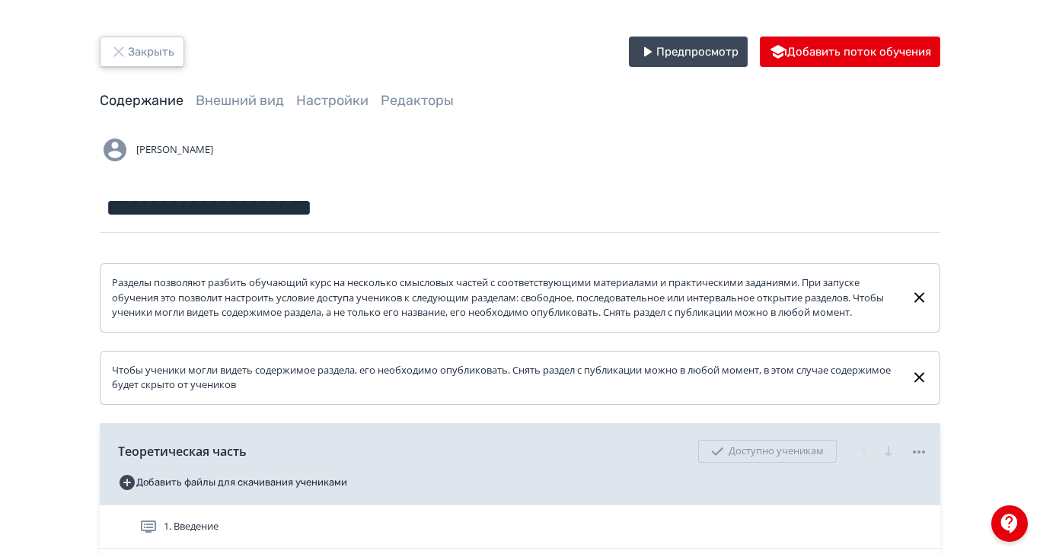
click at [128, 48] on icon "button" at bounding box center [119, 52] width 18 height 18
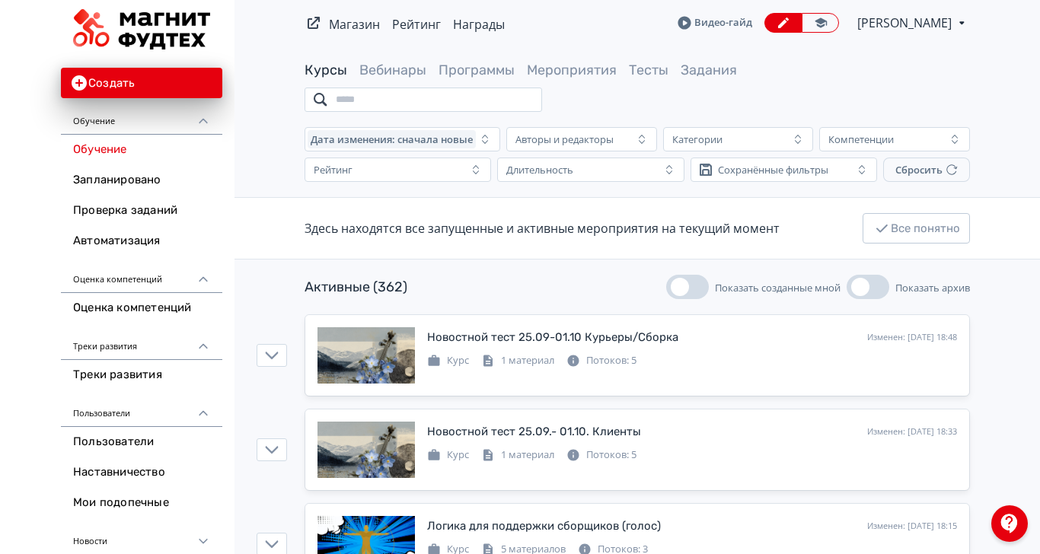
click at [542, 88] on input "search" at bounding box center [424, 100] width 238 height 24
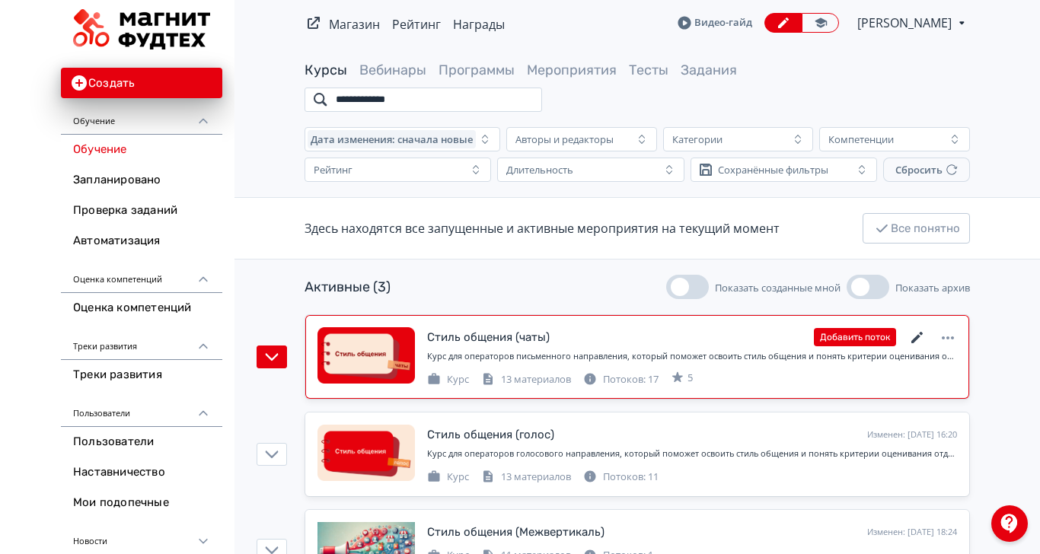
type input "**********"
click at [927, 329] on icon at bounding box center [917, 338] width 18 height 18
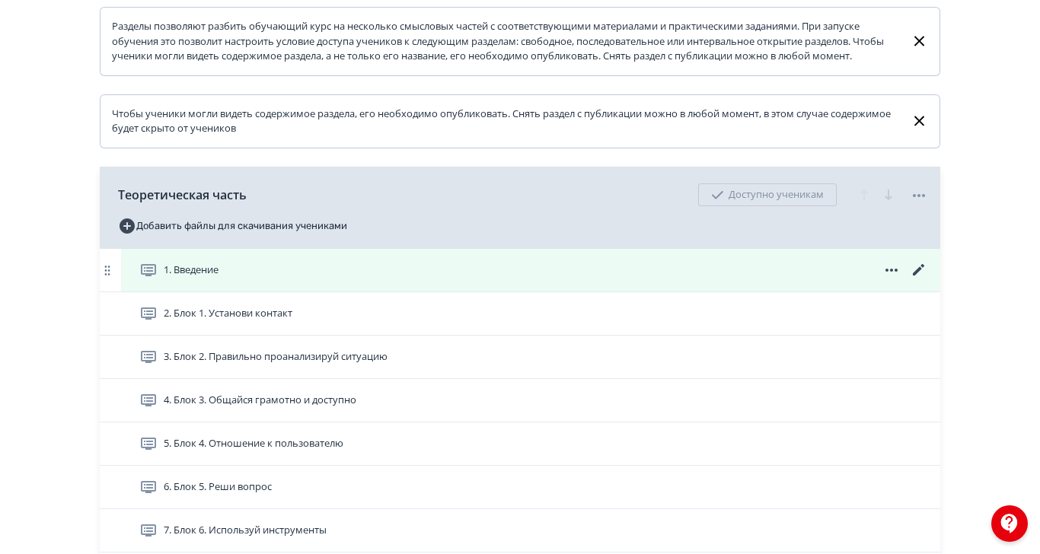
scroll to position [286, 0]
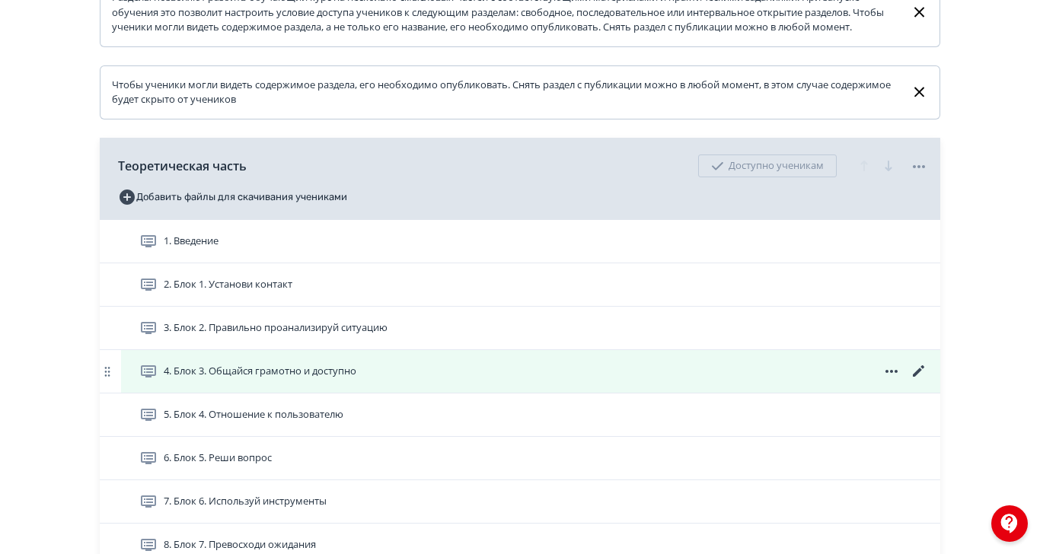
click at [928, 381] on icon at bounding box center [919, 371] width 18 height 18
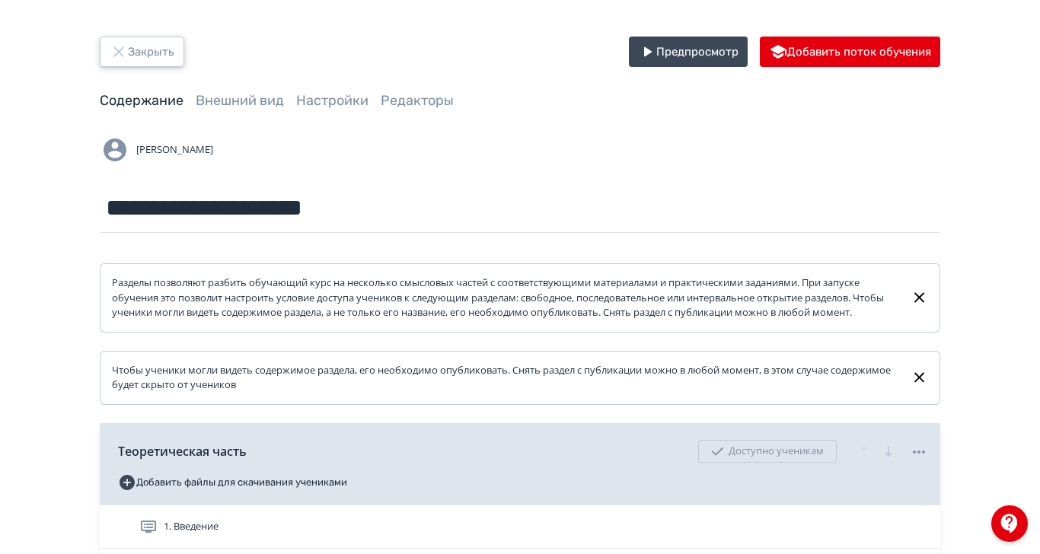
click at [128, 48] on icon "button" at bounding box center [119, 52] width 18 height 18
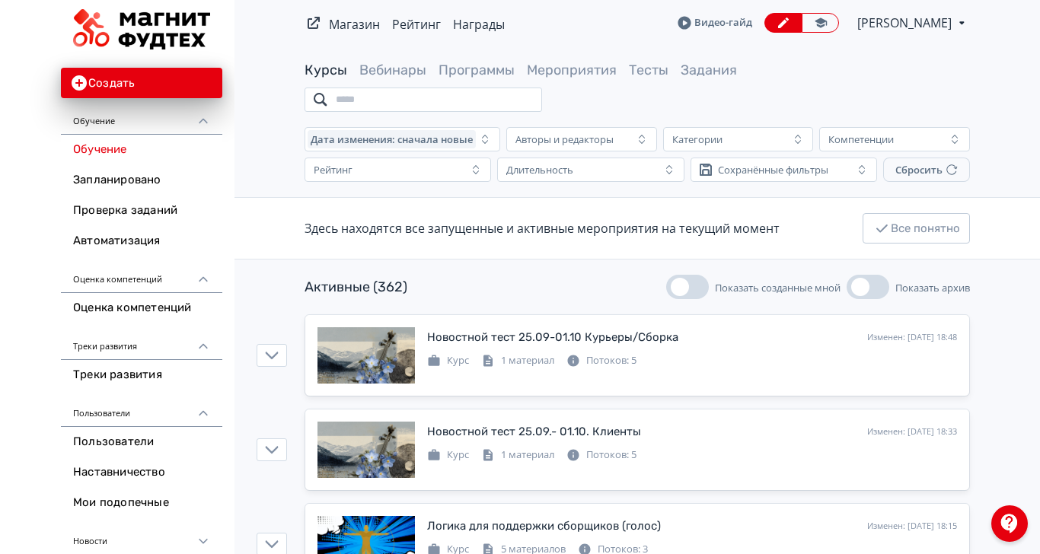
click at [542, 88] on input "search" at bounding box center [424, 100] width 238 height 24
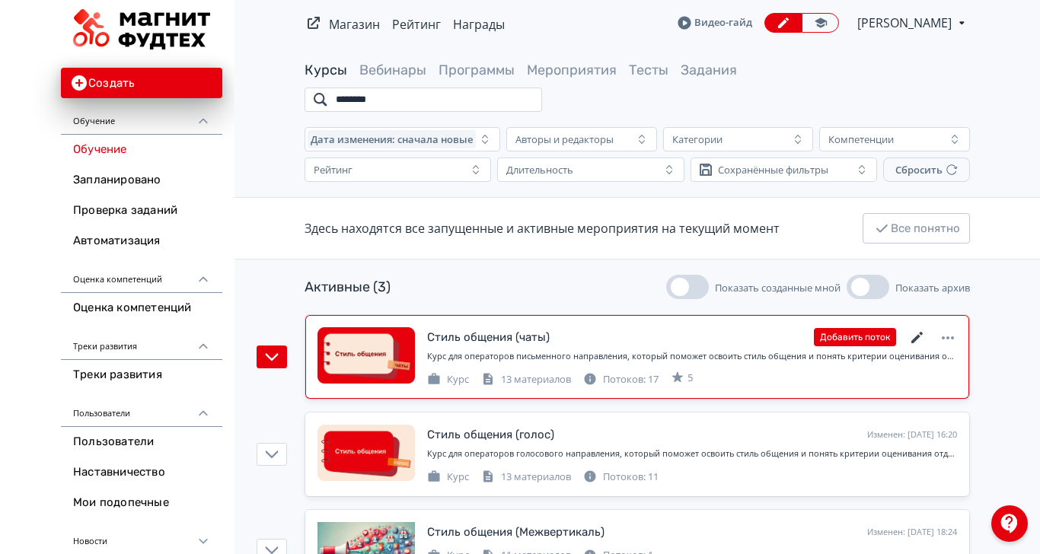
type input "********"
click at [927, 329] on icon at bounding box center [917, 338] width 18 height 18
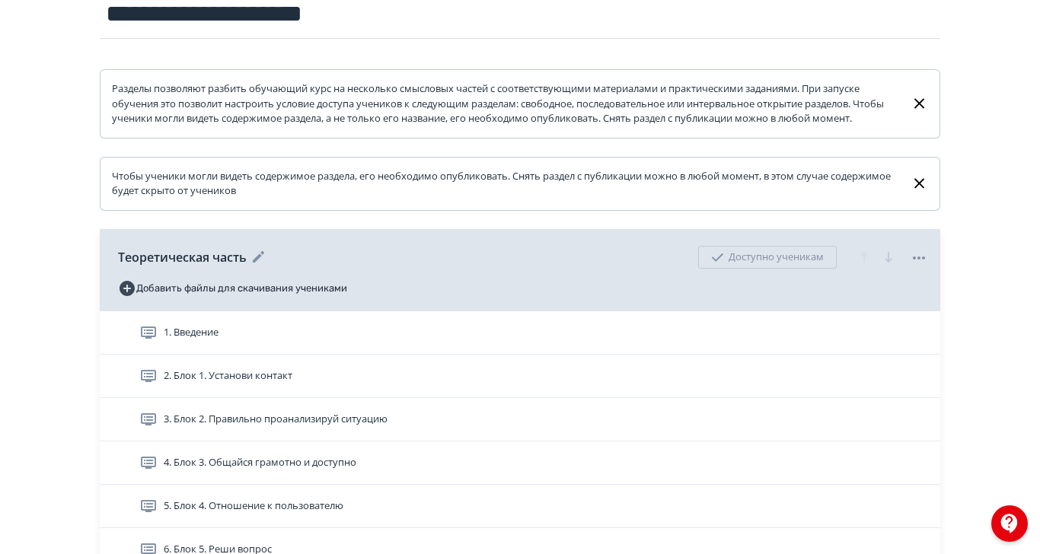
scroll to position [286, 0]
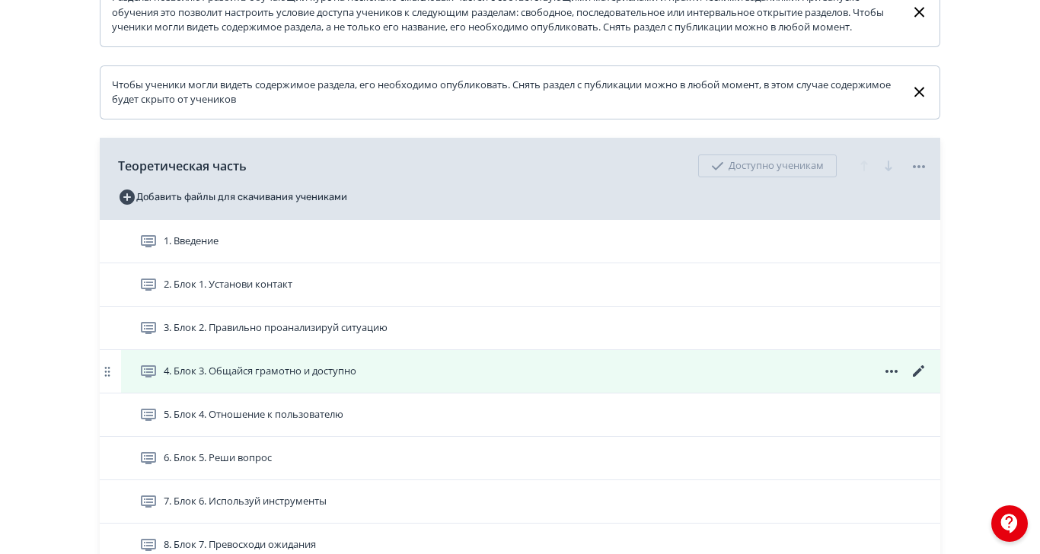
click at [928, 381] on icon at bounding box center [919, 371] width 18 height 18
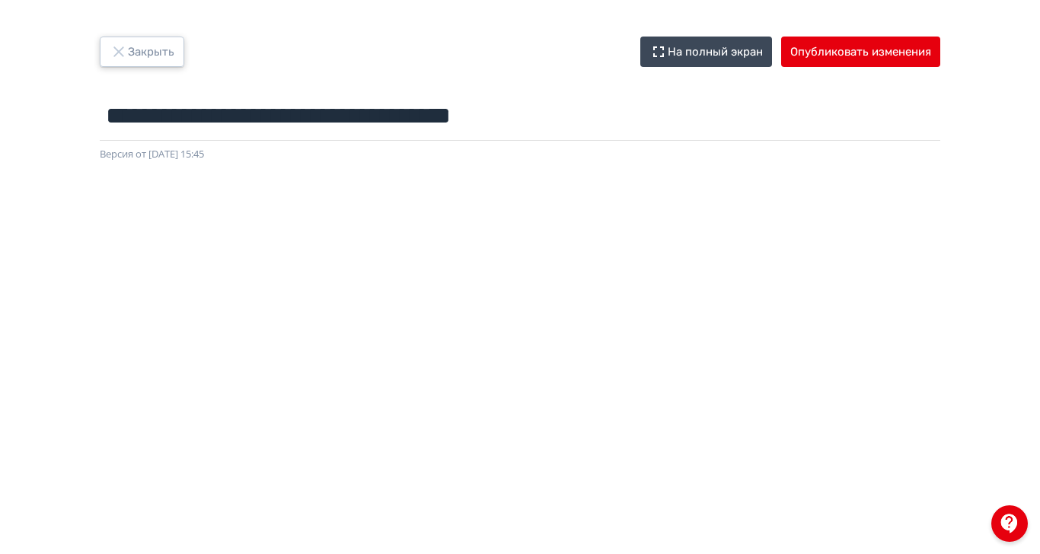
click at [128, 55] on icon "button" at bounding box center [119, 52] width 18 height 18
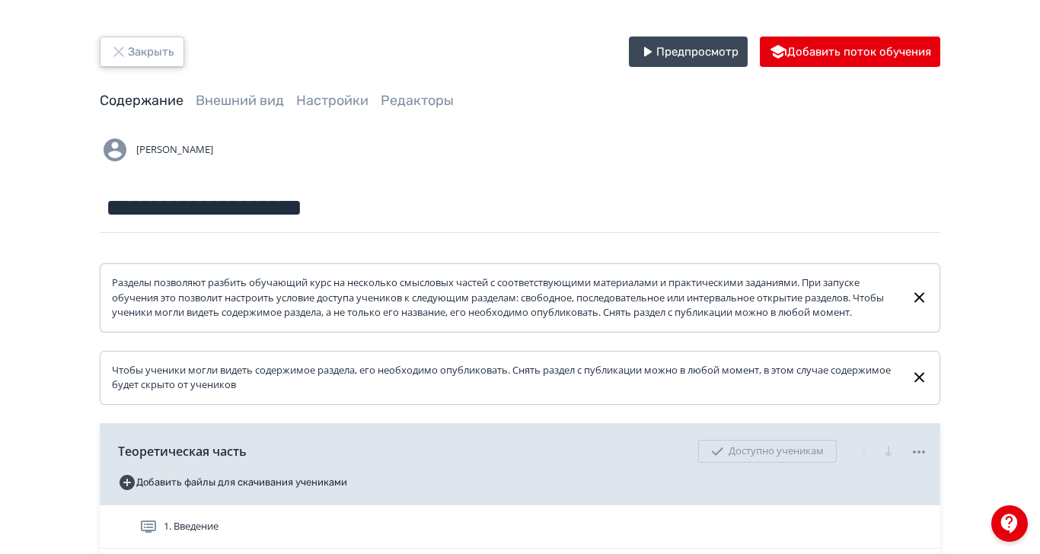
click at [128, 53] on icon "button" at bounding box center [119, 52] width 18 height 18
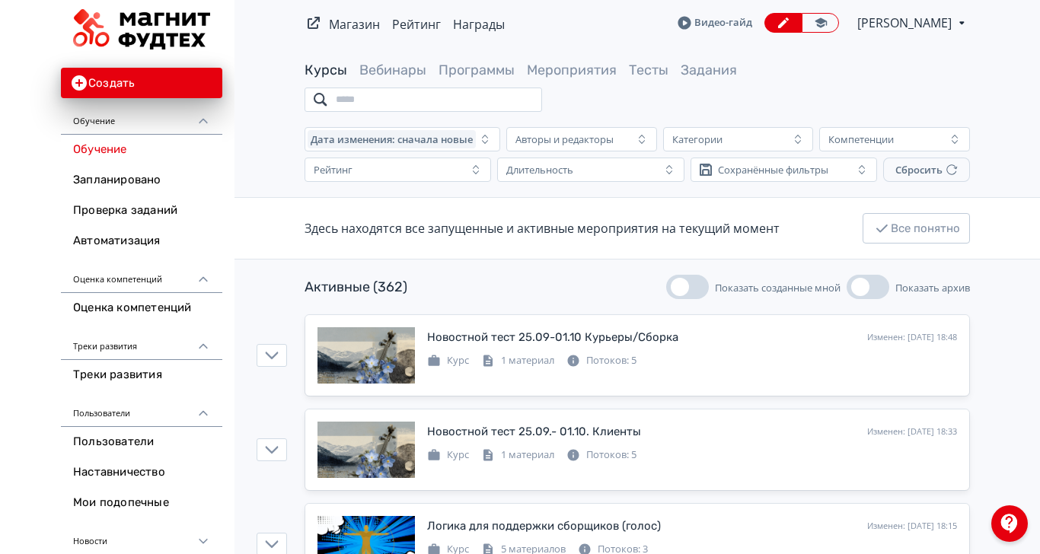
click at [542, 88] on input "search" at bounding box center [424, 100] width 238 height 24
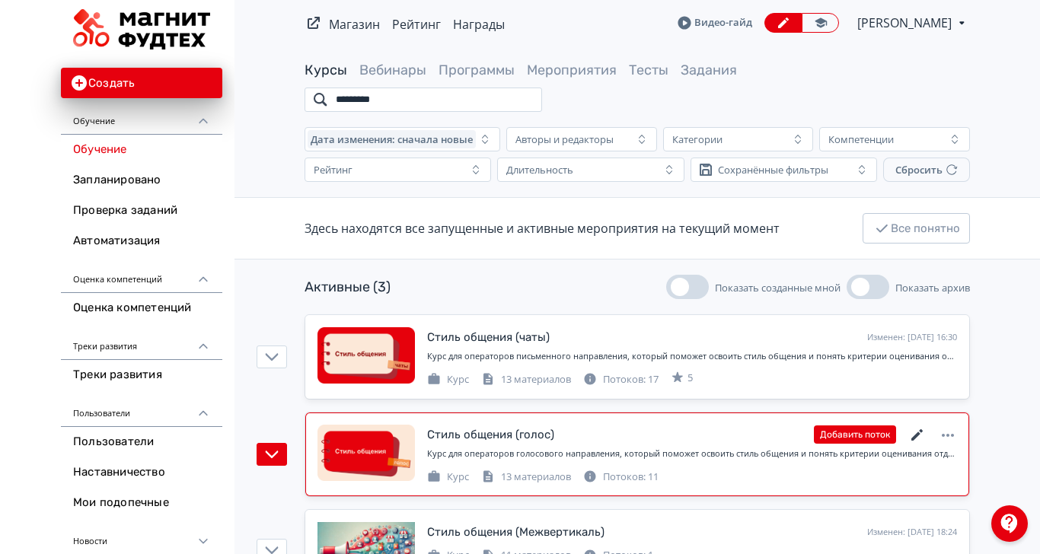
type input "*********"
click at [927, 426] on icon at bounding box center [917, 435] width 18 height 18
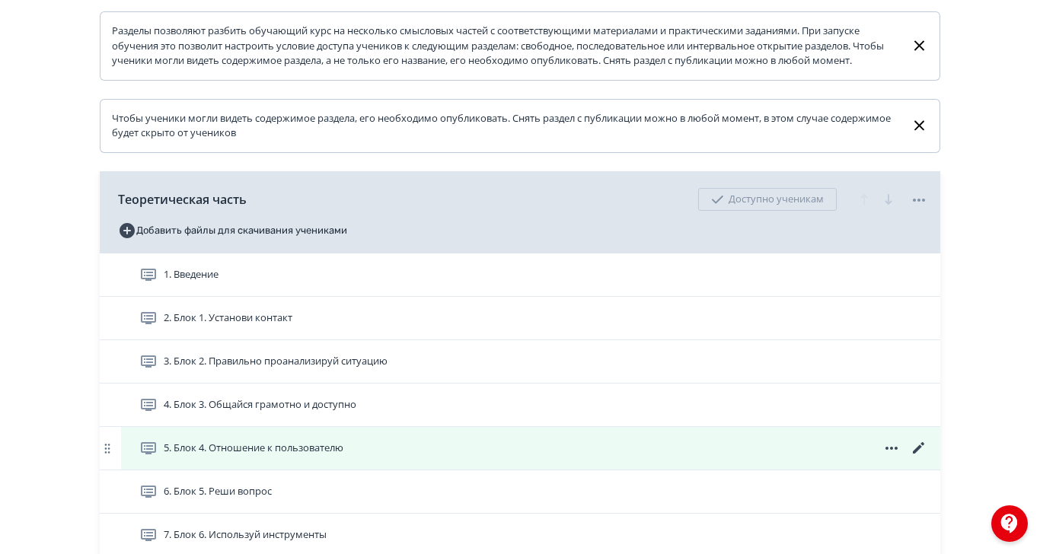
scroll to position [286, 0]
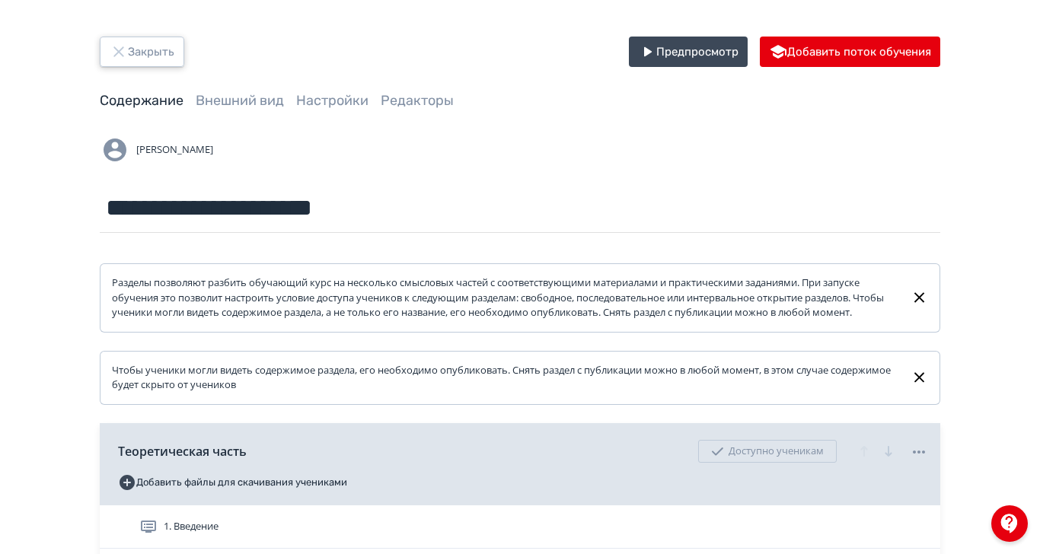
click at [128, 44] on icon "button" at bounding box center [119, 52] width 18 height 18
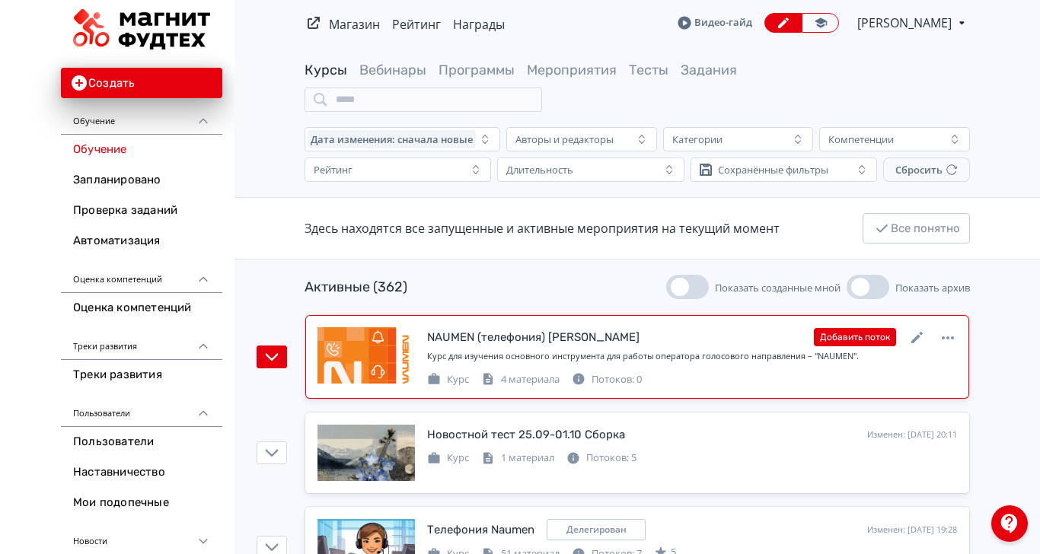
click at [597, 329] on div "NAUMEN (телефония) Алиса" at bounding box center [533, 338] width 212 height 18
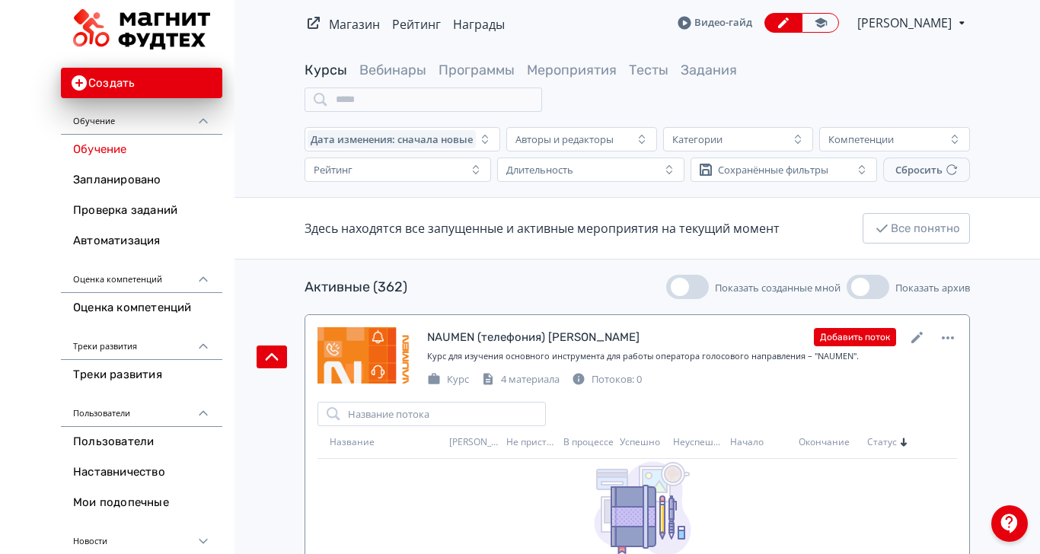
click at [526, 329] on div "NAUMEN (телефония) Алиса" at bounding box center [533, 338] width 212 height 18
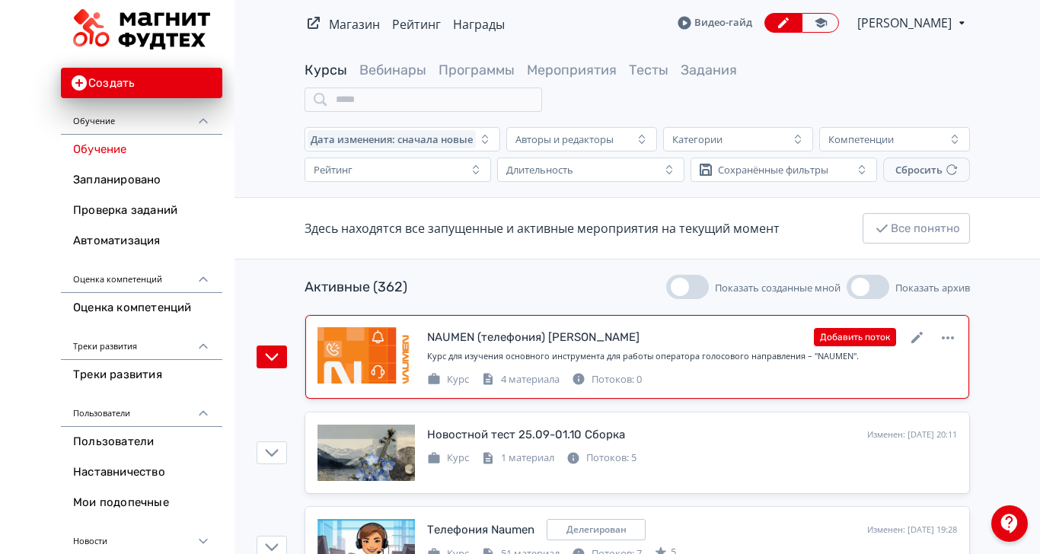
click at [572, 329] on div "NAUMEN (телефония) Алиса" at bounding box center [533, 338] width 212 height 18
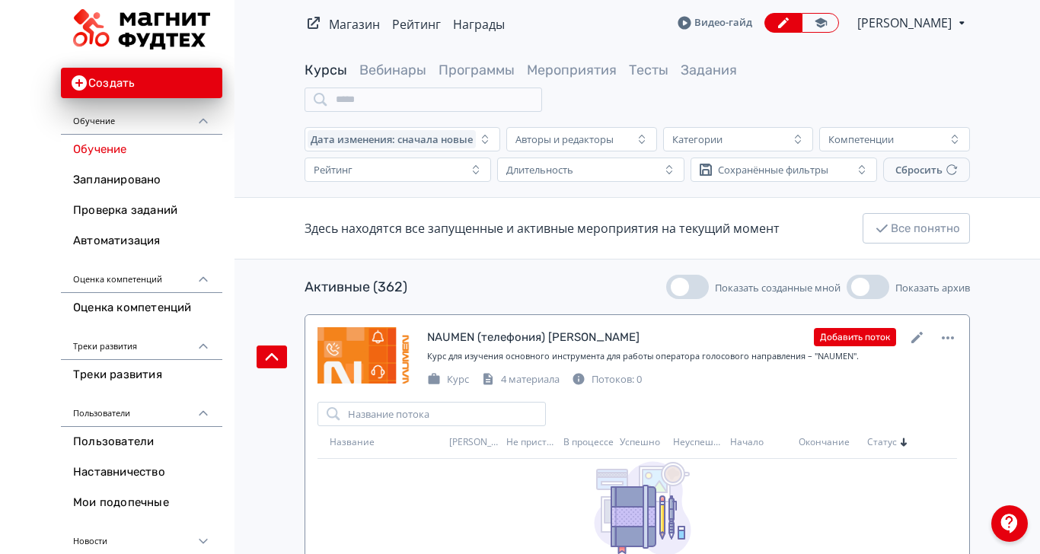
click at [550, 329] on div "NAUMEN (телефония) Алиса" at bounding box center [533, 338] width 212 height 18
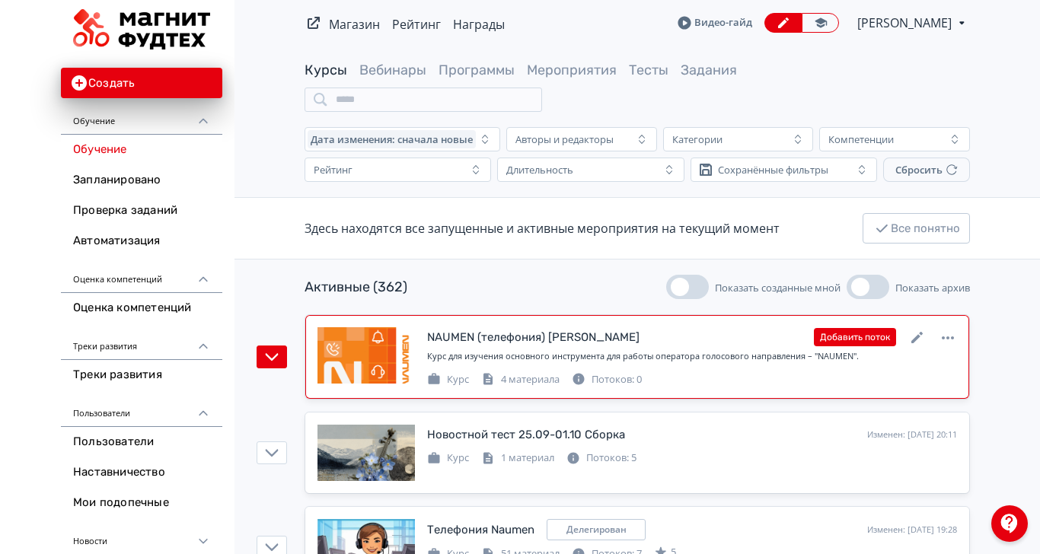
click at [957, 327] on div at bounding box center [948, 337] width 18 height 20
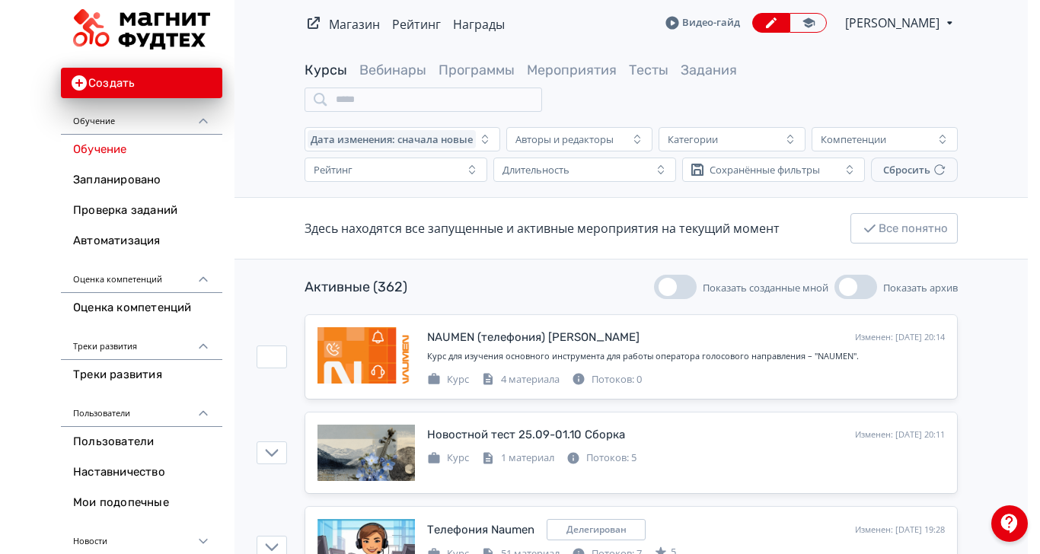
click at [1039, 343] on div "Создать копию Архивировать Удалить" at bounding box center [520, 277] width 1040 height 554
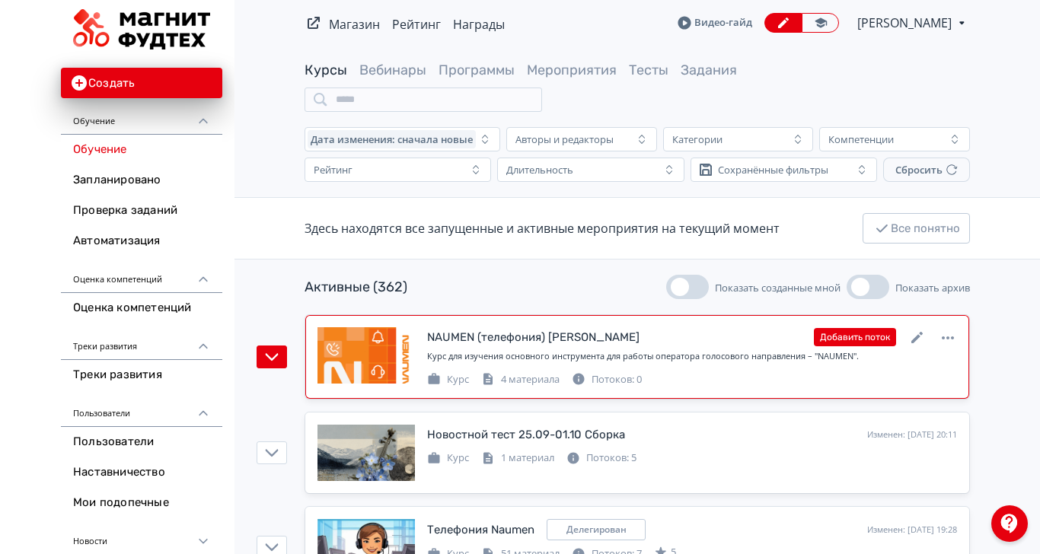
click at [629, 329] on div "NAUMEN (телефония) Алиса" at bounding box center [533, 338] width 212 height 18
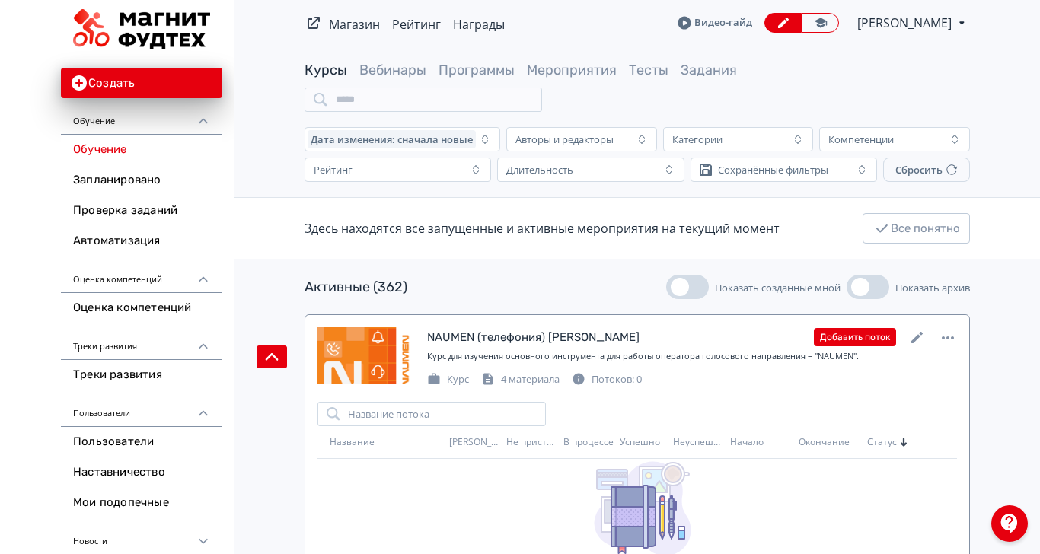
click at [629, 329] on div "NAUMEN (телефония) Алиса" at bounding box center [533, 338] width 212 height 18
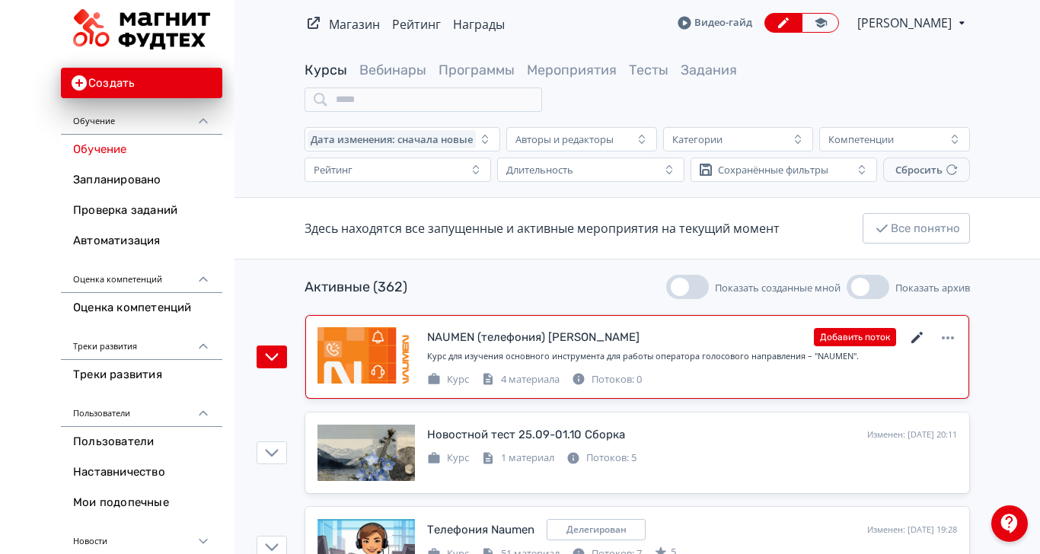
click at [927, 329] on icon at bounding box center [917, 338] width 18 height 18
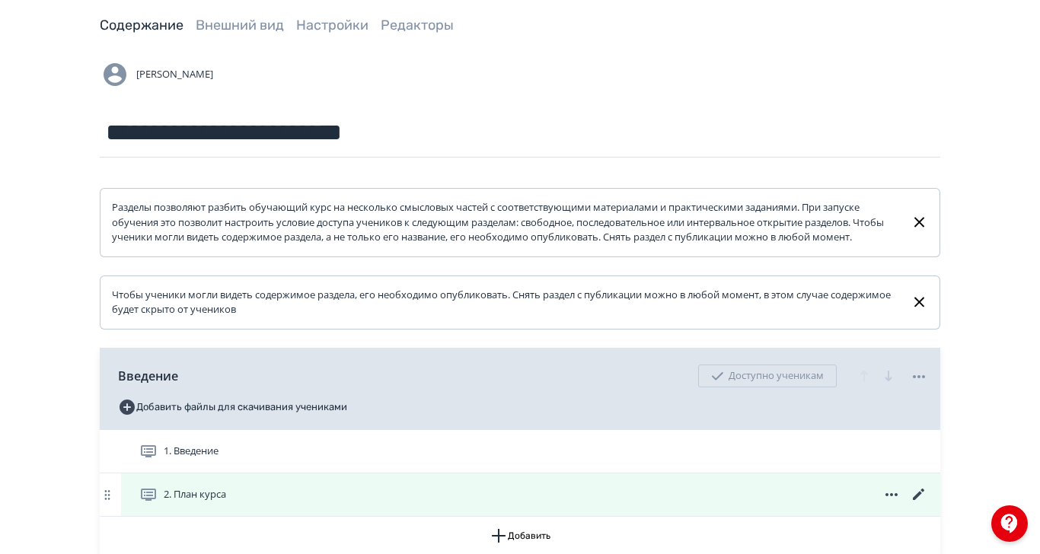
scroll to position [114, 0]
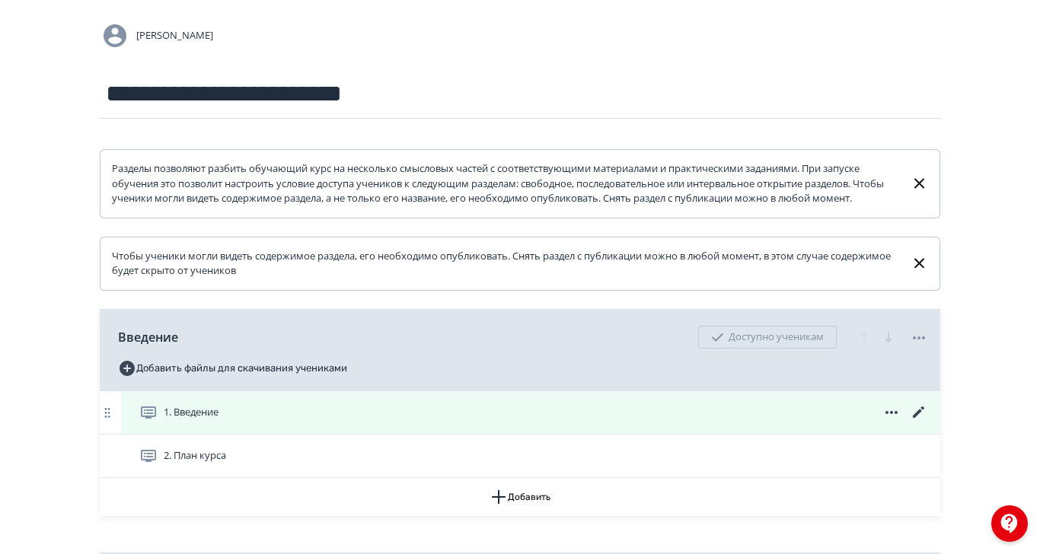
click at [661, 434] on div "1. Введение" at bounding box center [530, 412] width 819 height 43
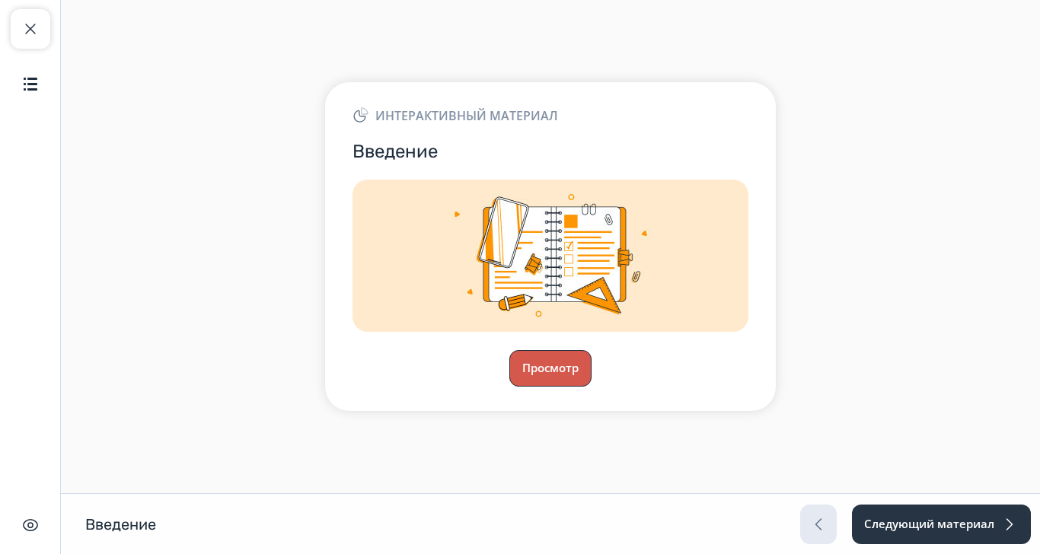
click at [592, 387] on button "Просмотр" at bounding box center [550, 368] width 82 height 37
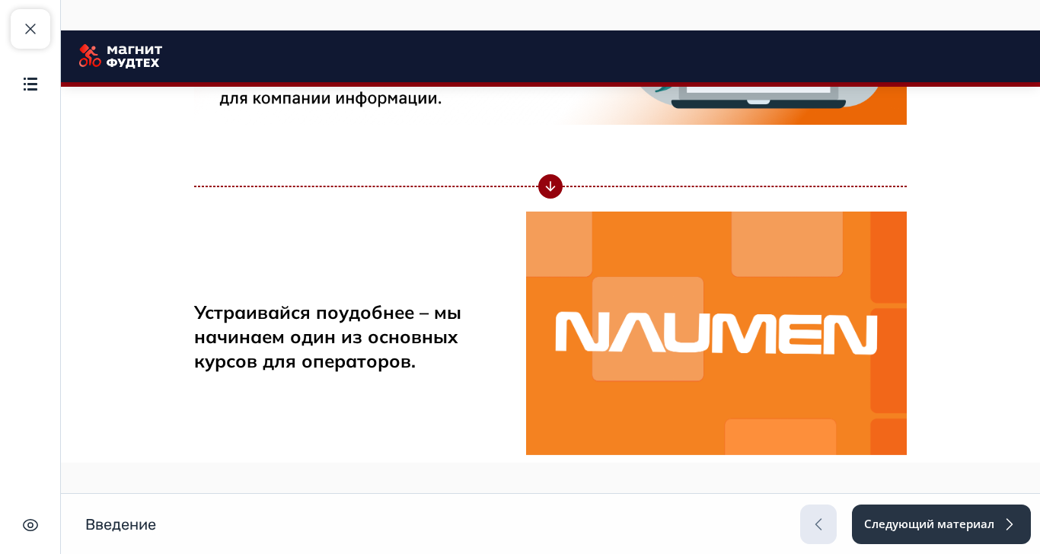
scroll to position [1947, 0]
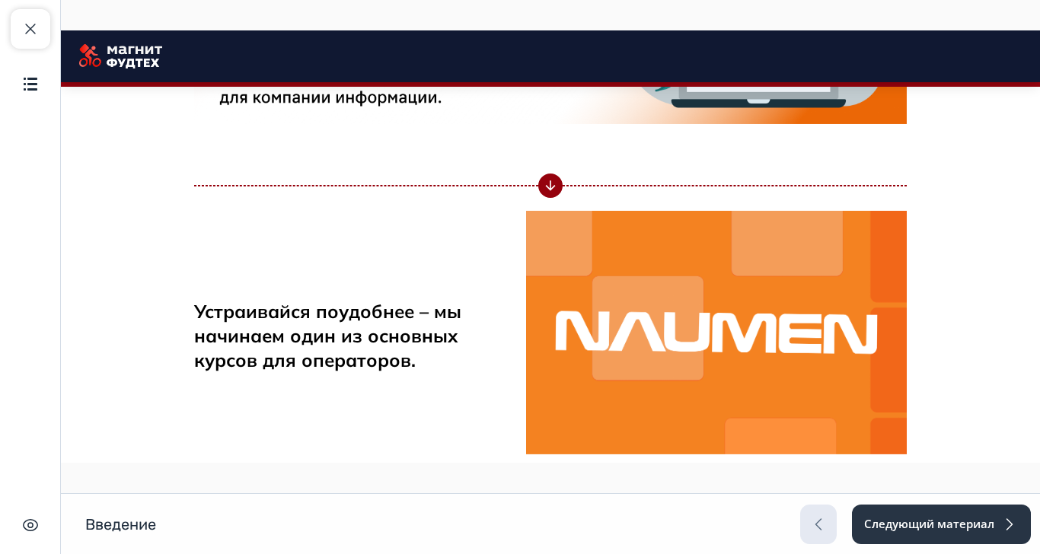
drag, startPoint x: 576, startPoint y: 560, endPoint x: 1045, endPoint y: 568, distance: 468.3
click at [907, 554] on p "Нажми на кнопку "Следующий материал", чтобы перейти к следующему разделу." at bounding box center [550, 558] width 713 height 23
copy sub "Нажми на кнопку "Следующий материал", чтобы перейти к следующему разделу."
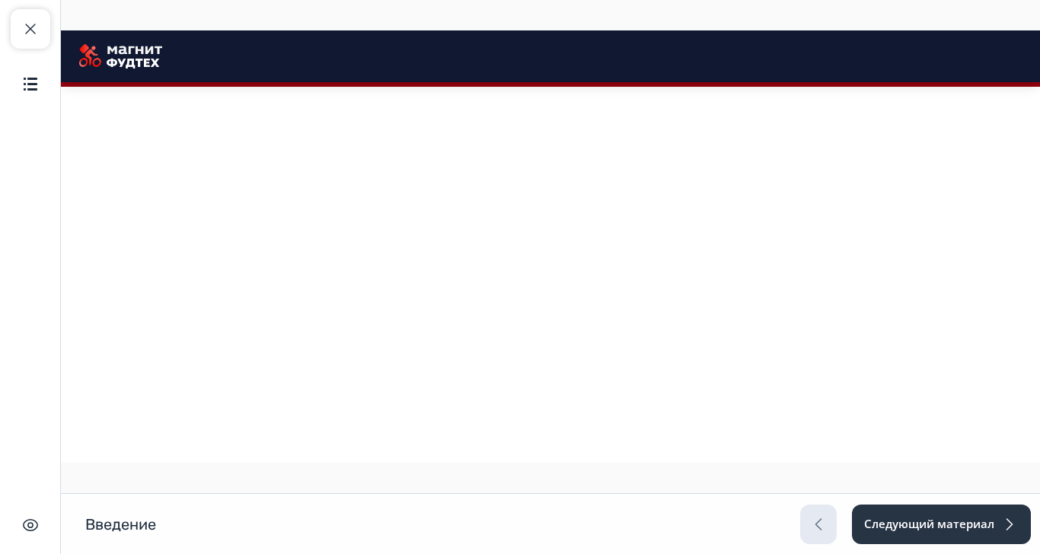
scroll to position [0, 0]
